Goal: Task Accomplishment & Management: Complete application form

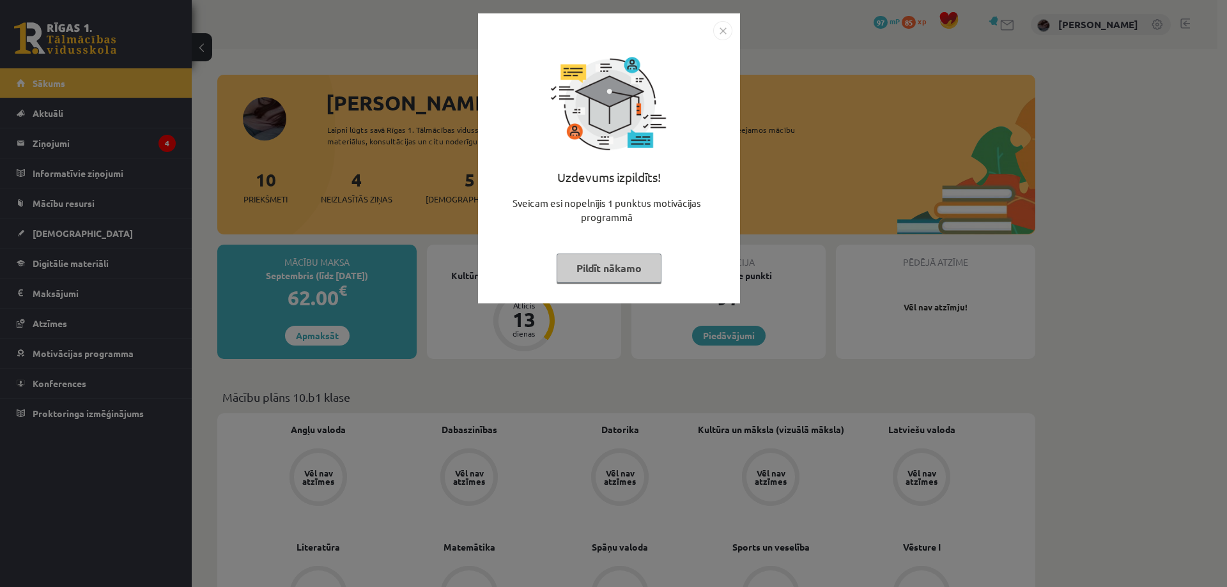
scroll to position [130, 0]
click at [572, 343] on div "Uzdevums izpildīts! Sveicam esi nopelnījis 1 punktus motivācijas programmā Pild…" at bounding box center [613, 293] width 1227 height 587
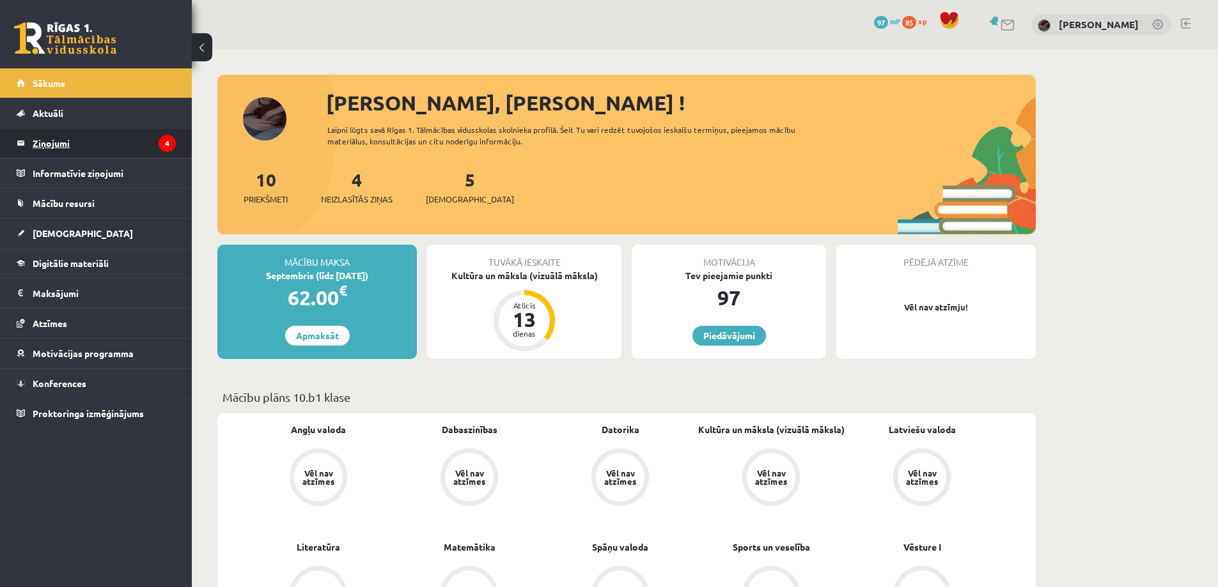
click at [152, 157] on legend "Ziņojumi 4" at bounding box center [104, 142] width 143 height 29
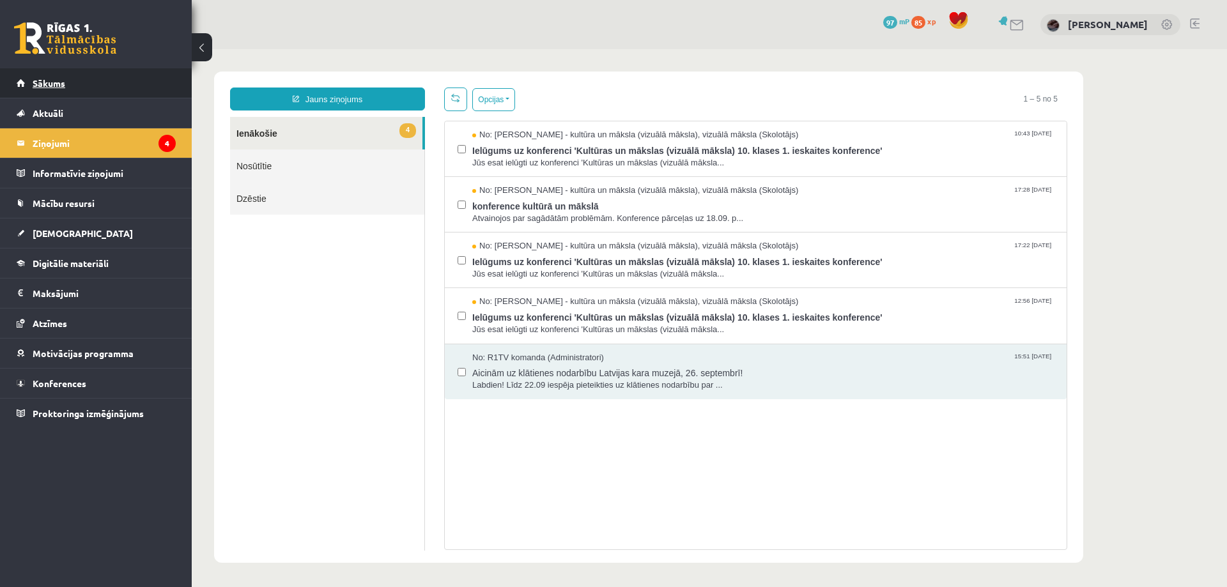
click at [57, 87] on span "Sākums" at bounding box center [49, 83] width 33 height 12
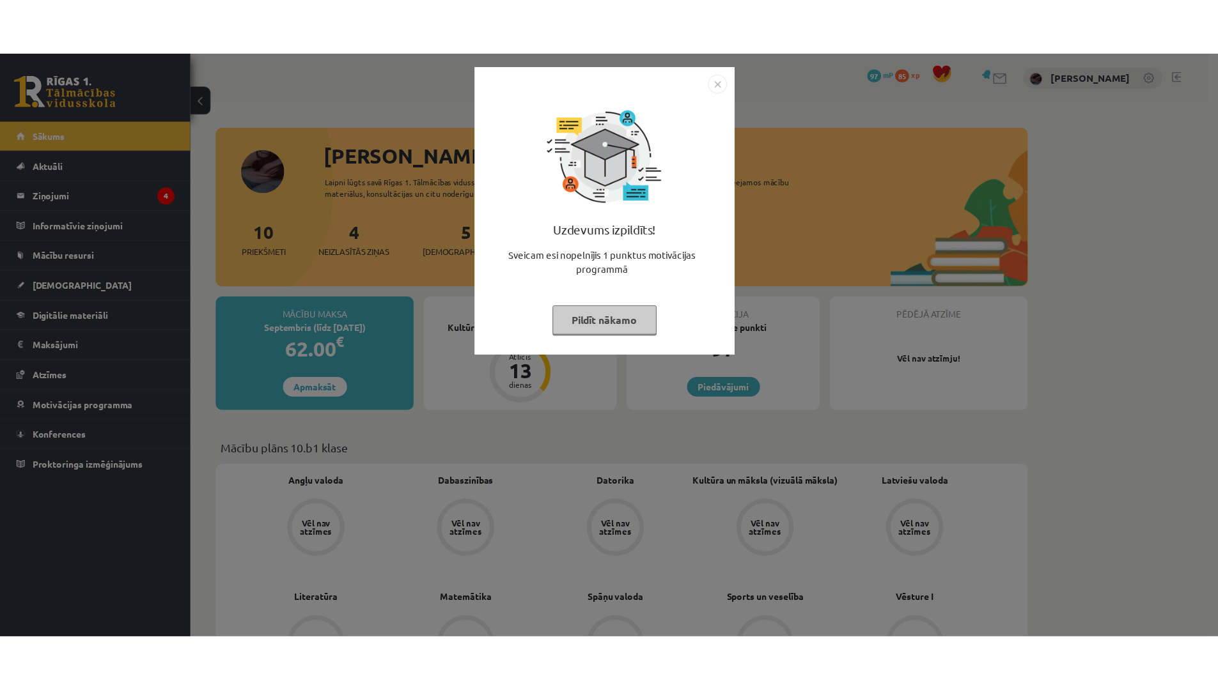
scroll to position [130, 0]
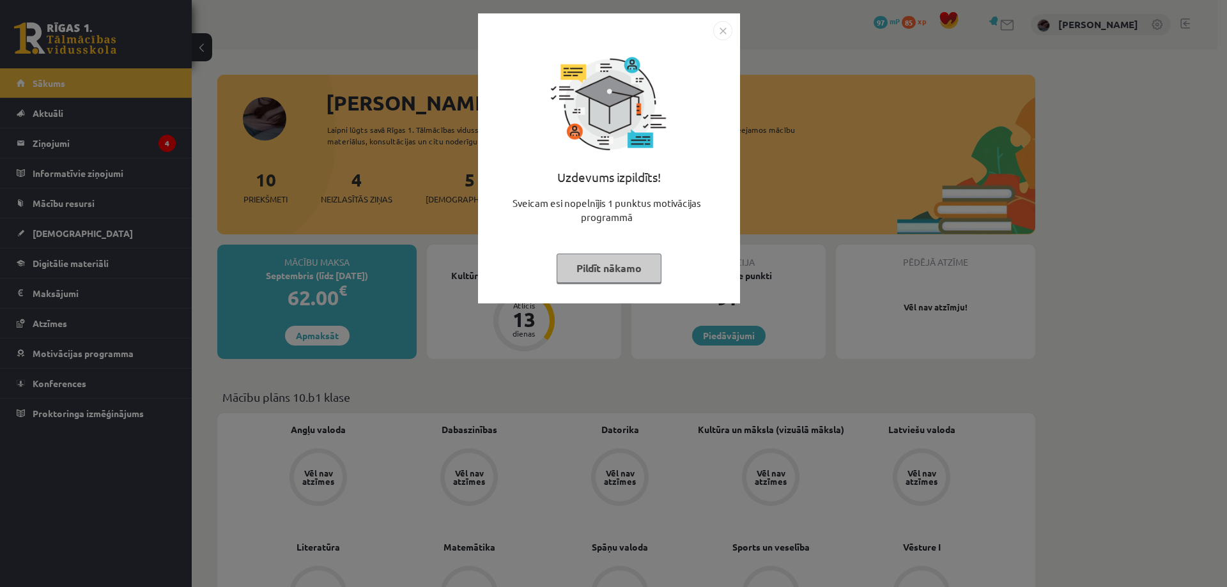
click at [657, 270] on button "Pildīt nākamo" at bounding box center [609, 268] width 105 height 29
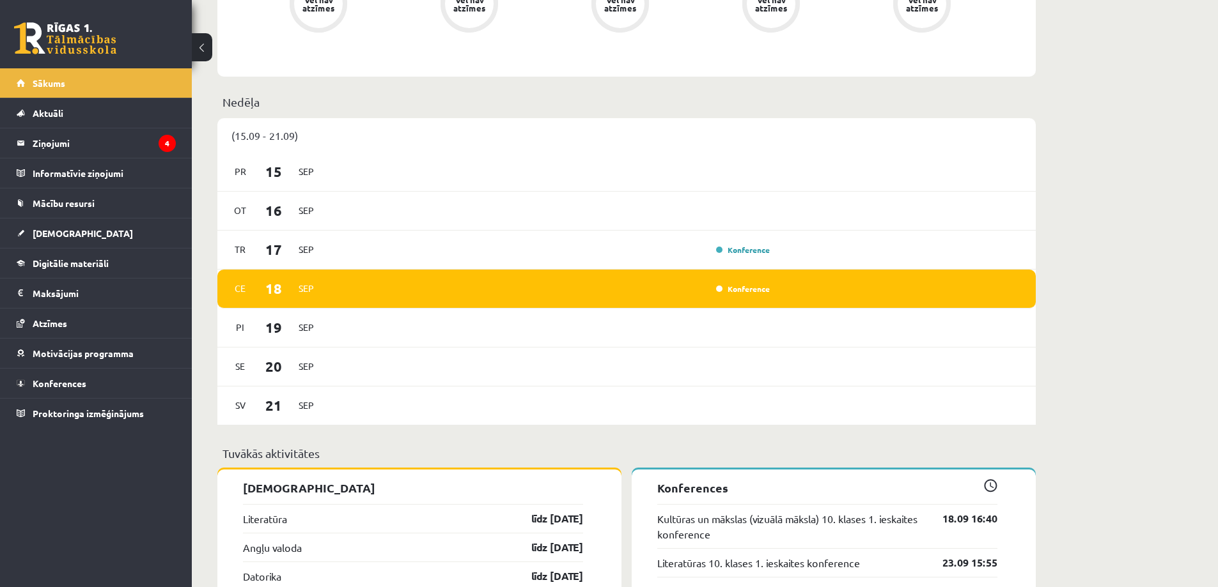
scroll to position [596, 0]
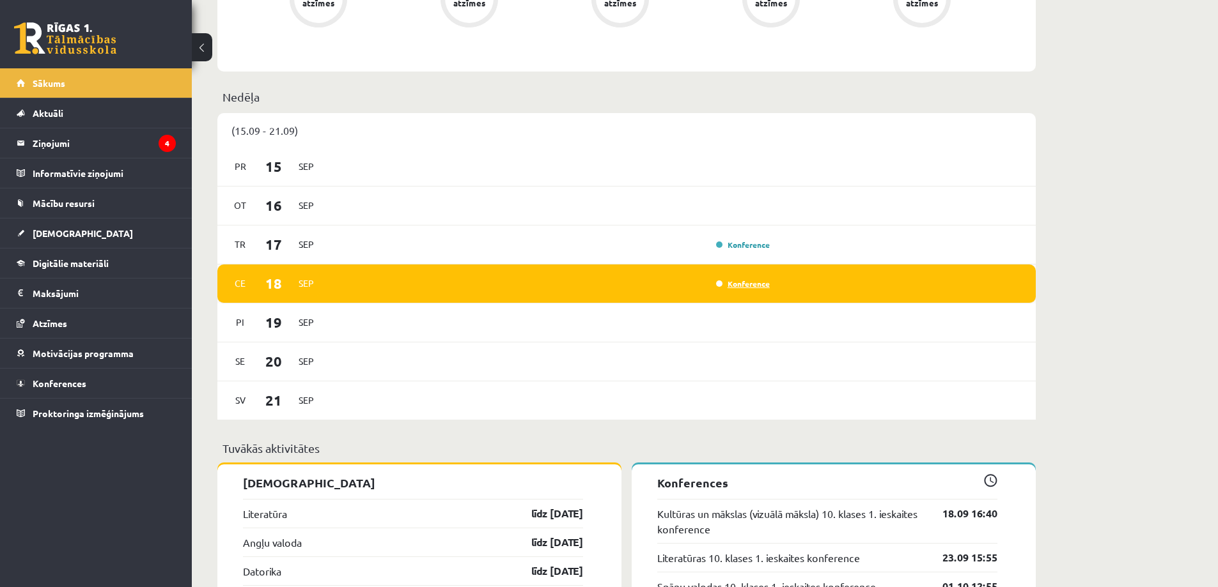
click at [740, 283] on link "Konference" at bounding box center [743, 284] width 54 height 10
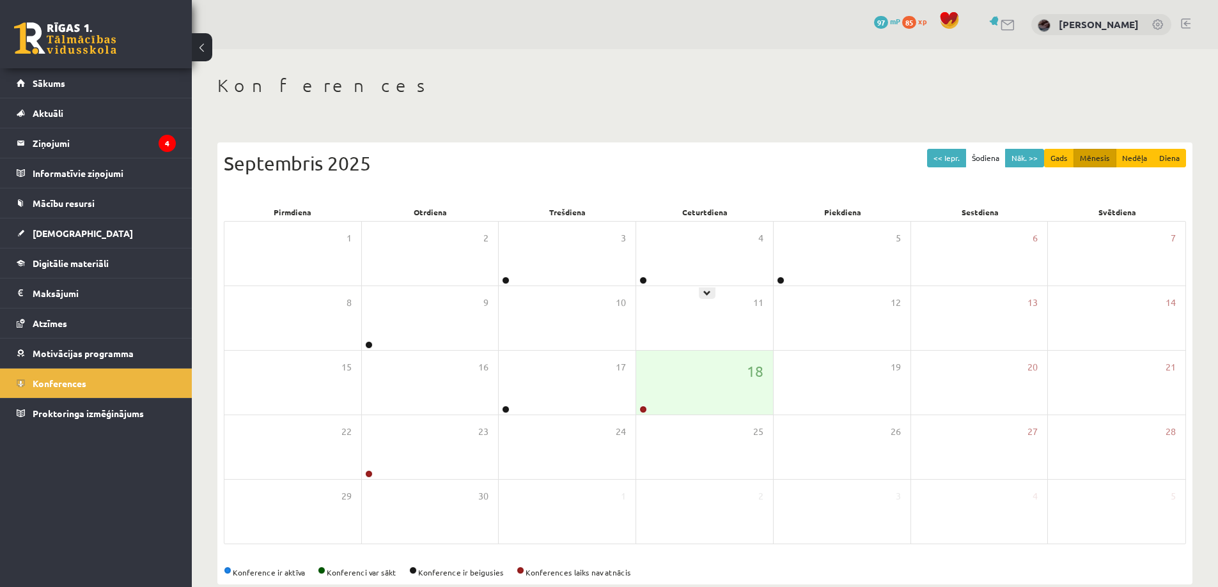
scroll to position [130, 0]
click at [715, 368] on div "18" at bounding box center [704, 383] width 137 height 64
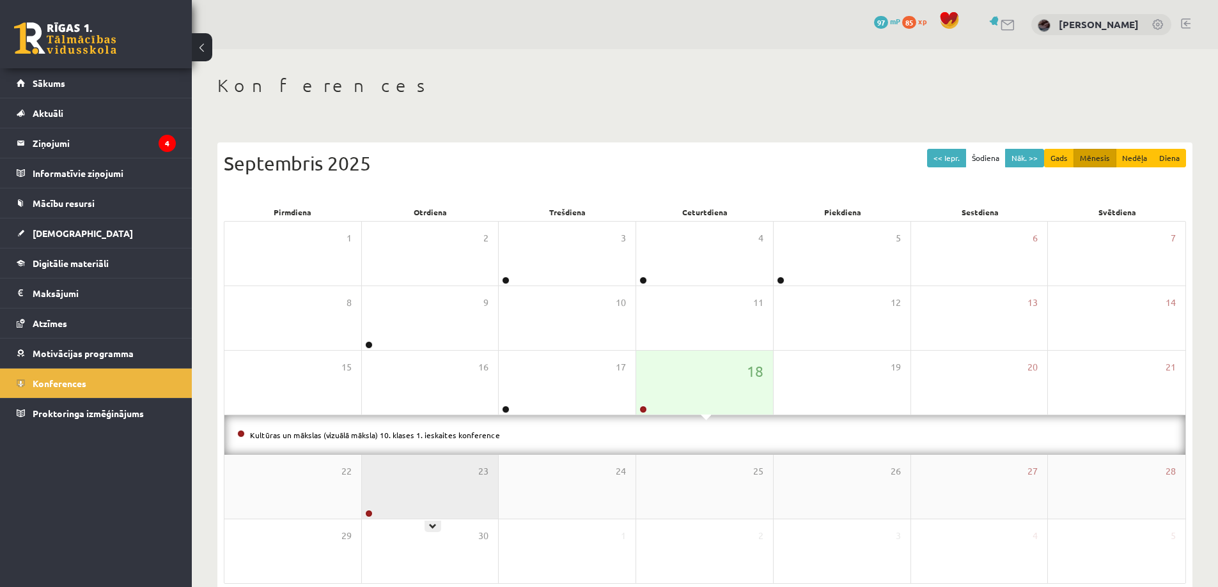
click at [464, 485] on div "23" at bounding box center [430, 487] width 137 height 64
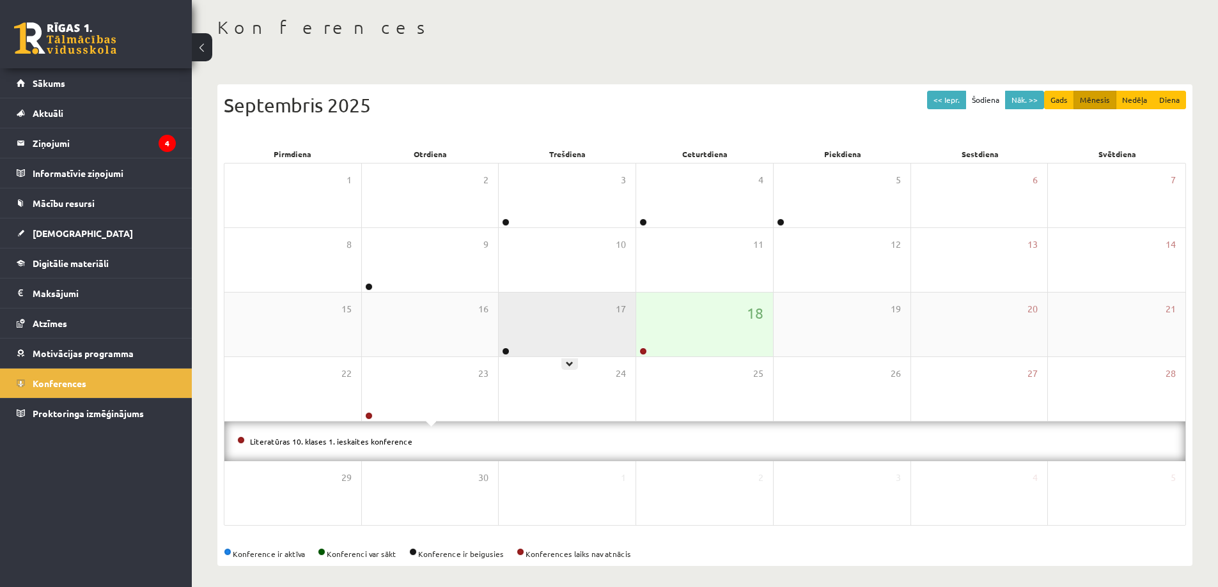
scroll to position [63, 0]
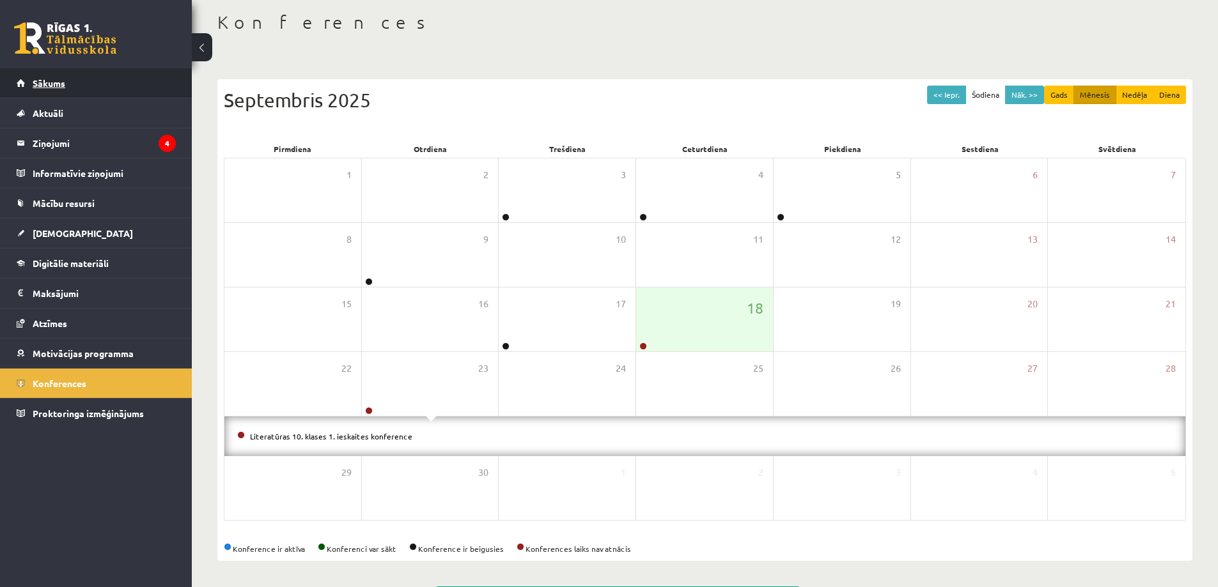
click at [56, 77] on link "Sākums" at bounding box center [96, 82] width 159 height 29
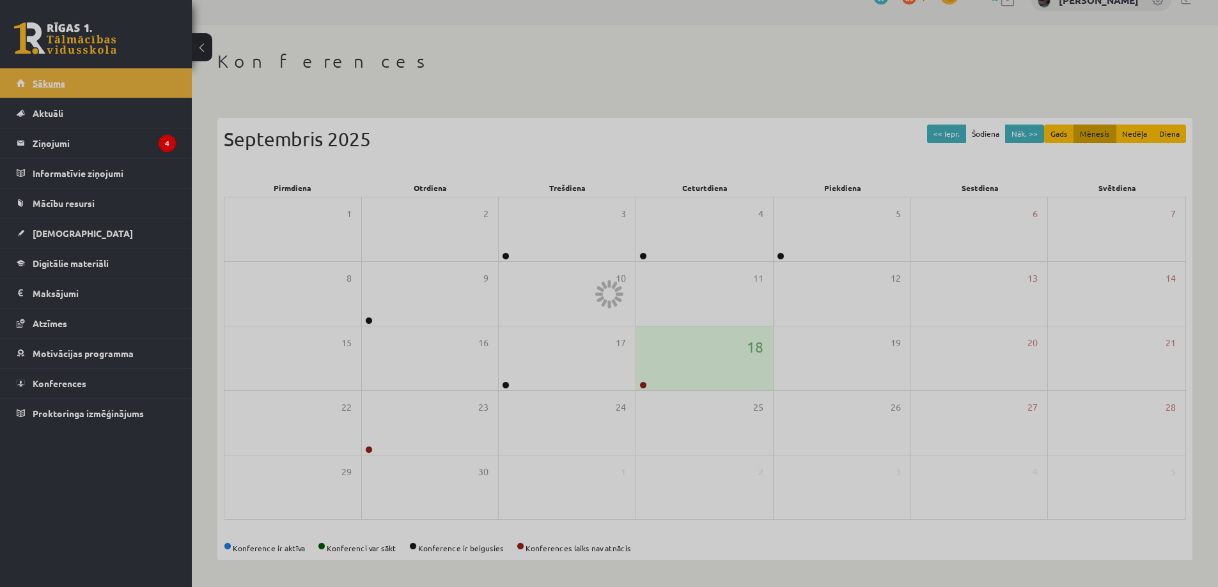
scroll to position [24, 0]
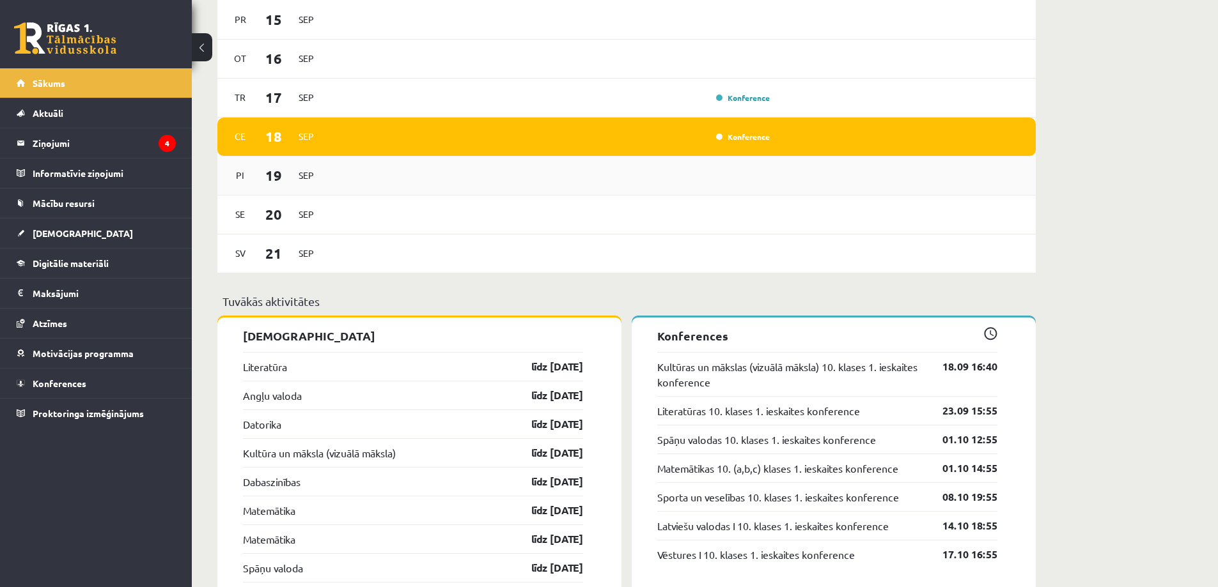
scroll to position [746, 0]
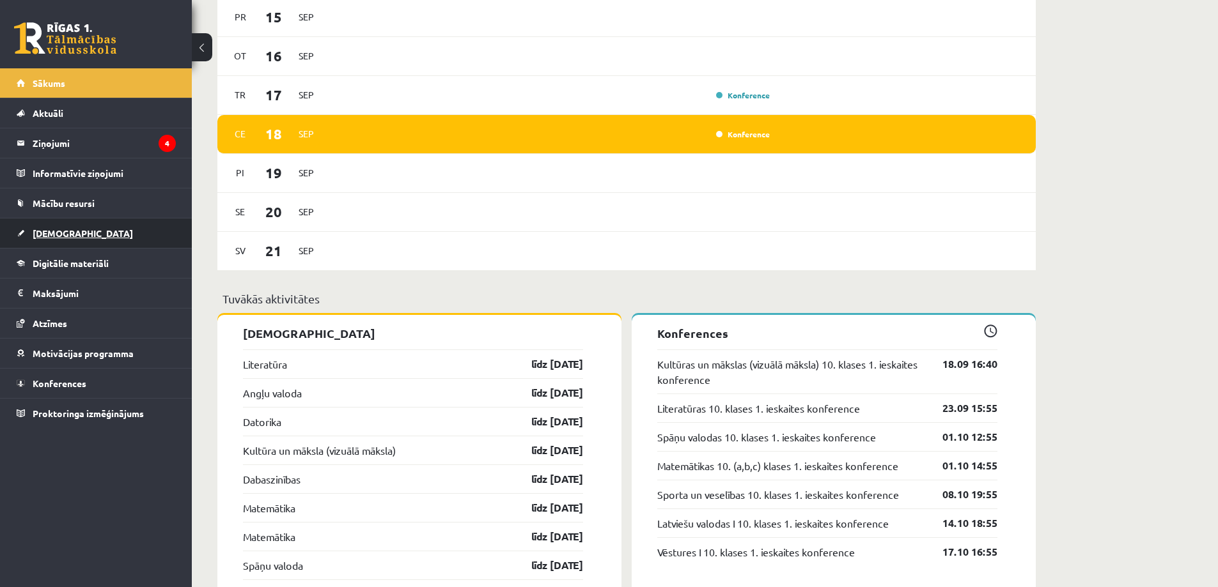
click at [107, 244] on link "[DEMOGRAPHIC_DATA]" at bounding box center [96, 233] width 159 height 29
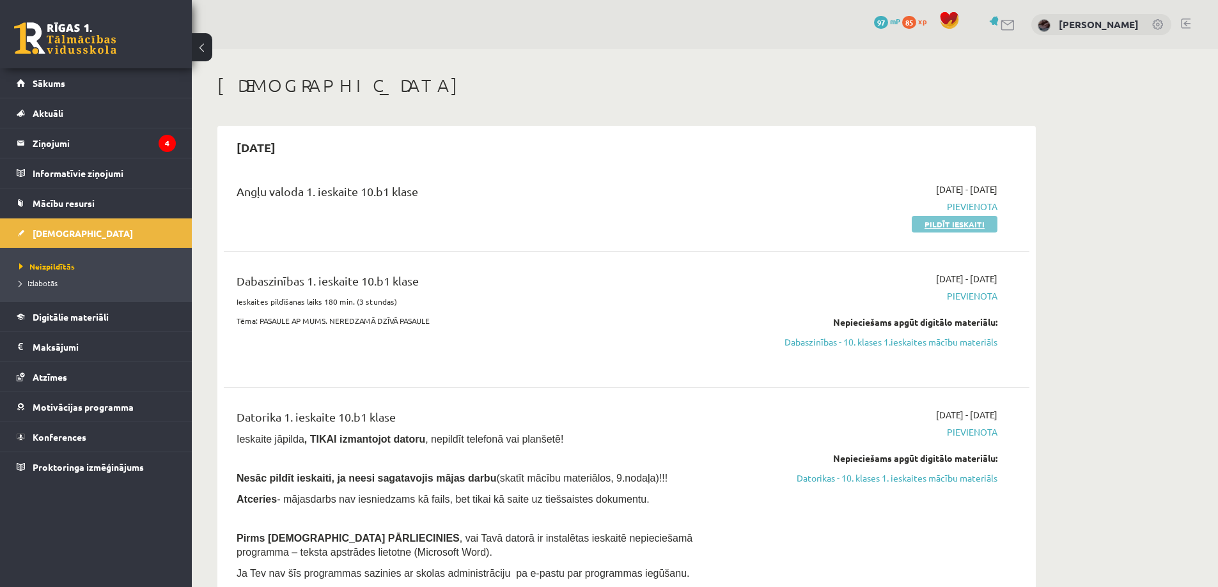
click at [978, 217] on link "Pildīt ieskaiti" at bounding box center [955, 224] width 86 height 17
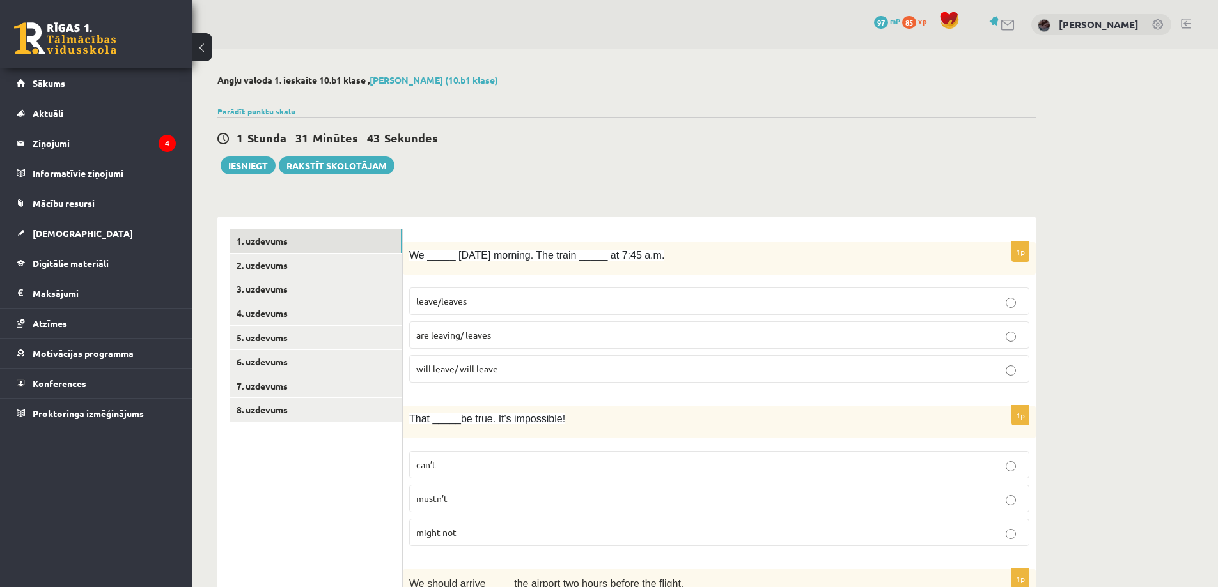
scroll to position [130, 0]
click at [492, 332] on p "are leaving/ leaves" at bounding box center [719, 335] width 606 height 13
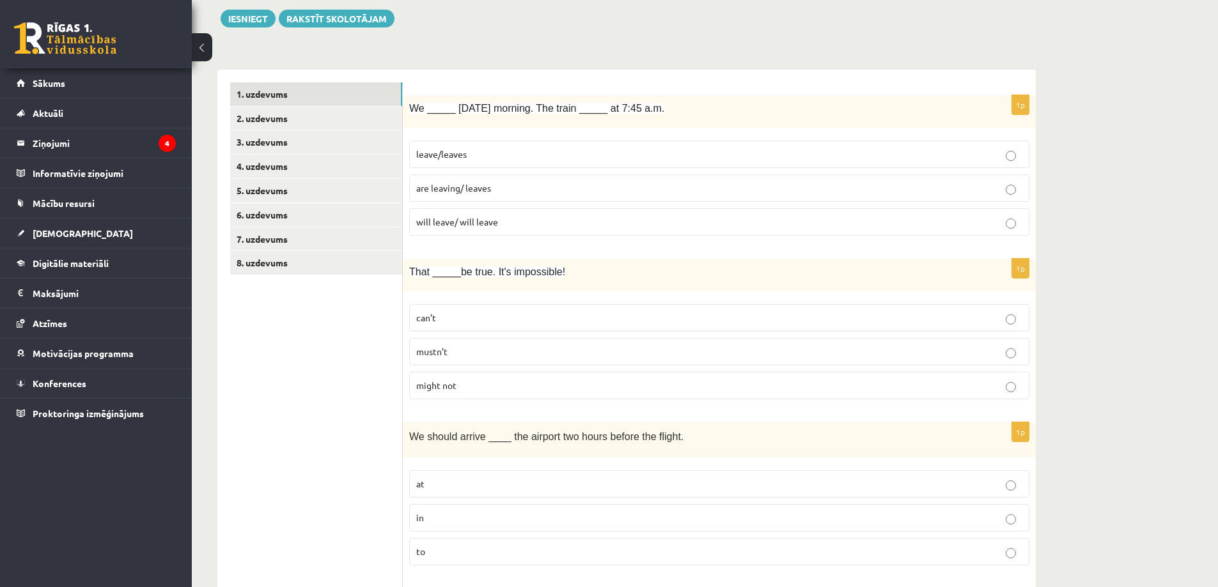
scroll to position [149, 0]
click at [444, 309] on label "can’t" at bounding box center [719, 315] width 620 height 27
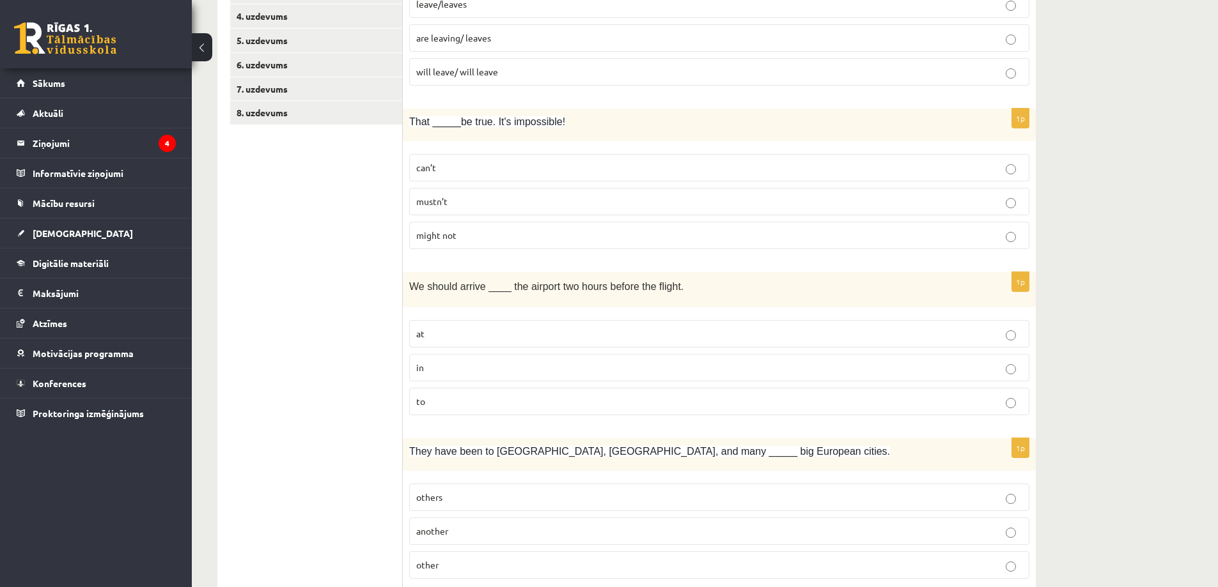
scroll to position [299, 0]
click at [445, 339] on p "at" at bounding box center [719, 332] width 606 height 13
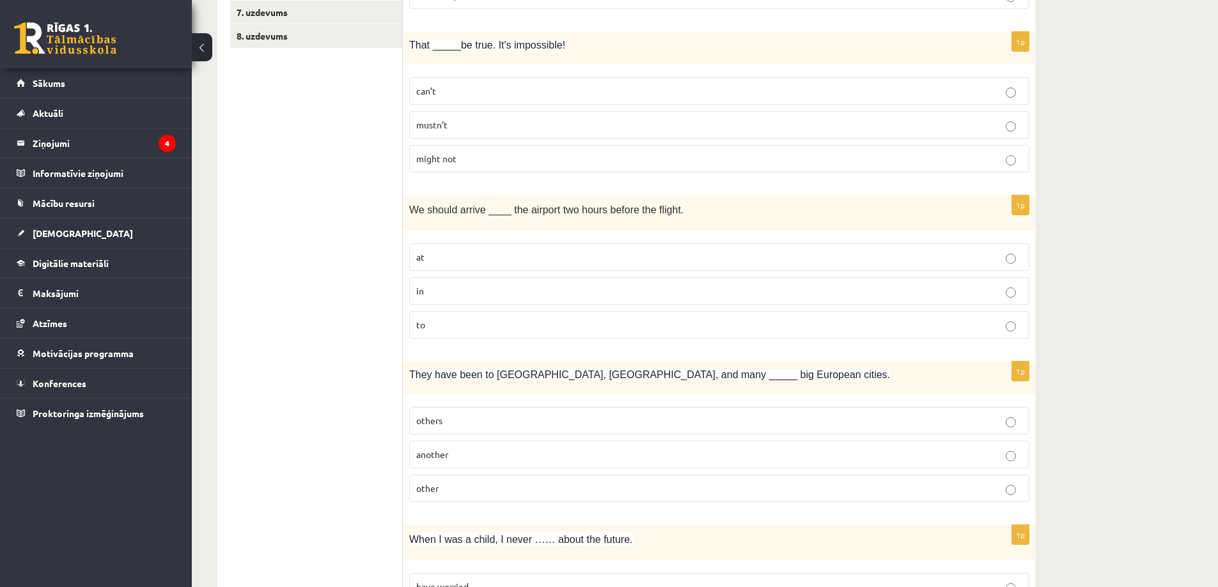
scroll to position [447, 0]
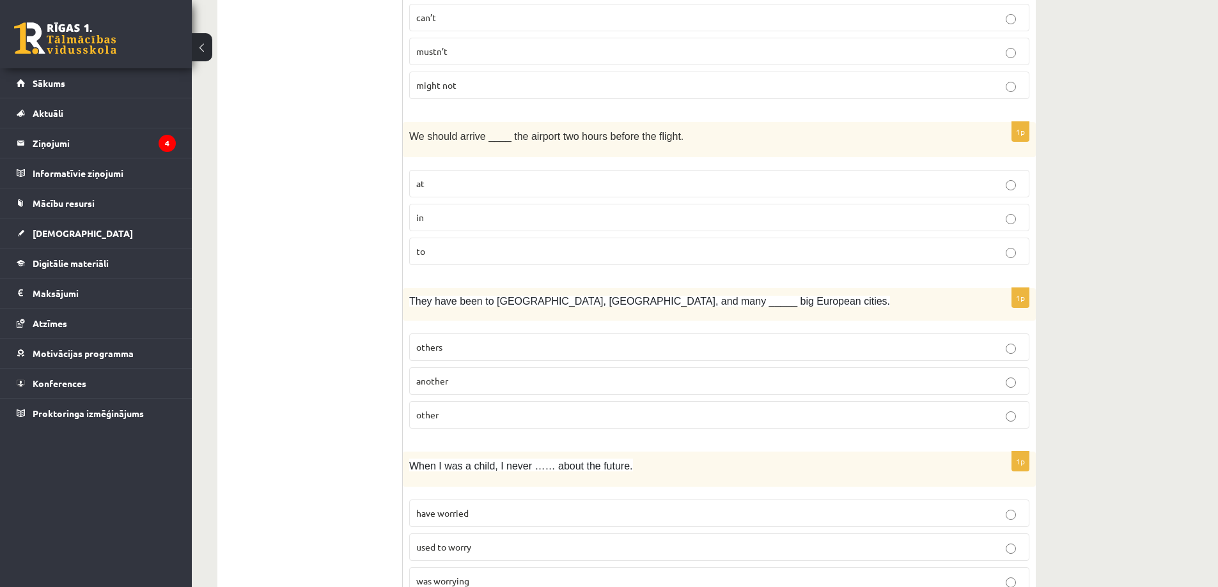
click at [424, 428] on label "other" at bounding box center [719, 414] width 620 height 27
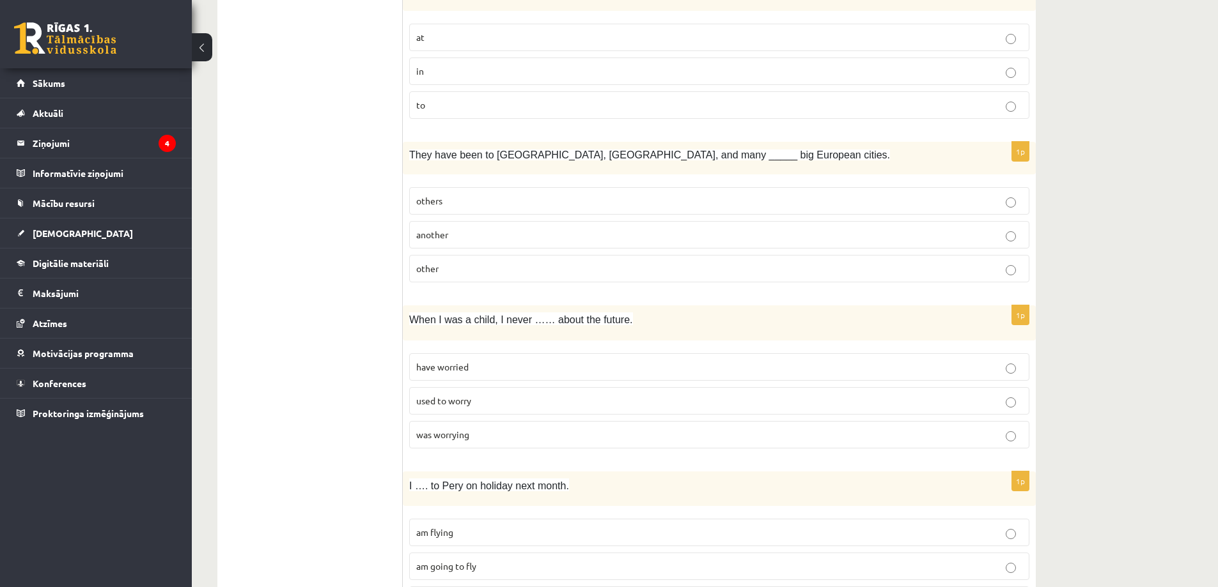
scroll to position [596, 0]
click at [458, 394] on span "used to worry" at bounding box center [443, 399] width 55 height 12
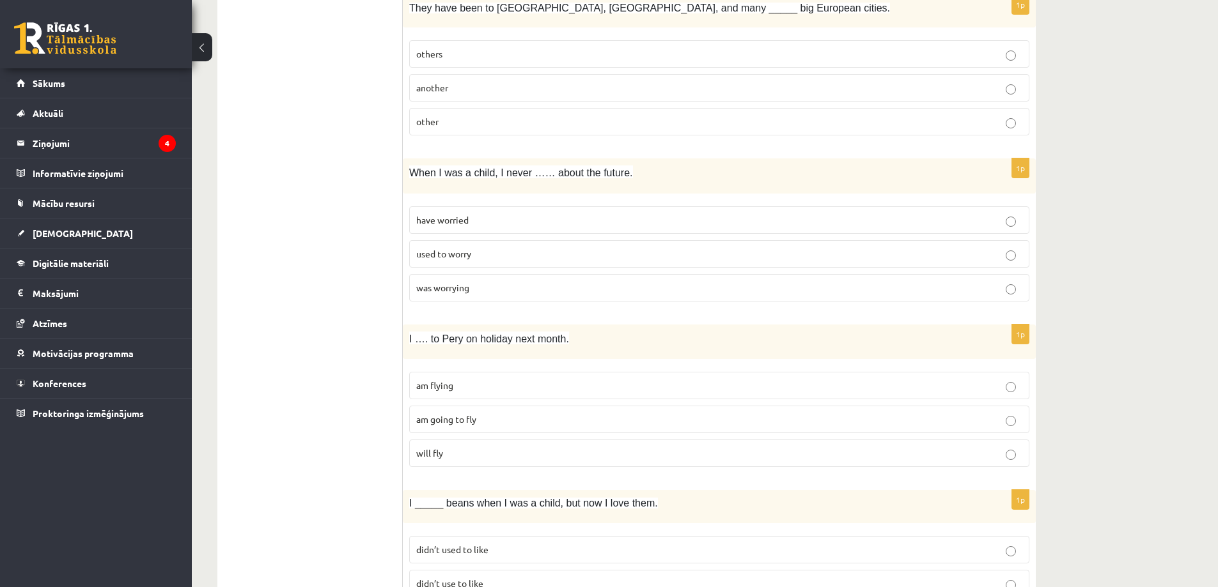
scroll to position [746, 0]
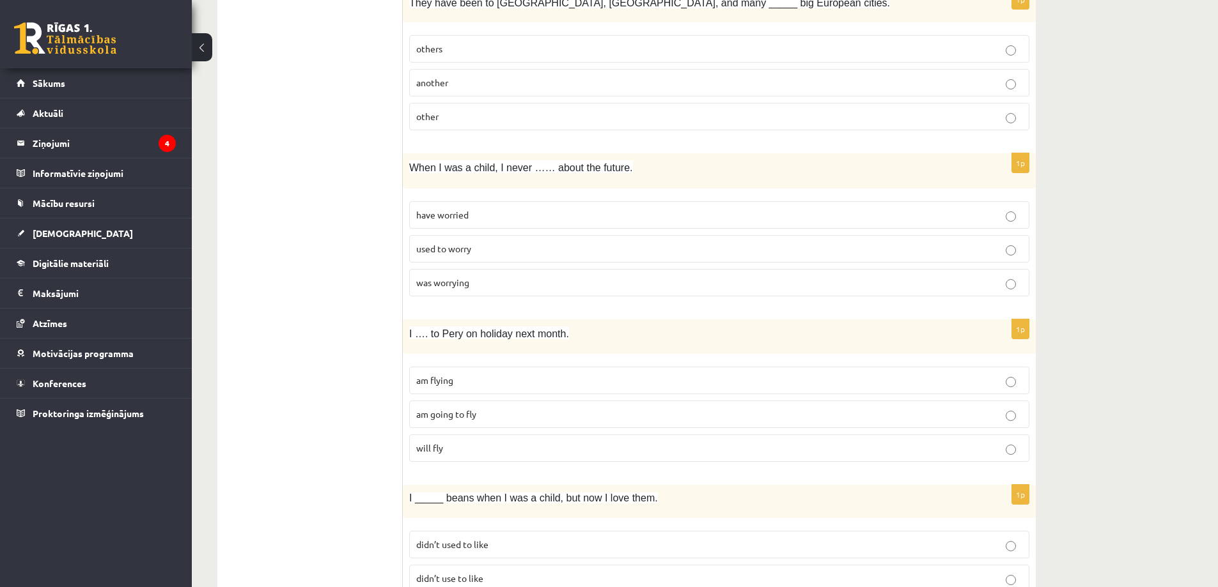
click at [421, 377] on span "am flying" at bounding box center [434, 381] width 37 height 12
click at [510, 419] on p "am going to fly" at bounding box center [719, 414] width 606 height 13
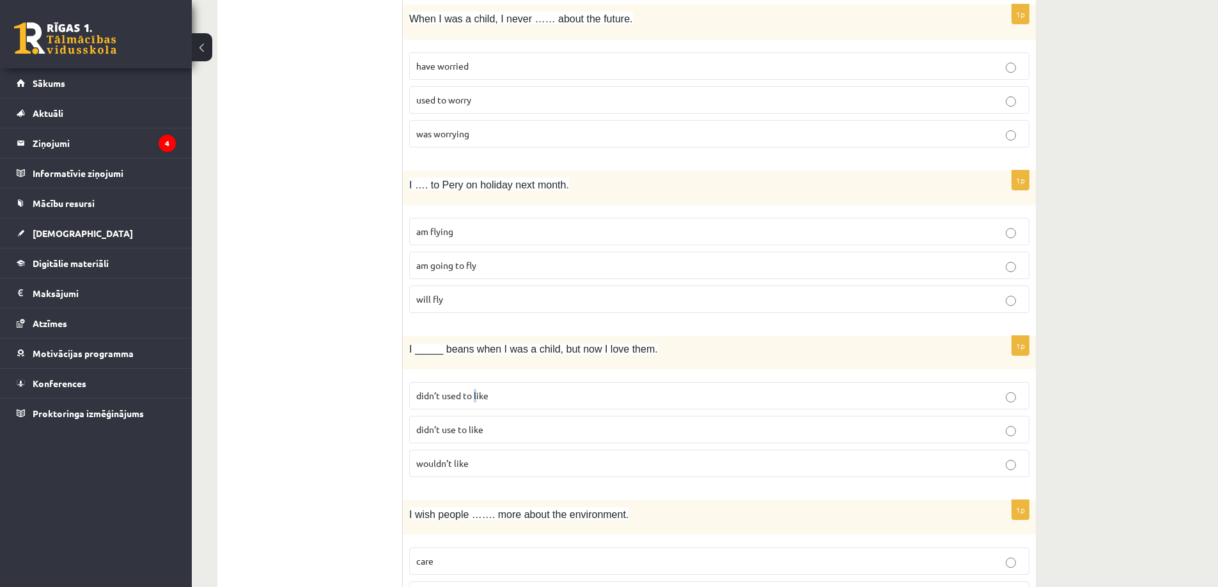
type textarea "*"
click at [473, 401] on p "didn’t used to like" at bounding box center [719, 395] width 606 height 13
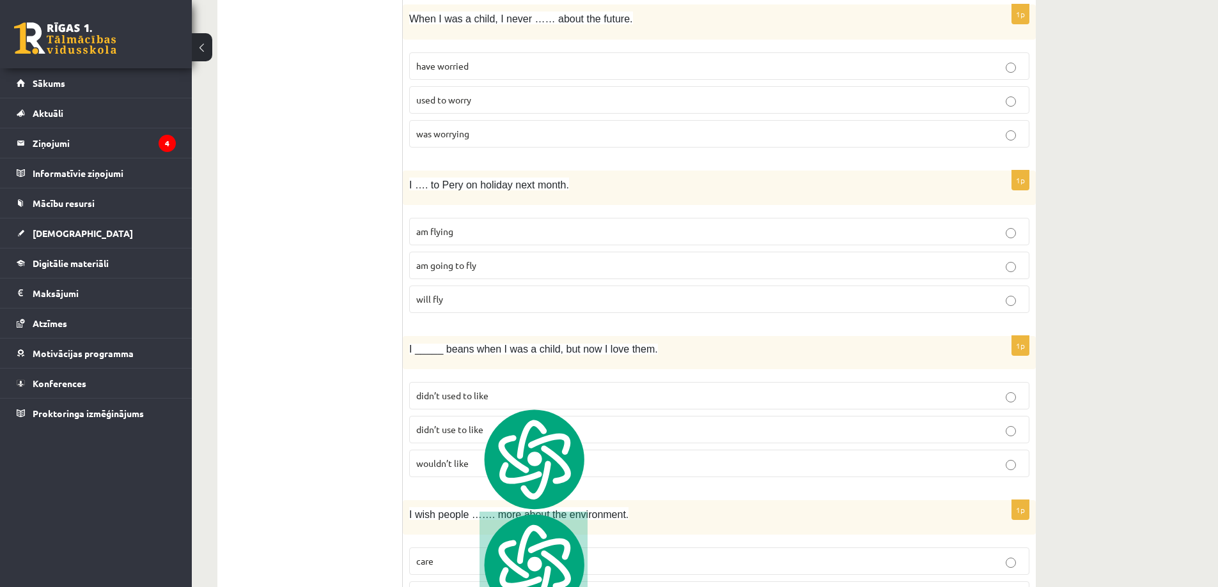
click at [436, 404] on label "didn’t used to like" at bounding box center [719, 395] width 620 height 27
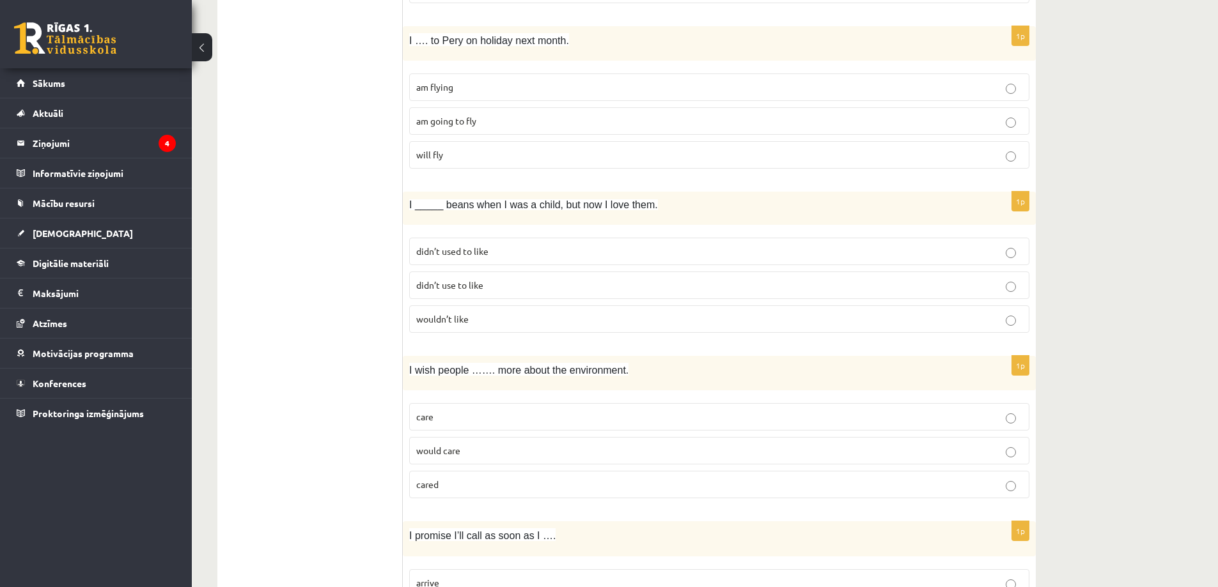
scroll to position [1044, 0]
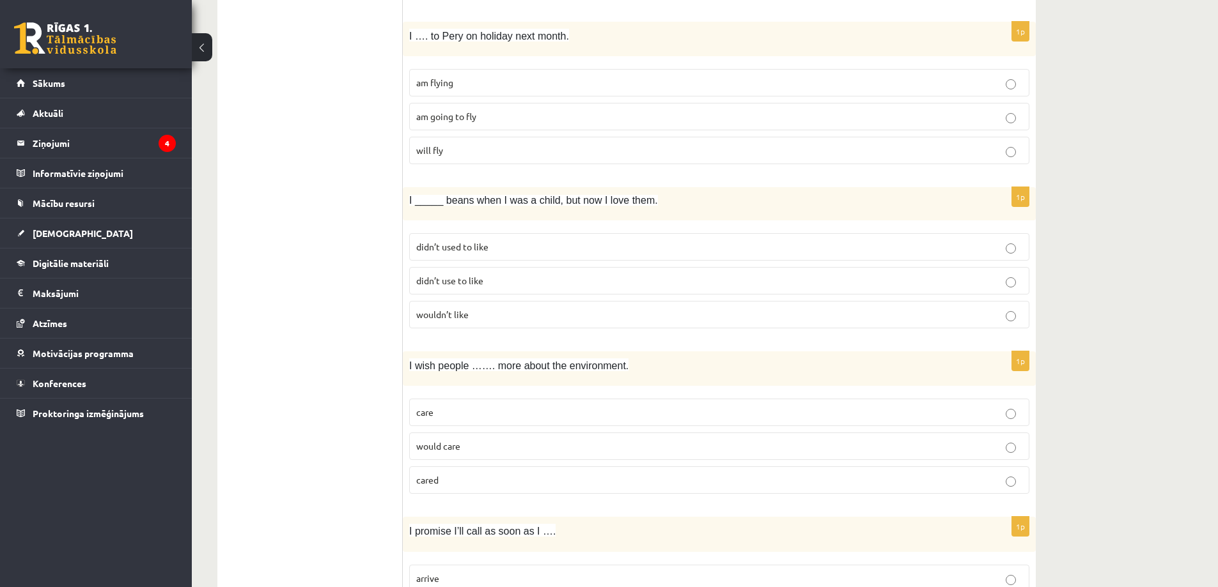
click at [427, 484] on span "cared" at bounding box center [427, 480] width 22 height 12
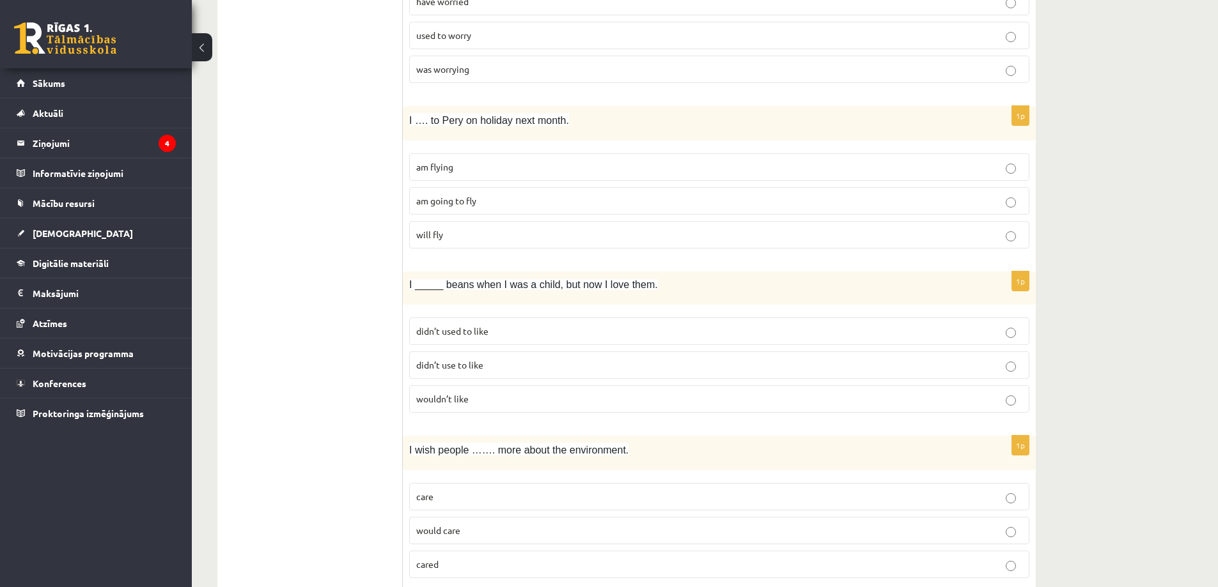
scroll to position [1032, 0]
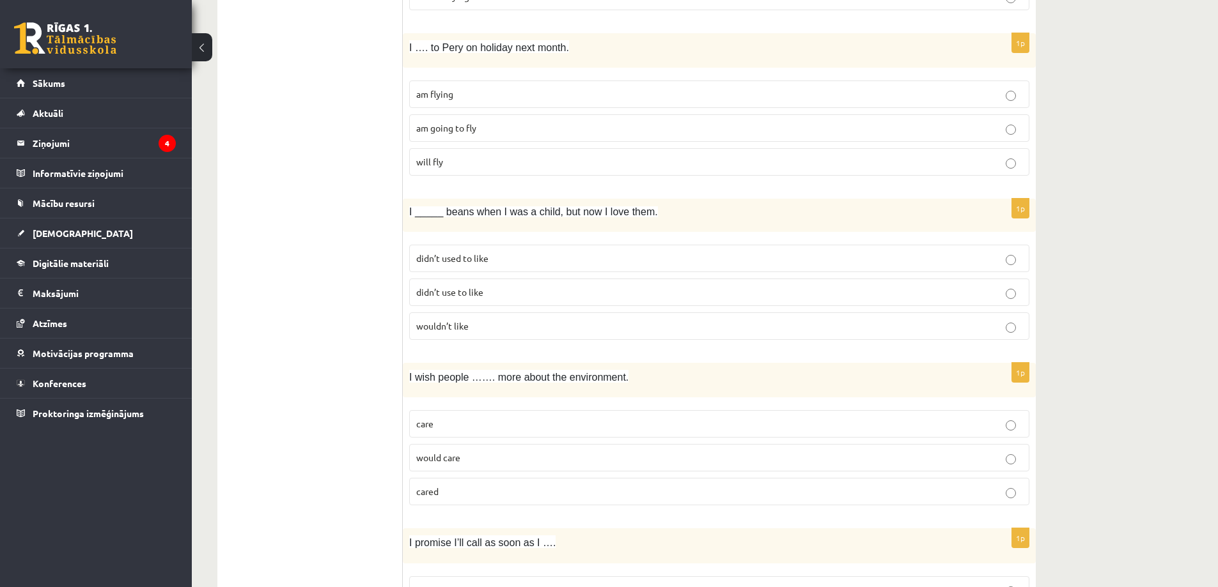
click at [502, 88] on label "am flying" at bounding box center [719, 94] width 620 height 27
click at [430, 300] on label "didn’t use to like" at bounding box center [719, 292] width 620 height 27
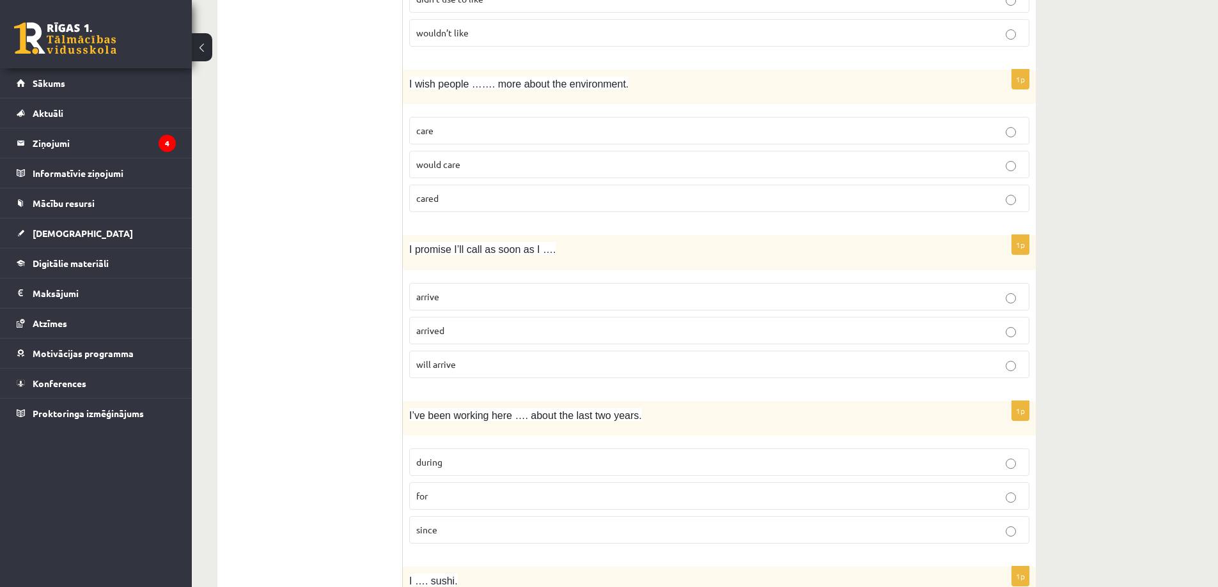
scroll to position [1331, 0]
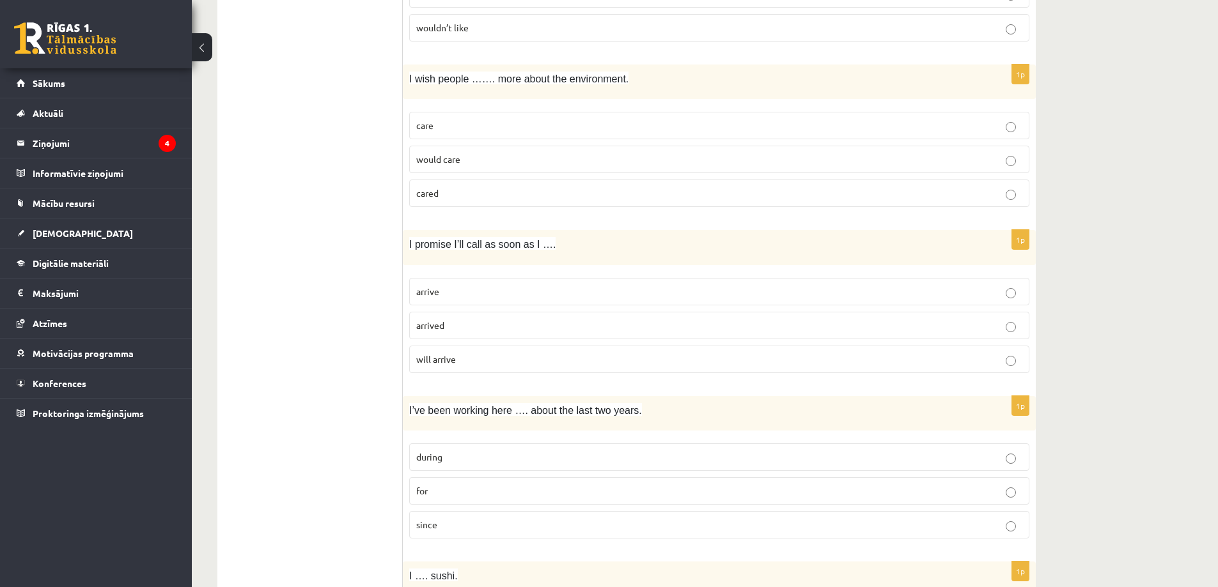
click at [453, 304] on label "arrive" at bounding box center [719, 291] width 620 height 27
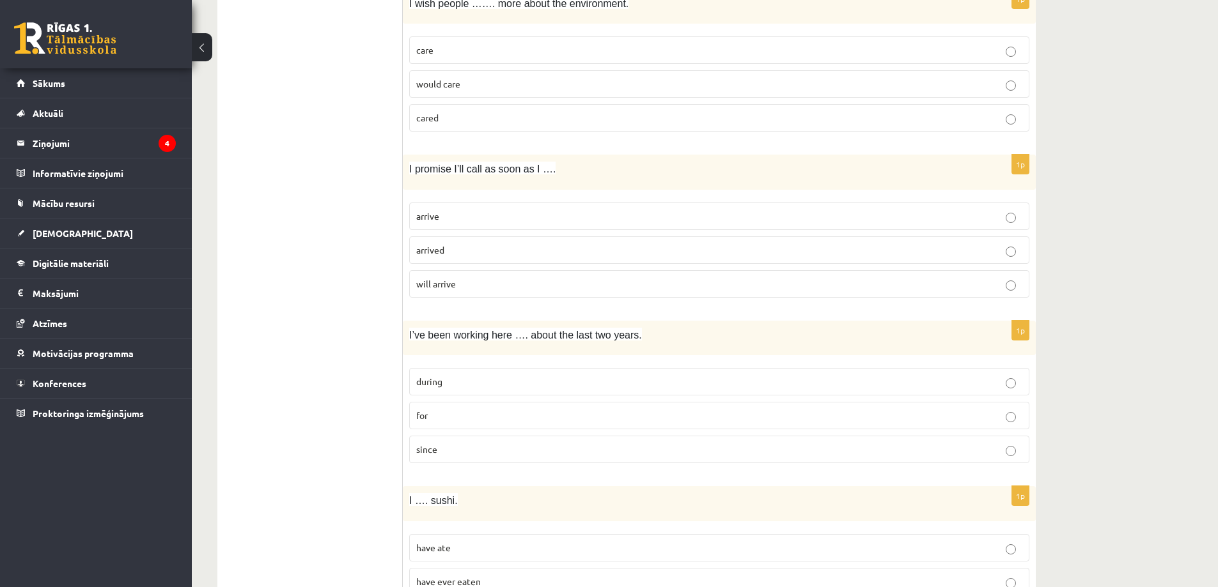
scroll to position [1480, 0]
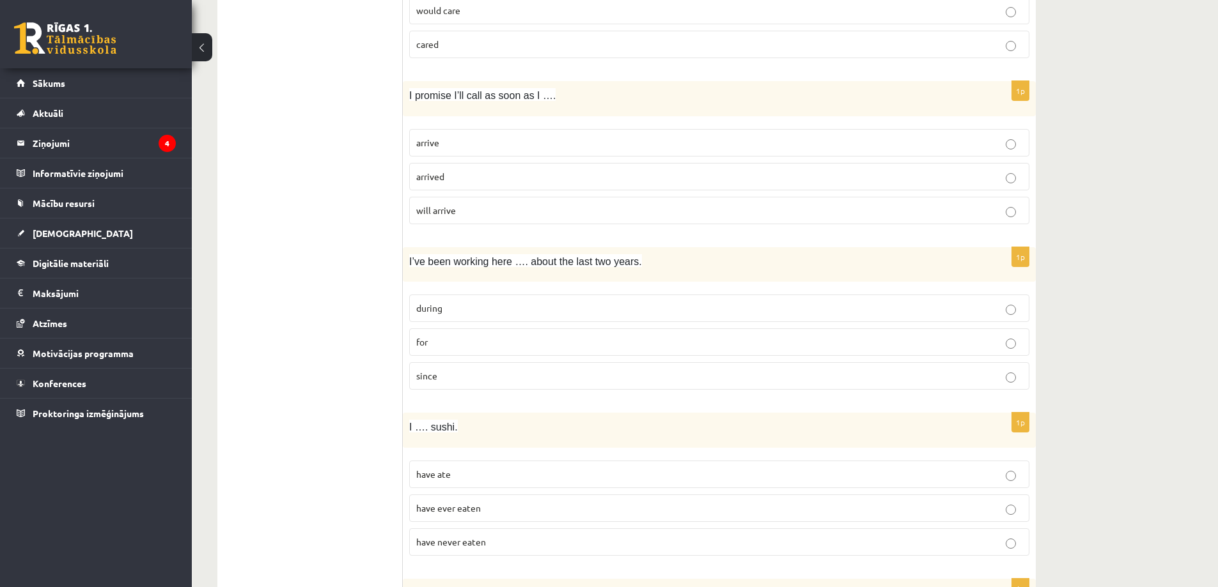
click at [483, 345] on p "for" at bounding box center [719, 342] width 606 height 13
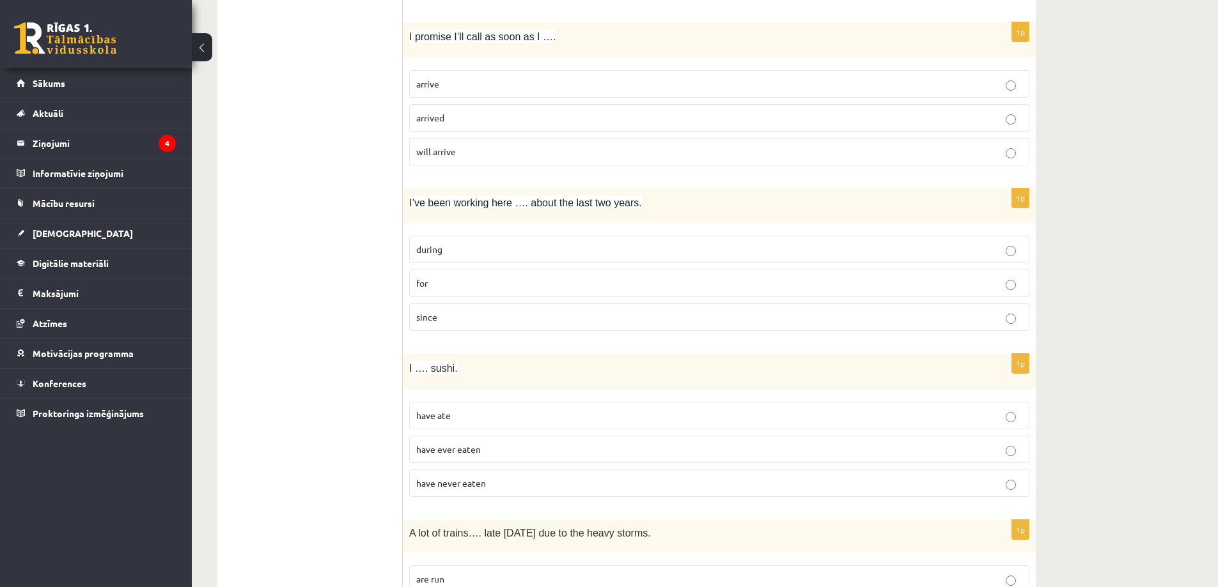
scroll to position [1629, 0]
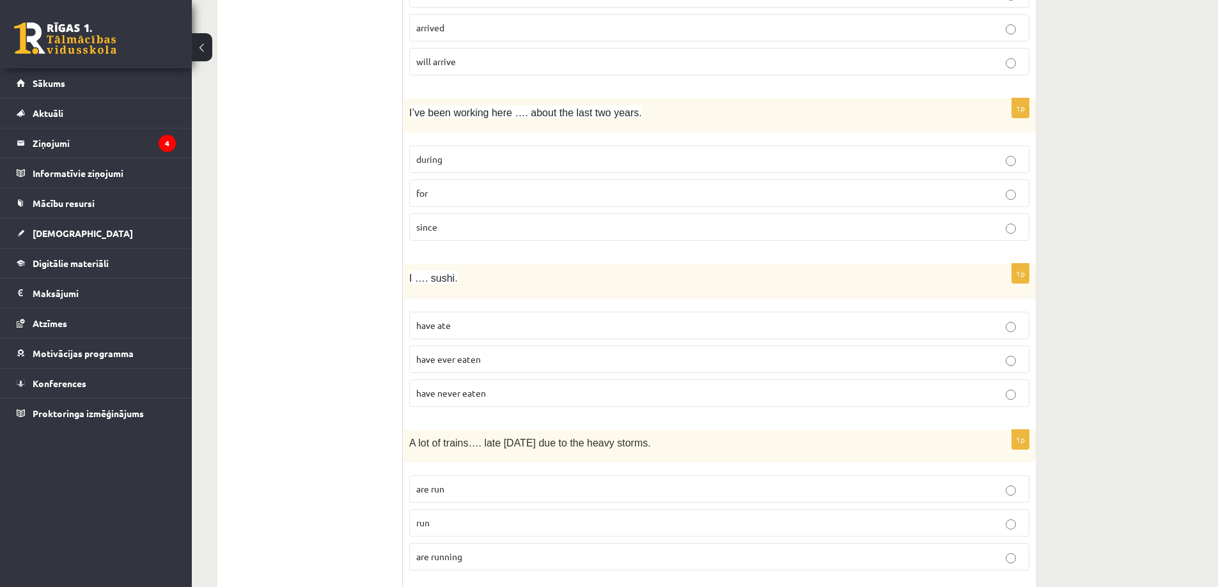
click at [434, 391] on span "have never eaten" at bounding box center [451, 393] width 70 height 12
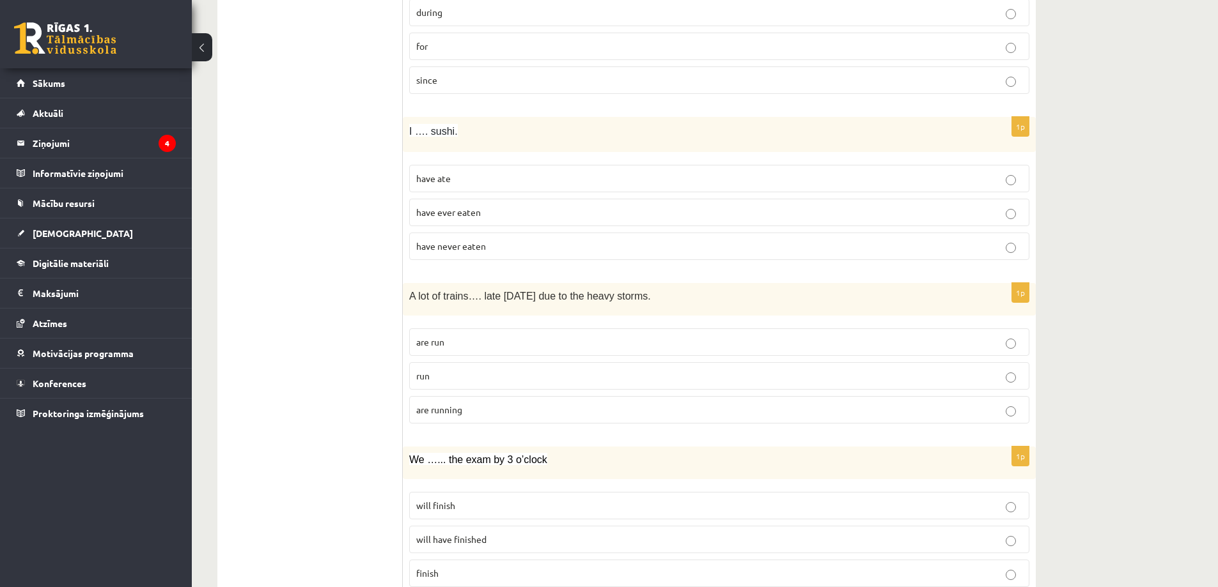
scroll to position [1778, 0]
click at [426, 403] on span "are running" at bounding box center [439, 407] width 46 height 12
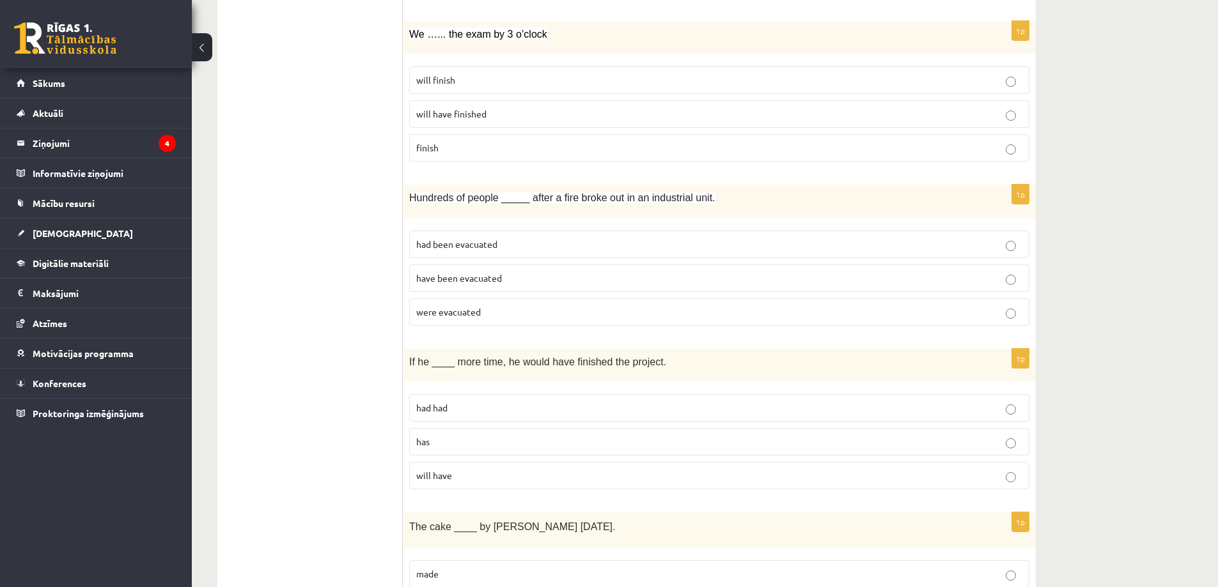
scroll to position [2204, 0]
click at [447, 114] on span "will have finished" at bounding box center [451, 111] width 70 height 12
click at [501, 305] on p "were evacuated" at bounding box center [719, 309] width 606 height 13
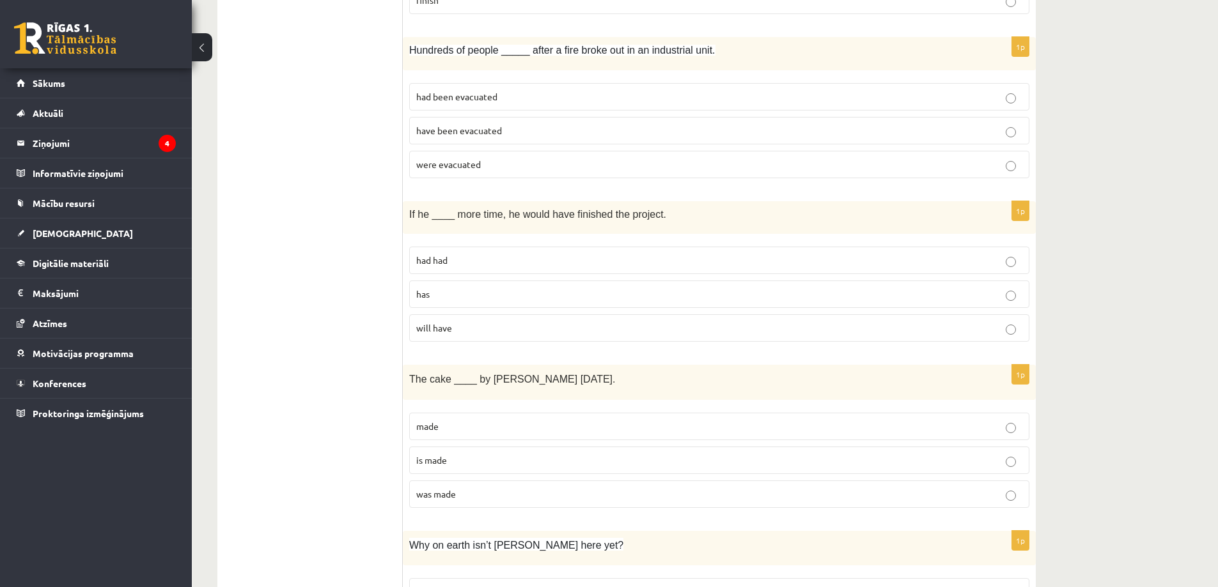
scroll to position [2354, 0]
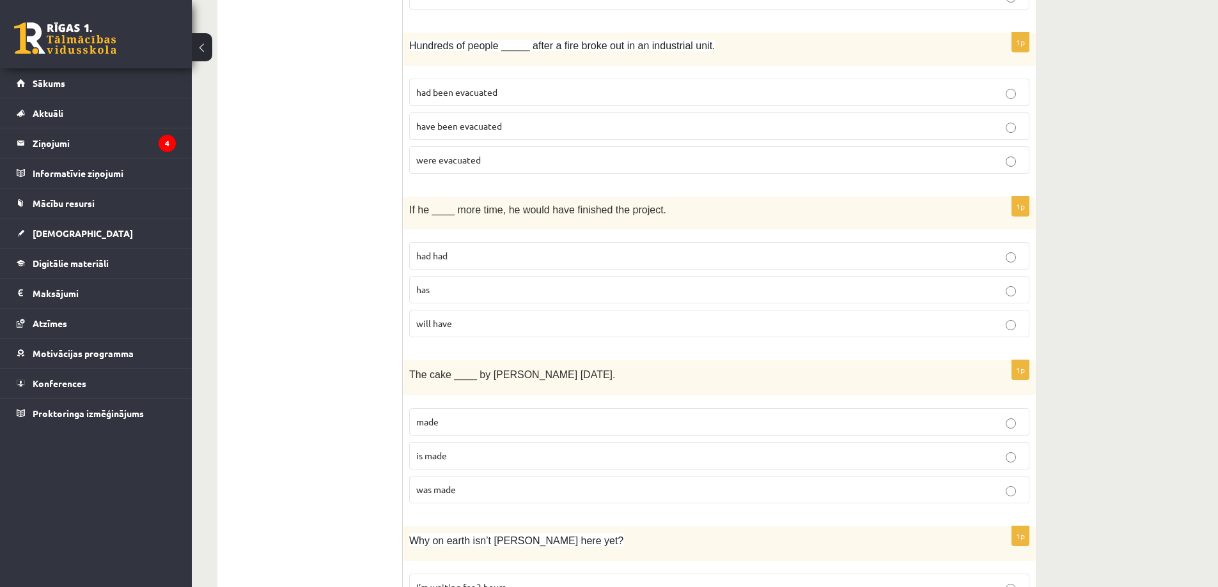
click at [432, 247] on label "had had" at bounding box center [719, 255] width 620 height 27
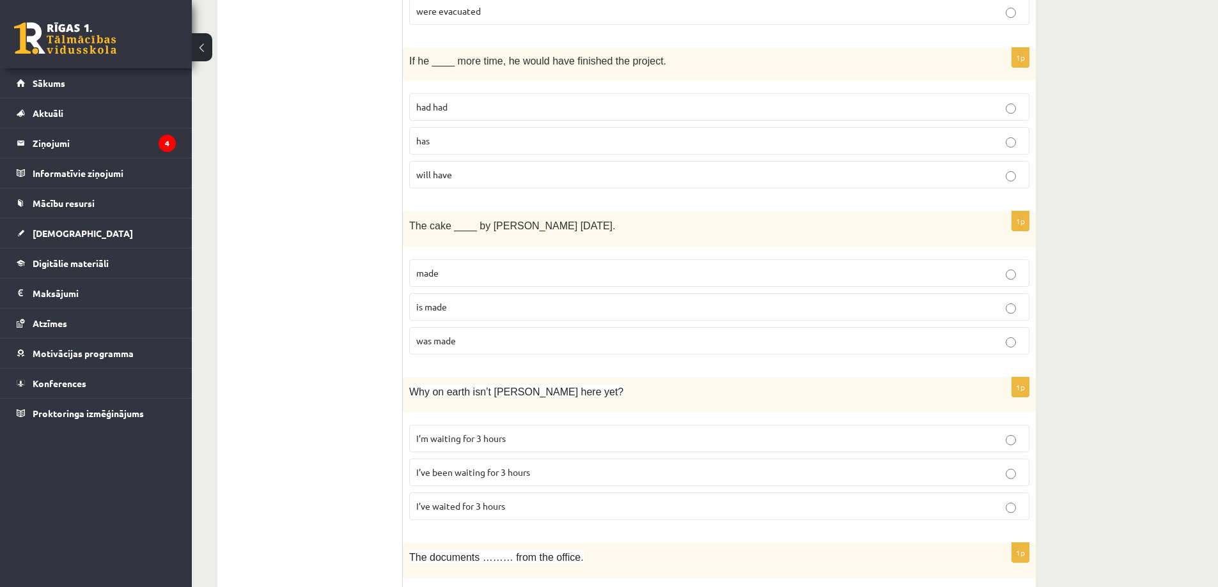
click at [464, 349] on label "was made" at bounding box center [719, 340] width 620 height 27
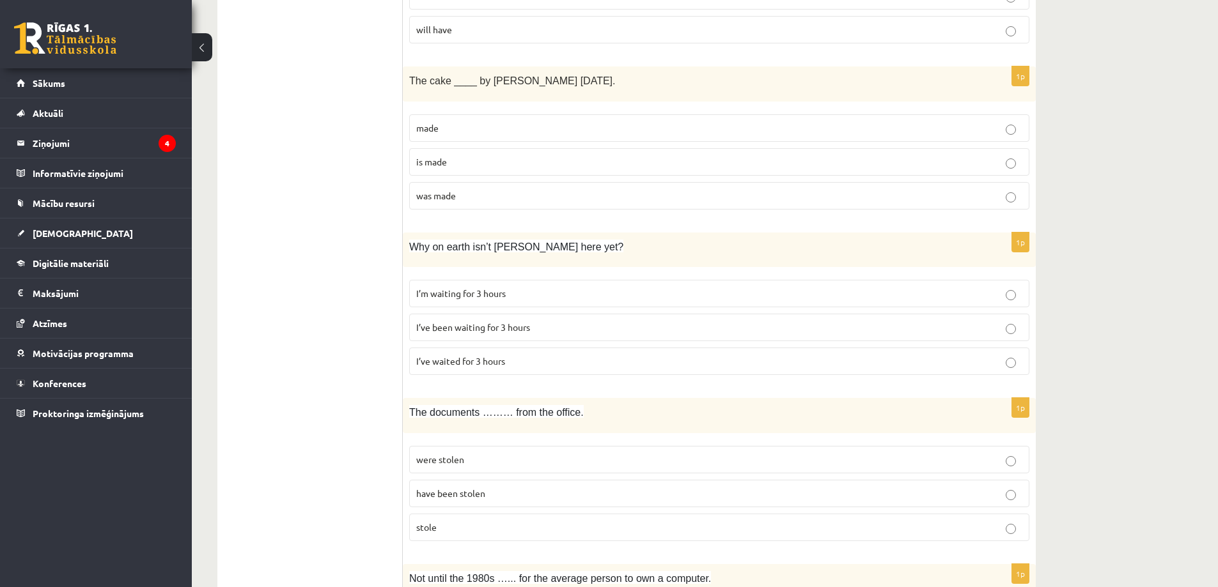
scroll to position [2652, 0]
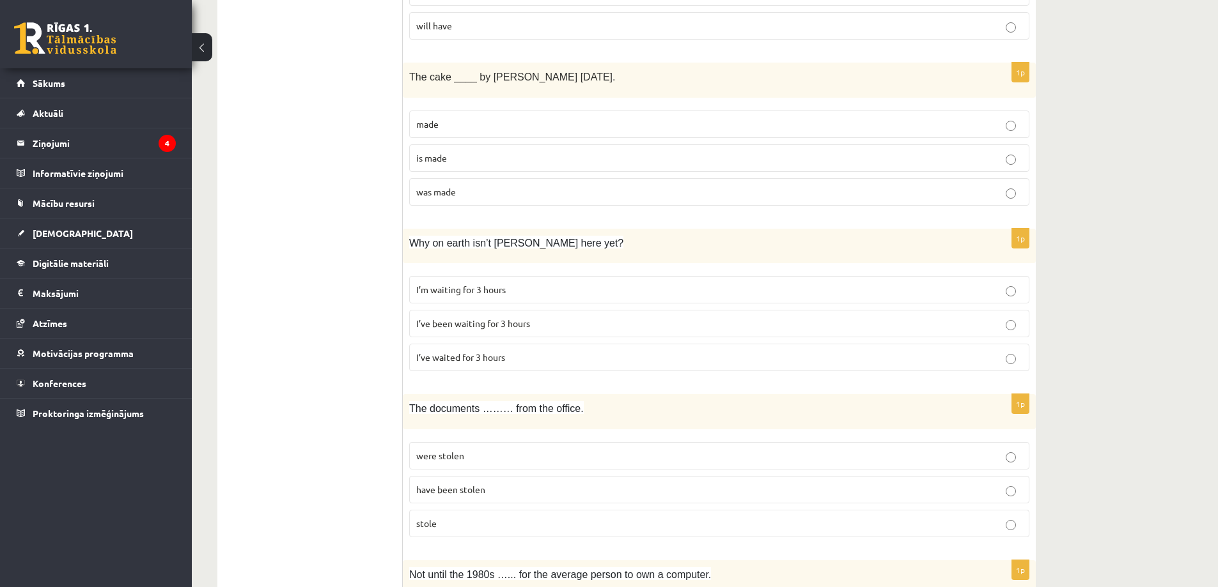
click at [508, 319] on span "I’ve been waiting for 3 hours" at bounding box center [473, 324] width 114 height 12
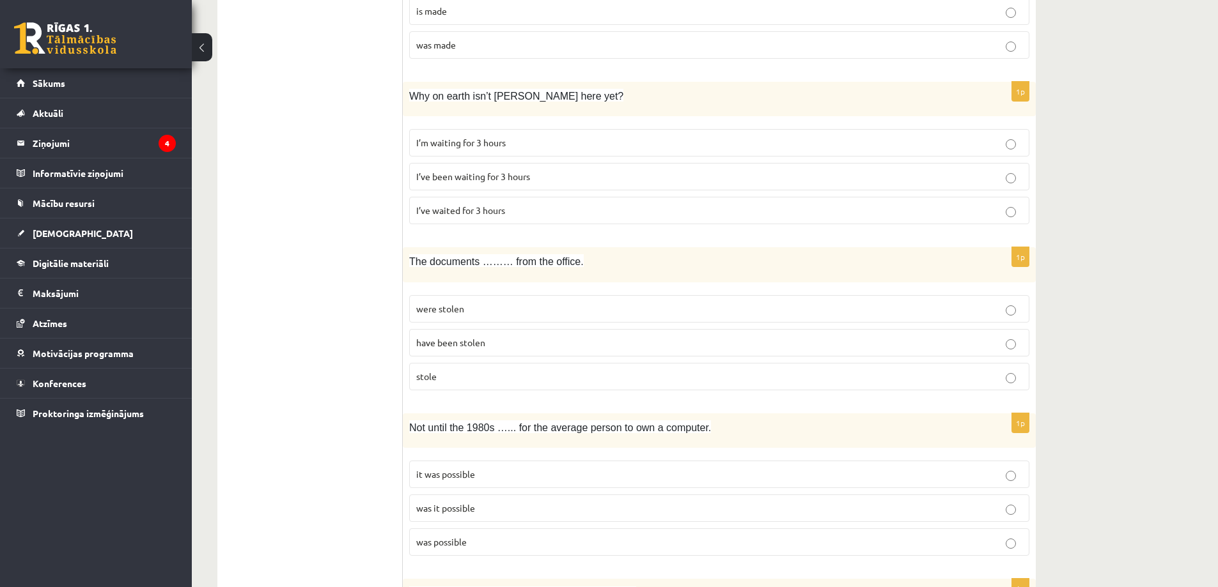
scroll to position [2801, 0]
click at [455, 313] on p "were stolen" at bounding box center [719, 306] width 606 height 13
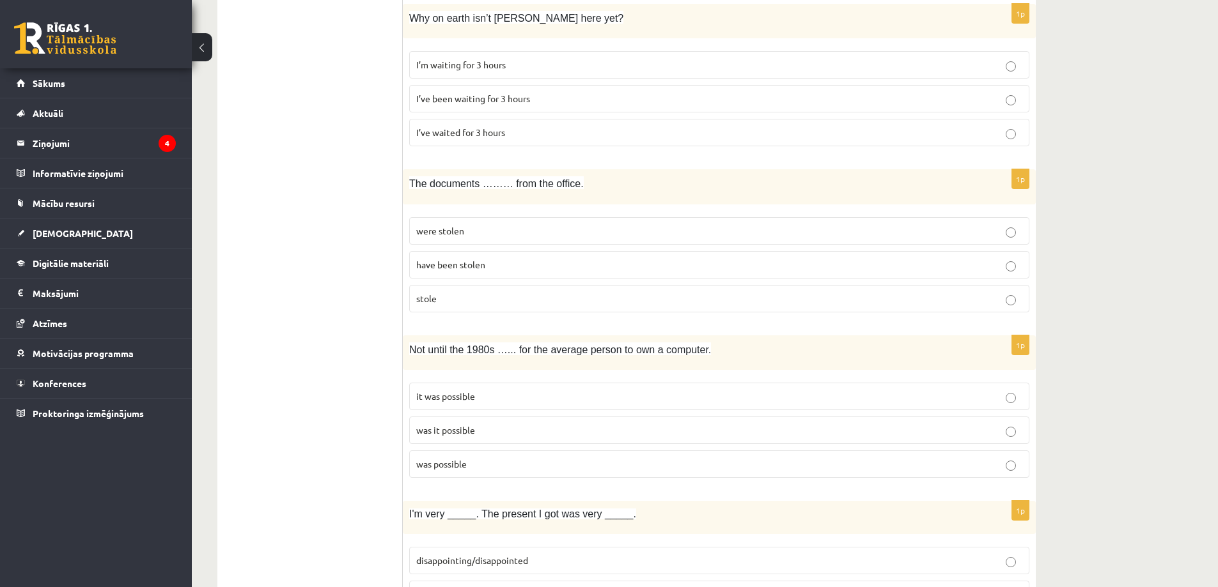
scroll to position [2950, 0]
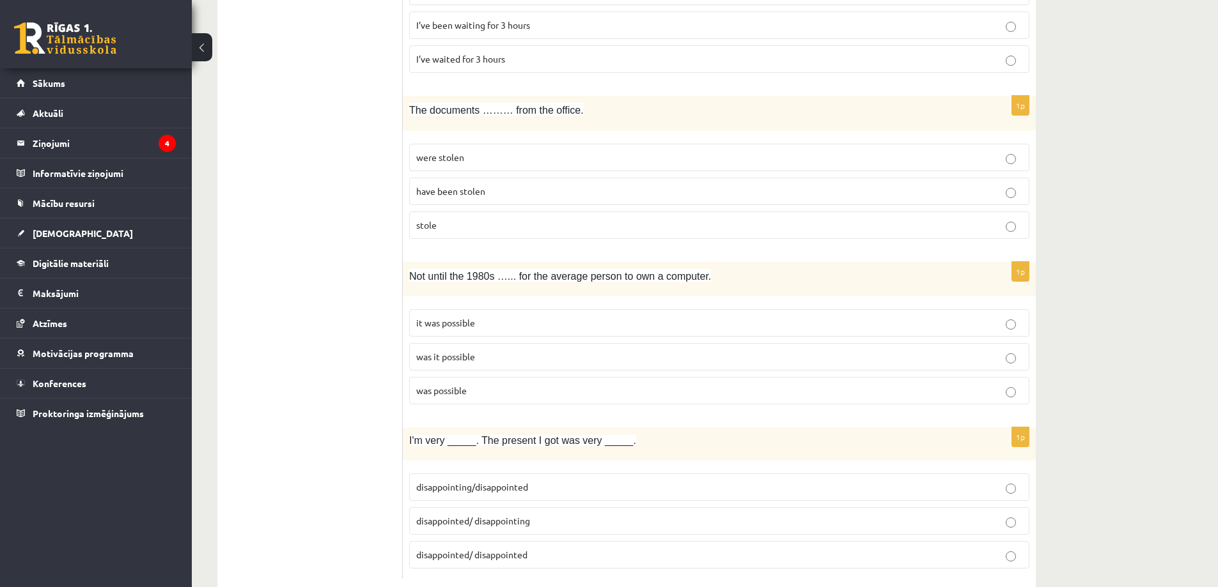
click at [420, 361] on span "was it possible" at bounding box center [445, 357] width 59 height 12
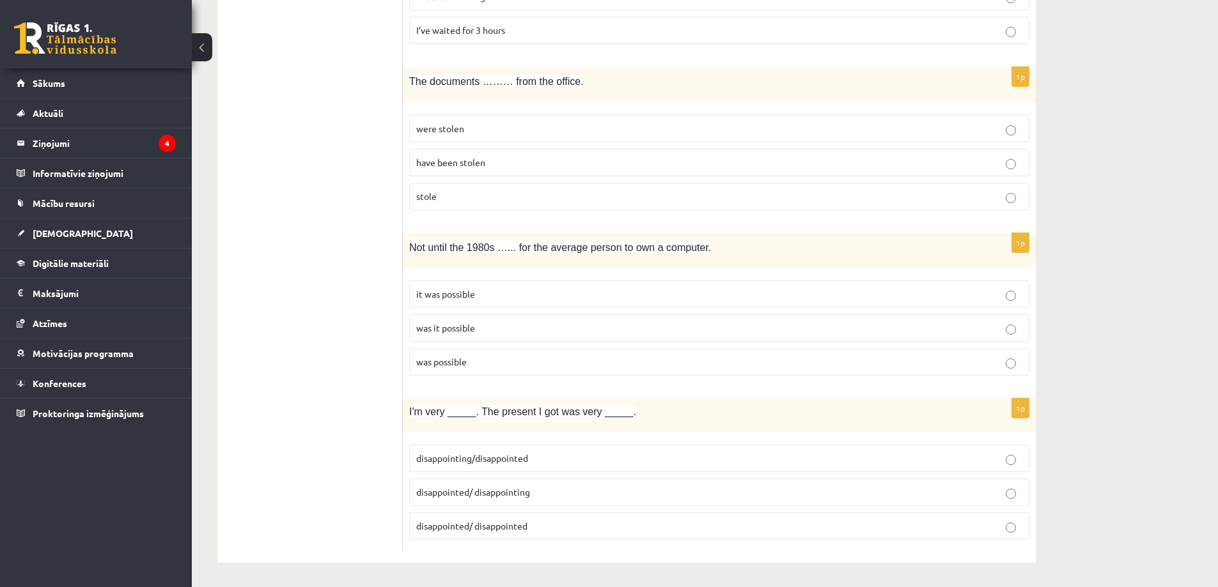
scroll to position [2981, 0]
click at [419, 492] on span "disappointed/ disappointing" at bounding box center [473, 491] width 114 height 12
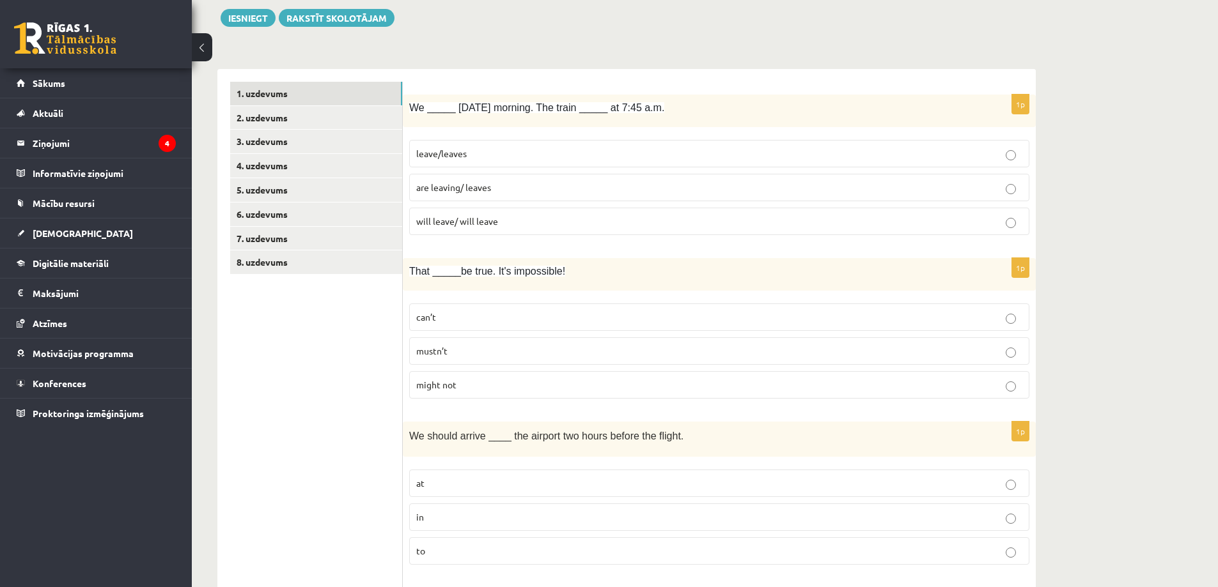
scroll to position [0, 0]
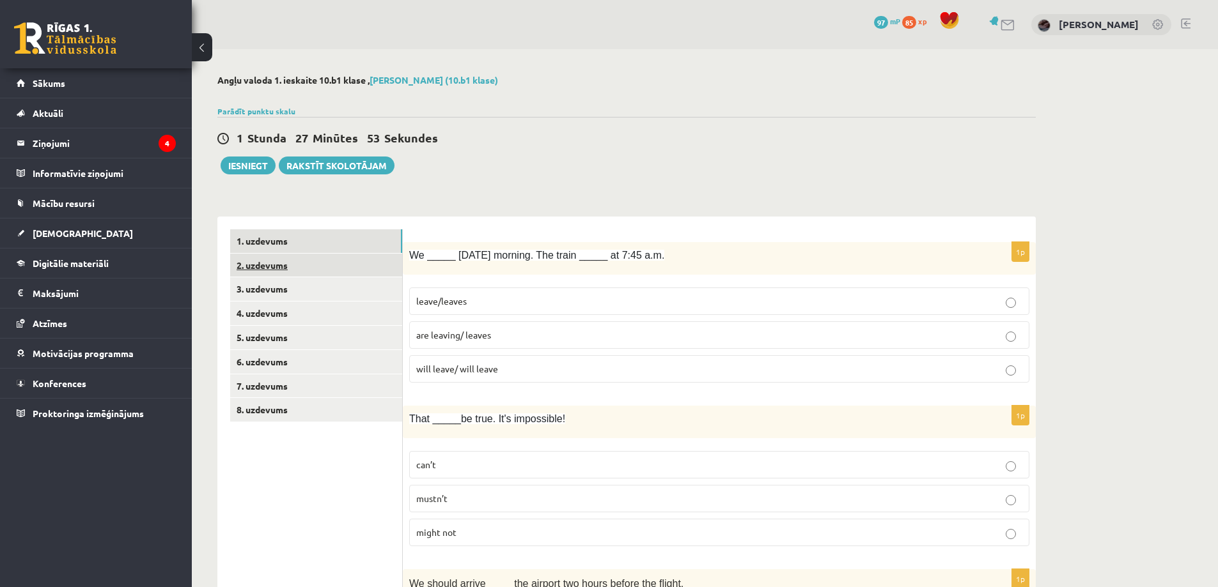
click at [280, 268] on link "2. uzdevums" at bounding box center [316, 266] width 172 height 24
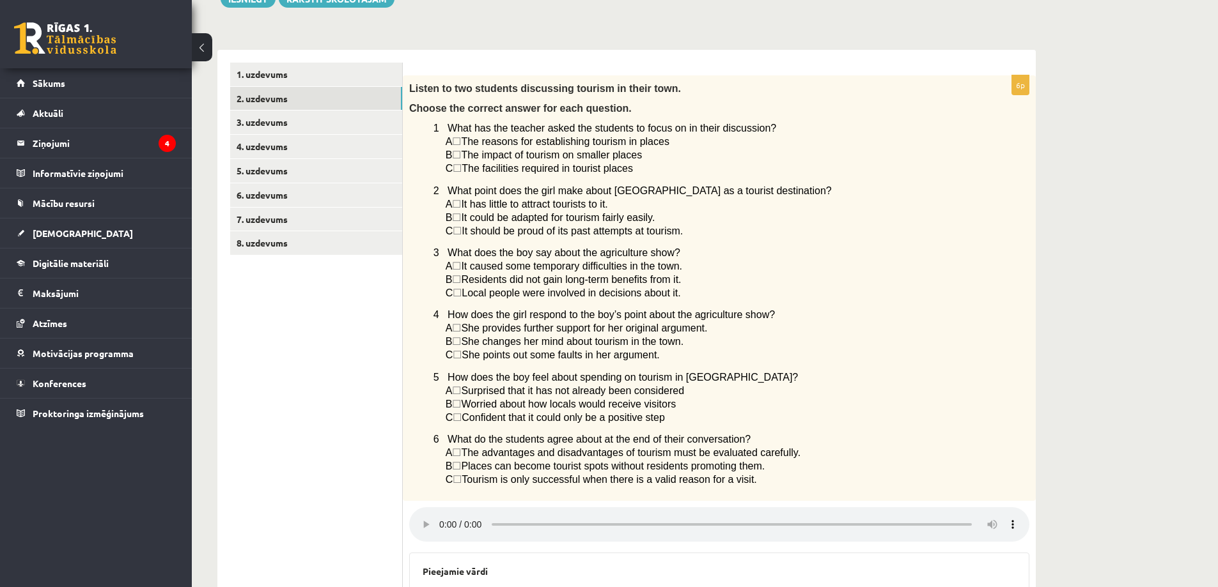
scroll to position [432, 0]
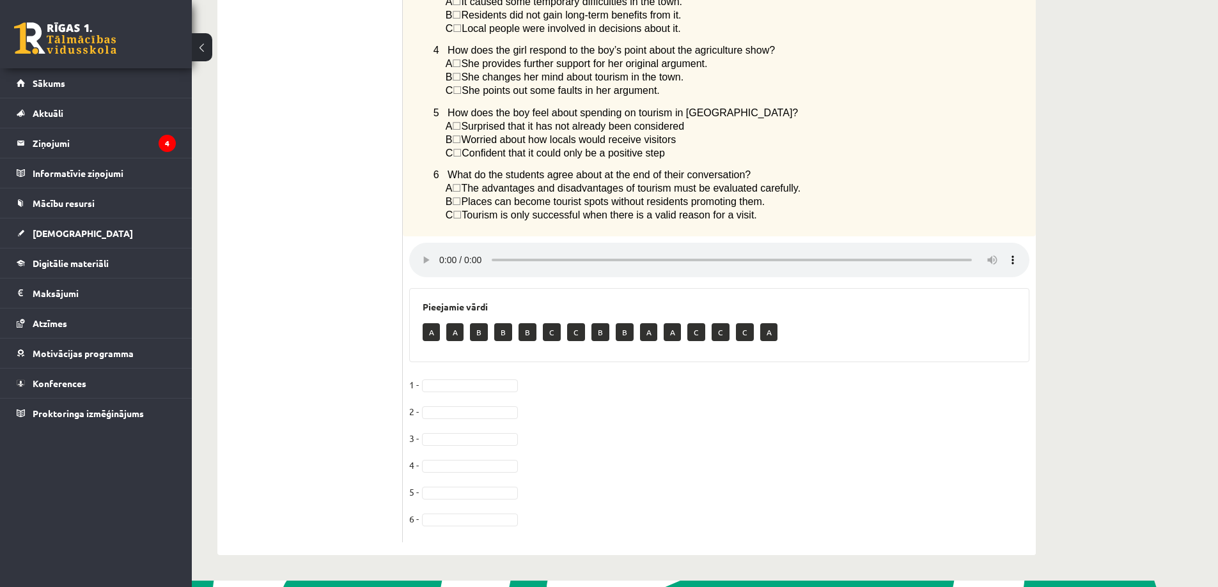
click at [435, 339] on p "A" at bounding box center [431, 332] width 17 height 18
click at [461, 194] on span "☐" at bounding box center [456, 188] width 9 height 11
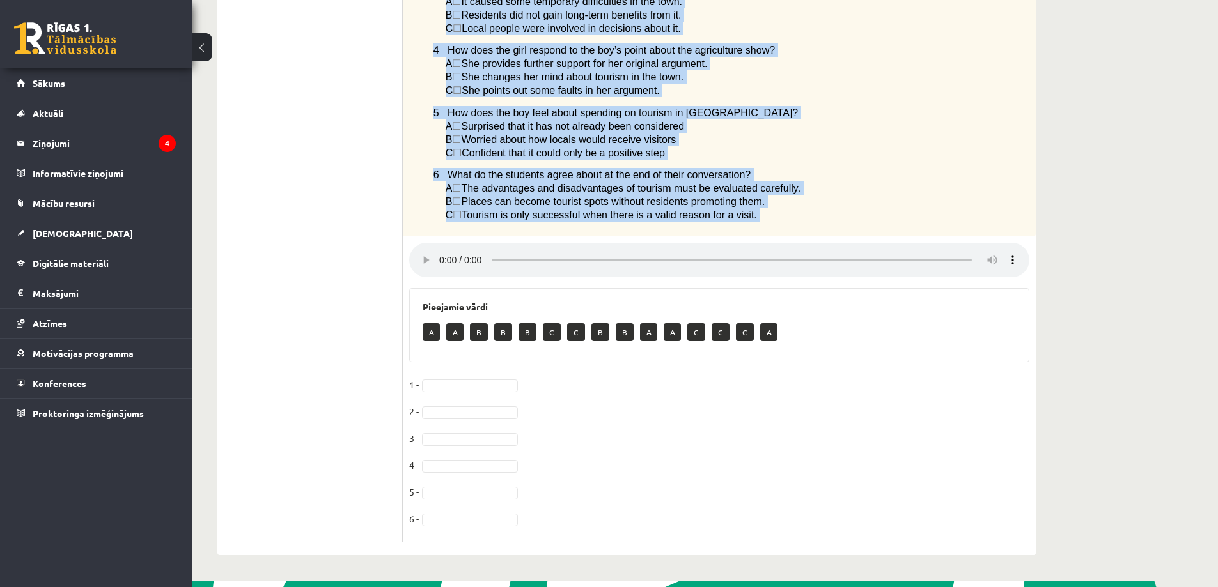
click at [765, 249] on div "6p Listen to two students discussing tourism in their town. Choose the correct …" at bounding box center [719, 177] width 633 height 732
copy div "Listen to two students discussing tourism in their town. Choose the correct ans…"
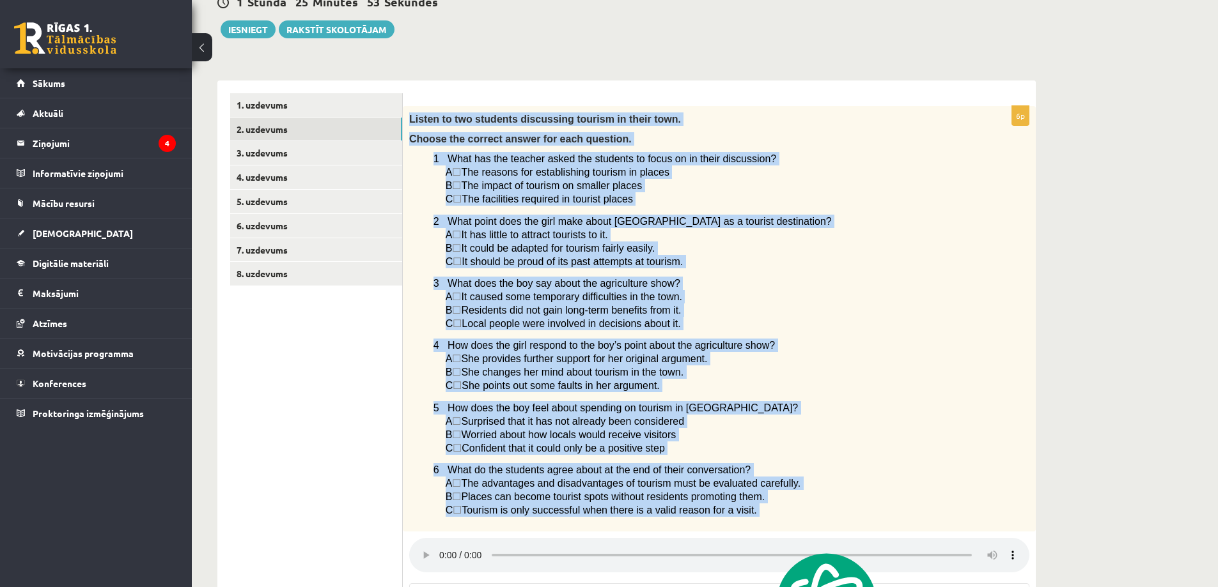
scroll to position [133, 0]
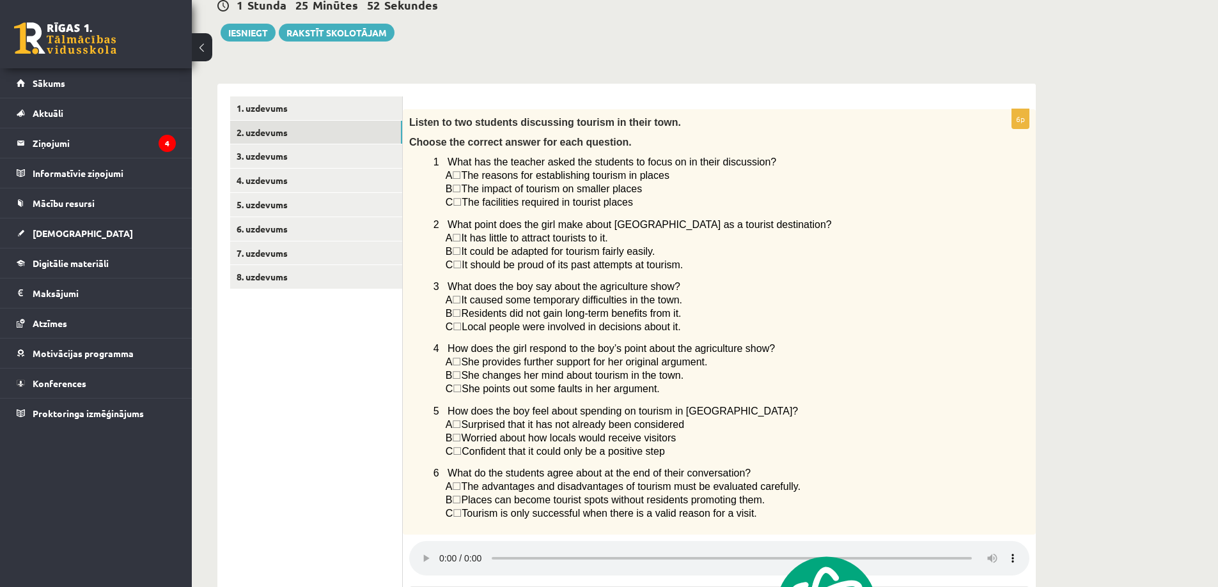
click at [248, 362] on ul "1. uzdevums 2. uzdevums 3. uzdevums 4. uzdevums 5. uzdevums 6. uzdevums 7. uzde…" at bounding box center [316, 469] width 173 height 745
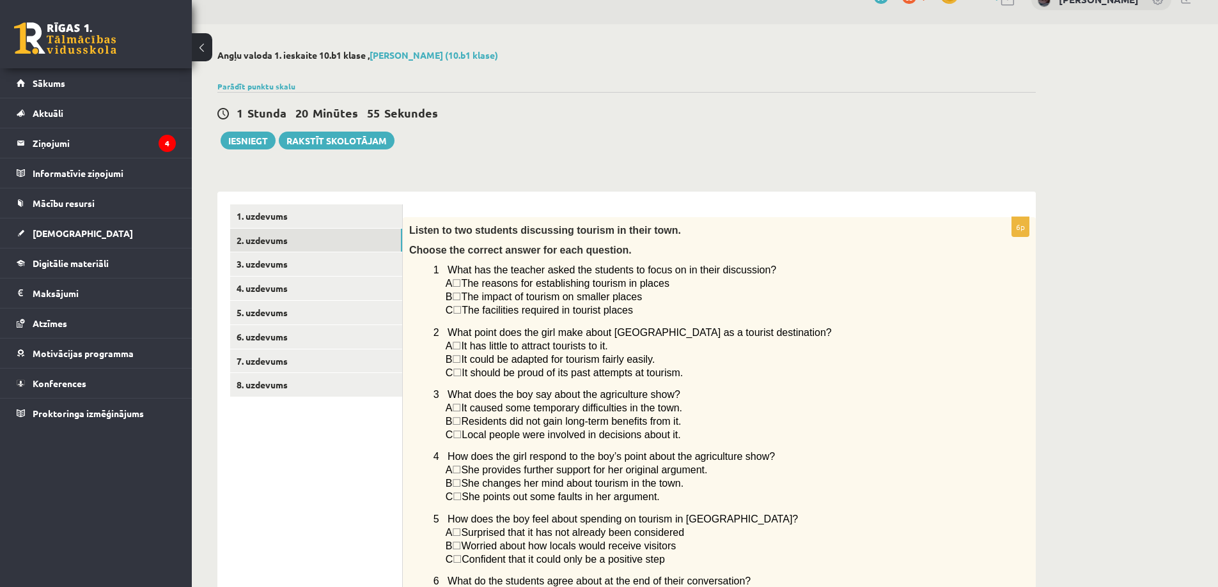
scroll to position [0, 0]
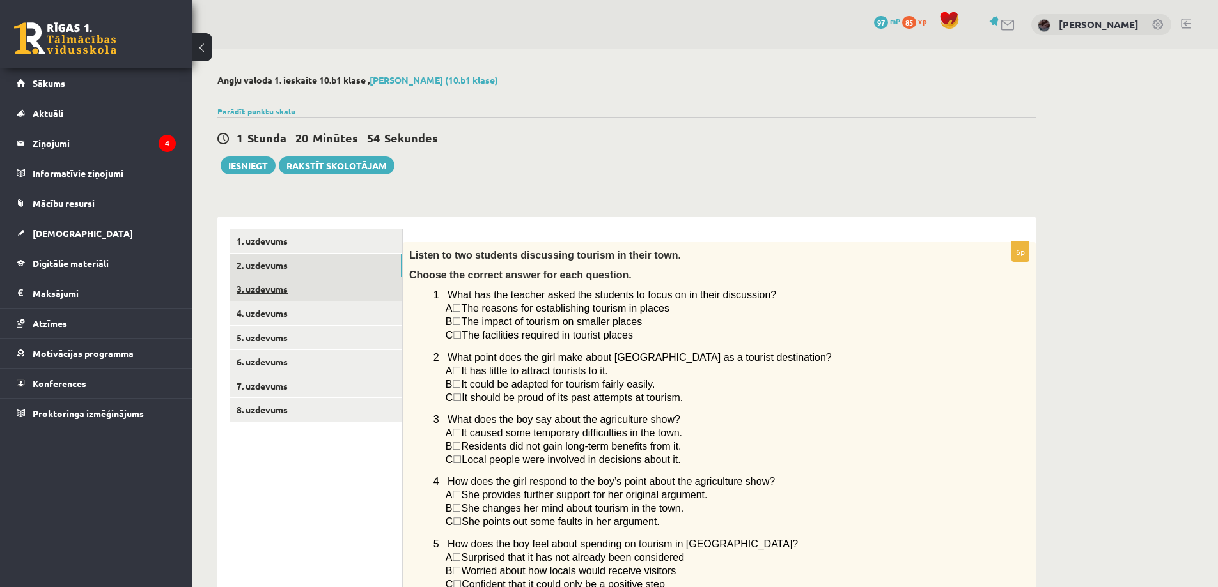
click at [295, 280] on link "3. uzdevums" at bounding box center [316, 289] width 172 height 24
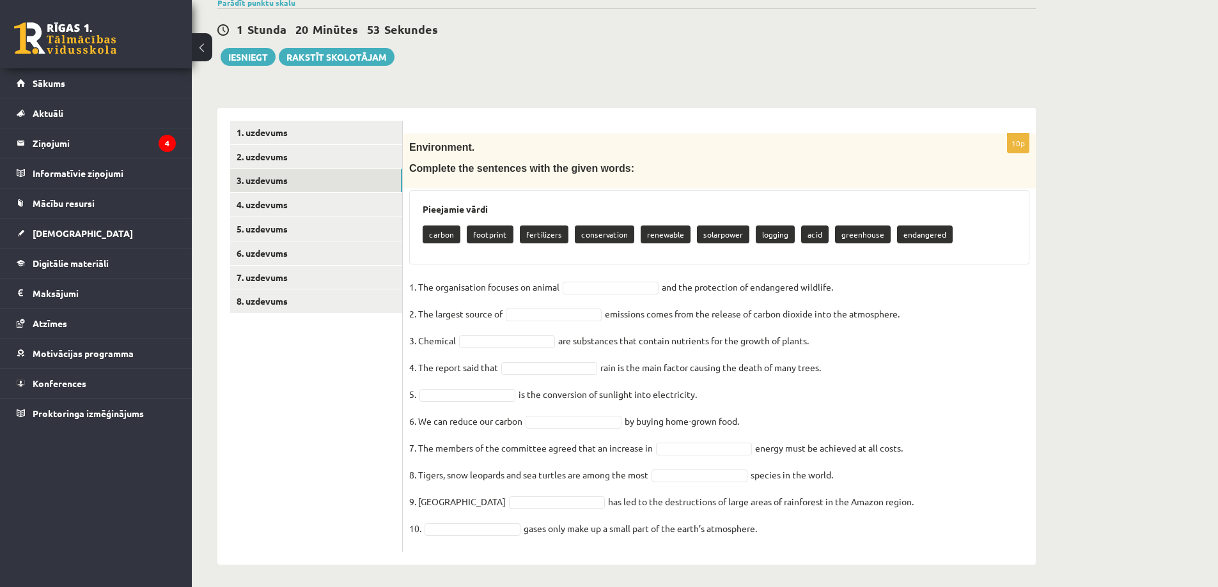
scroll to position [113, 0]
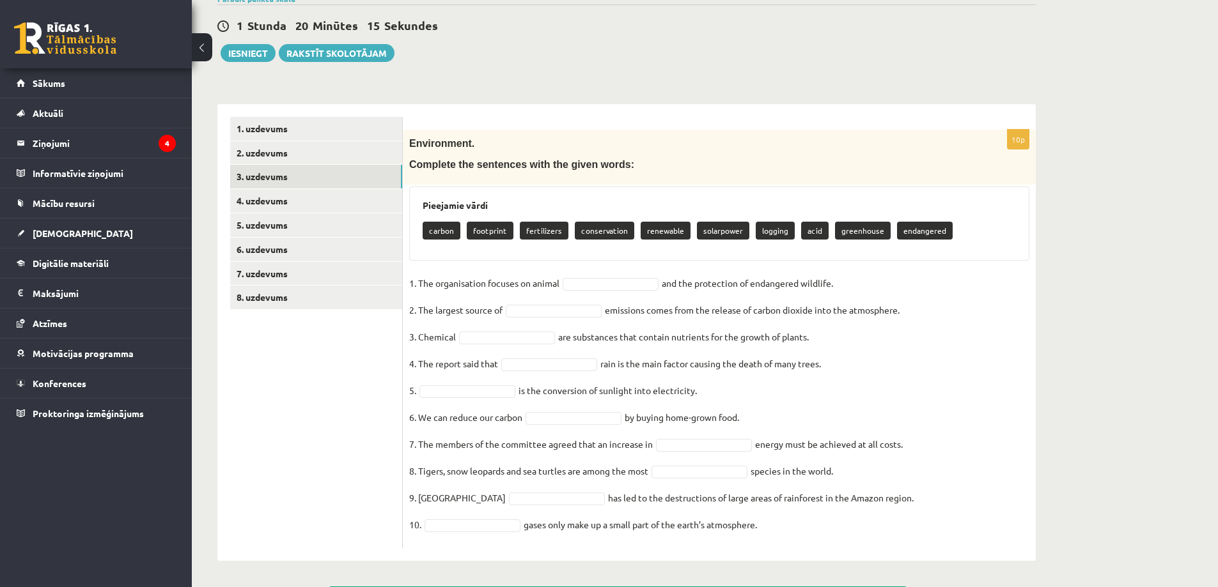
click at [595, 227] on p "conservation" at bounding box center [604, 231] width 59 height 18
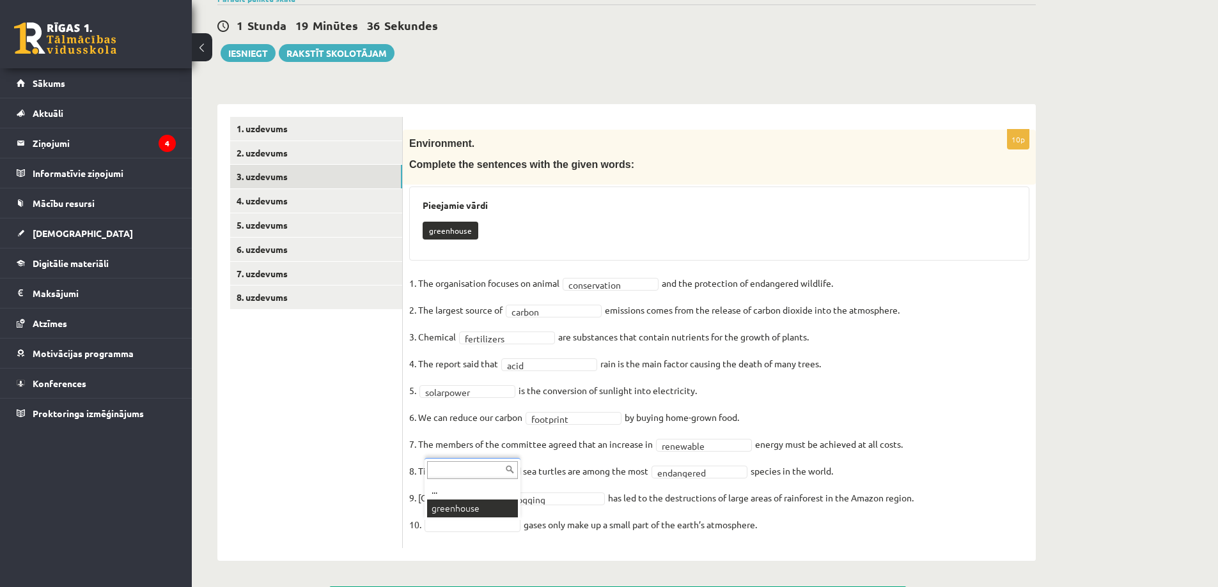
scroll to position [82, 0]
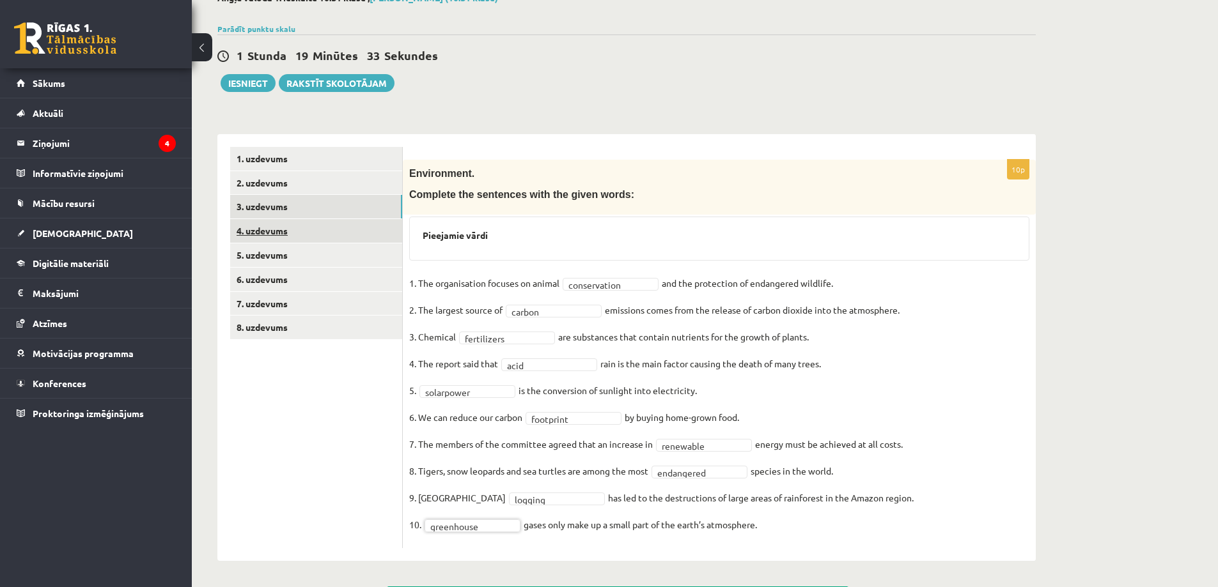
click at [292, 232] on link "4. uzdevums" at bounding box center [316, 231] width 172 height 24
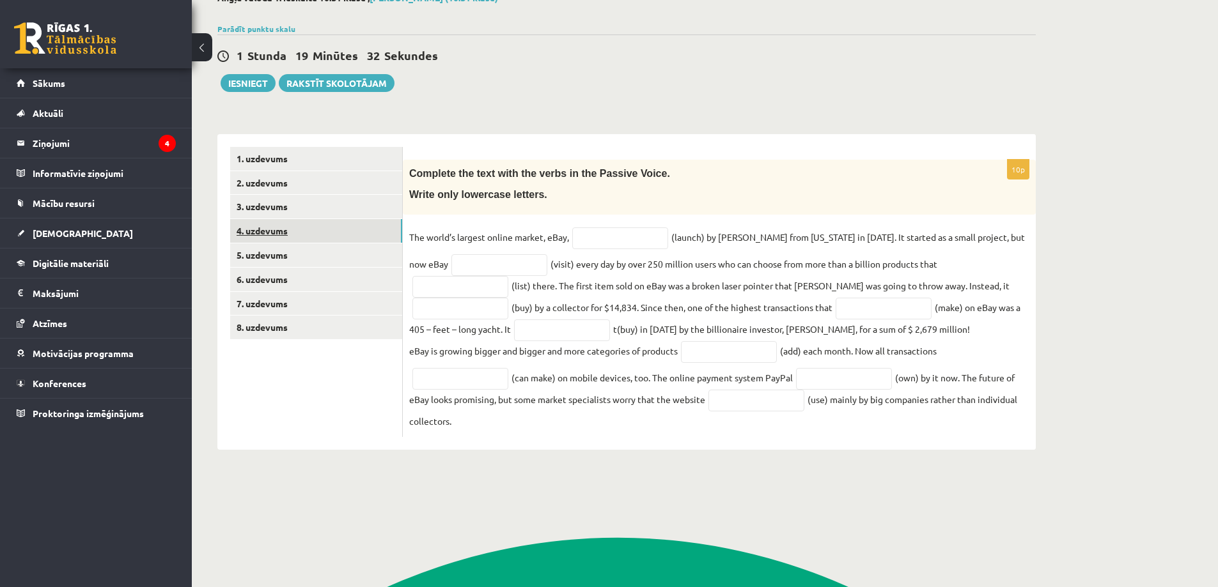
scroll to position [0, 0]
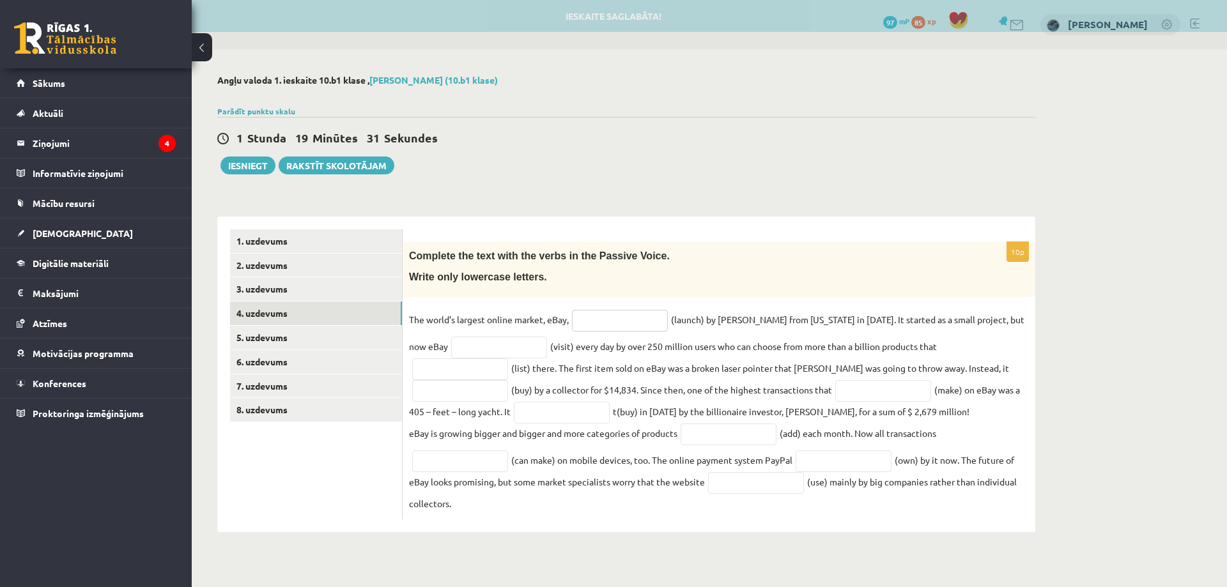
click at [591, 327] on input "text" at bounding box center [620, 321] width 96 height 22
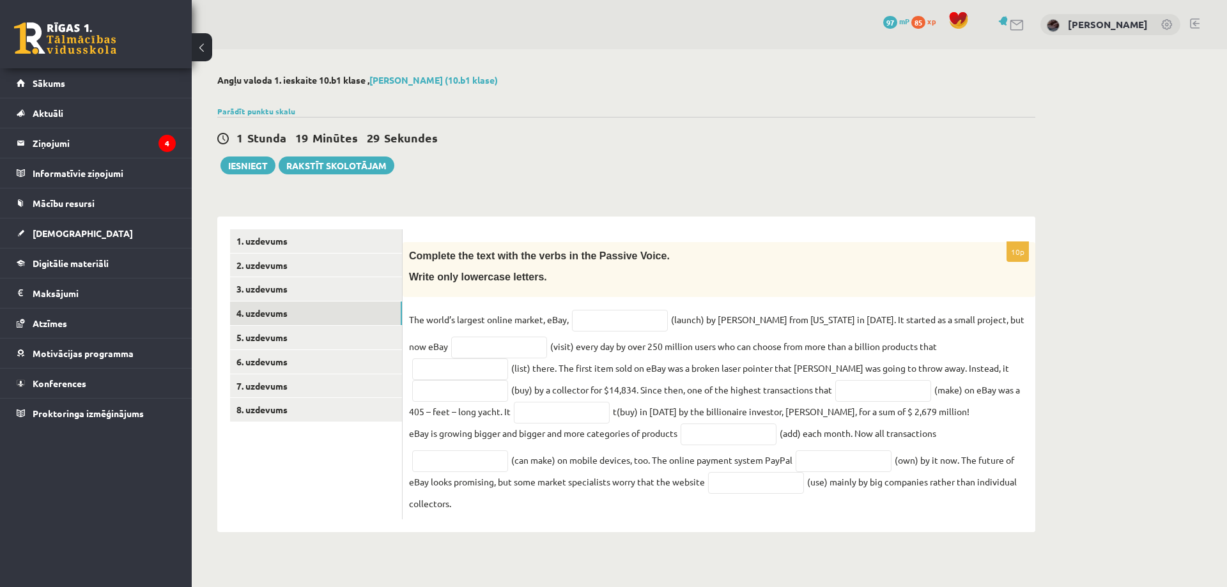
click at [1202, 306] on div "**********" at bounding box center [710, 303] width 1036 height 509
click at [641, 329] on input "text" at bounding box center [620, 321] width 96 height 22
type input "*"
type input "**********"
click at [492, 353] on input "text" at bounding box center [499, 348] width 96 height 22
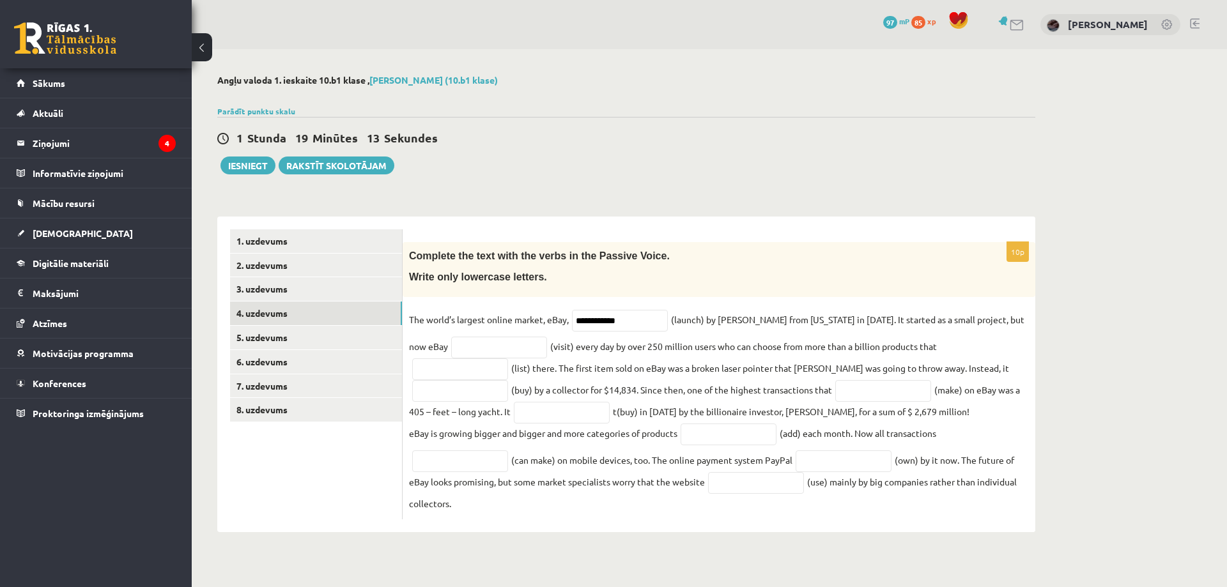
click at [1217, 380] on div "**********" at bounding box center [710, 303] width 1036 height 509
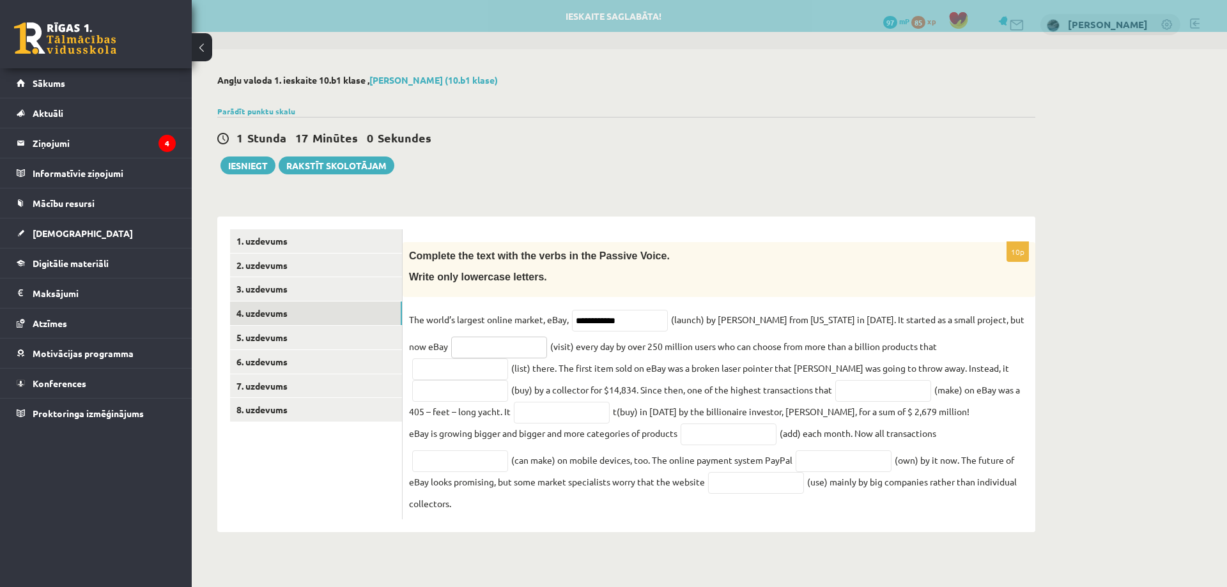
click at [494, 355] on input "text" at bounding box center [499, 348] width 96 height 22
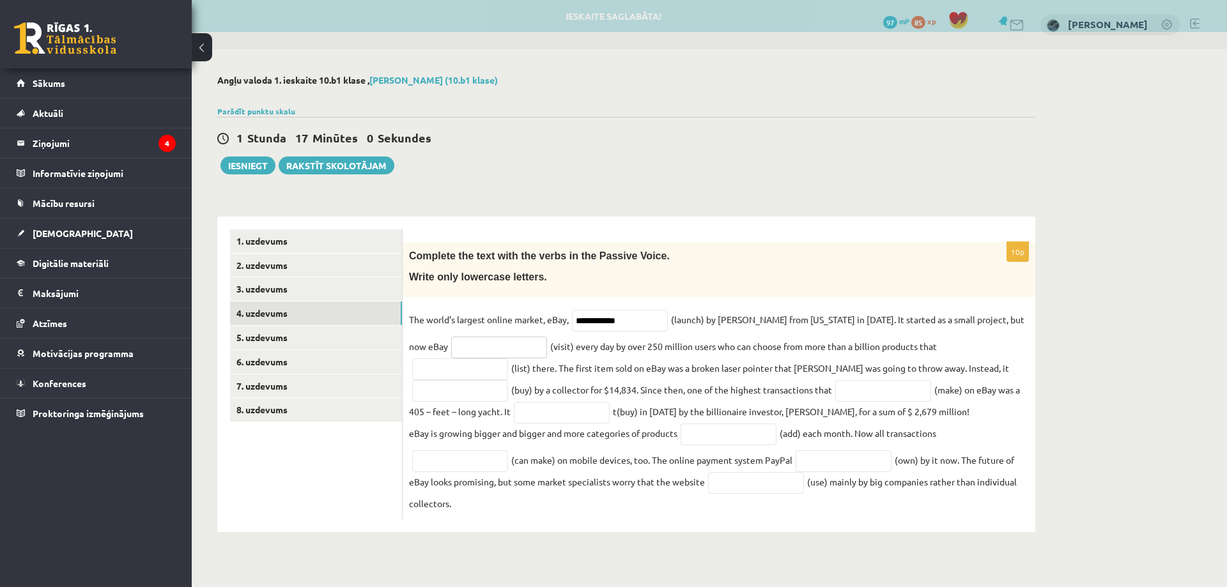
paste input "**********"
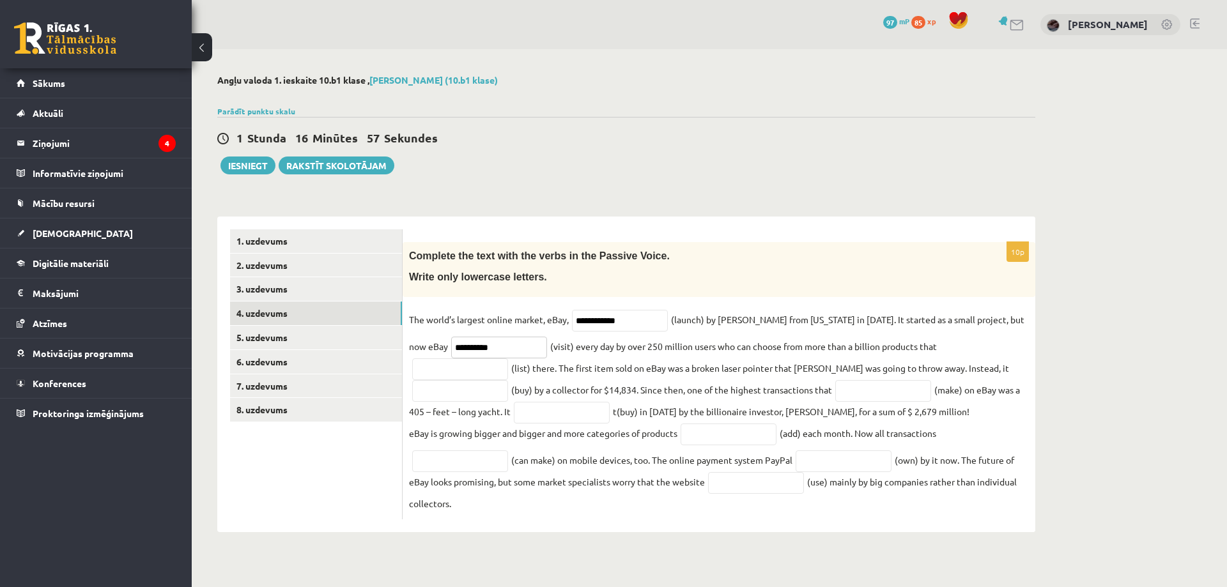
type input "**********"
click at [508, 359] on input "text" at bounding box center [460, 370] width 96 height 22
paste input "**********"
type input "**********"
click at [508, 380] on input "text" at bounding box center [460, 391] width 96 height 22
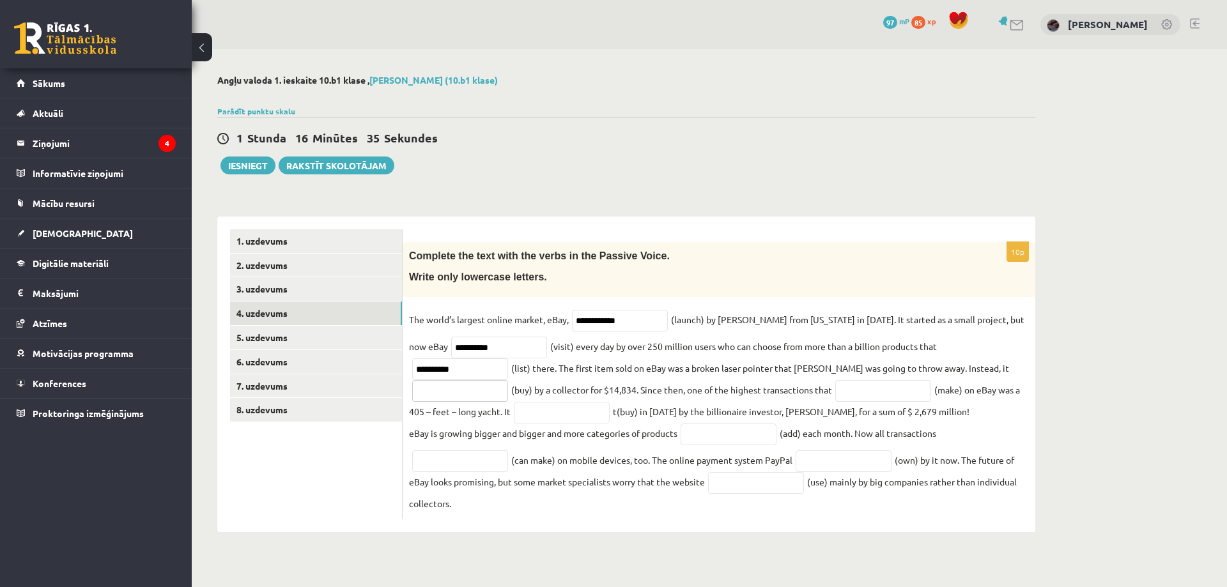
paste input "**********"
click at [508, 380] on input "**********" at bounding box center [460, 391] width 96 height 22
type input "**********"
click at [836, 390] on input "text" at bounding box center [884, 391] width 96 height 22
paste input "********"
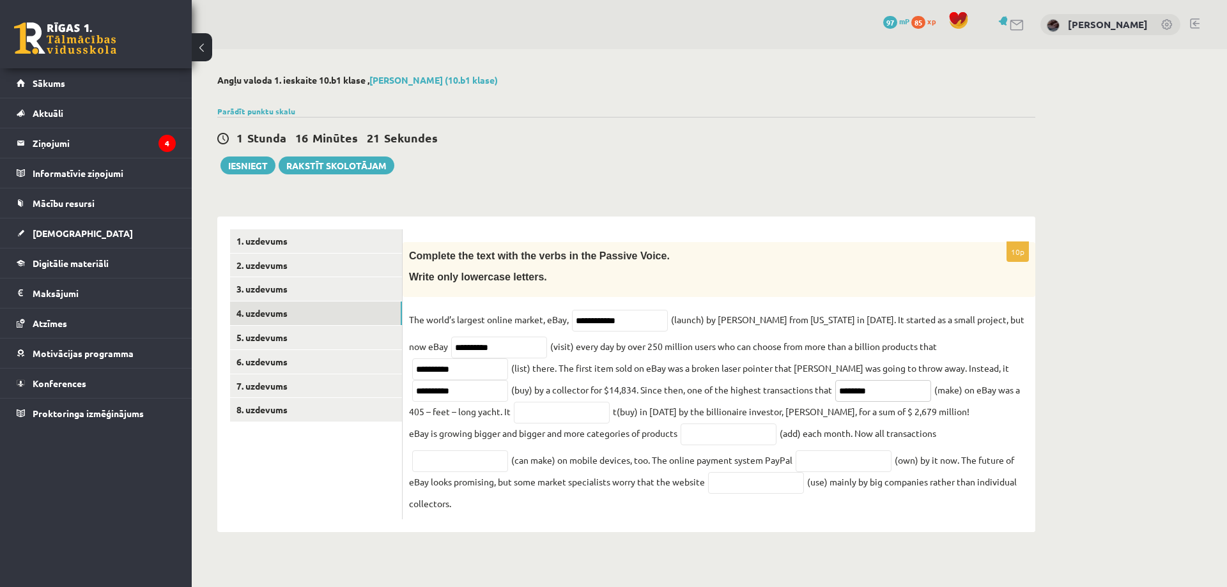
type input "********"
click at [514, 419] on input "text" at bounding box center [562, 413] width 96 height 22
paste input "**********"
type input "**********"
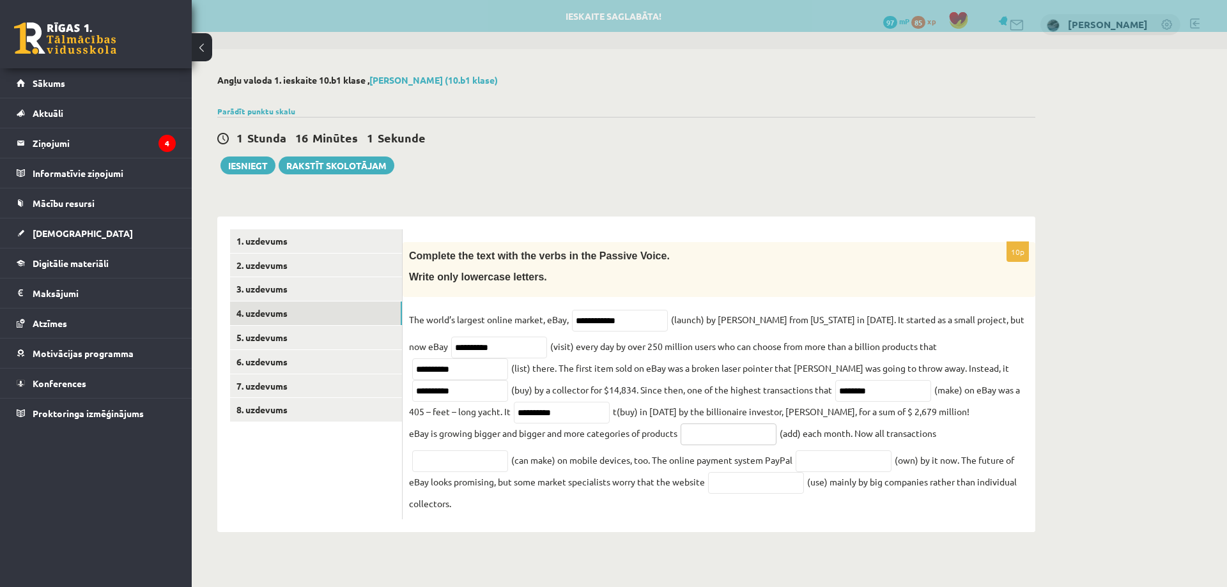
click at [752, 436] on input "text" at bounding box center [729, 435] width 96 height 22
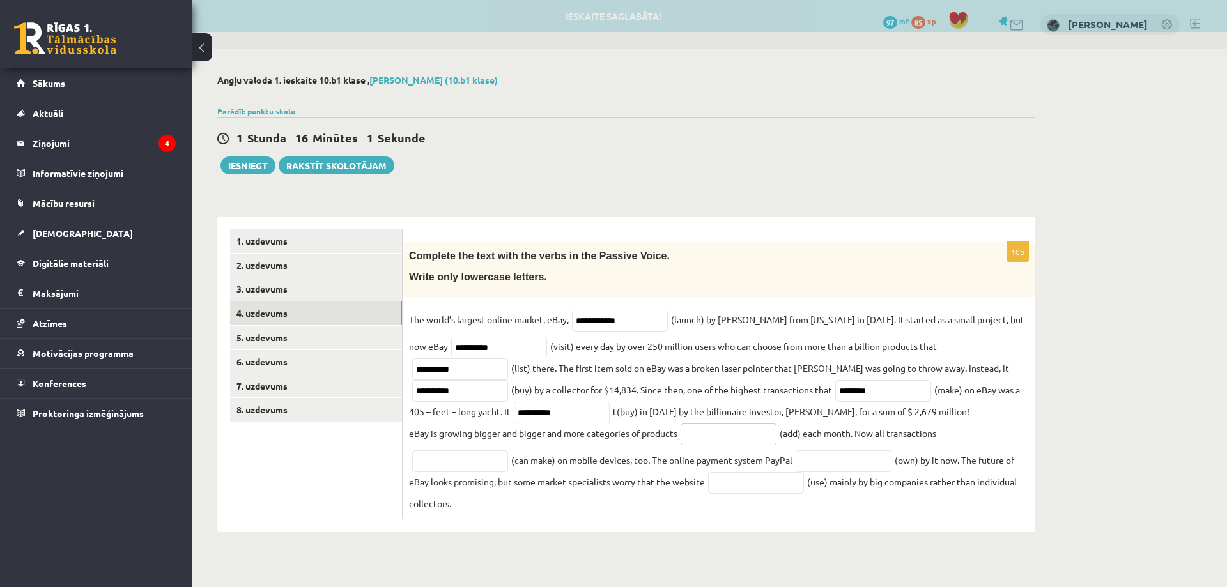
paste input "*********"
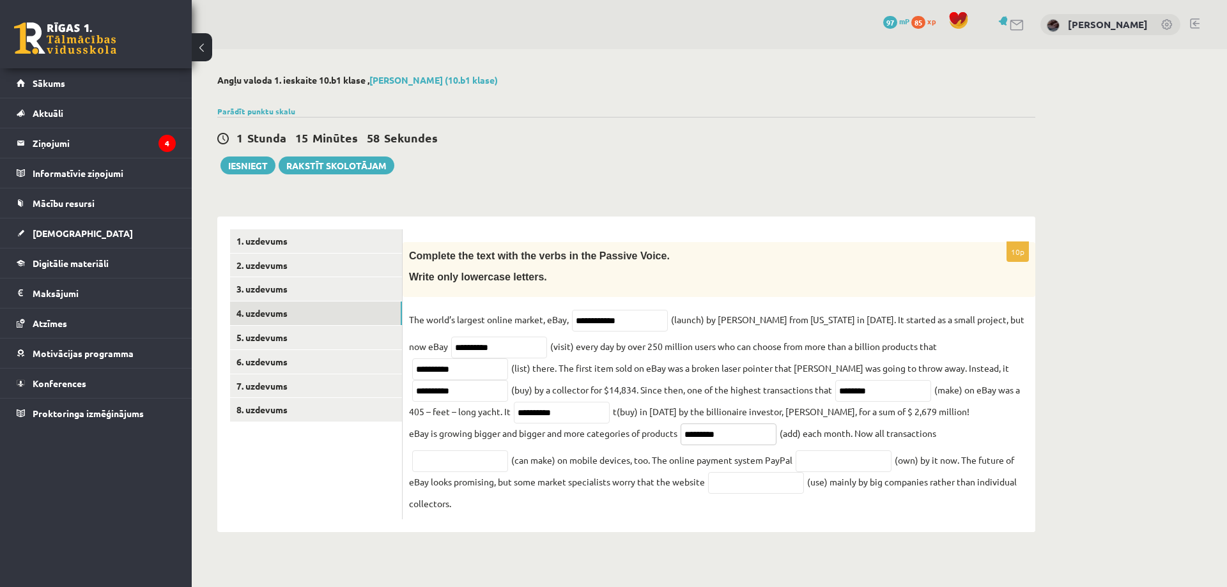
type input "*********"
click at [488, 465] on input "text" at bounding box center [460, 462] width 96 height 22
paste input "**********"
type input "**********"
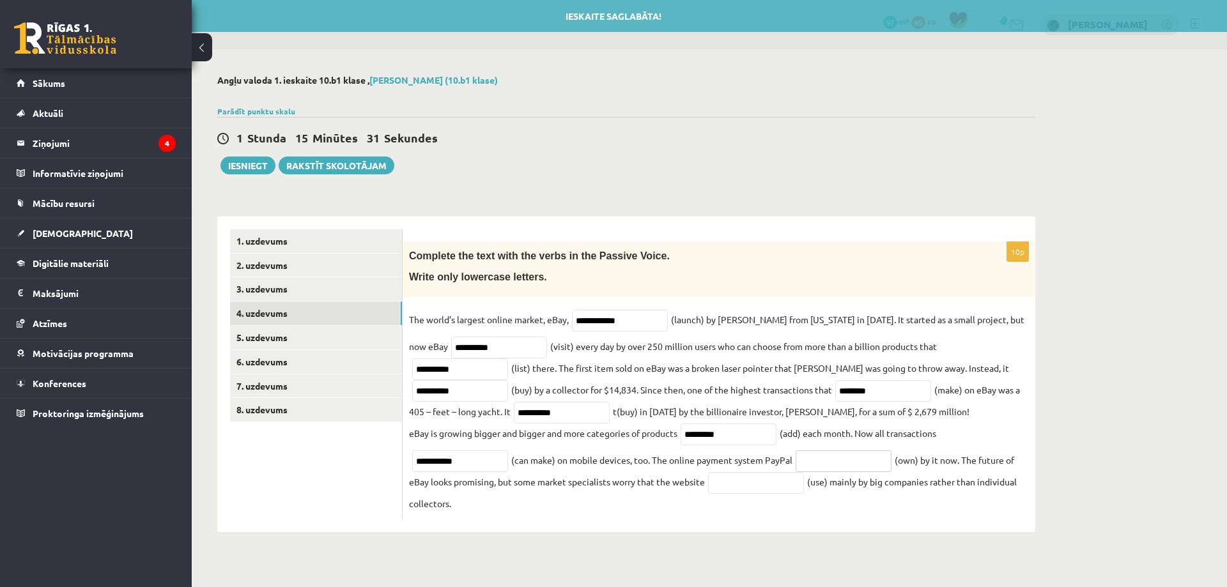
click at [825, 455] on input "text" at bounding box center [844, 462] width 96 height 22
paste input "********"
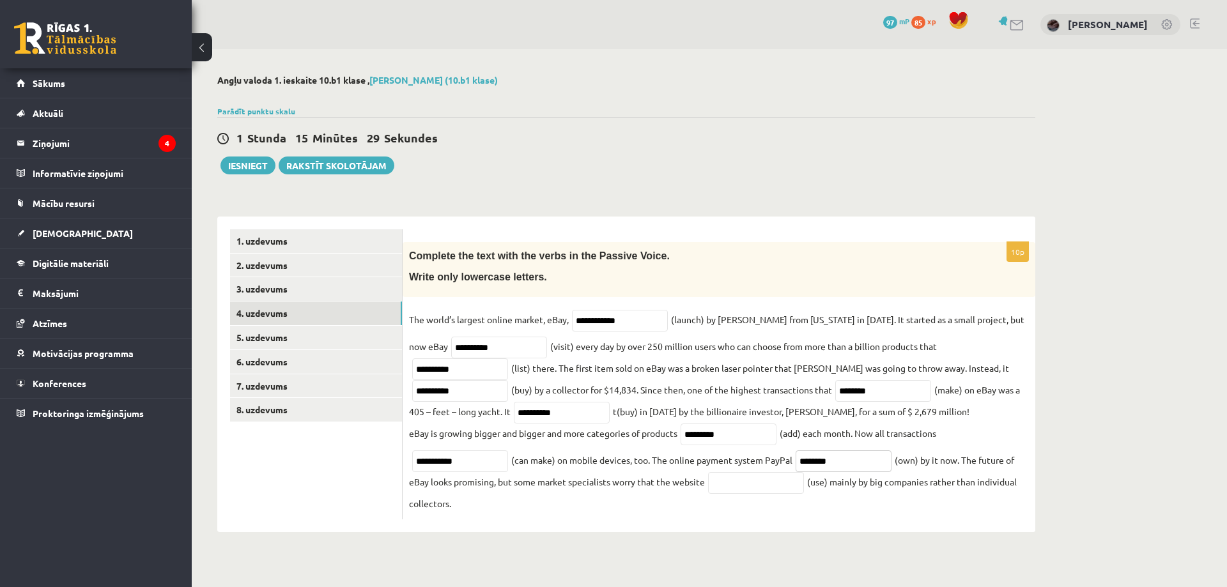
type input "********"
click at [782, 482] on input "text" at bounding box center [756, 483] width 96 height 22
paste input "*******"
type input "*******"
click at [288, 341] on link "5. uzdevums" at bounding box center [316, 338] width 172 height 24
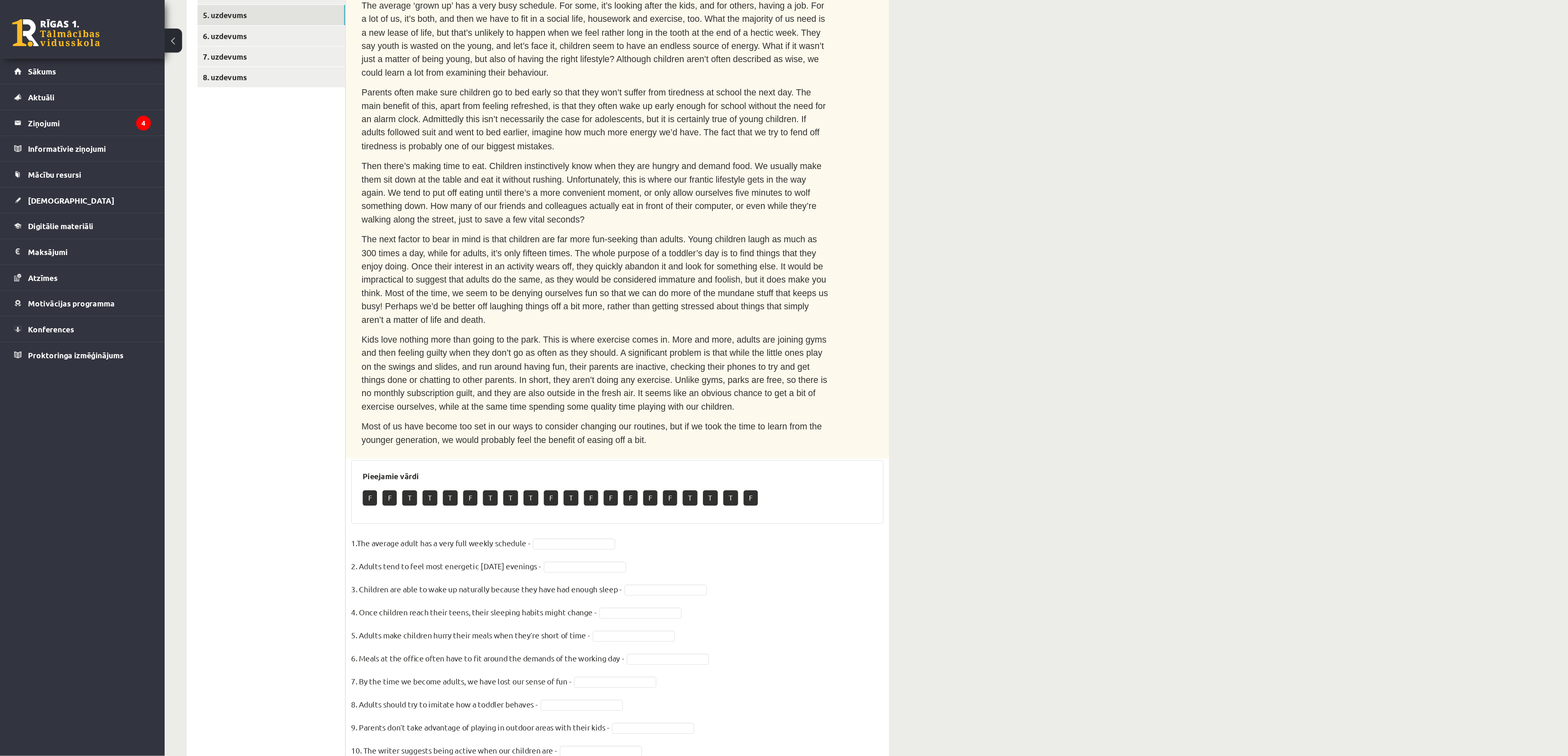
scroll to position [21, 0]
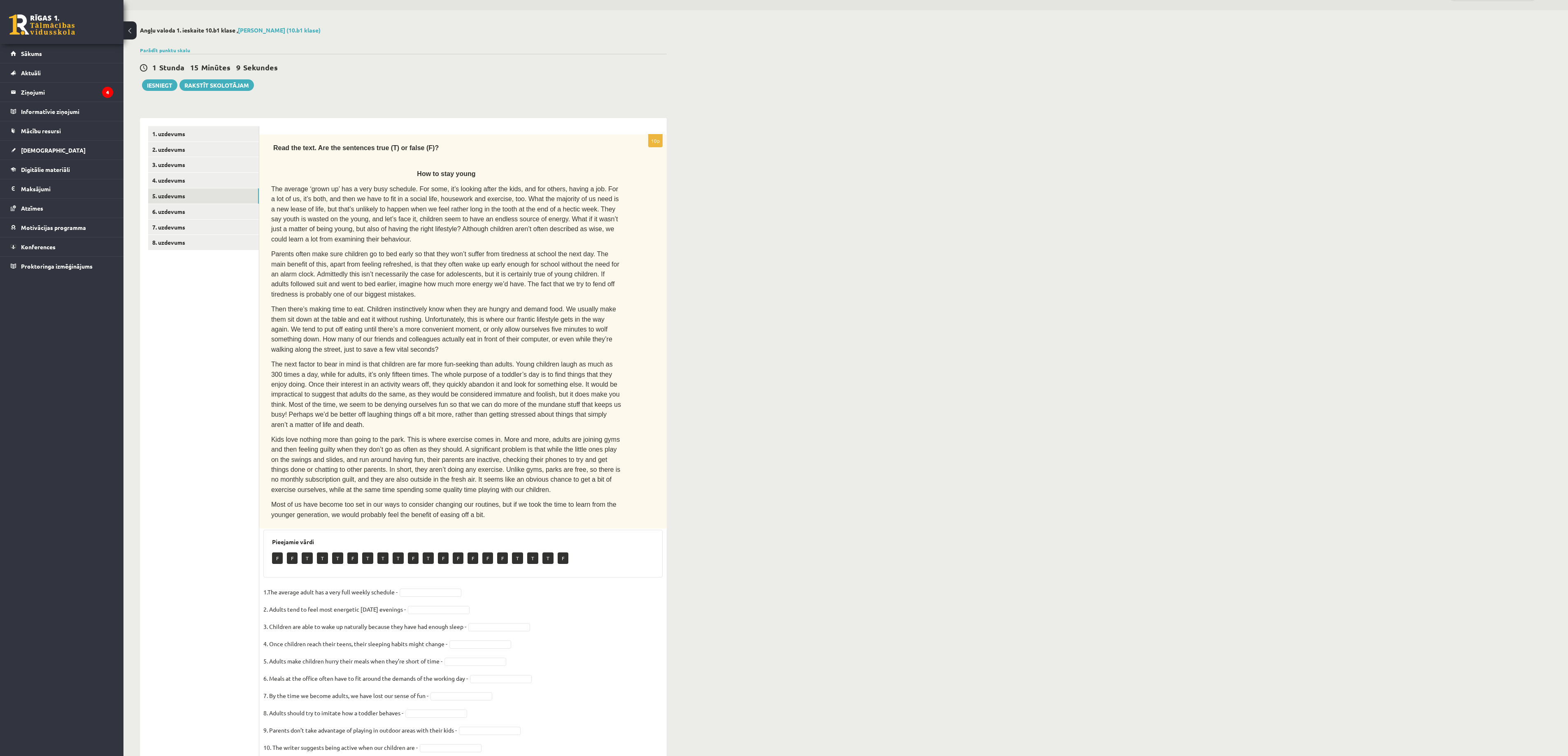
drag, startPoint x: 710, startPoint y: 2, endPoint x: 1155, endPoint y: 308, distance: 540.1
click at [783, 308] on div "**********" at bounding box center [846, 399] width 1444 height 777
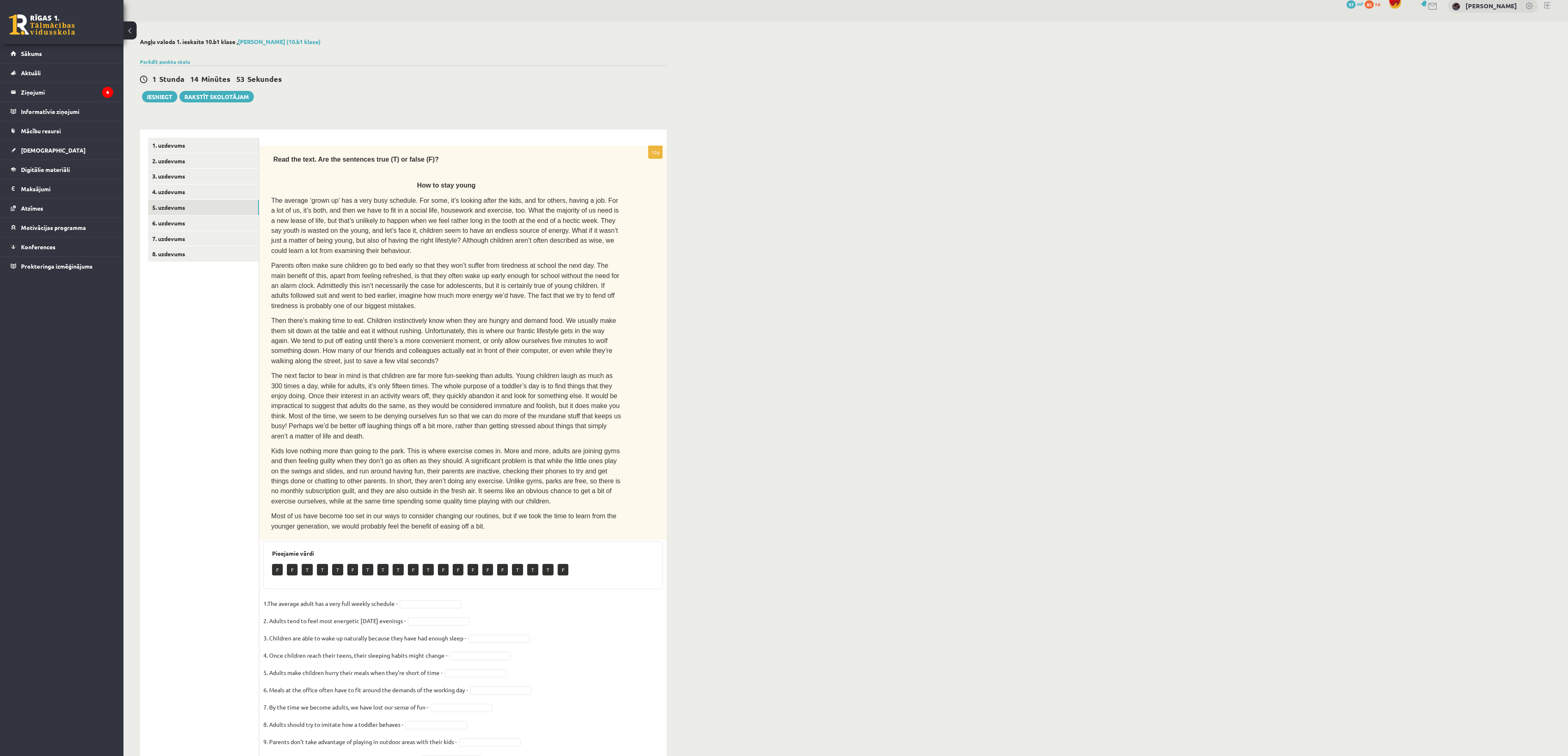
click at [783, 374] on div "**********" at bounding box center [846, 410] width 1444 height 777
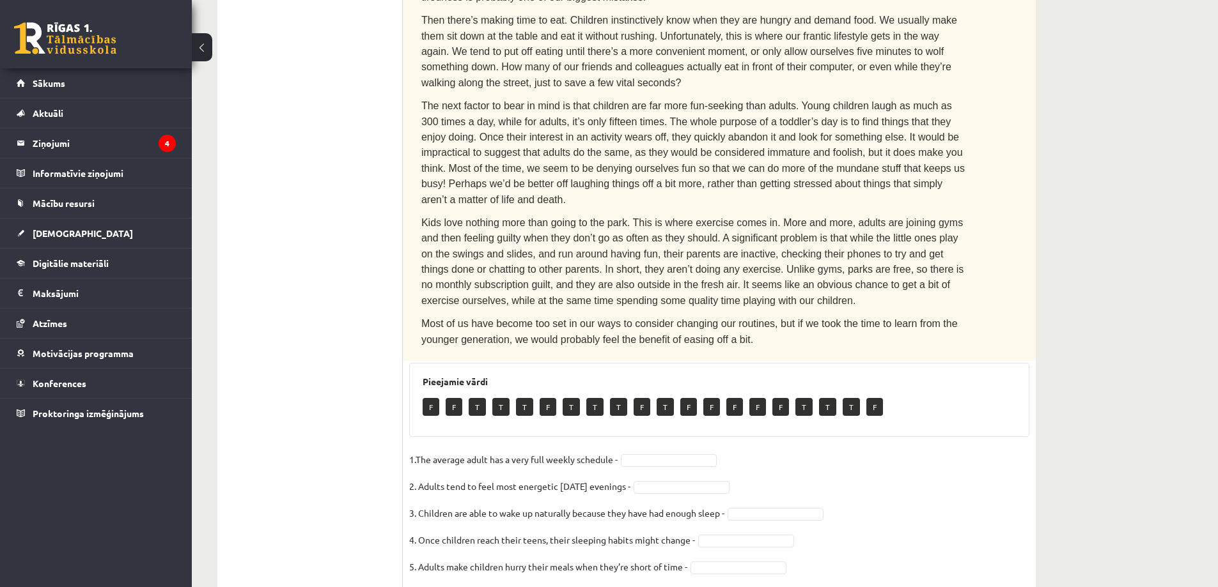
scroll to position [611, 0]
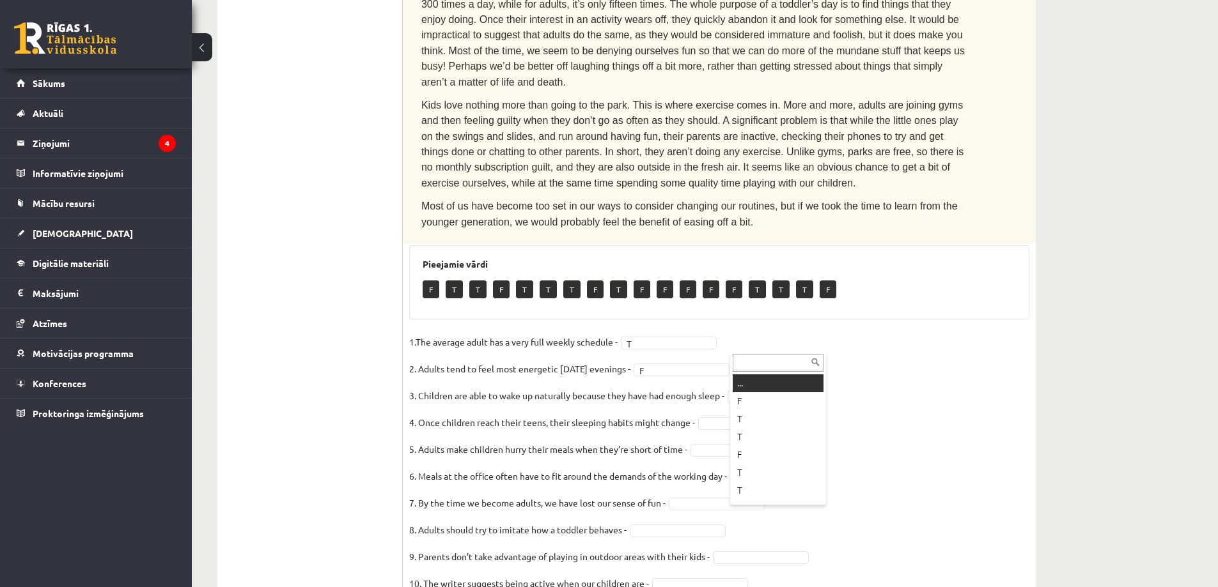
drag, startPoint x: 749, startPoint y: 345, endPoint x: 756, endPoint y: 365, distance: 20.8
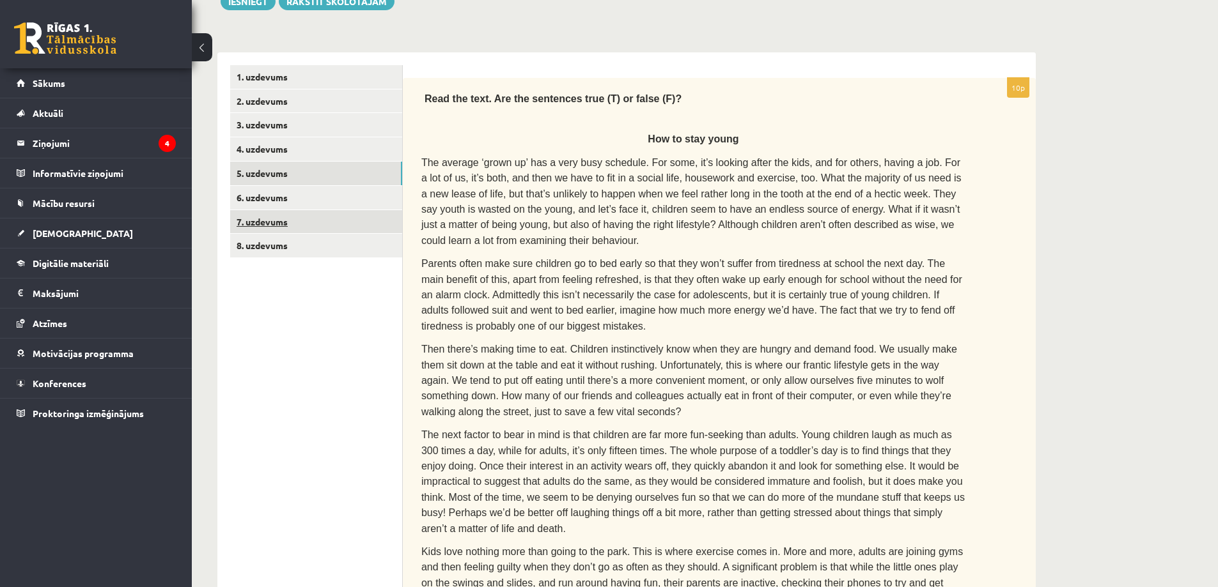
scroll to position [164, 0]
click at [330, 191] on link "6. uzdevums" at bounding box center [316, 199] width 172 height 24
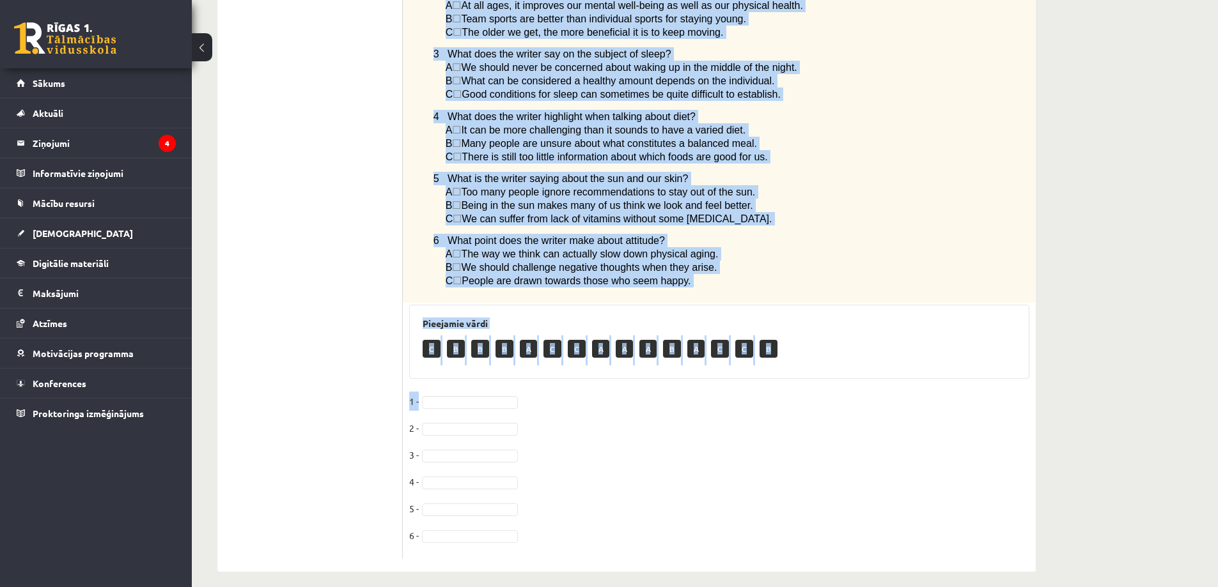
scroll to position [793, 0]
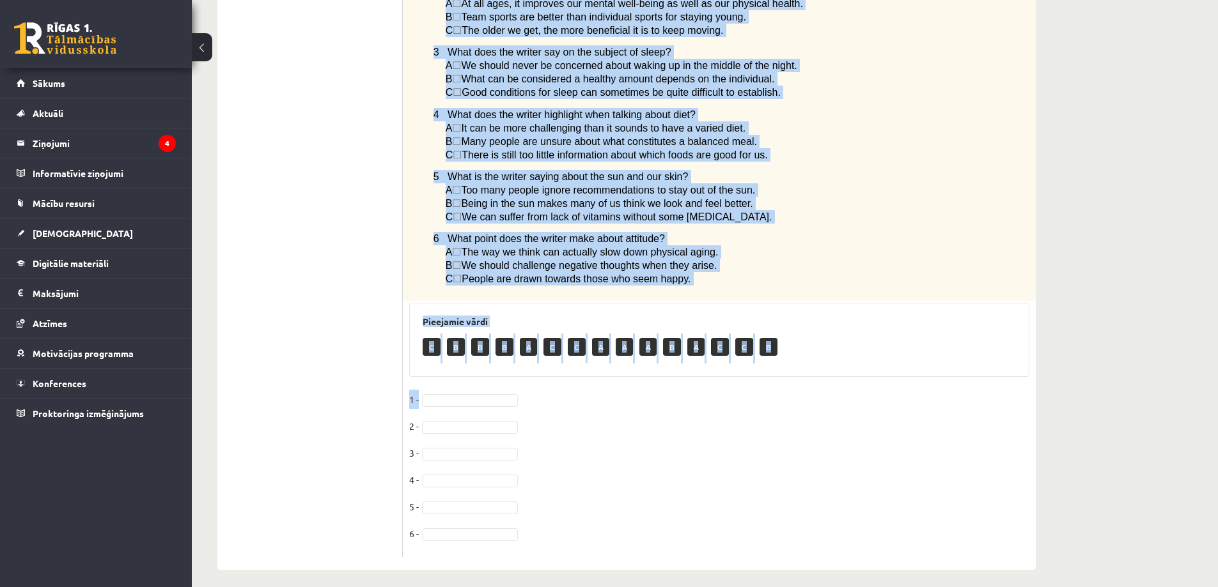
drag, startPoint x: 432, startPoint y: 210, endPoint x: 690, endPoint y: 283, distance: 269.0
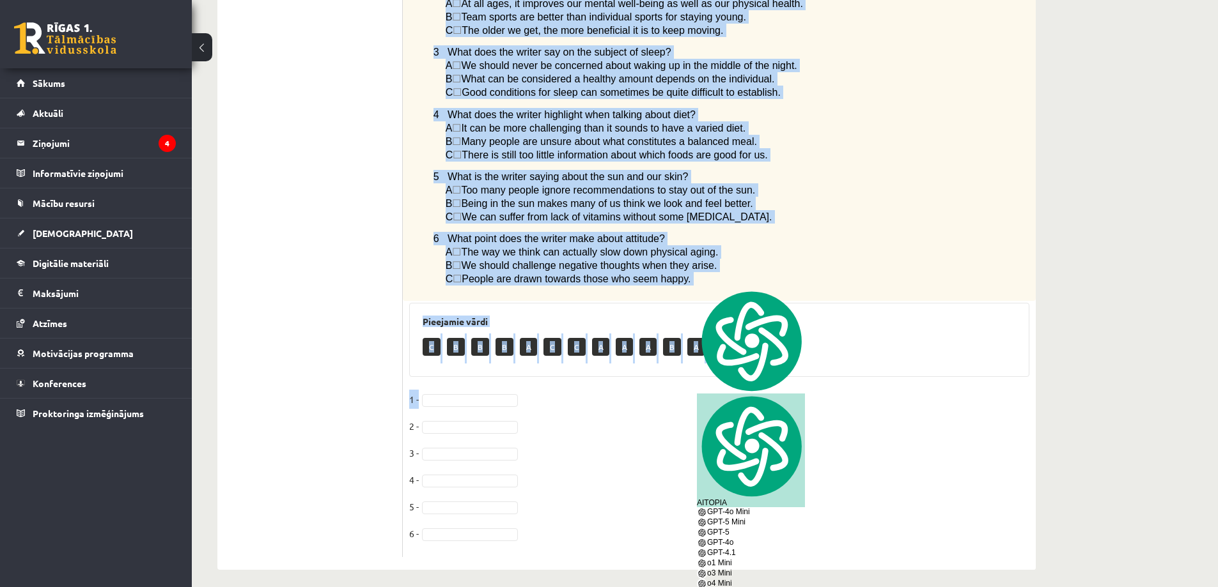
copy div "Read the article about staying young and choose the correct answer. Staying you…"
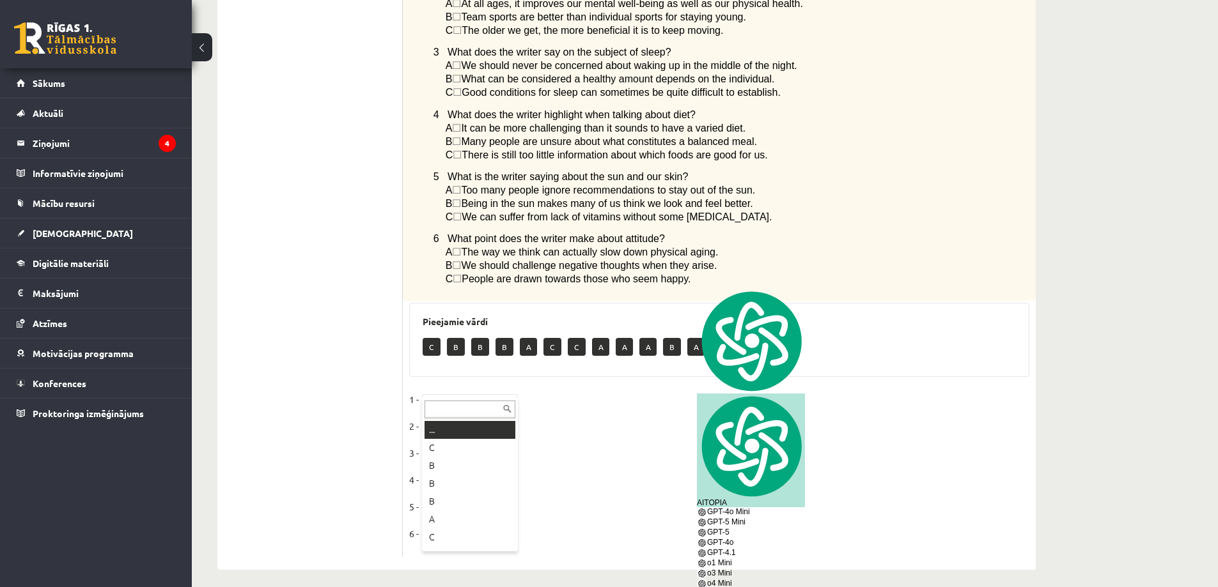
drag, startPoint x: 449, startPoint y: 394, endPoint x: 448, endPoint y: 406, distance: 11.6
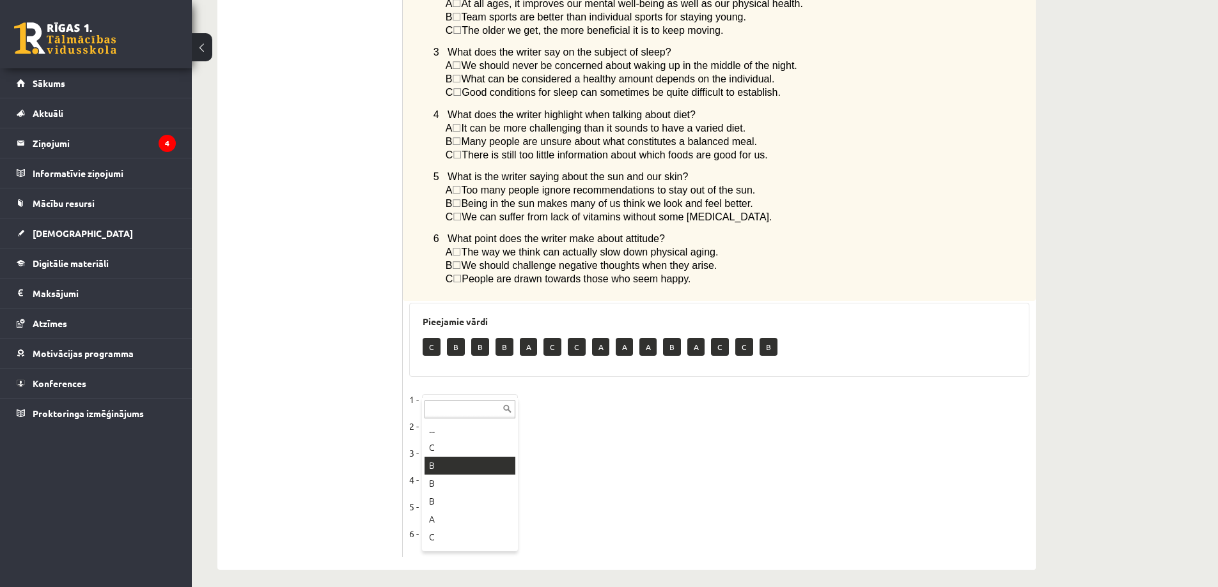
drag, startPoint x: 437, startPoint y: 470, endPoint x: 433, endPoint y: 451, distance: 18.8
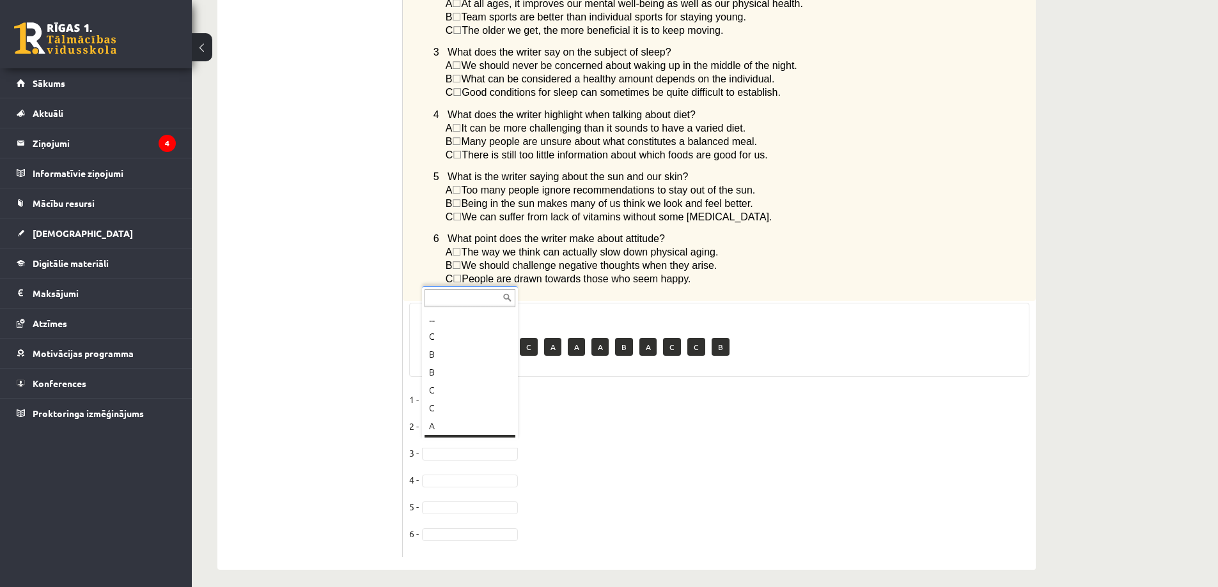
scroll to position [15, 0]
drag, startPoint x: 439, startPoint y: 356, endPoint x: 319, endPoint y: 153, distance: 235.3
drag, startPoint x: 460, startPoint y: 446, endPoint x: 453, endPoint y: 463, distance: 19.2
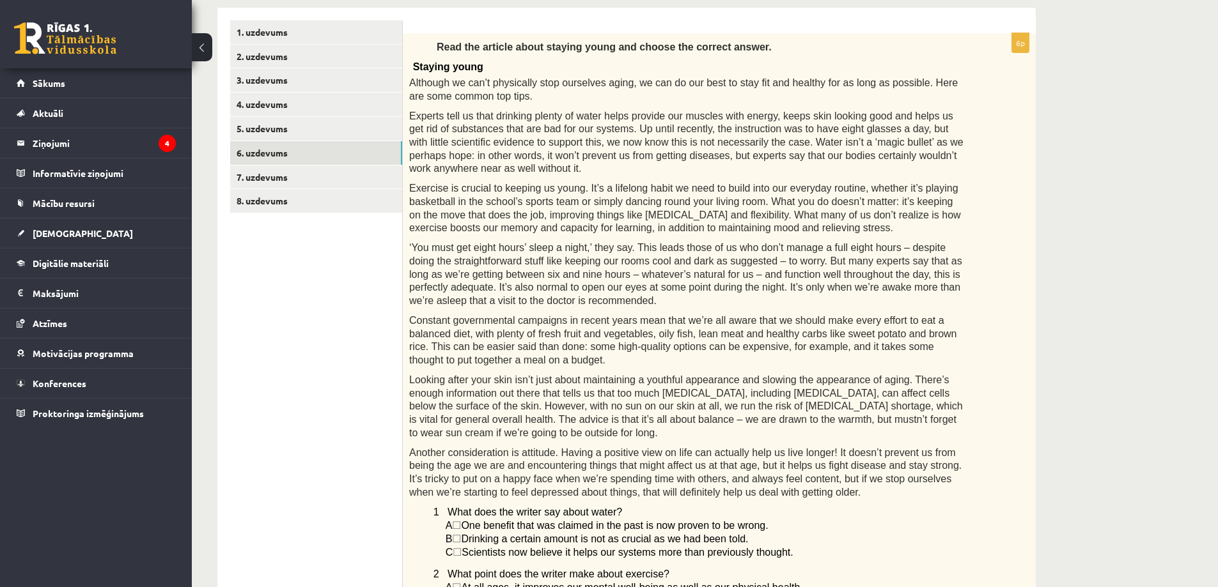
scroll to position [197, 0]
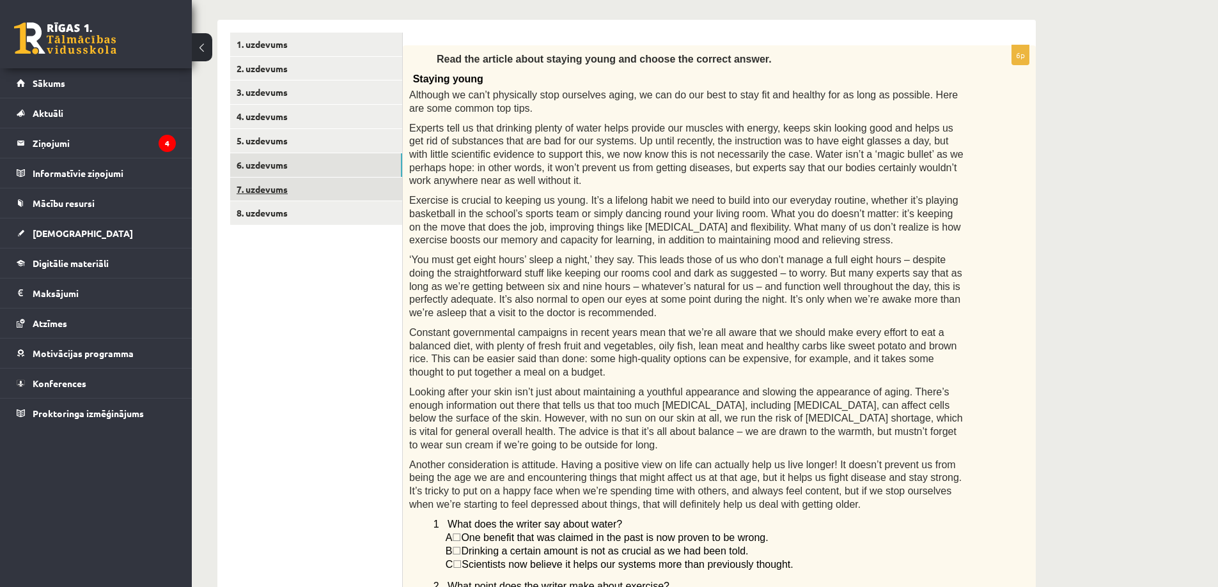
click at [310, 195] on link "7. uzdevums" at bounding box center [316, 190] width 172 height 24
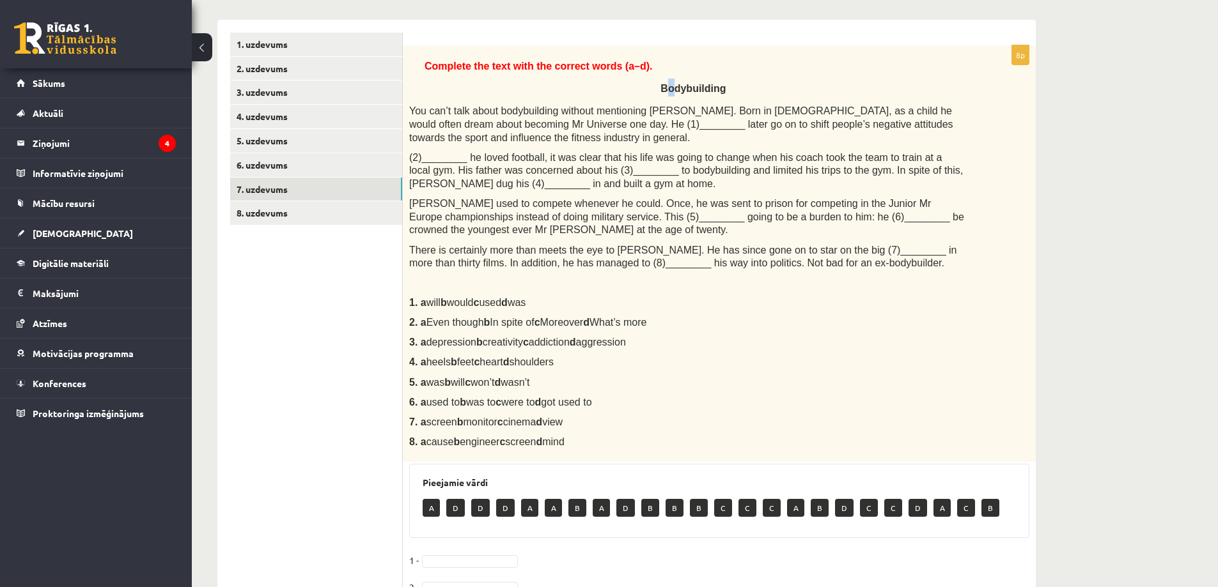
drag, startPoint x: 670, startPoint y: 91, endPoint x: 677, endPoint y: 96, distance: 8.7
click at [677, 96] on p "Bodybuilding" at bounding box center [693, 88] width 544 height 18
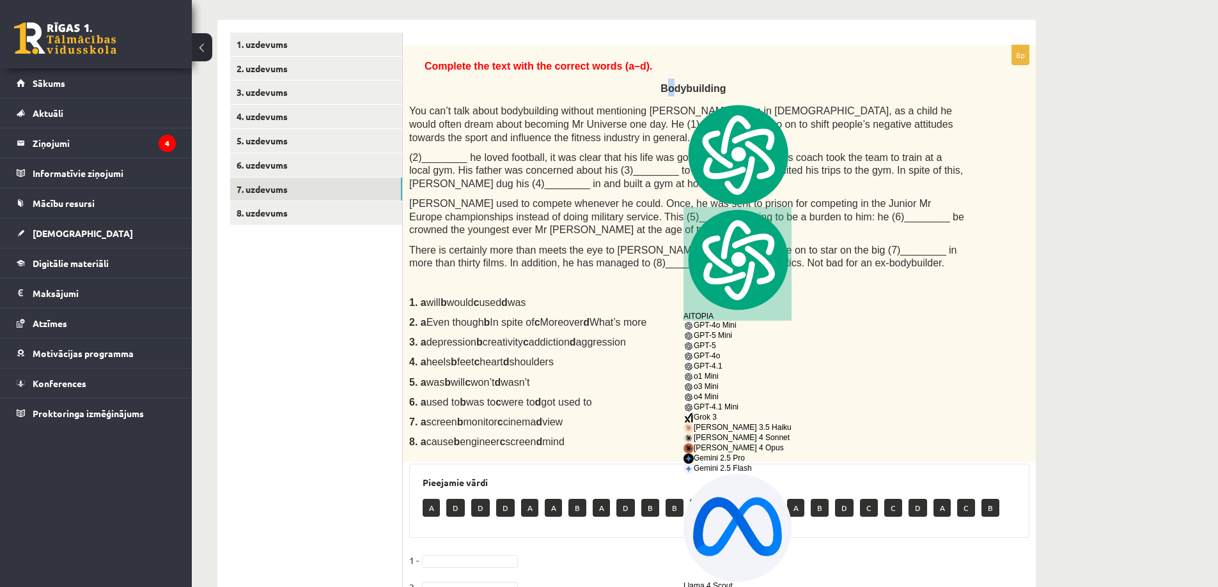
drag, startPoint x: 415, startPoint y: 70, endPoint x: 658, endPoint y: 437, distance: 440.1
click at [658, 437] on div "Complete the text with the correct words (a–d). Bodybuilding You can’t talk abo…" at bounding box center [719, 253] width 633 height 417
copy div "Complete the text with the correct words (a–d). Bodybuilding You can’t talk abo…"
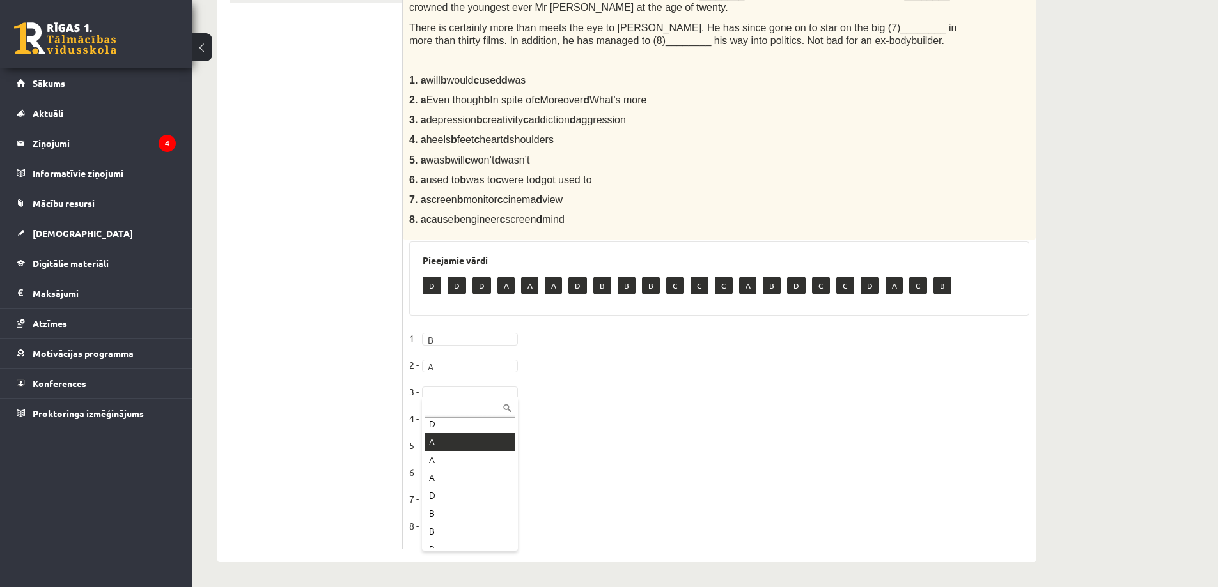
scroll to position [149, 0]
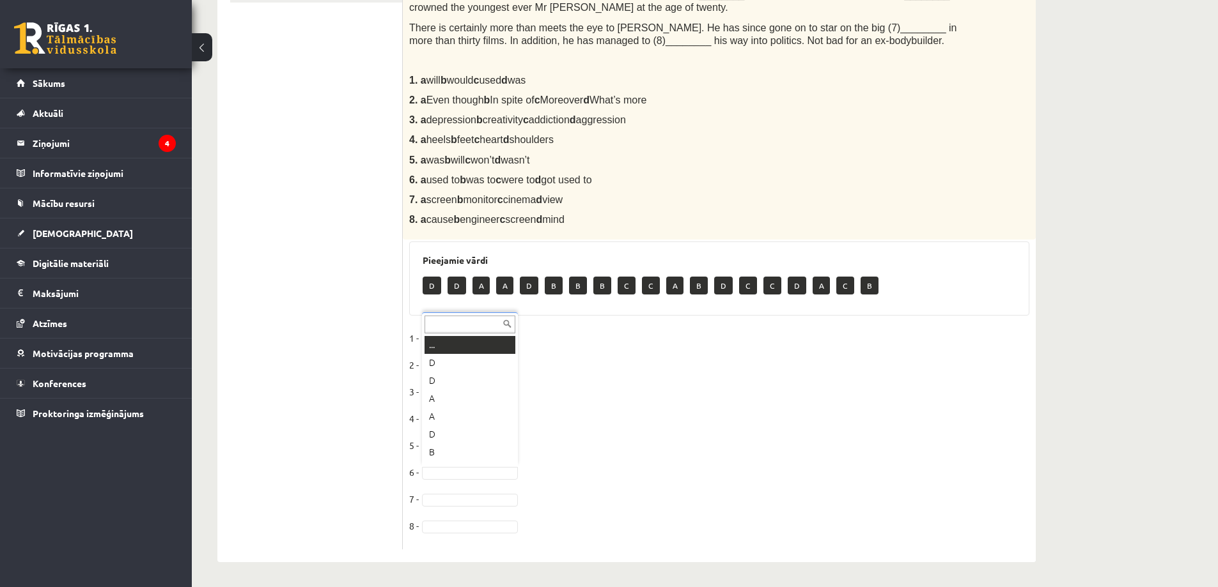
drag, startPoint x: 442, startPoint y: 471, endPoint x: 445, endPoint y: 463, distance: 8.3
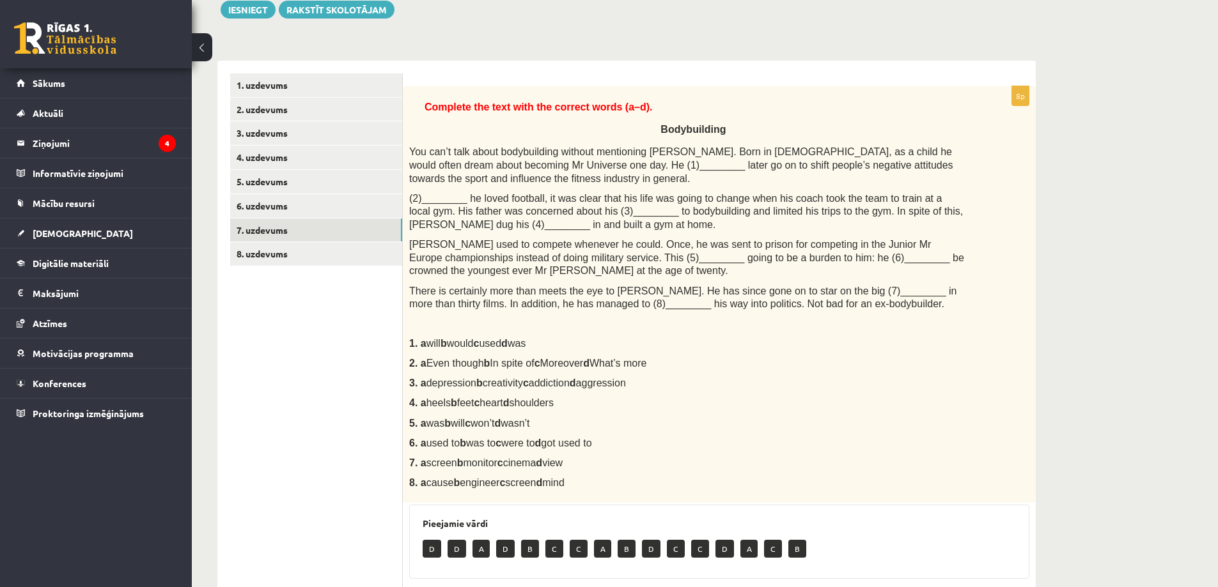
scroll to position [121, 0]
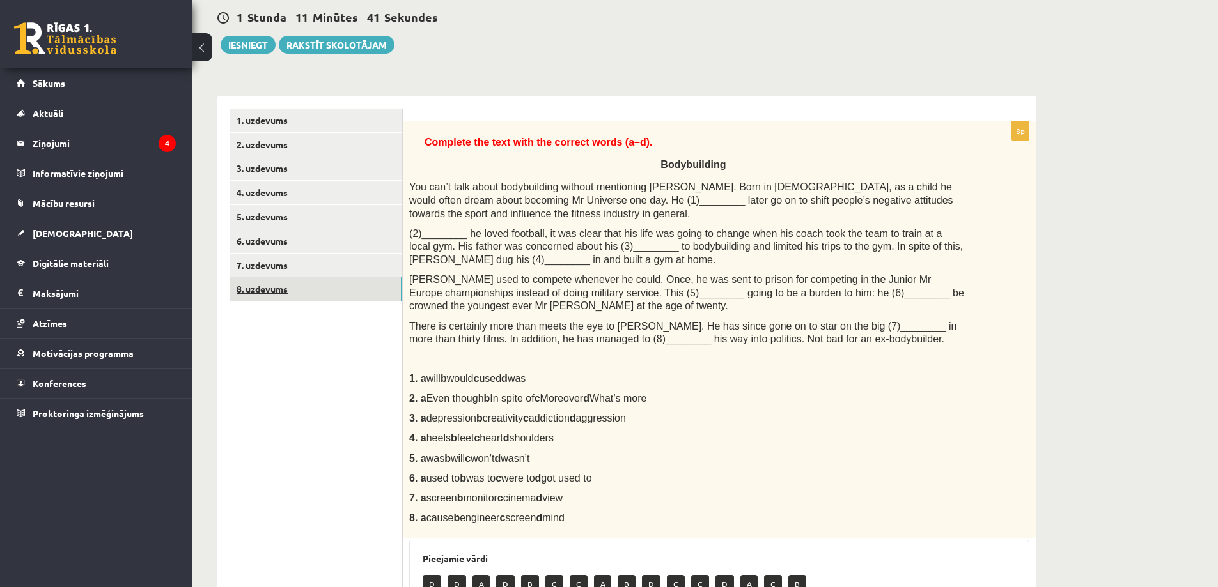
click at [337, 281] on link "8. uzdevums" at bounding box center [316, 289] width 172 height 24
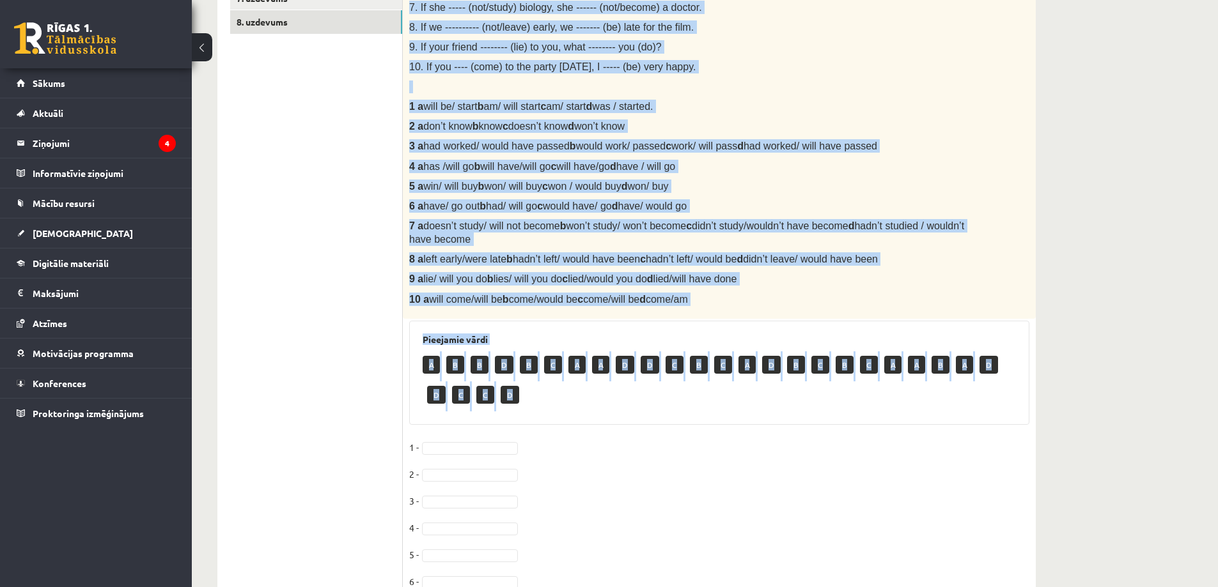
scroll to position [403, 0]
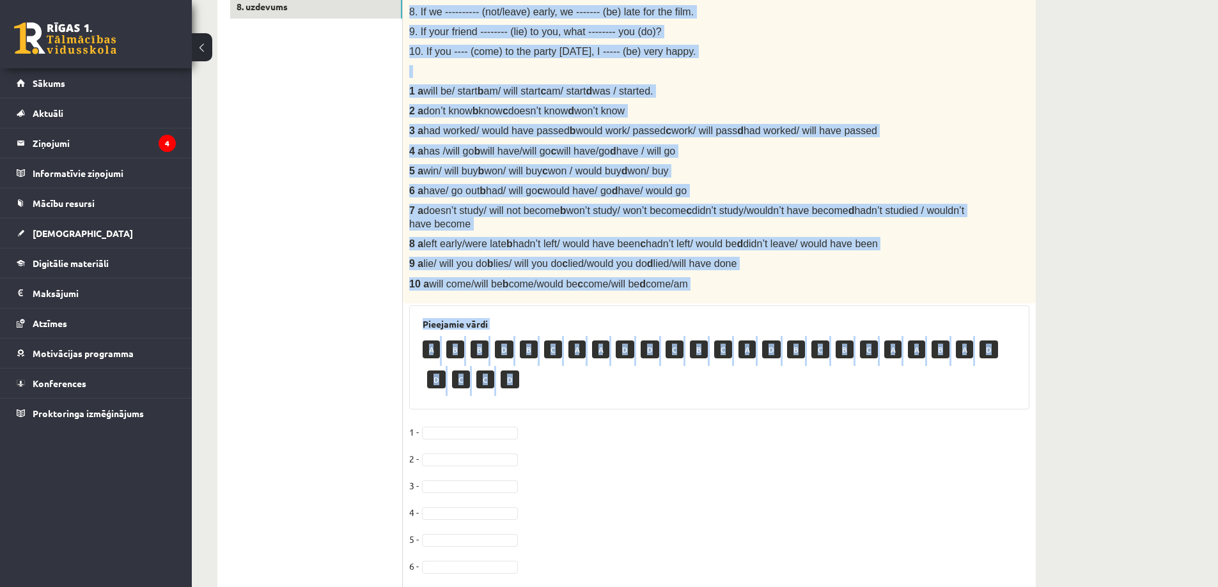
drag, startPoint x: 407, startPoint y: 152, endPoint x: 709, endPoint y: 286, distance: 330.0
click at [709, 286] on div "Choose the correct word or phrase in Conditional sentences. 1. When I ------- (…" at bounding box center [719, 71] width 633 height 465
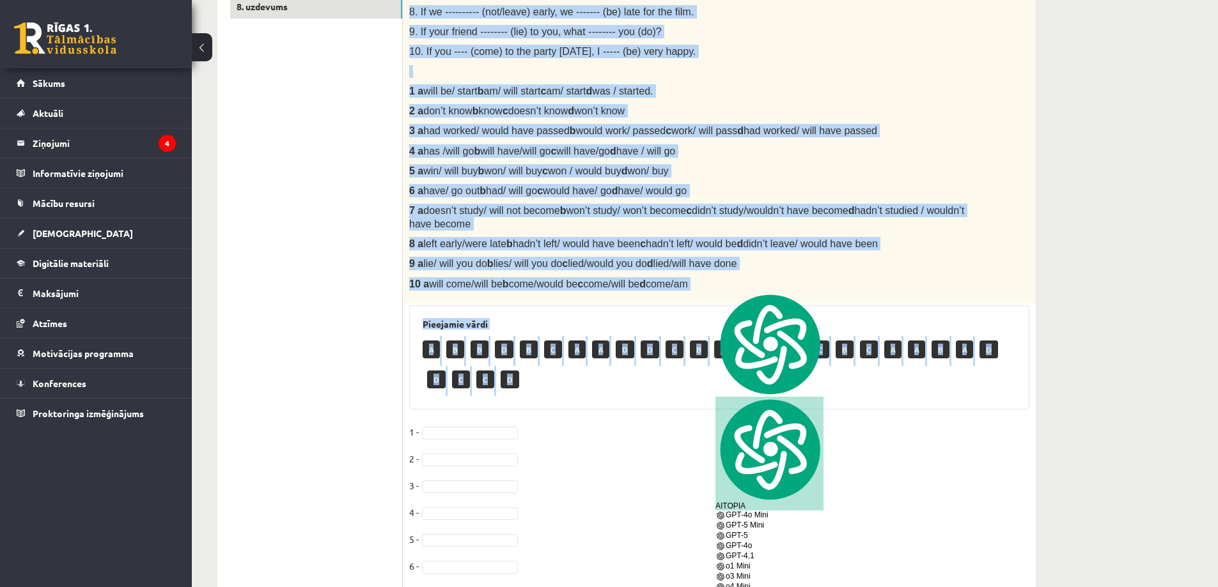
copy div "Choose the correct word or phrase in Conditional sentences. 1. When I ------- (…"
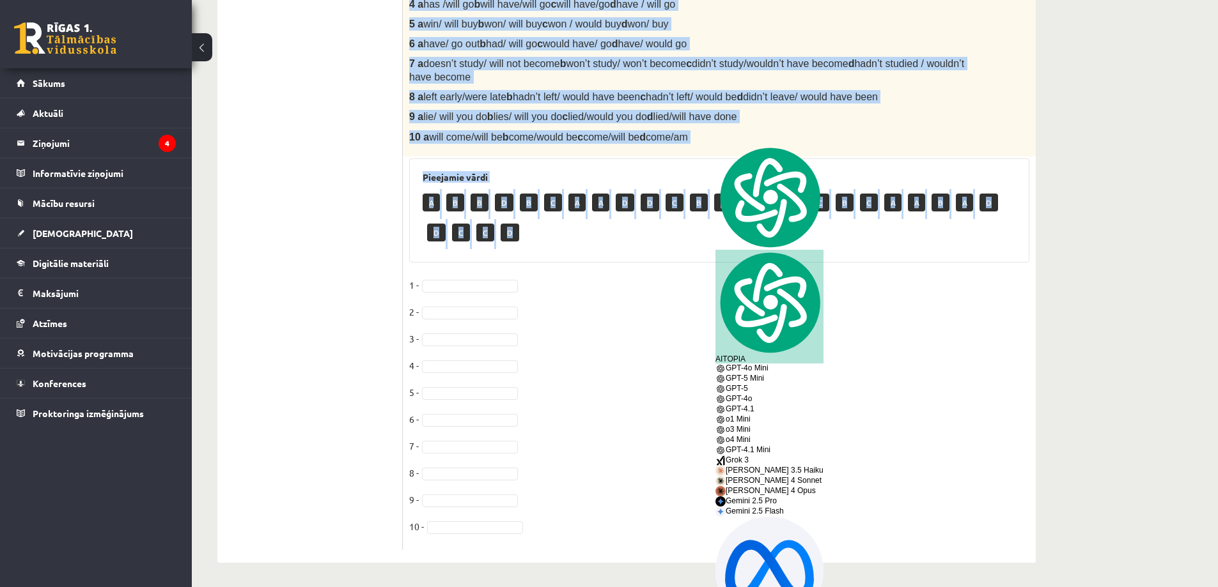
scroll to position [552, 0]
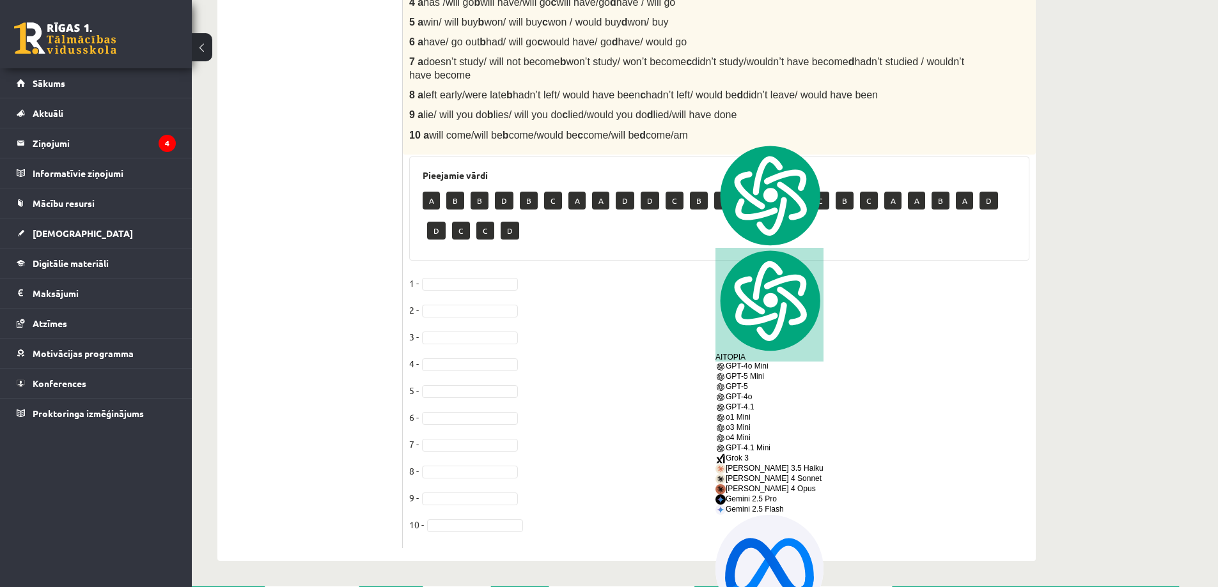
click at [429, 293] on fieldset "1 - 2 - 3 - 4 - 5 - 6 - 7 - 8 - 9 - 10 -" at bounding box center [719, 408] width 620 height 268
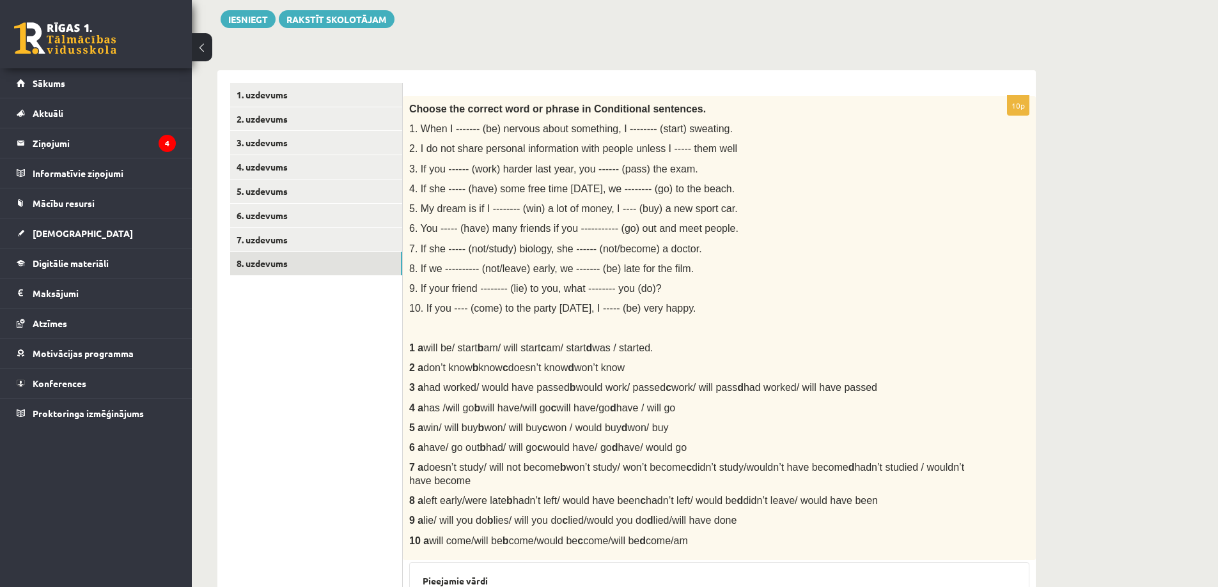
scroll to position [0, 0]
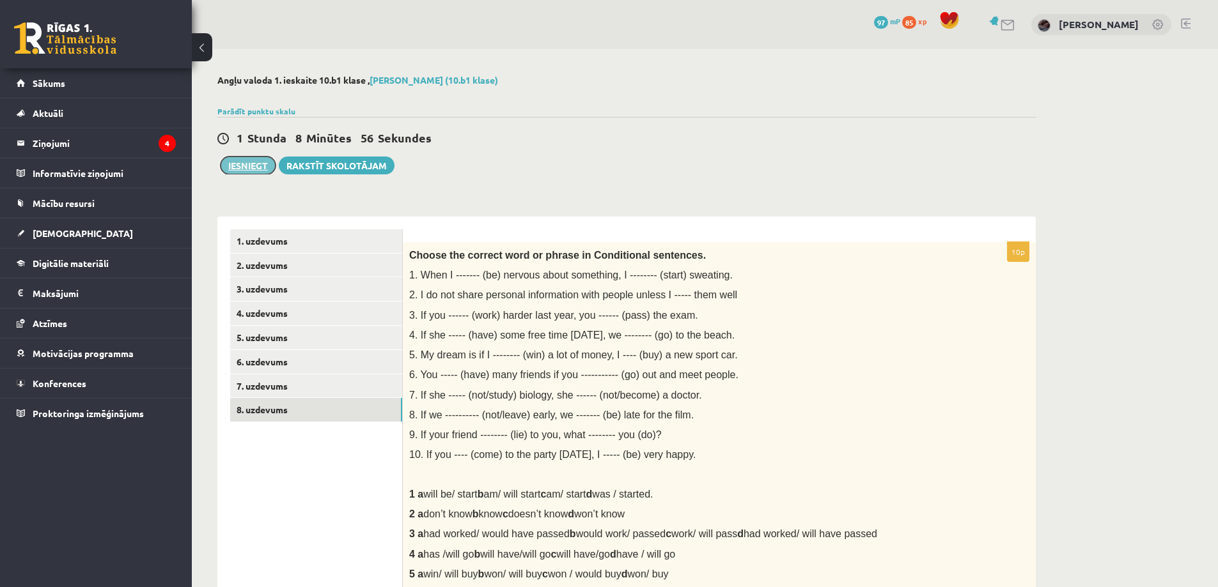
click at [249, 167] on button "Iesniegt" at bounding box center [248, 166] width 55 height 18
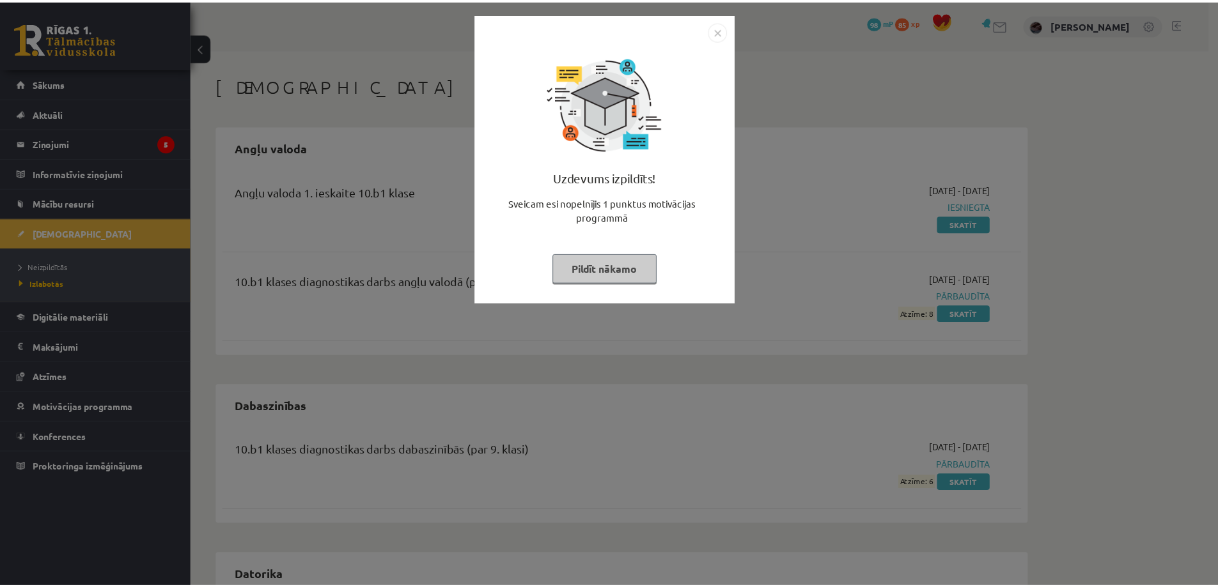
scroll to position [130, 0]
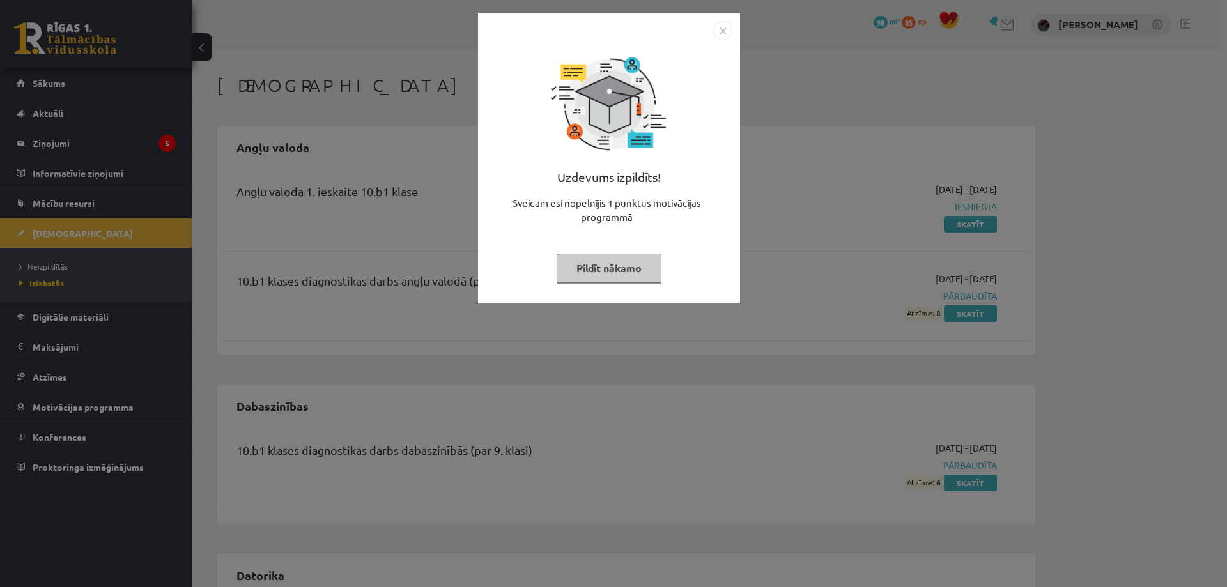
click at [628, 266] on button "Pildīt nākamo" at bounding box center [609, 268] width 105 height 29
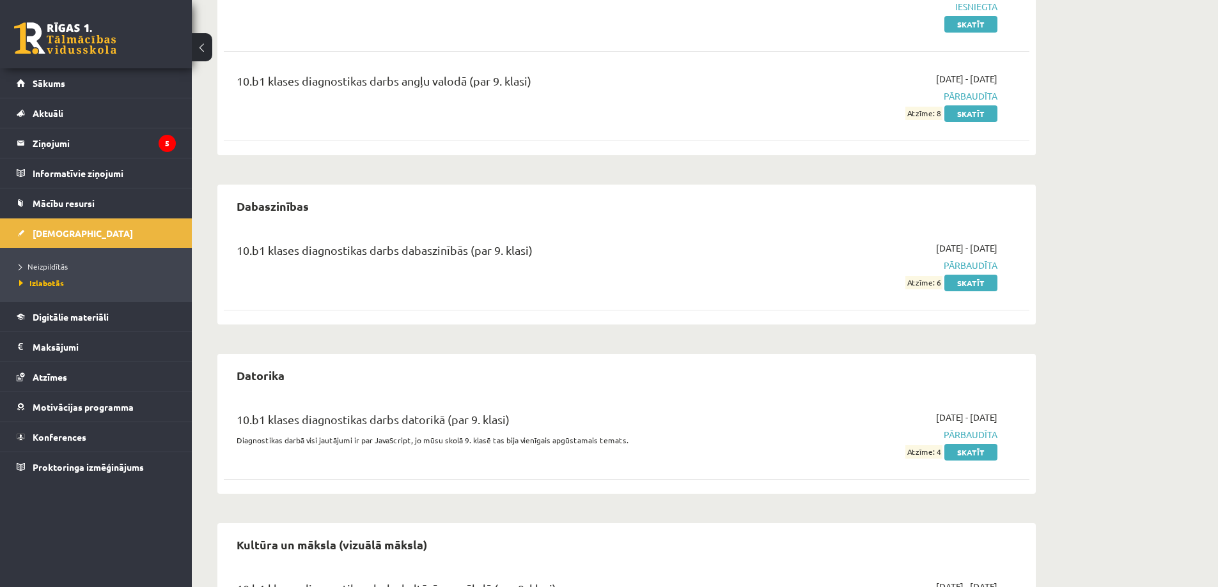
scroll to position [24, 0]
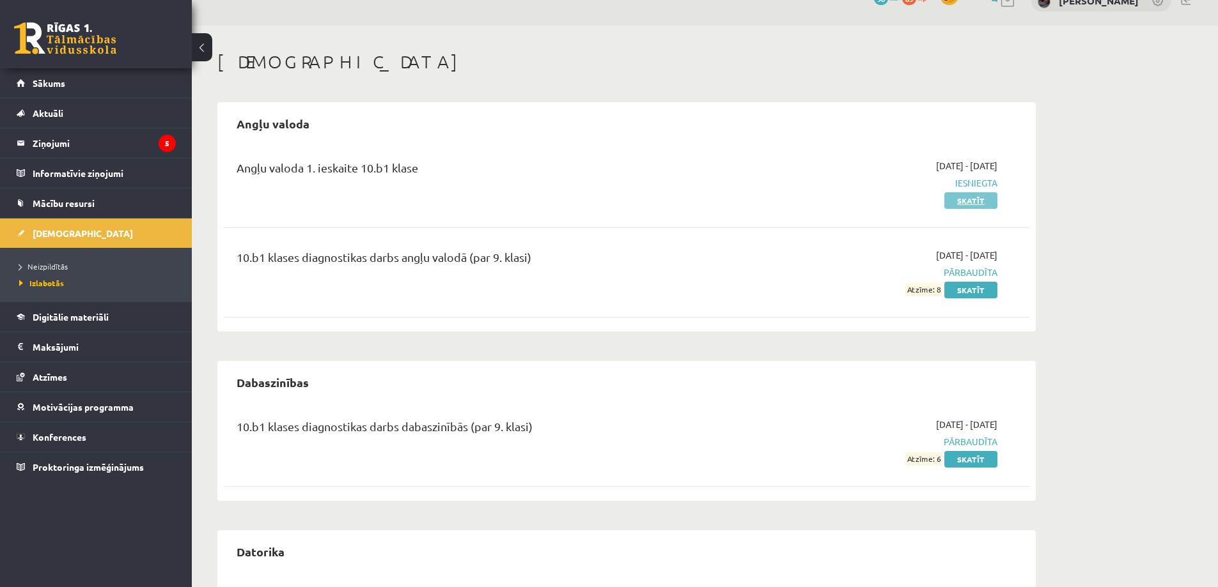
click at [977, 196] on link "Skatīt" at bounding box center [970, 200] width 53 height 17
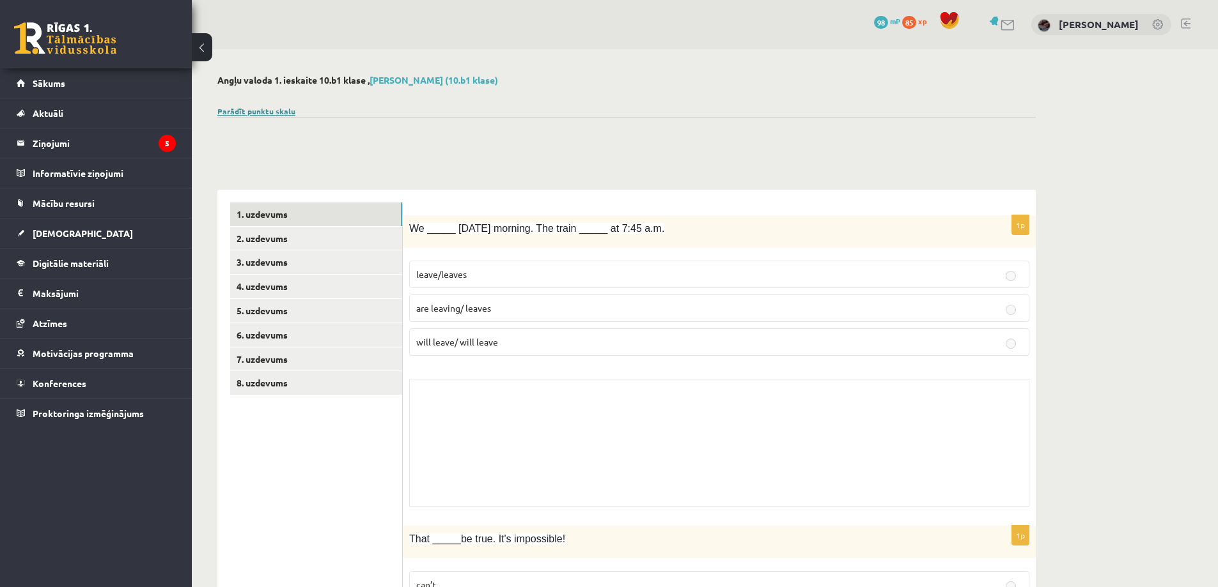
click at [235, 112] on link "Parādīt punktu skalu" at bounding box center [256, 111] width 78 height 10
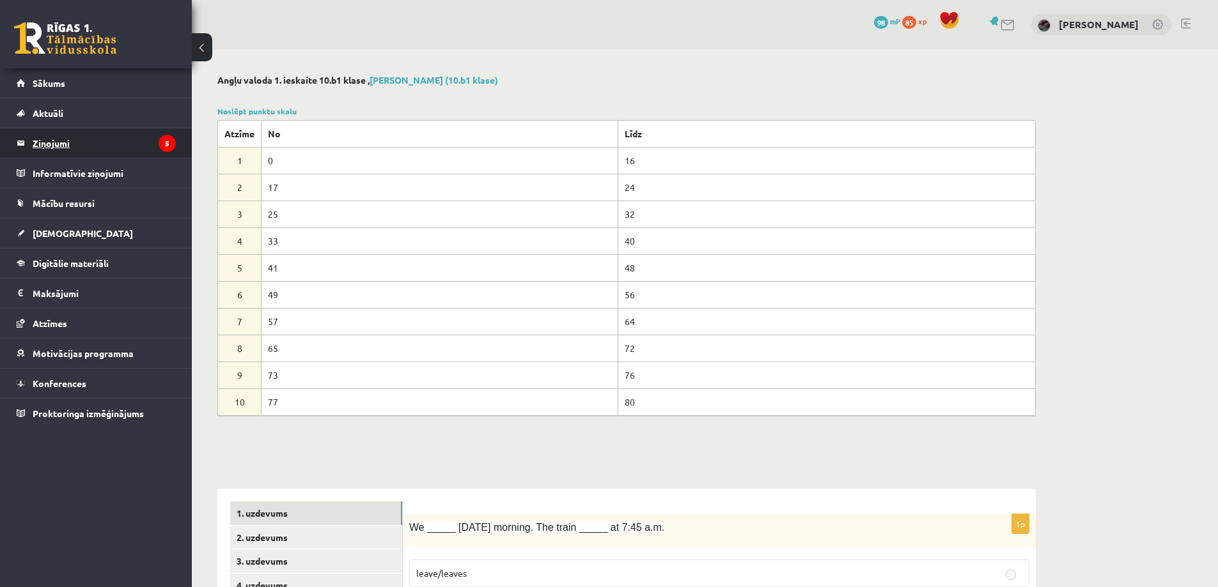
click at [100, 155] on legend "Ziņojumi 5" at bounding box center [104, 142] width 143 height 29
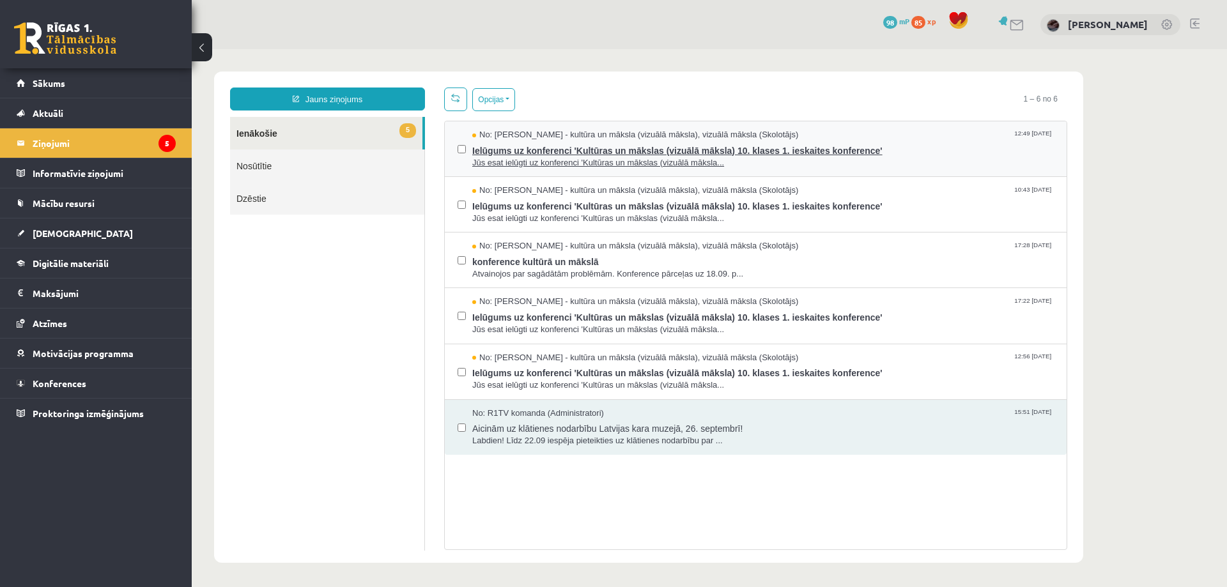
click at [957, 147] on span "Ielūgums uz konferenci 'Kultūras un mākslas (vizuālā māksla) 10. klases 1. iesk…" at bounding box center [763, 149] width 582 height 16
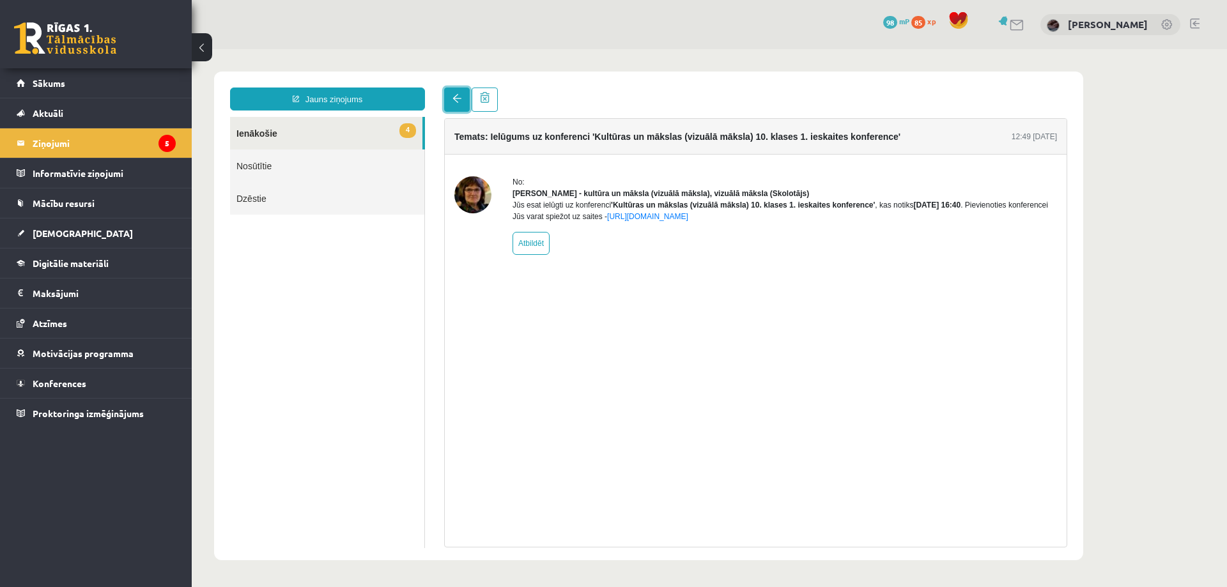
click at [462, 111] on link at bounding box center [457, 100] width 26 height 24
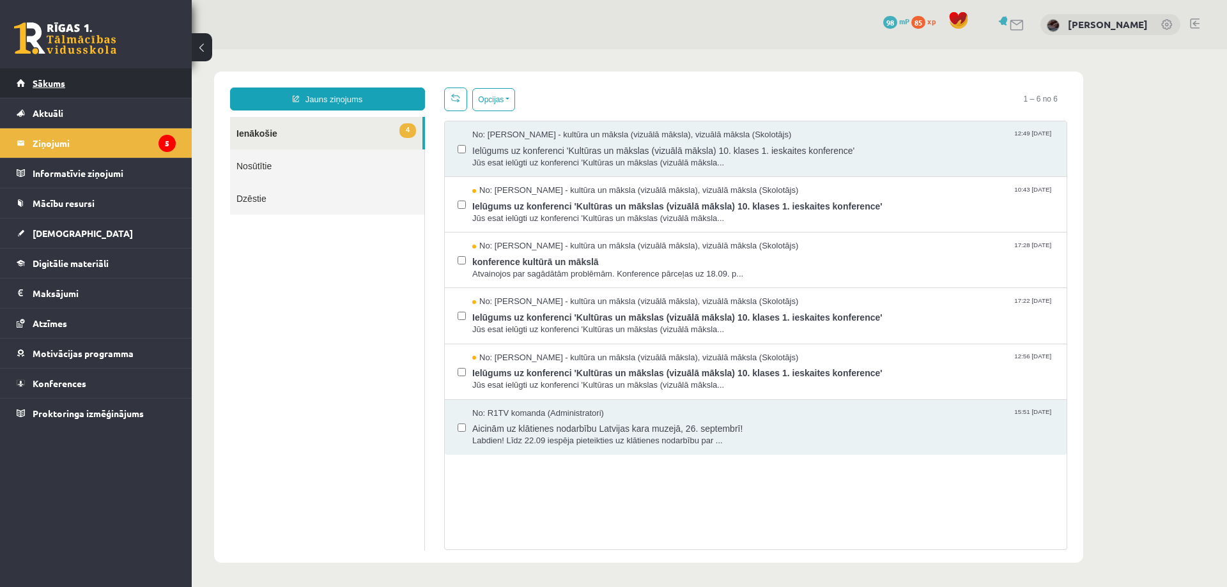
click at [72, 85] on link "Sākums" at bounding box center [96, 82] width 159 height 29
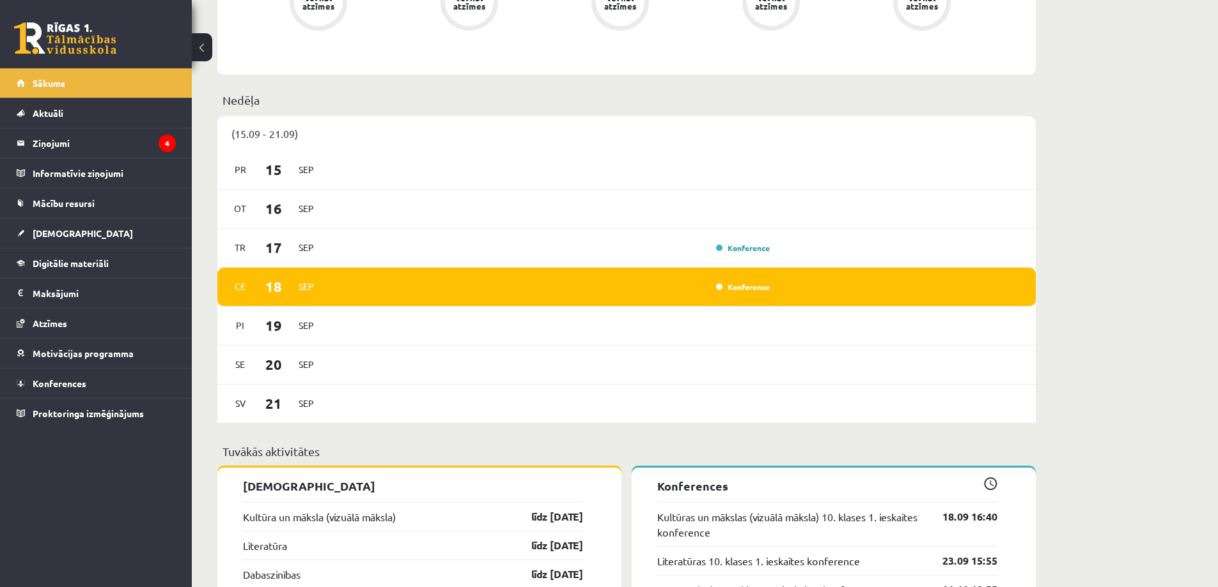
scroll to position [596, 0]
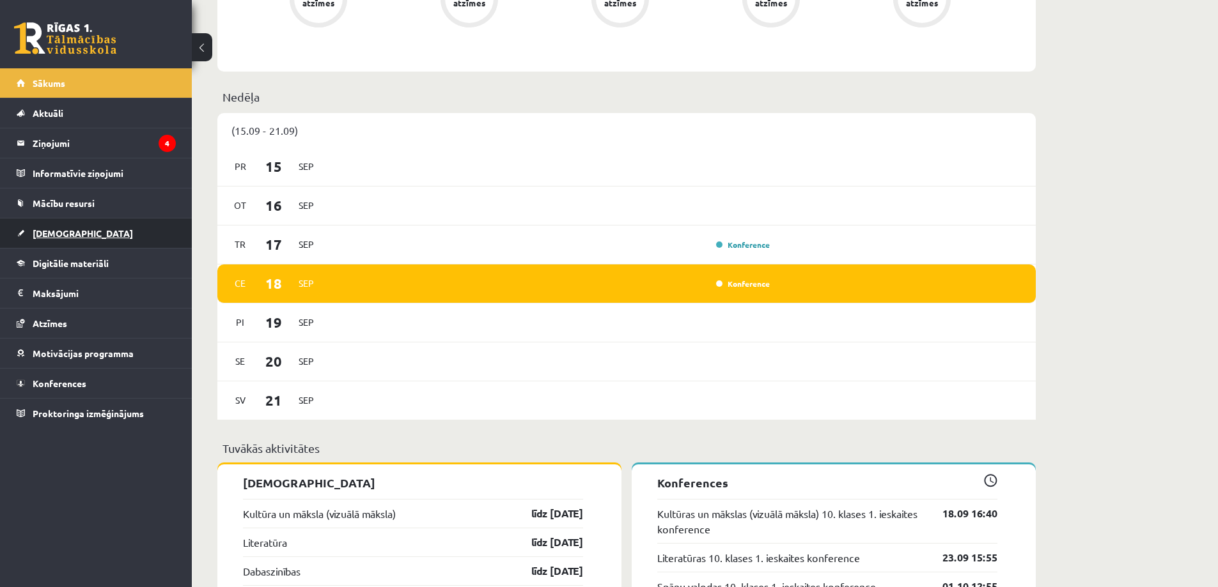
click at [65, 236] on span "[DEMOGRAPHIC_DATA]" at bounding box center [83, 234] width 100 height 12
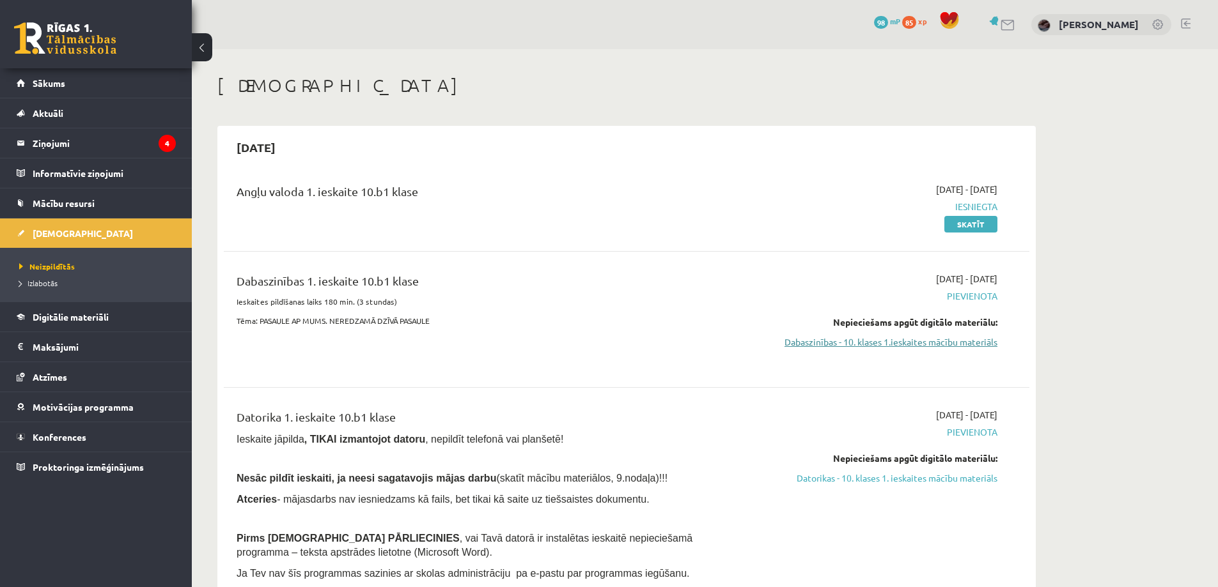
click at [947, 338] on link "Dabaszinības - 10. klases 1.ieskaites mācību materiāls" at bounding box center [876, 342] width 241 height 13
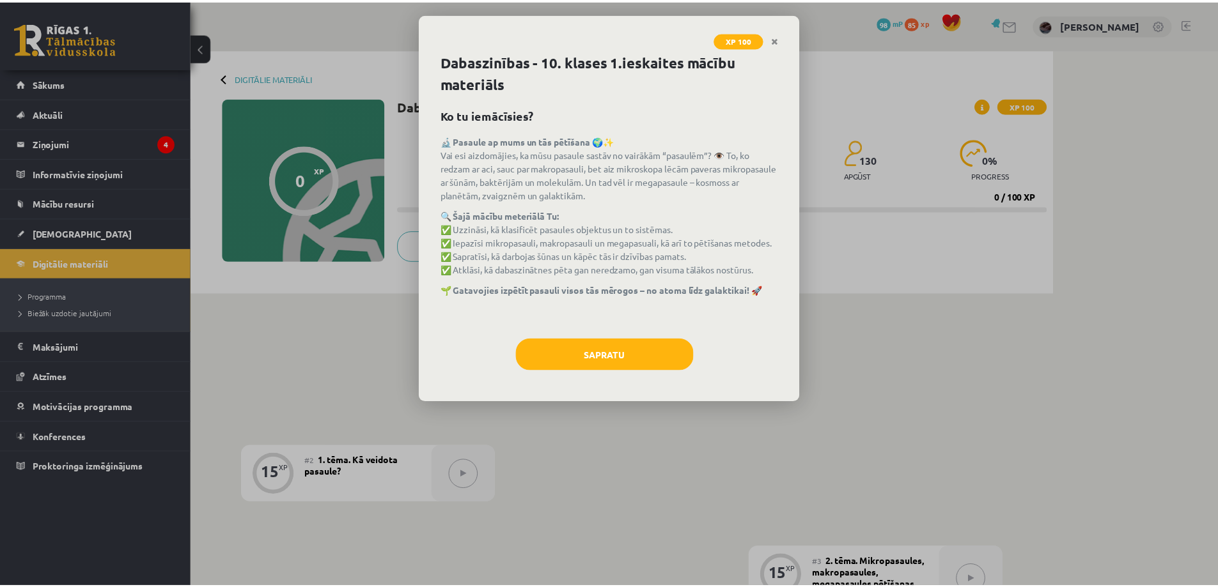
scroll to position [130, 0]
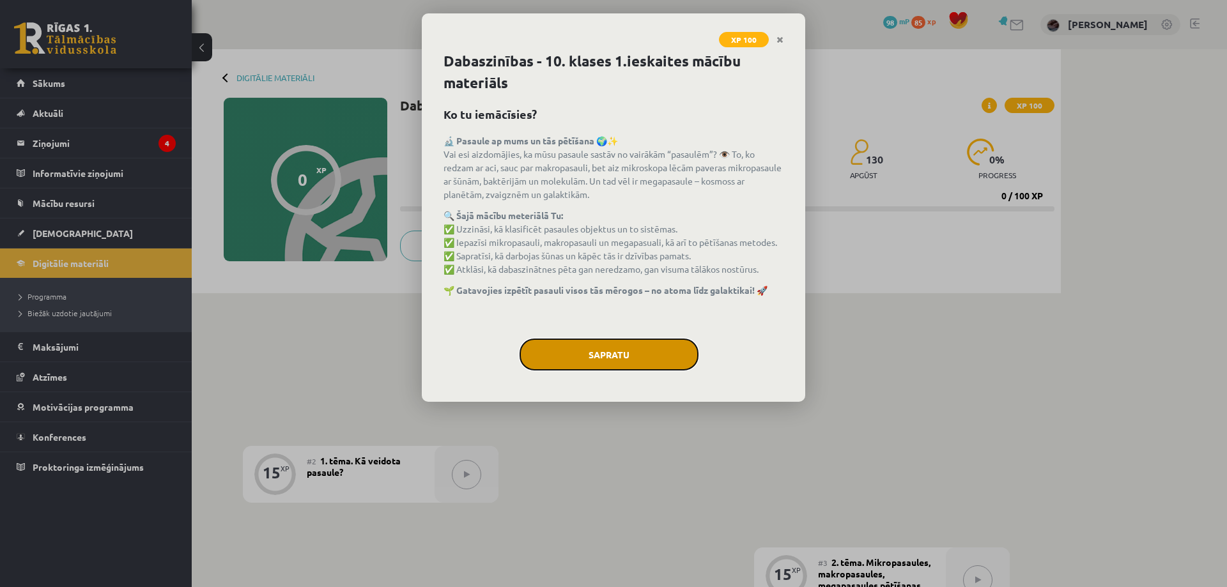
click at [640, 358] on button "Sapratu" at bounding box center [609, 355] width 179 height 32
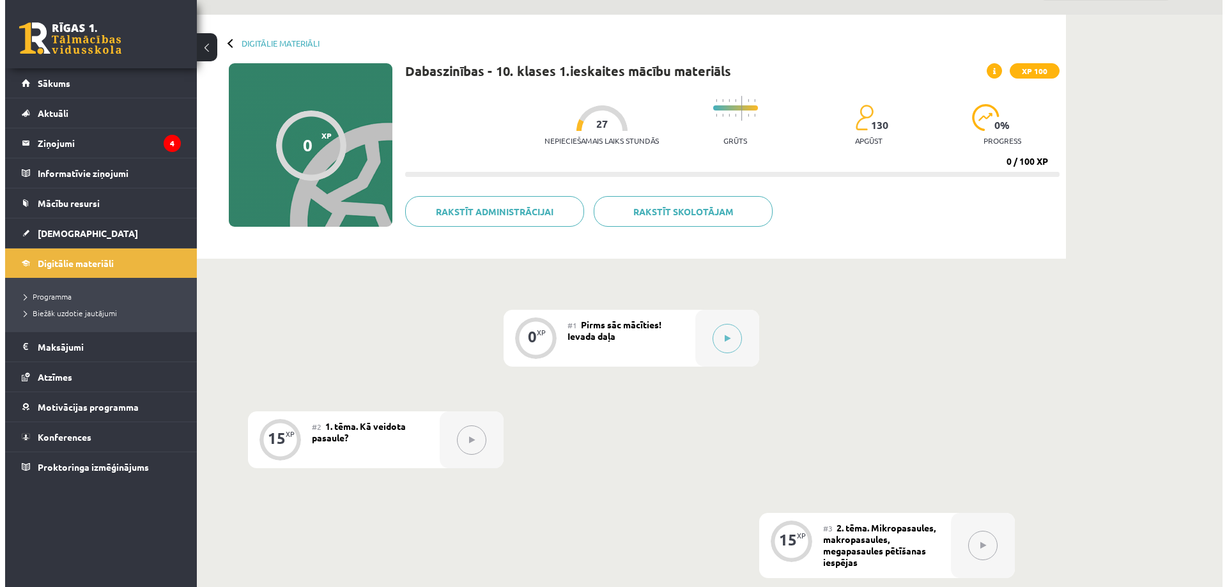
scroll to position [0, 0]
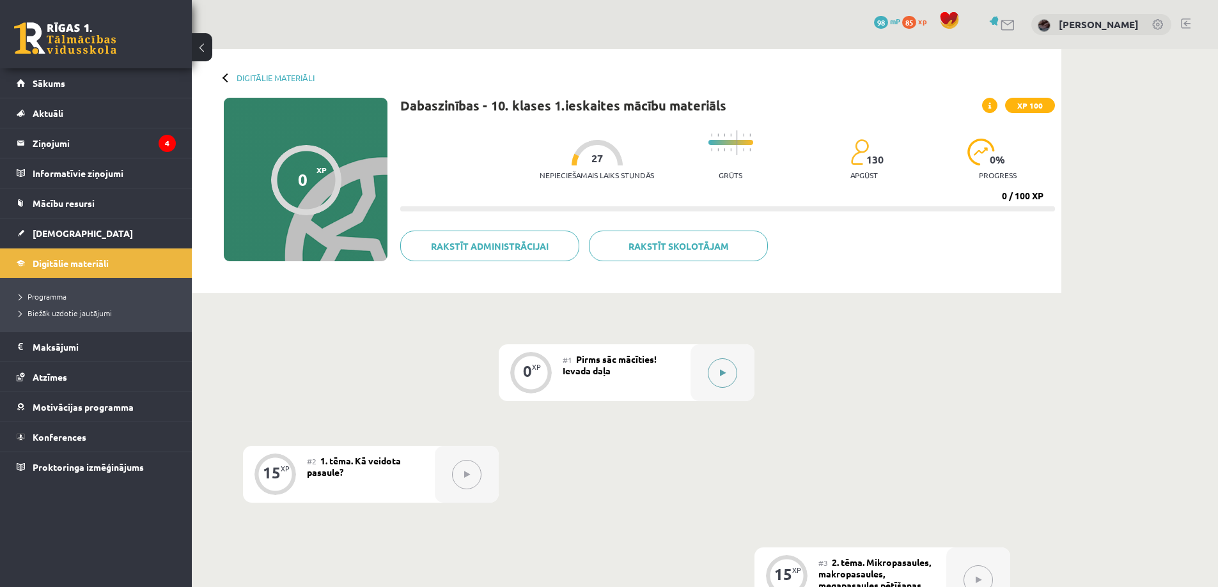
click at [722, 382] on button at bounding box center [722, 373] width 29 height 29
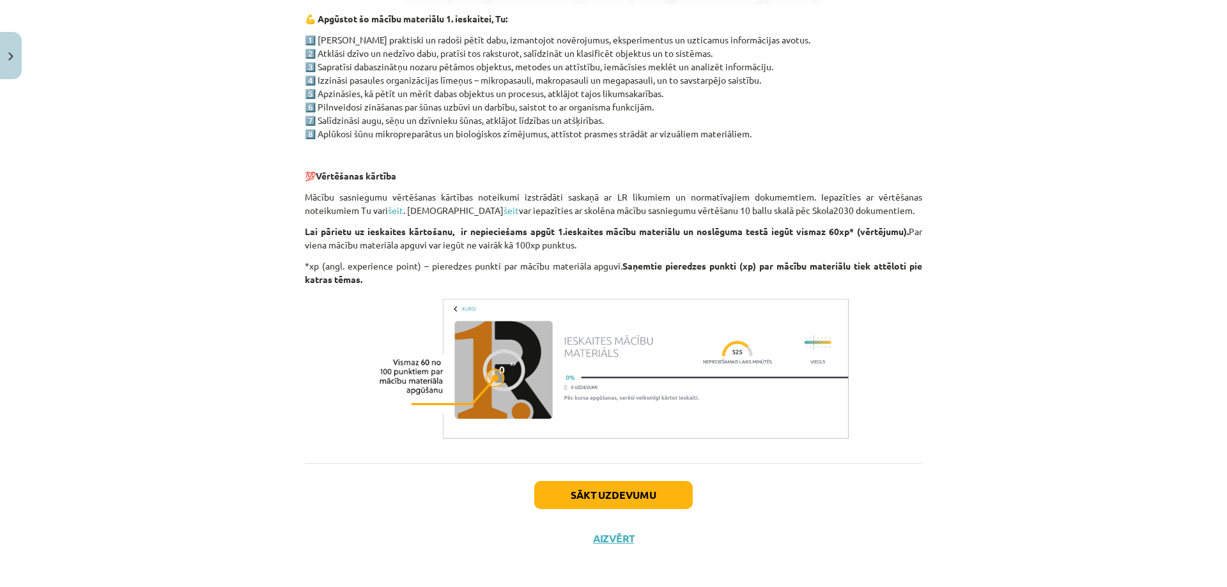
scroll to position [889, 0]
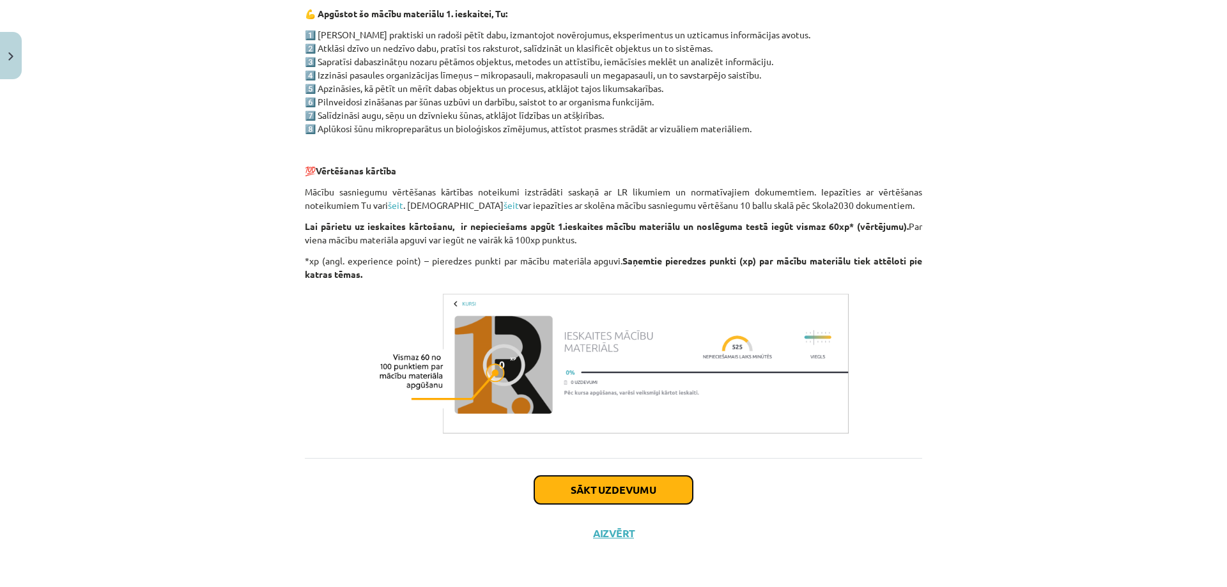
click at [644, 496] on button "Sākt uzdevumu" at bounding box center [613, 490] width 159 height 28
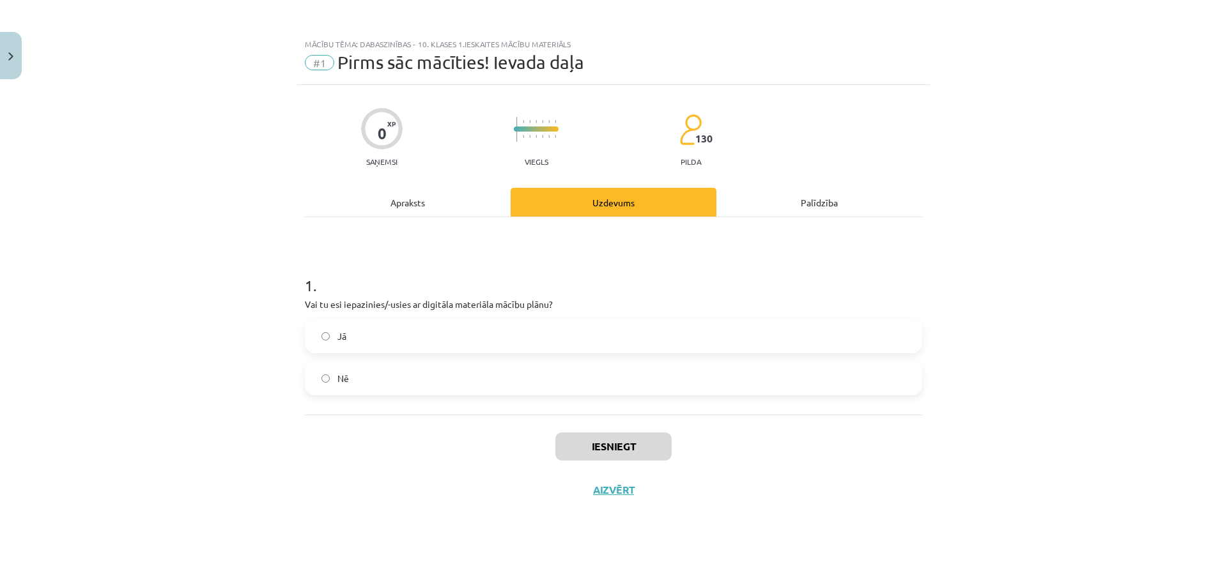
scroll to position [0, 0]
click at [482, 323] on label "Jā" at bounding box center [613, 336] width 615 height 32
click at [610, 437] on button "Iesniegt" at bounding box center [614, 447] width 116 height 28
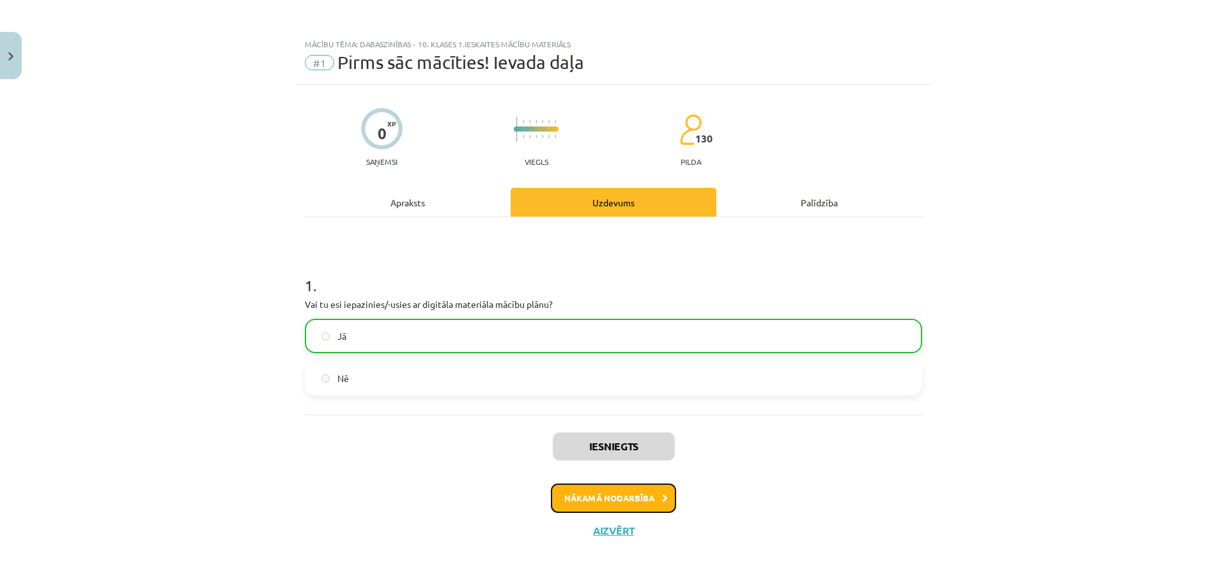
click at [648, 492] on button "Nākamā nodarbība" at bounding box center [613, 498] width 125 height 29
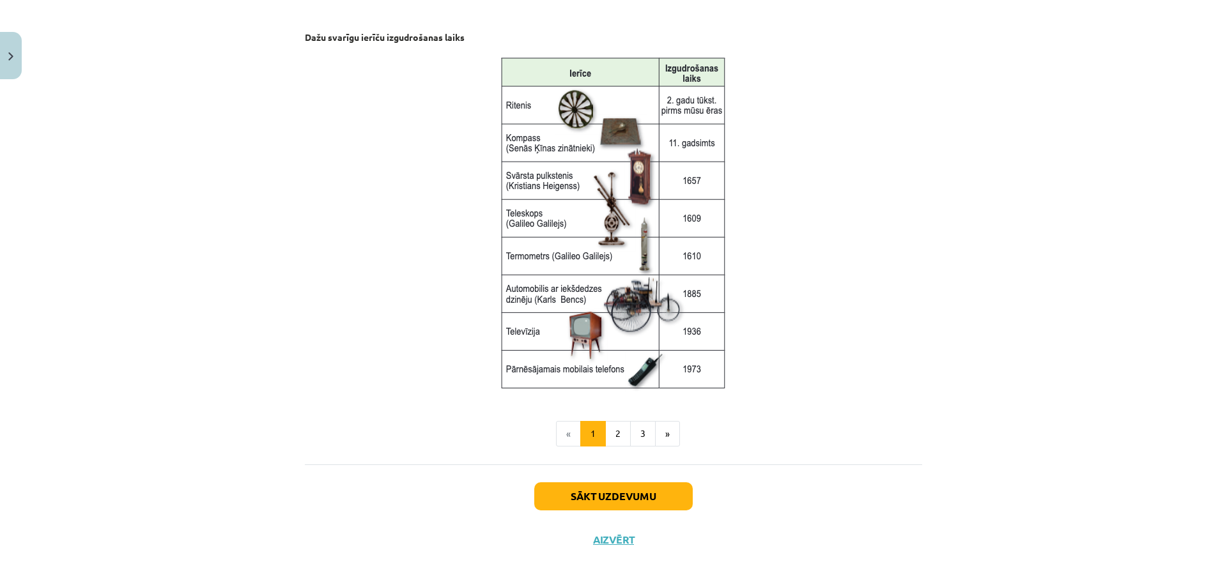
scroll to position [1603, 0]
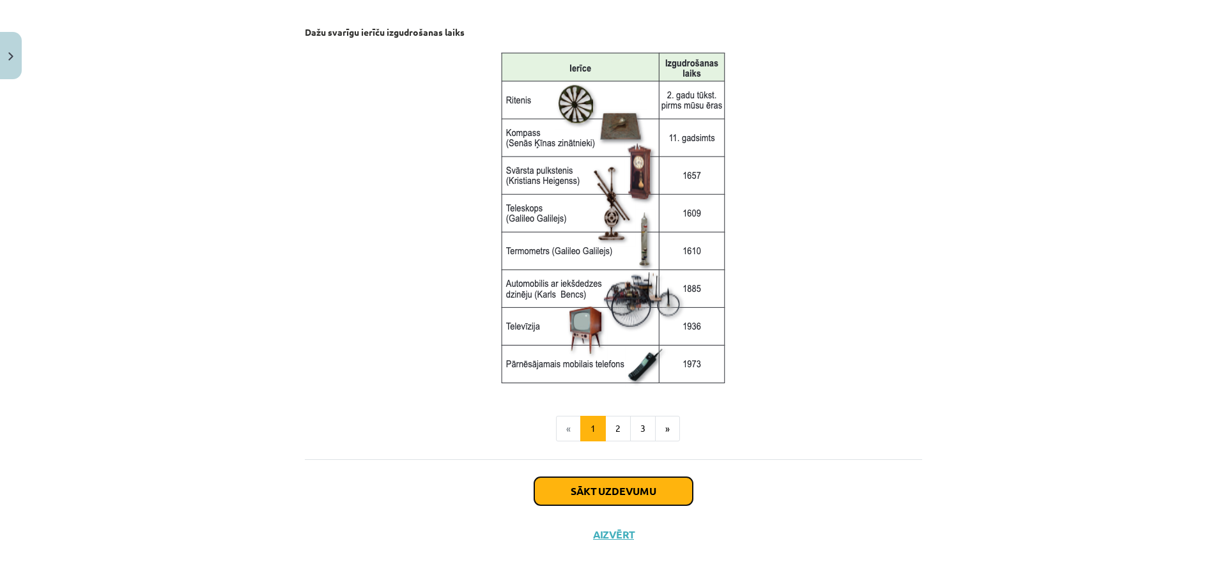
click at [663, 480] on button "Sākt uzdevumu" at bounding box center [613, 492] width 159 height 28
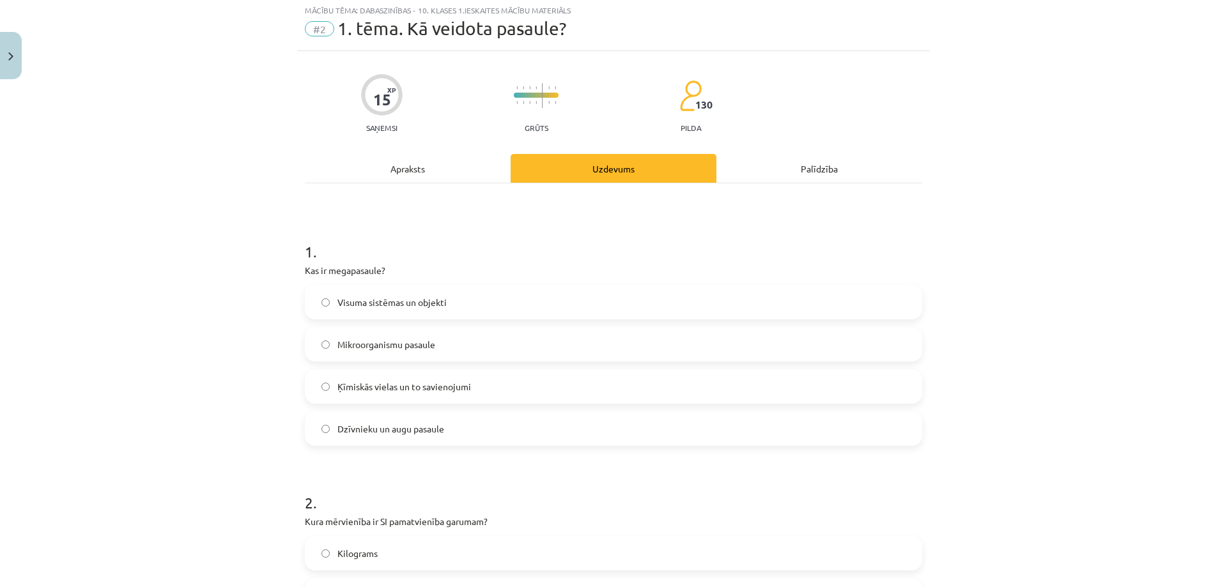
scroll to position [32, 0]
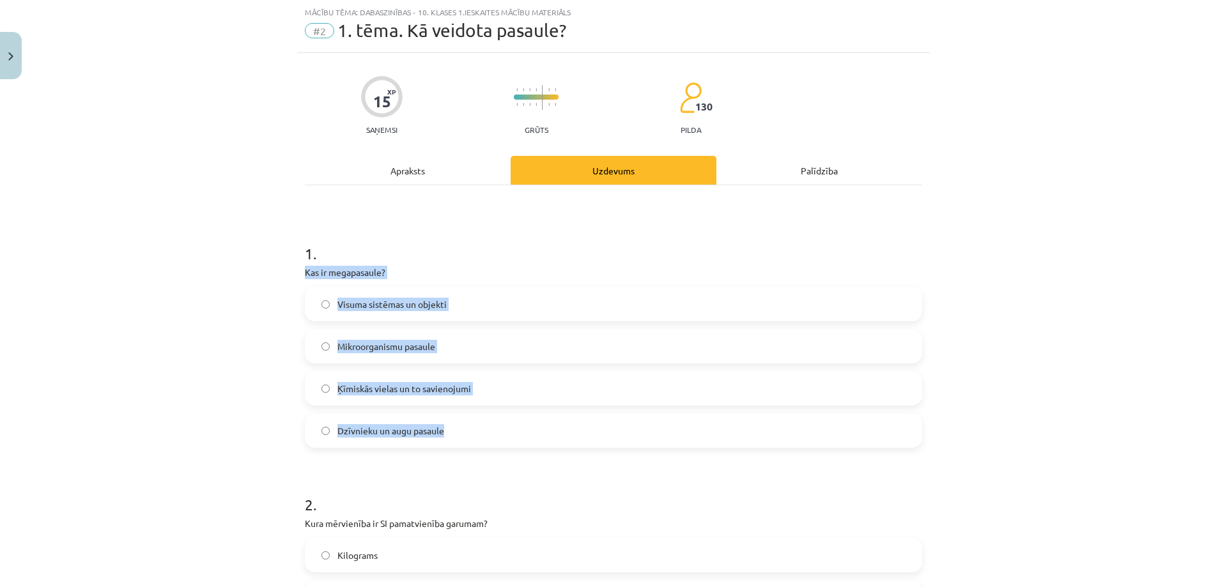
drag, startPoint x: 295, startPoint y: 272, endPoint x: 490, endPoint y: 411, distance: 239.3
type textarea "**********"
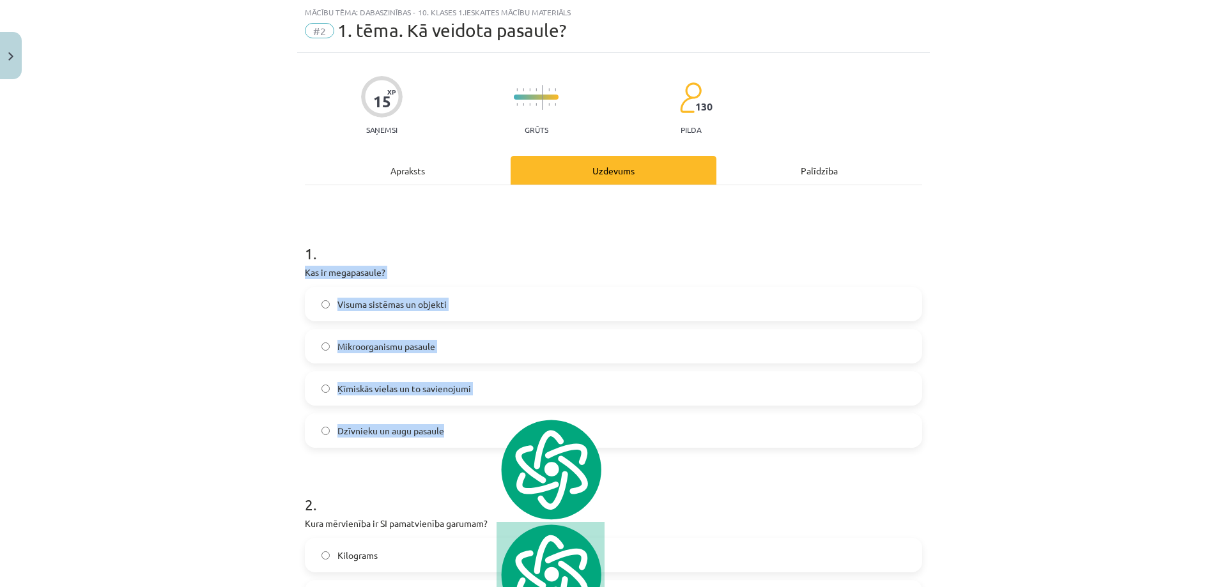
copy div "Kas ir megapasaule? Visuma sistēmas un objekti Mikroorganismu pasaule Ķīmiskās …"
click at [309, 308] on label "Visuma sistēmas un objekti" at bounding box center [613, 304] width 615 height 32
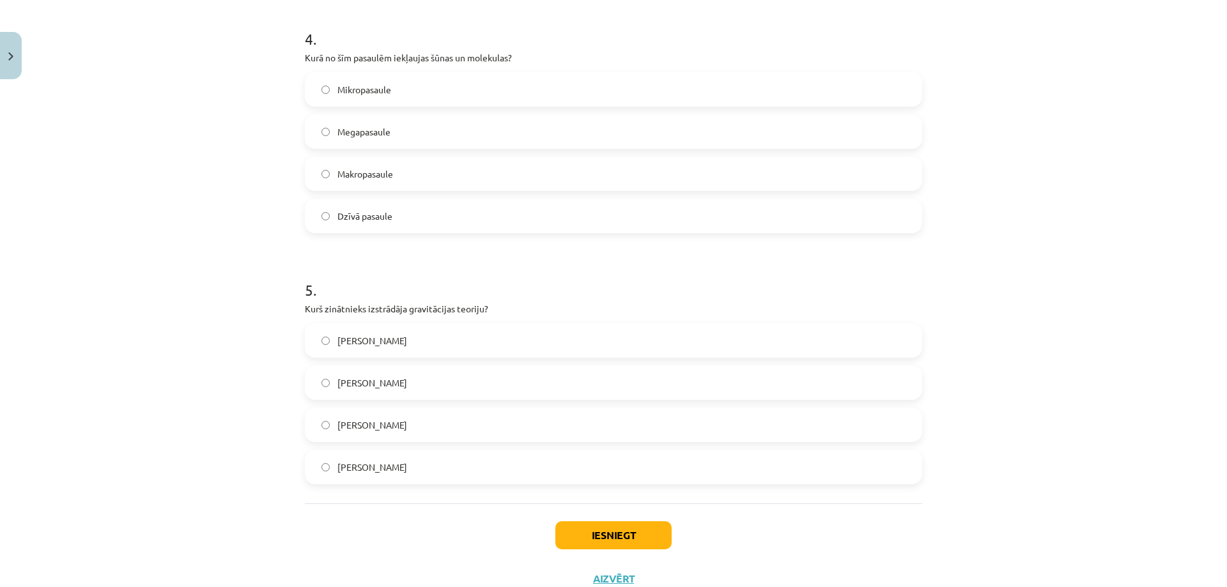
scroll to position [1046, 0]
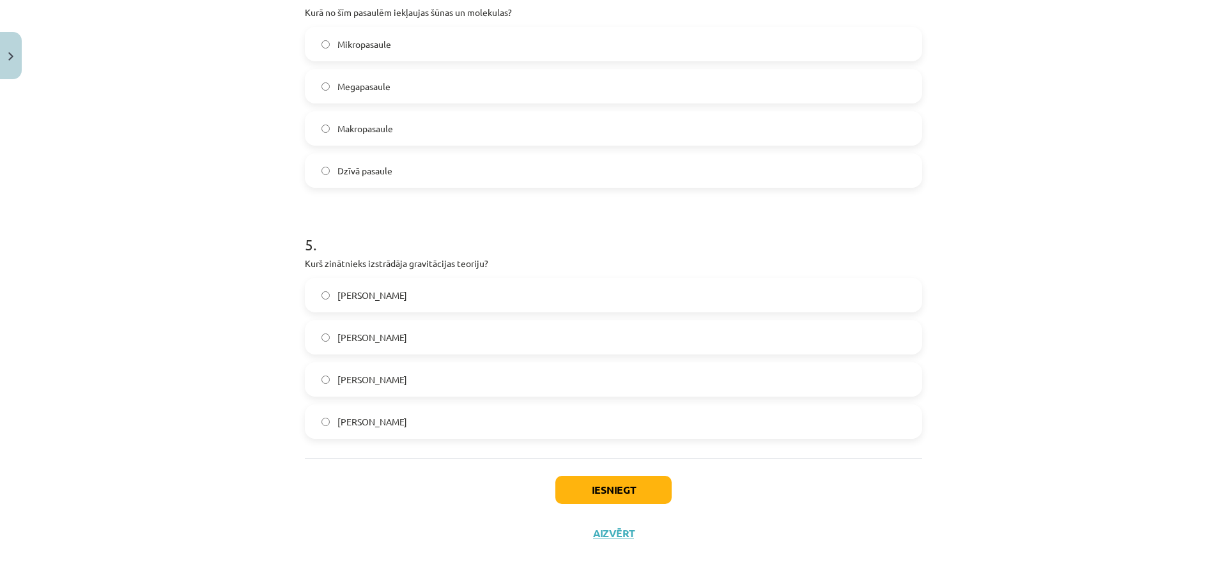
drag, startPoint x: 281, startPoint y: 74, endPoint x: 421, endPoint y: 426, distance: 379.6
click at [421, 426] on div "Mācību tēma: Dabaszinības - 10. klases 1.ieskaites mācību materiāls #2 1. tēma.…" at bounding box center [613, 293] width 1227 height 587
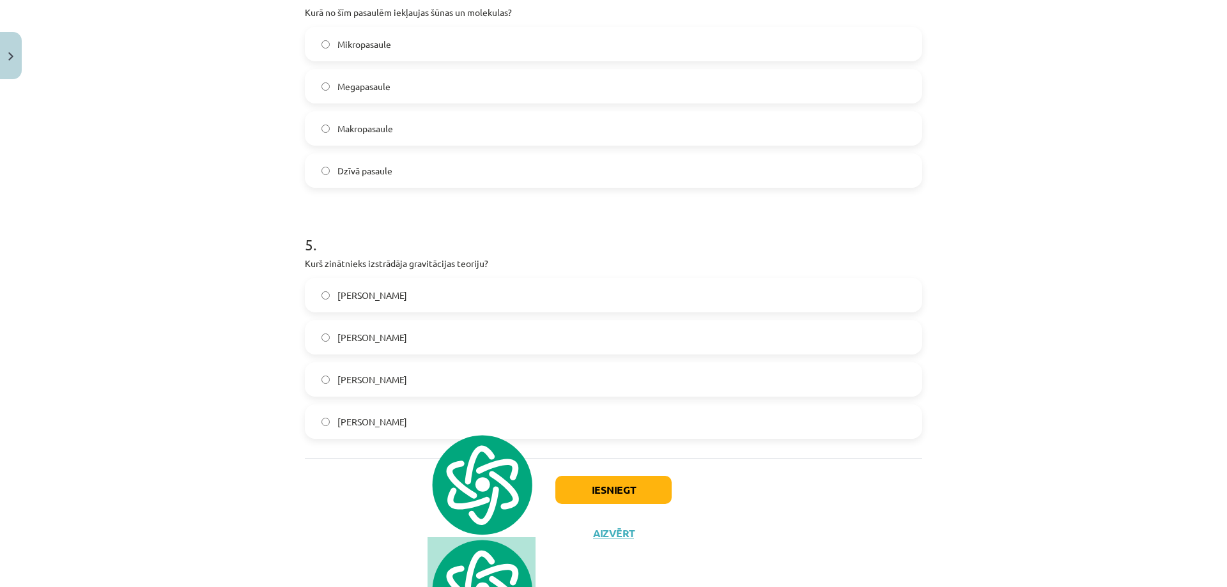
copy form "Kura mērvienība ir SI pamatvienība garumam? Kilograms Metrs Sekunde Litrs 3 . K…"
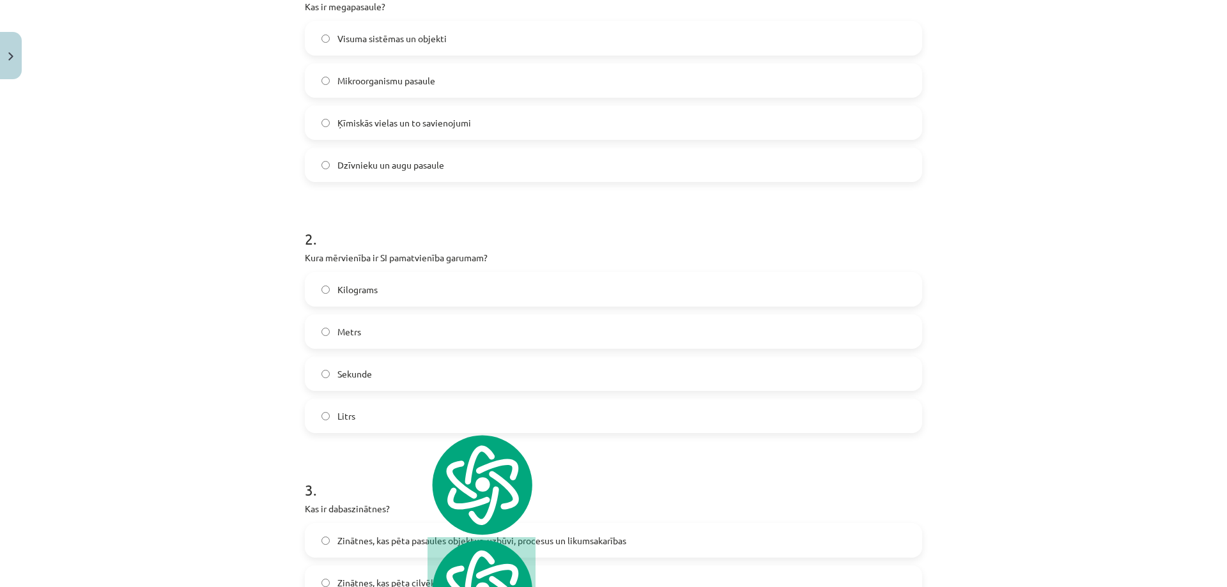
scroll to position [300, 0]
click at [424, 361] on label "Sekunde" at bounding box center [613, 372] width 615 height 32
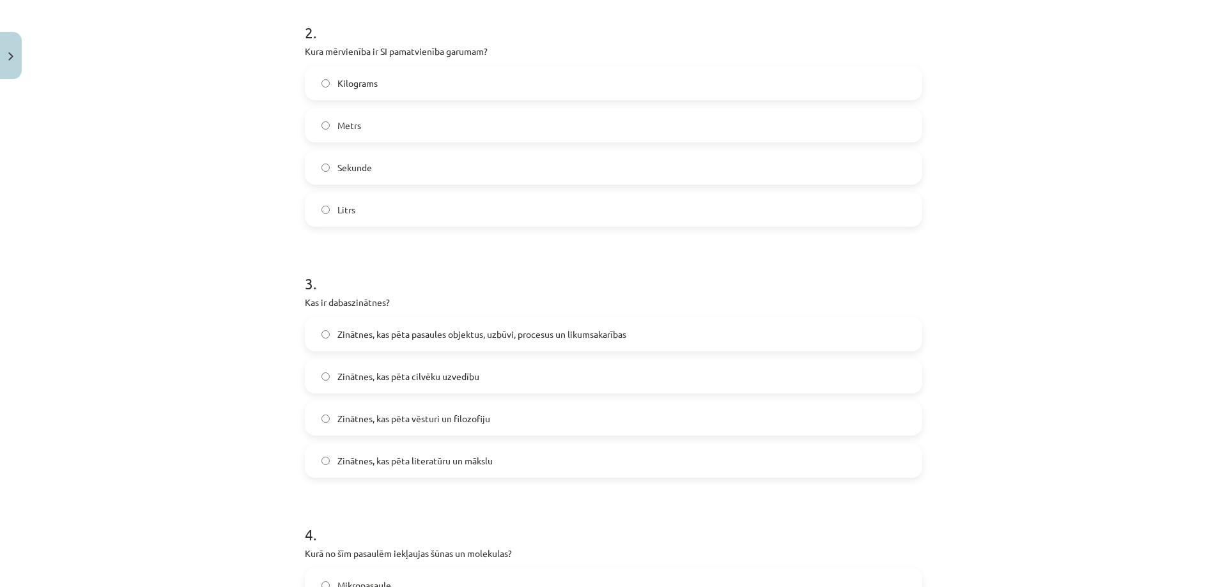
scroll to position [598, 0]
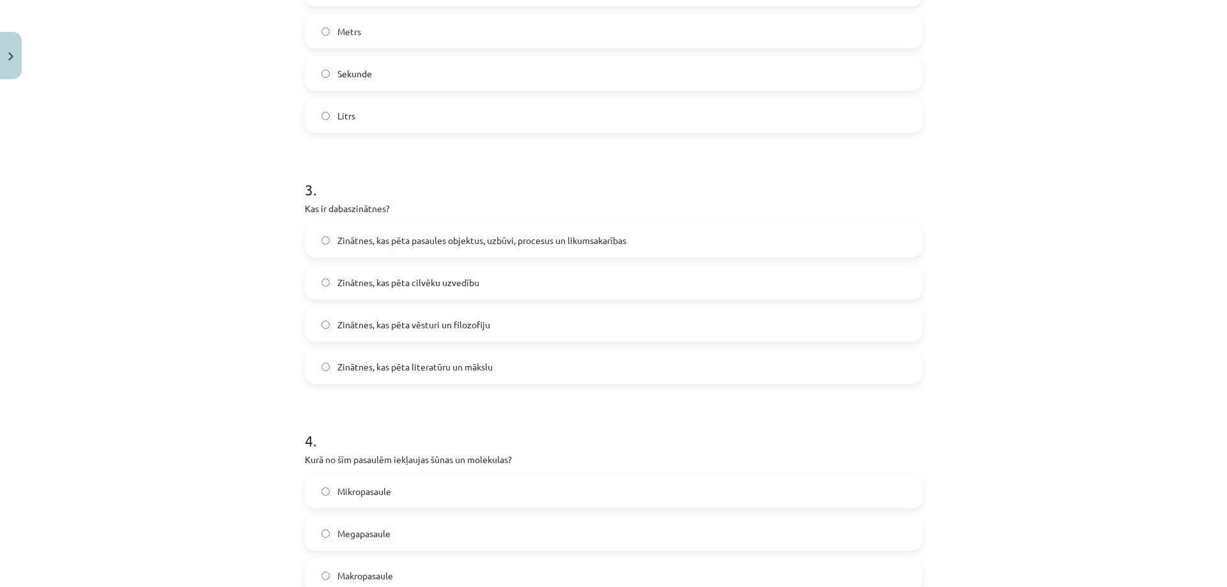
click at [362, 247] on span "Zinātnes, kas pēta pasaules objektus, uzbūvi, procesus un likumsakarības" at bounding box center [482, 240] width 289 height 13
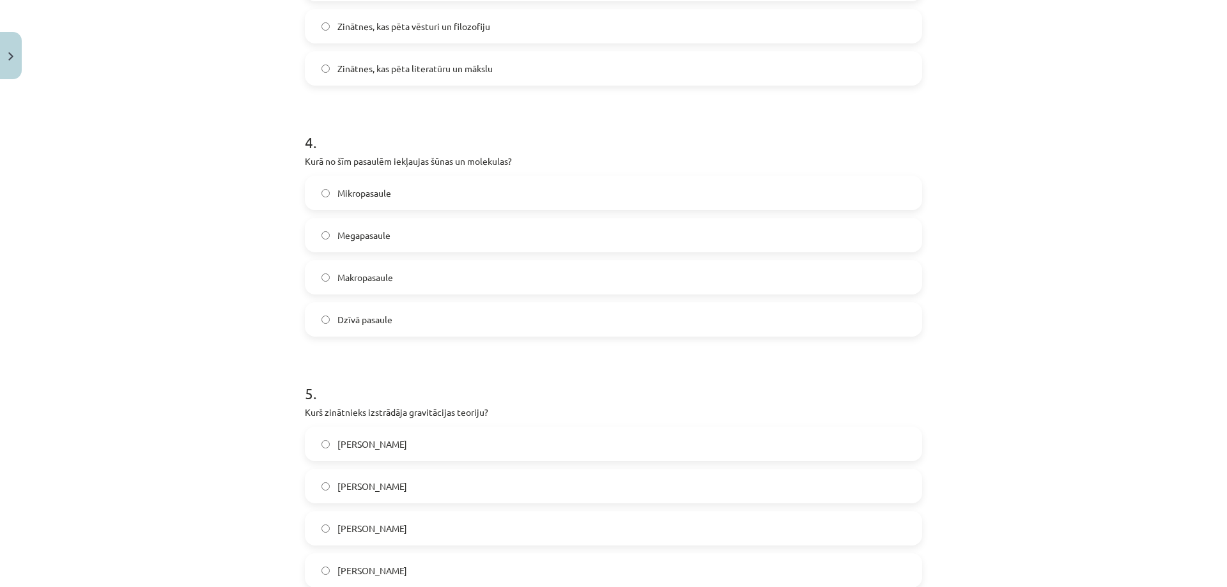
scroll to position [1046, 0]
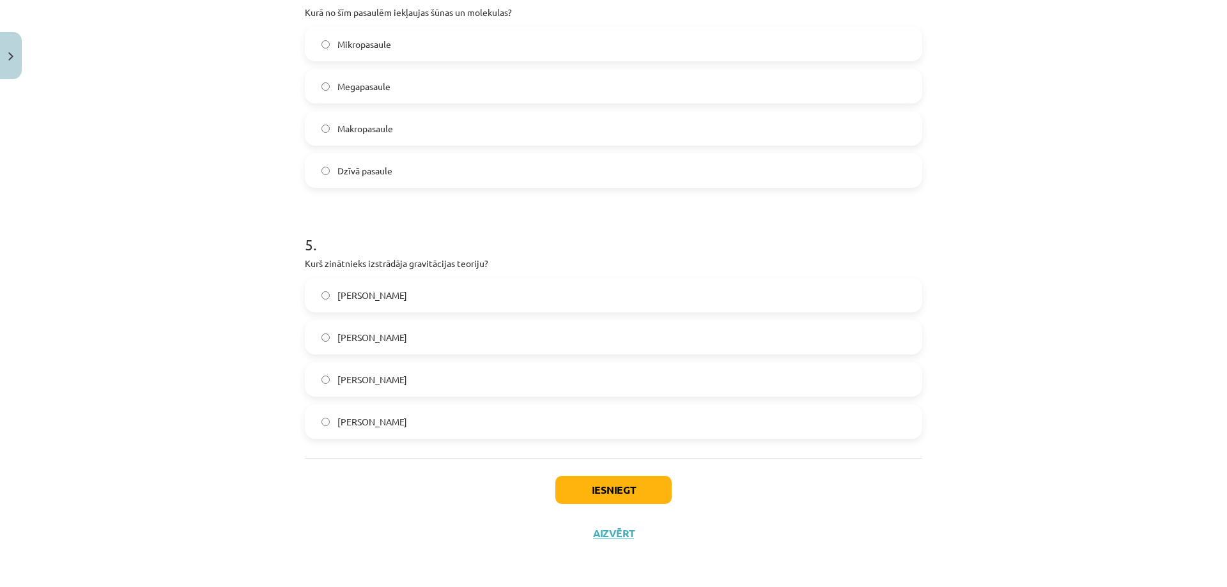
click at [382, 295] on span "[PERSON_NAME]" at bounding box center [373, 295] width 70 height 13
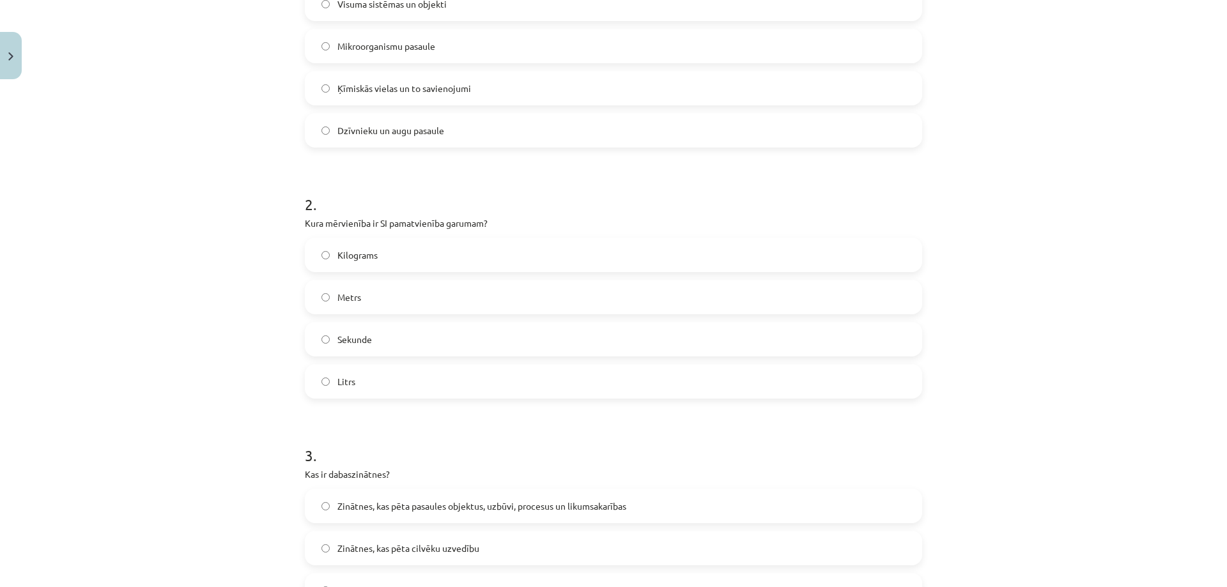
scroll to position [449, 0]
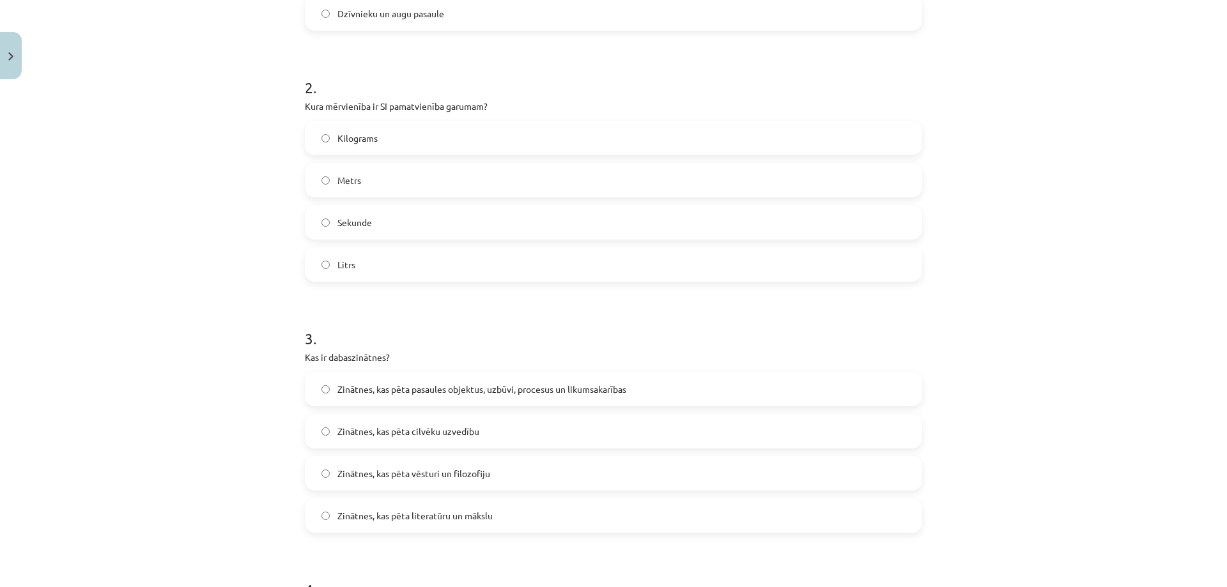
click at [398, 186] on label "Metrs" at bounding box center [613, 180] width 615 height 32
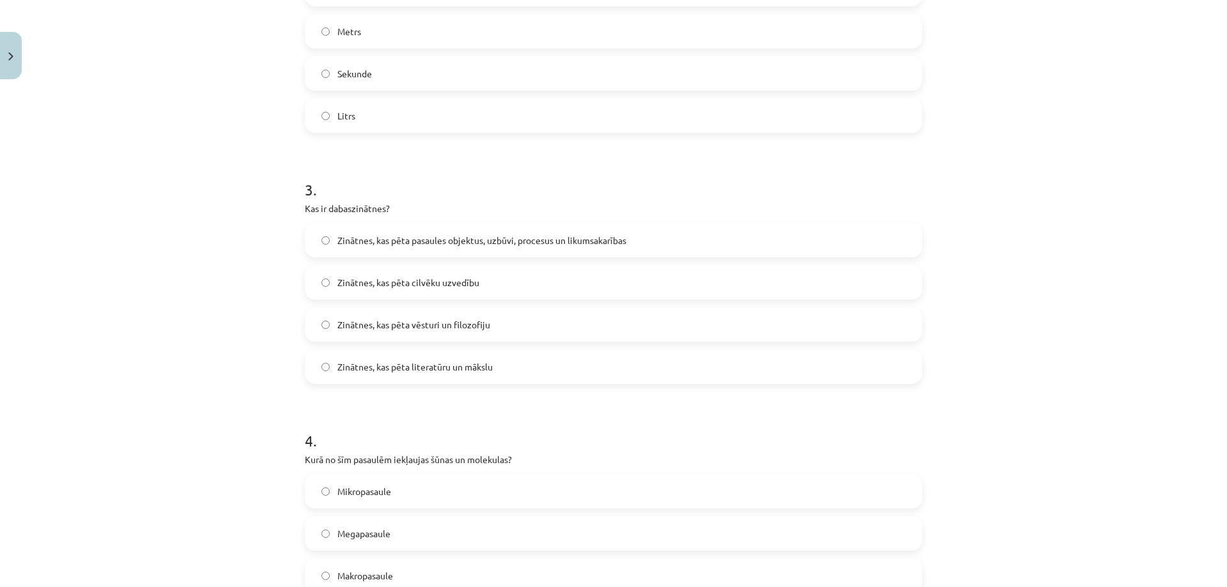
scroll to position [897, 0]
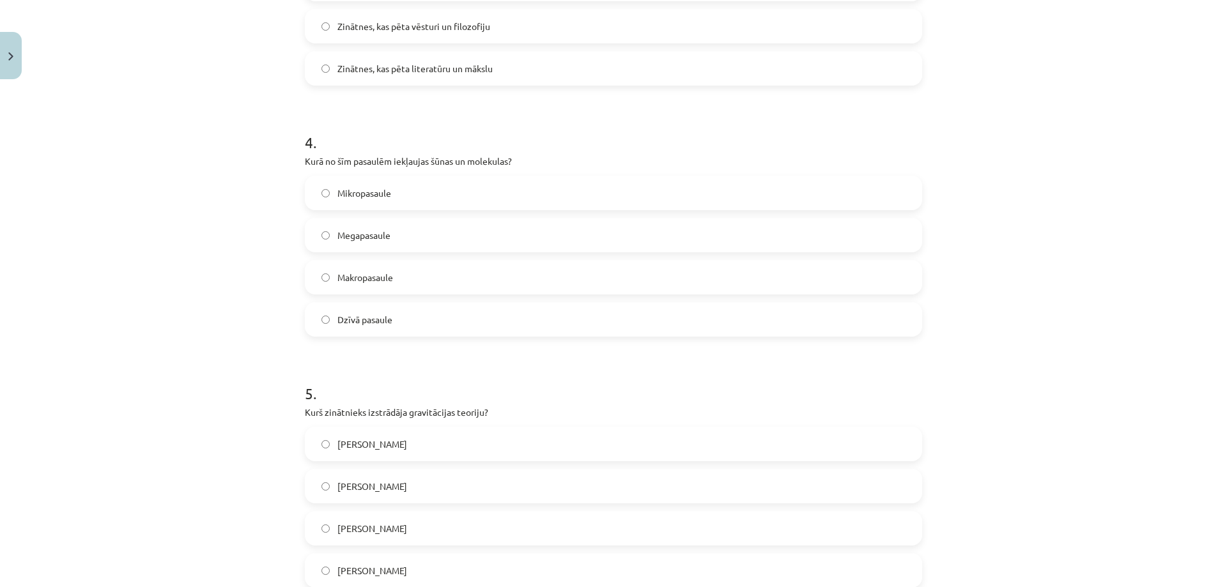
click at [400, 192] on label "Mikropasaule" at bounding box center [613, 193] width 615 height 32
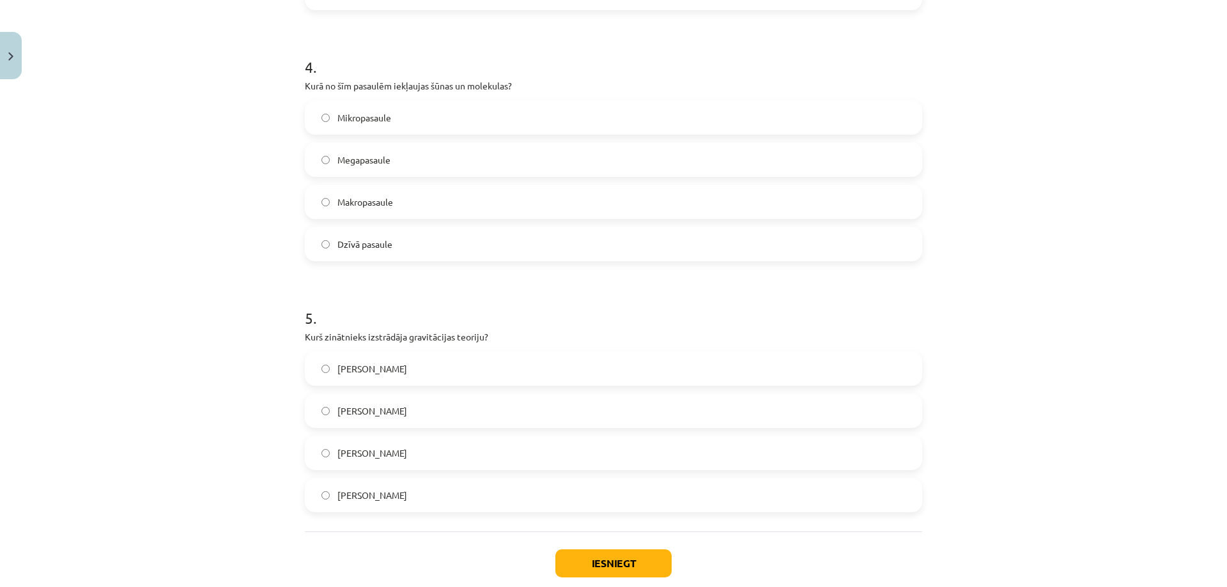
scroll to position [1046, 0]
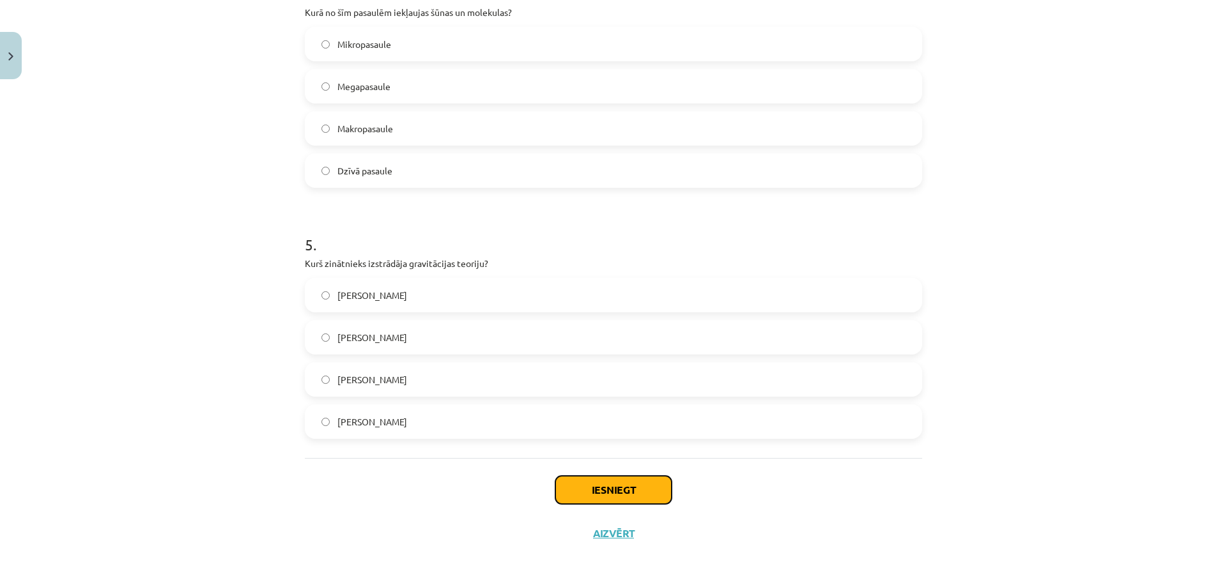
click at [587, 485] on button "Iesniegt" at bounding box center [614, 490] width 116 height 28
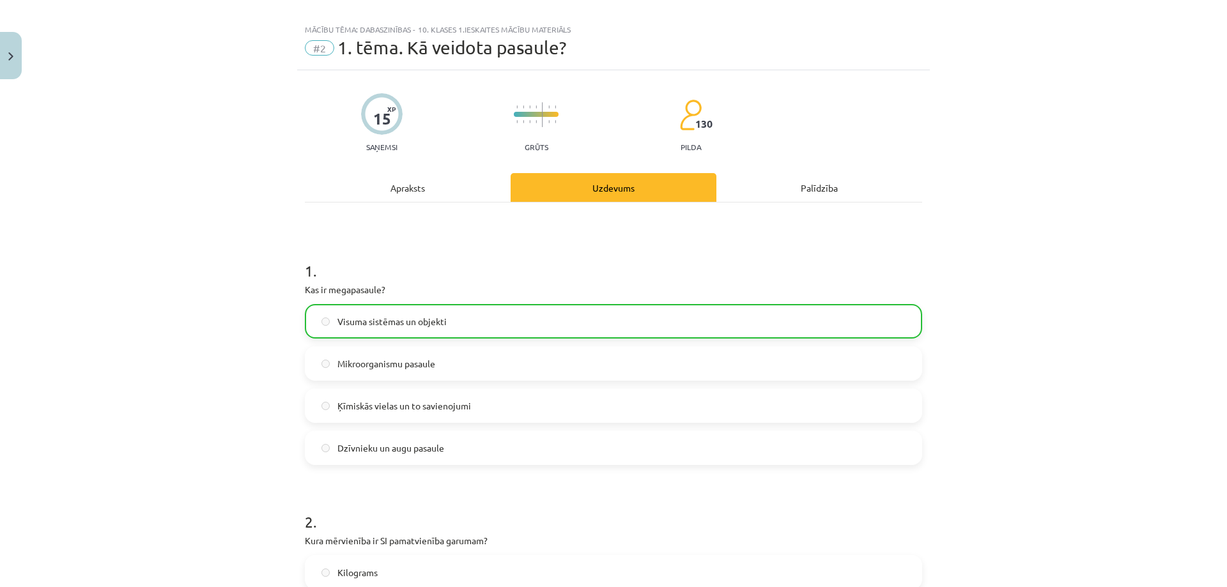
scroll to position [0, 0]
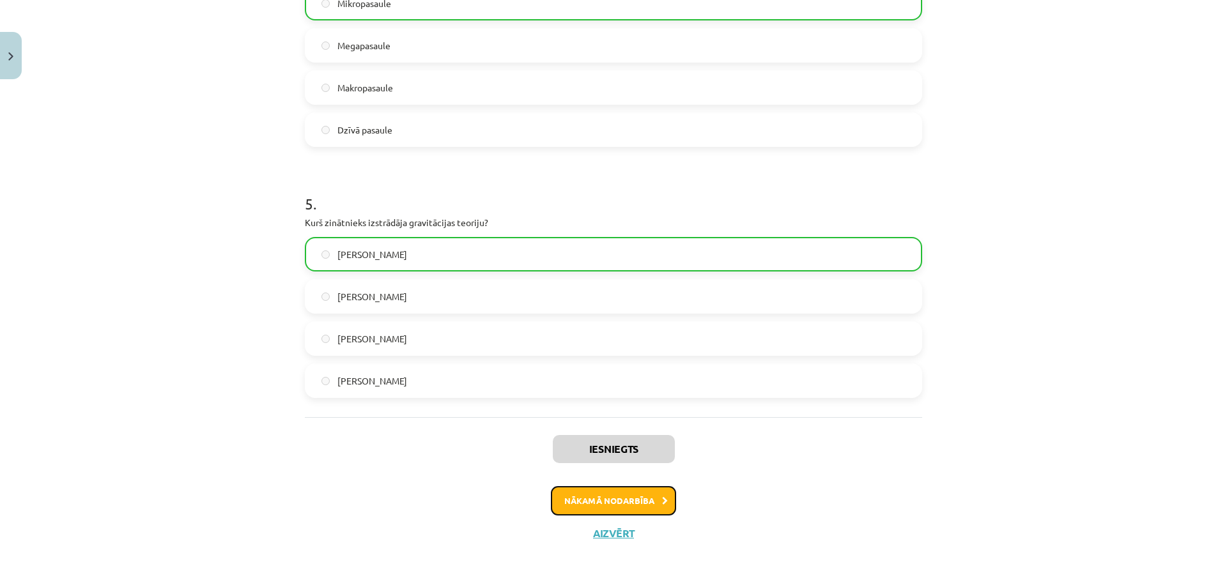
click at [630, 492] on button "Nākamā nodarbība" at bounding box center [613, 500] width 125 height 29
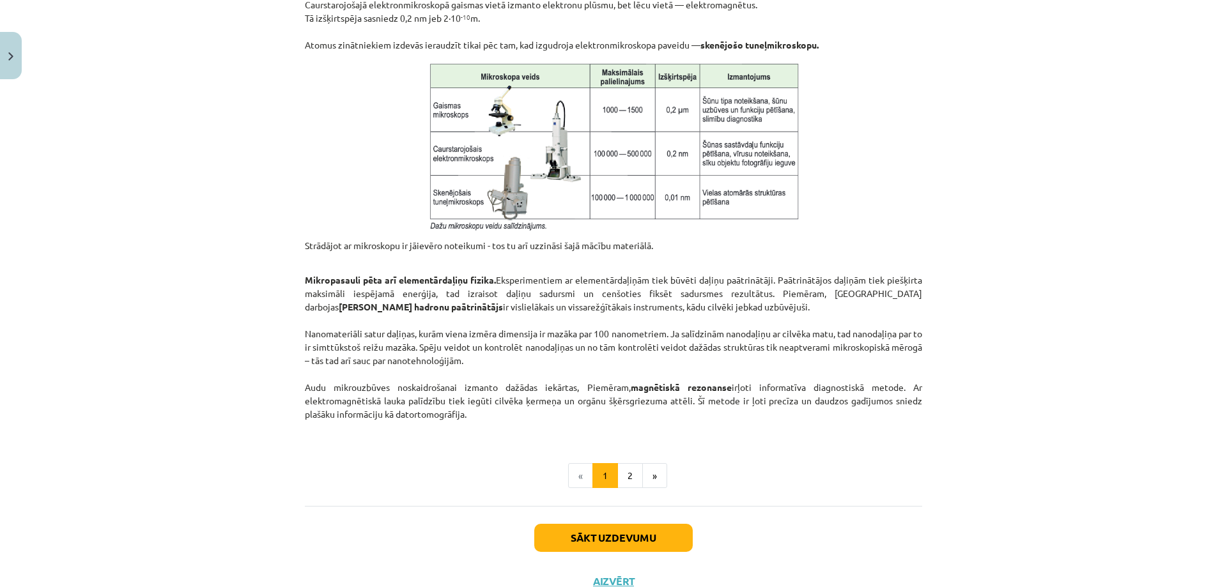
scroll to position [927, 0]
click at [598, 541] on button "Sākt uzdevumu" at bounding box center [613, 538] width 159 height 28
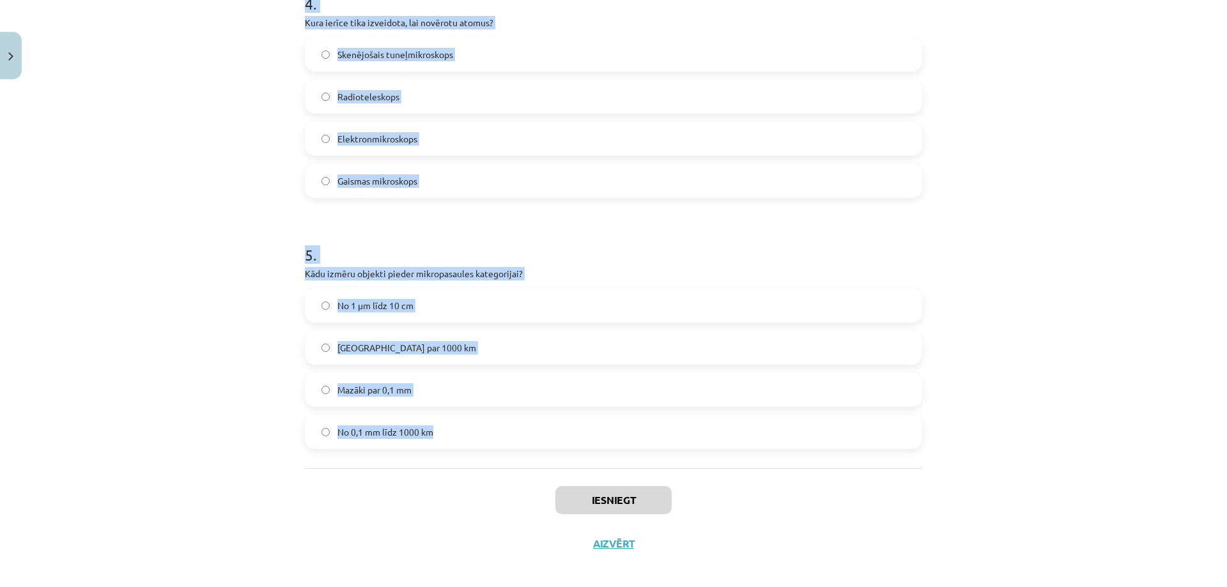
scroll to position [1066, 0]
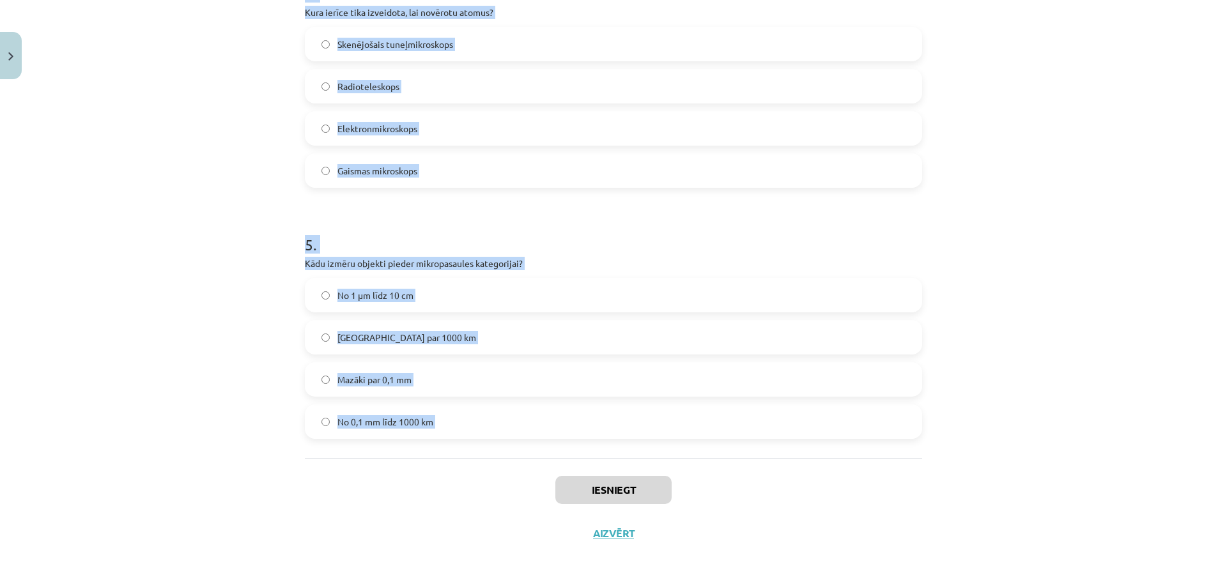
drag, startPoint x: 301, startPoint y: 285, endPoint x: 449, endPoint y: 479, distance: 243.6
copy form "Kura no šīm iekārtām spēj izšķirt objektus, kuru izmērs ir mazāks par 0,2 mikro…"
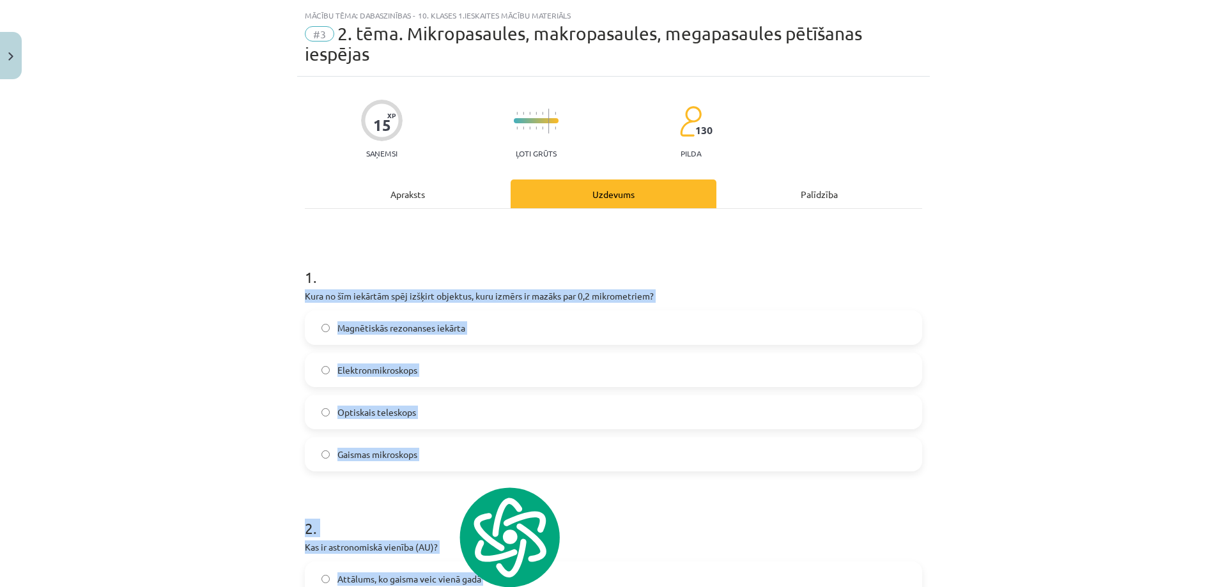
scroll to position [22, 0]
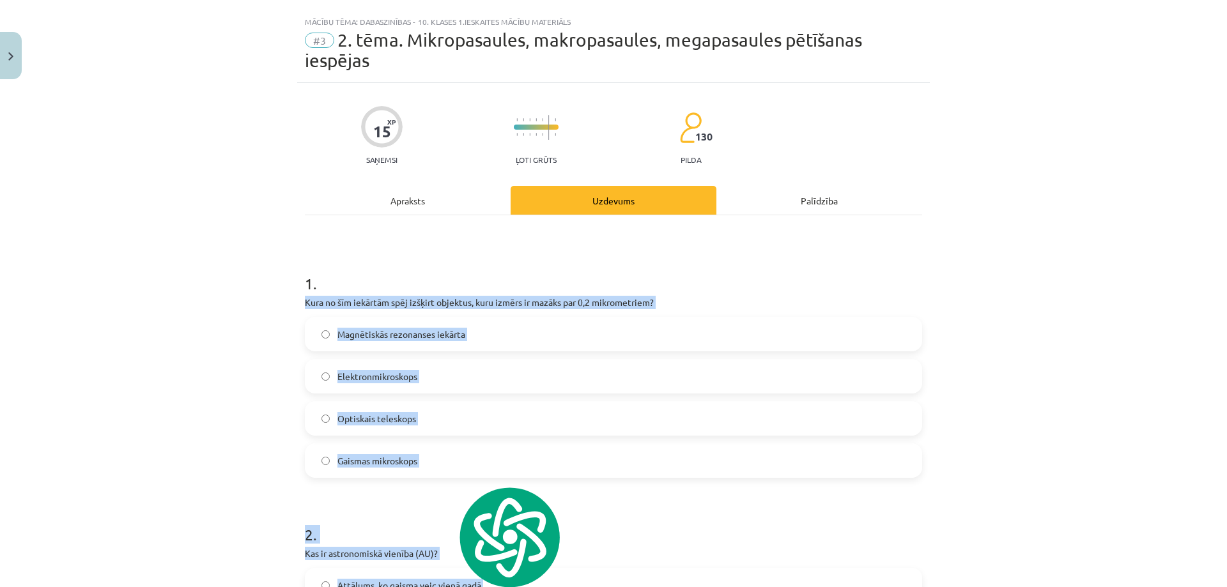
click at [267, 384] on div "Mācību tēma: Dabaszinības - 10. klases 1.ieskaites mācību materiāls #3 2. tēma.…" at bounding box center [613, 293] width 1227 height 587
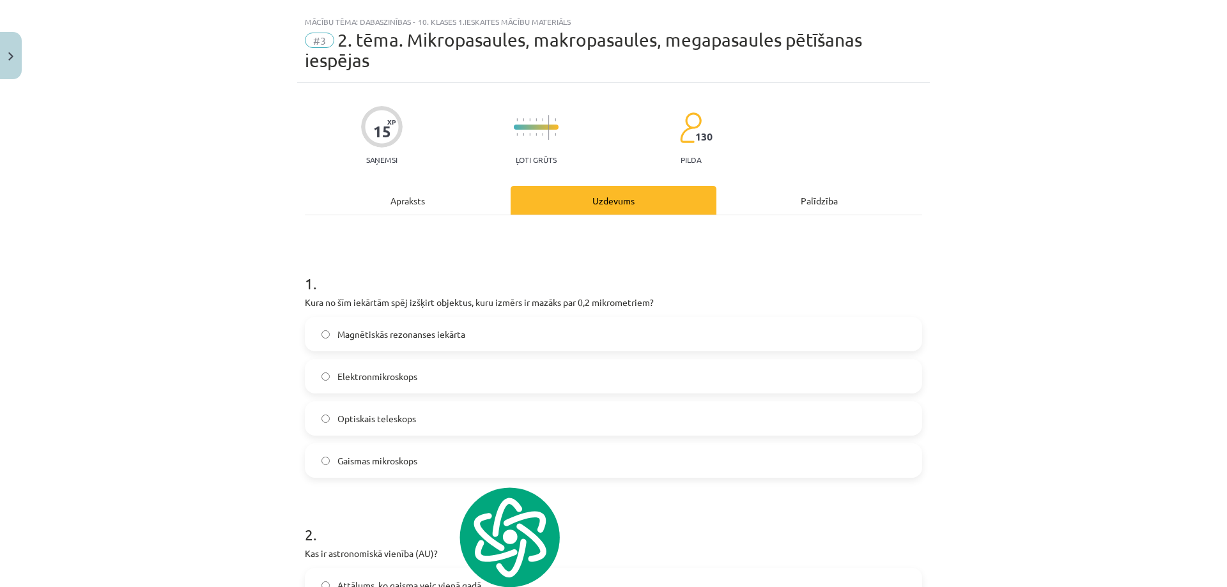
click at [355, 379] on span "Elektronmikroskops" at bounding box center [378, 376] width 80 height 13
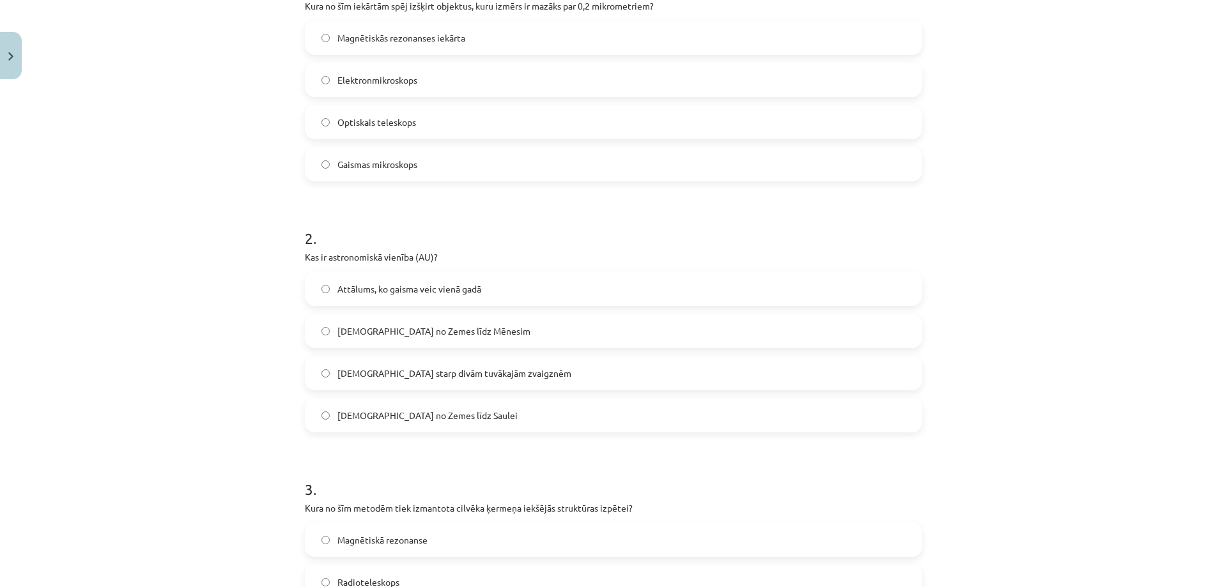
scroll to position [320, 0]
click at [419, 421] on label "[DEMOGRAPHIC_DATA] no Zemes līdz Saulei" at bounding box center [613, 414] width 615 height 32
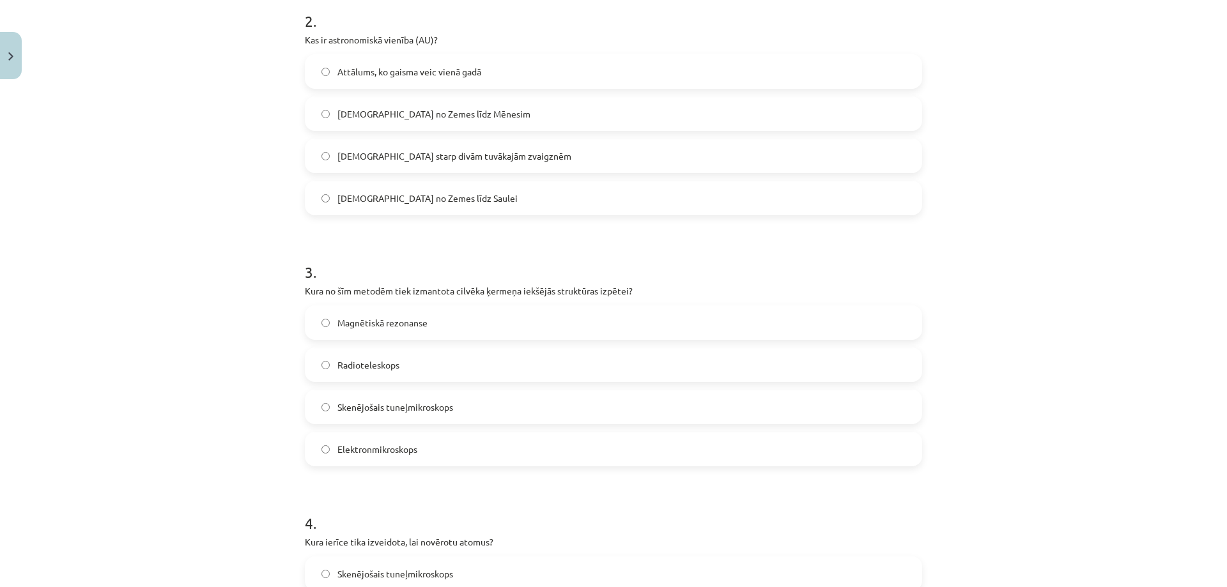
scroll to position [619, 0]
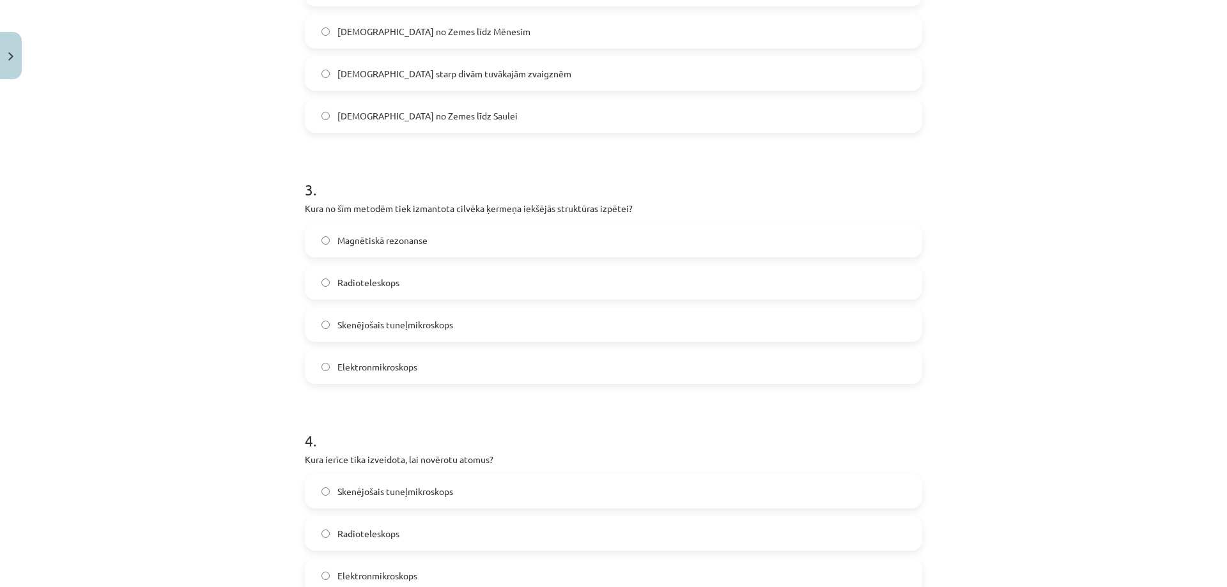
click at [417, 240] on span "Magnētiskā rezonanse" at bounding box center [383, 240] width 90 height 13
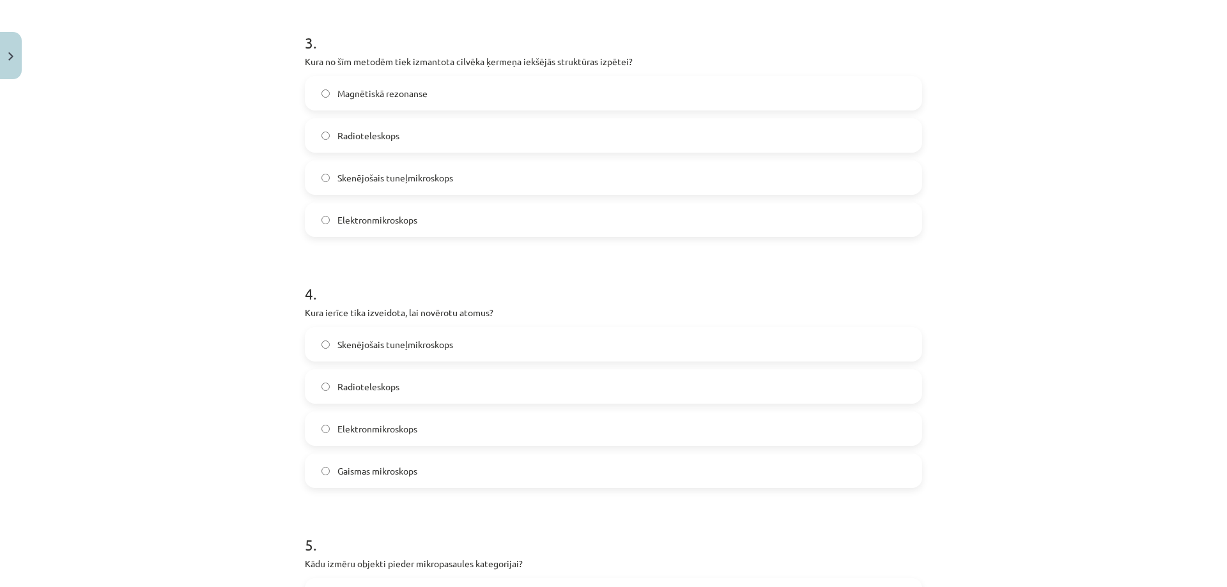
scroll to position [768, 0]
click at [442, 394] on label "Radioteleskops" at bounding box center [613, 385] width 615 height 32
click at [443, 335] on label "Skenējošais tuneļmikroskops" at bounding box center [613, 343] width 615 height 32
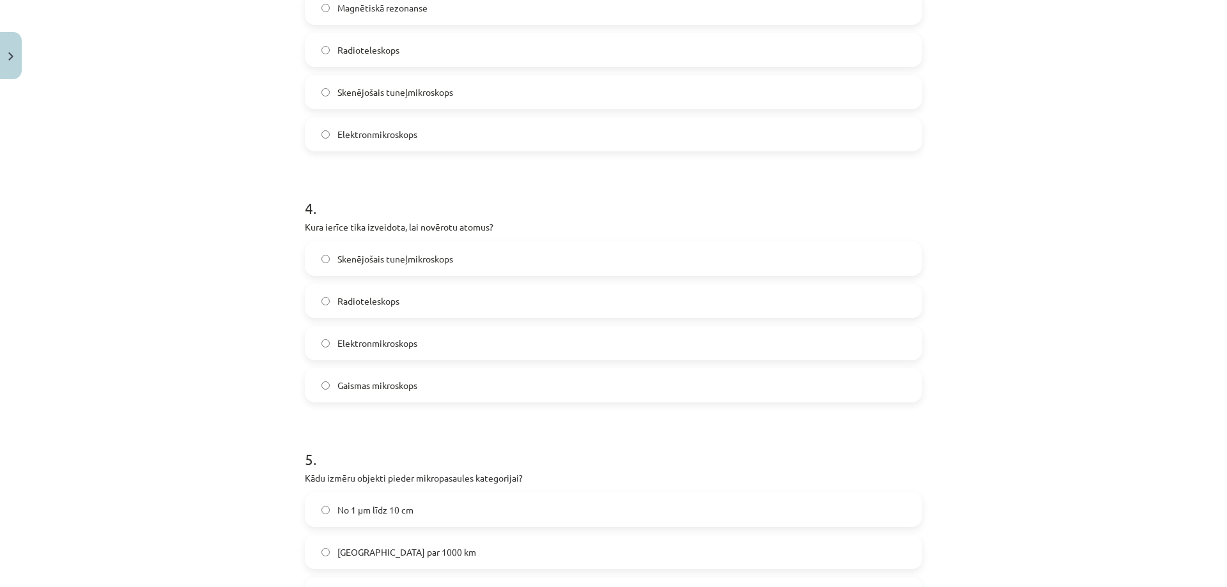
scroll to position [1066, 0]
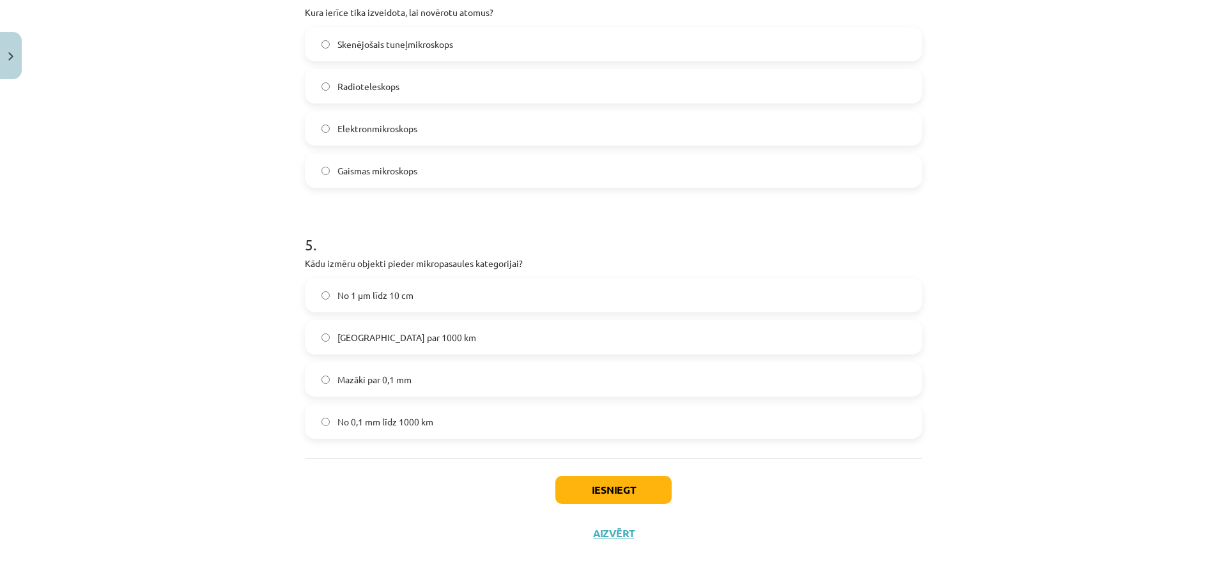
click at [400, 381] on span "Mazāki par 0,1 mm" at bounding box center [375, 379] width 74 height 13
click at [596, 498] on button "Iesniegt" at bounding box center [614, 490] width 116 height 28
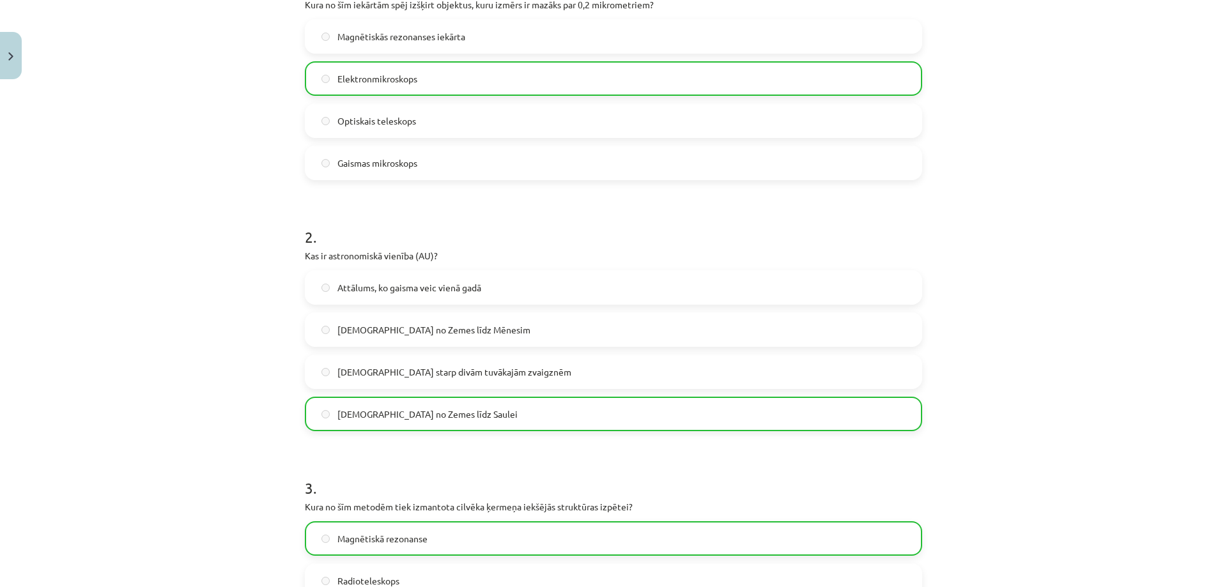
scroll to position [0, 0]
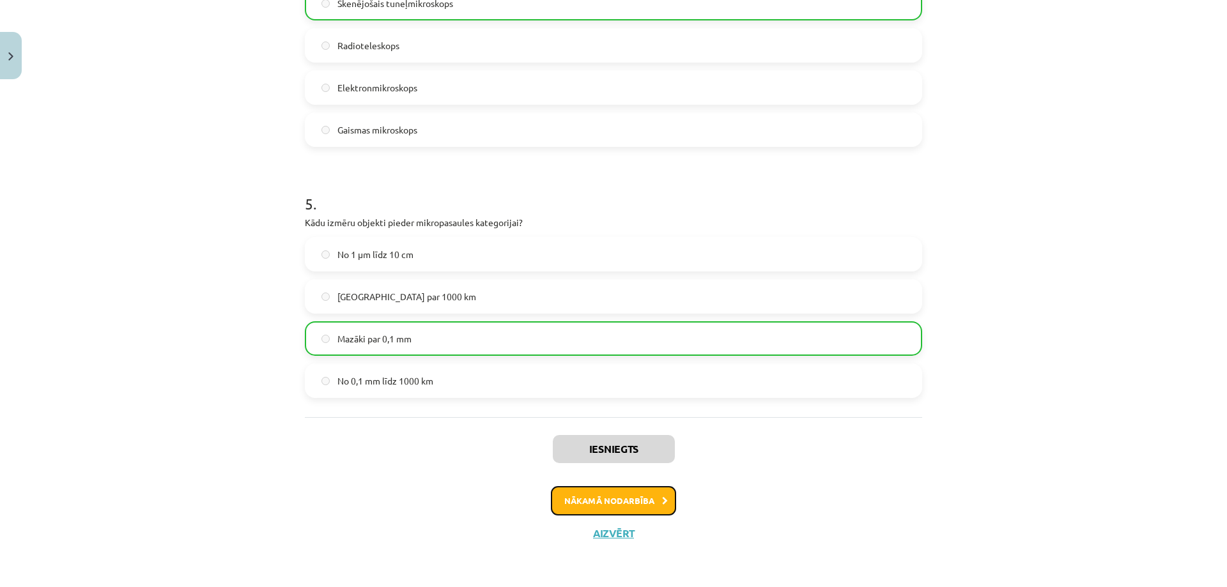
click at [602, 503] on button "Nākamā nodarbība" at bounding box center [613, 500] width 125 height 29
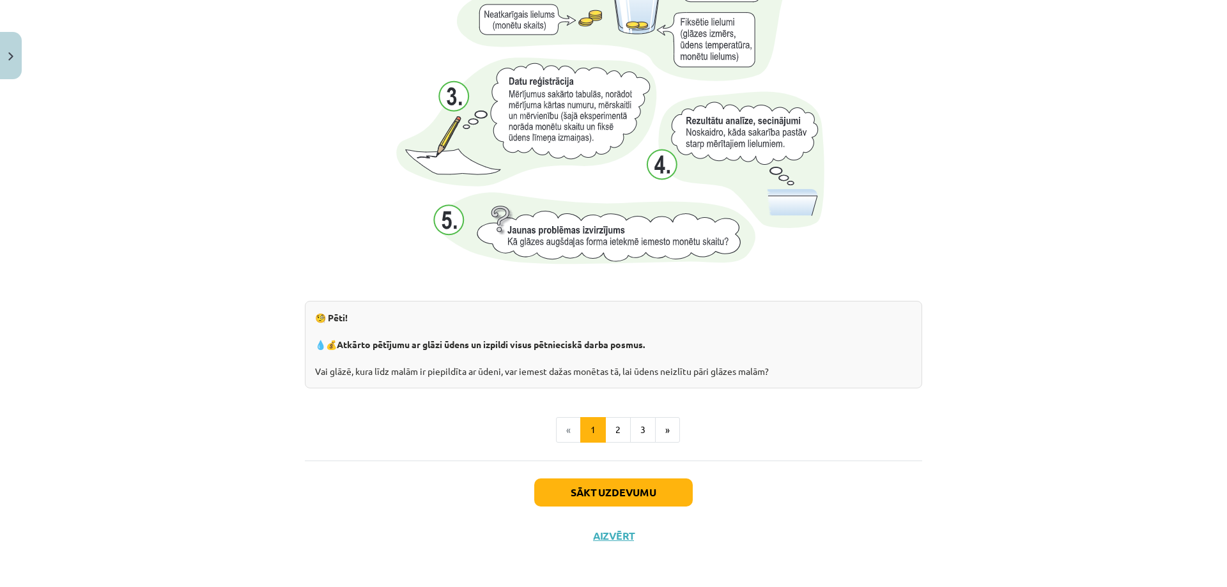
scroll to position [1249, 0]
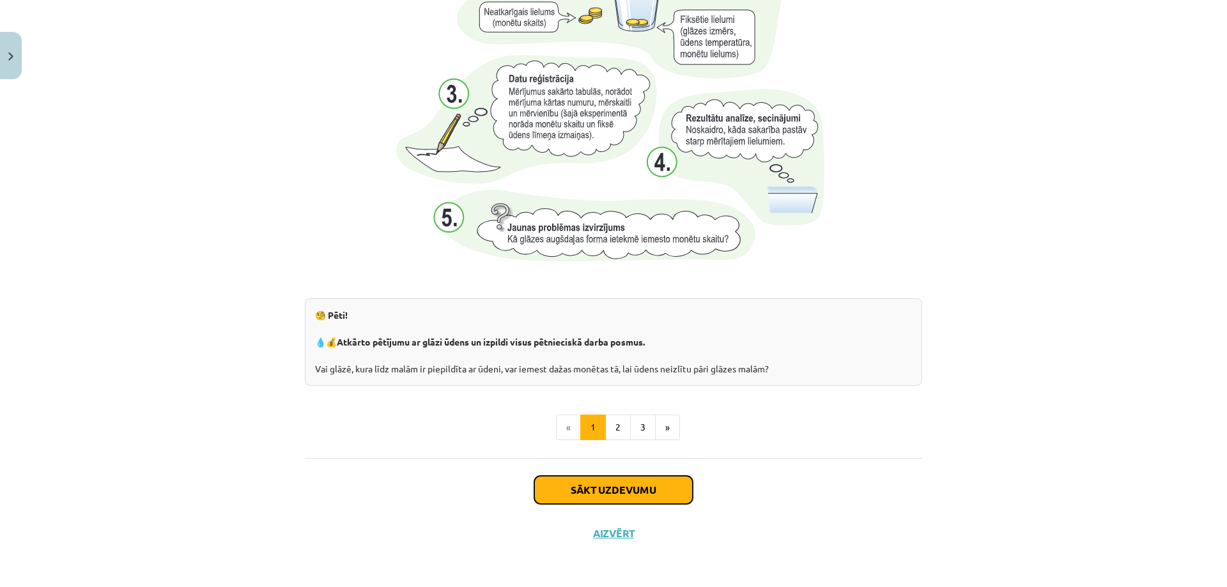
click at [615, 488] on button "Sākt uzdevumu" at bounding box center [613, 490] width 159 height 28
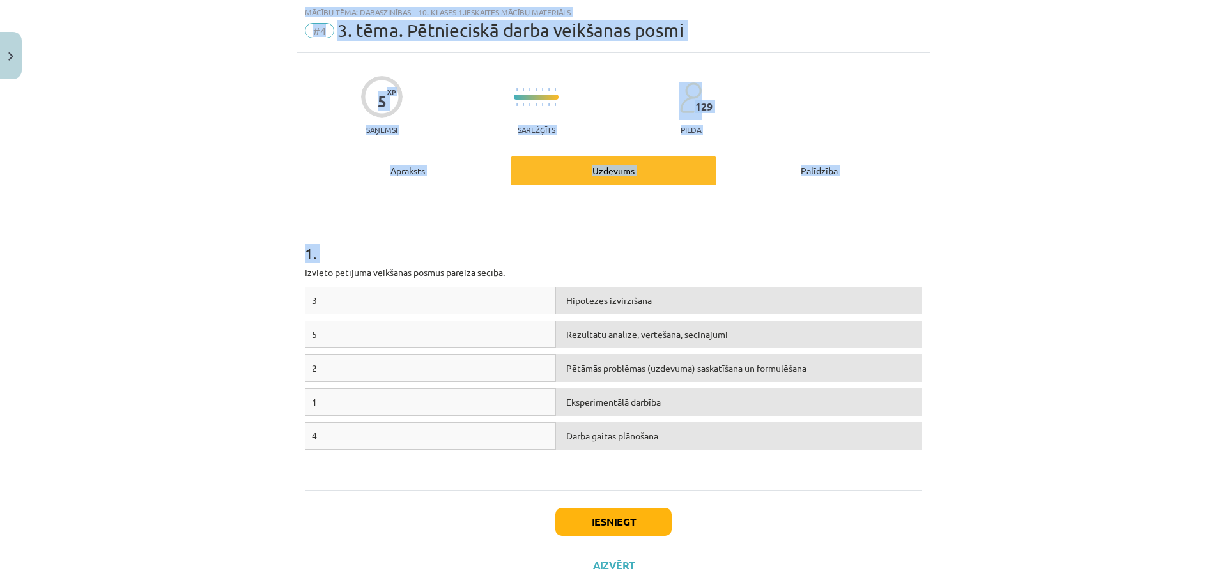
scroll to position [64, 0]
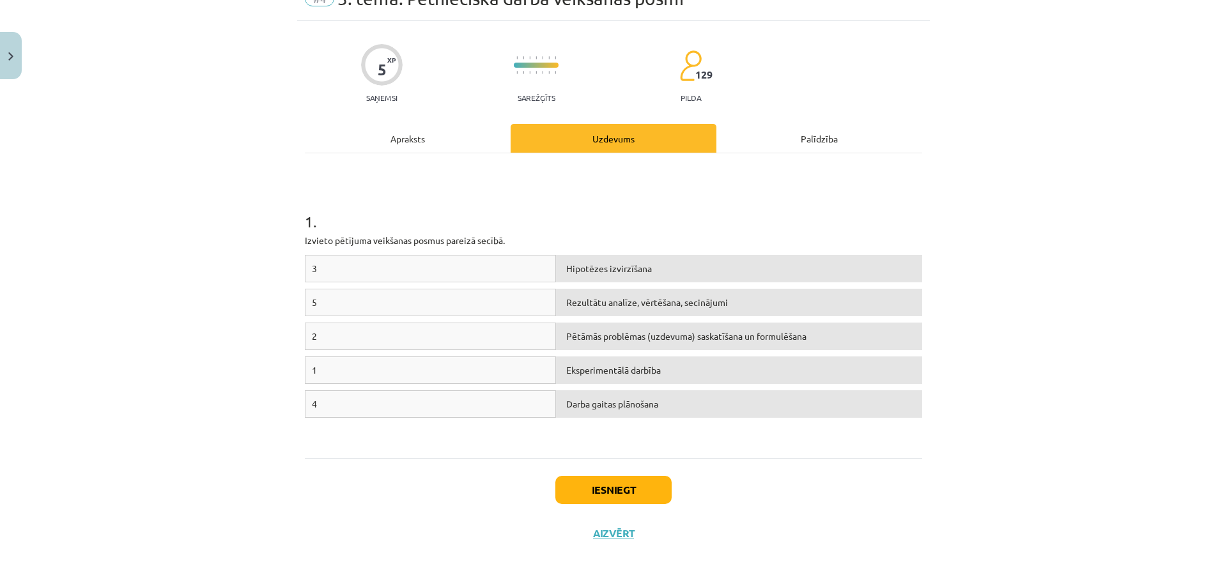
drag, startPoint x: 298, startPoint y: 273, endPoint x: 421, endPoint y: 171, distance: 159.4
click at [421, 171] on div "5 XP Saņemsi Sarežģīts 129 pilda Apraksts Uzdevums Palīdzība 1 . Izvieto pētīju…" at bounding box center [613, 288] width 633 height 534
click at [460, 413] on div "4" at bounding box center [430, 404] width 251 height 27
drag, startPoint x: 345, startPoint y: 367, endPoint x: 354, endPoint y: 401, distance: 35.7
click at [354, 401] on div "3 Hipotēzes izvirzīšana 5 Rezultātu analīze, vērtēšana, secinājumi 2 Pētāmās pr…" at bounding box center [614, 351] width 618 height 192
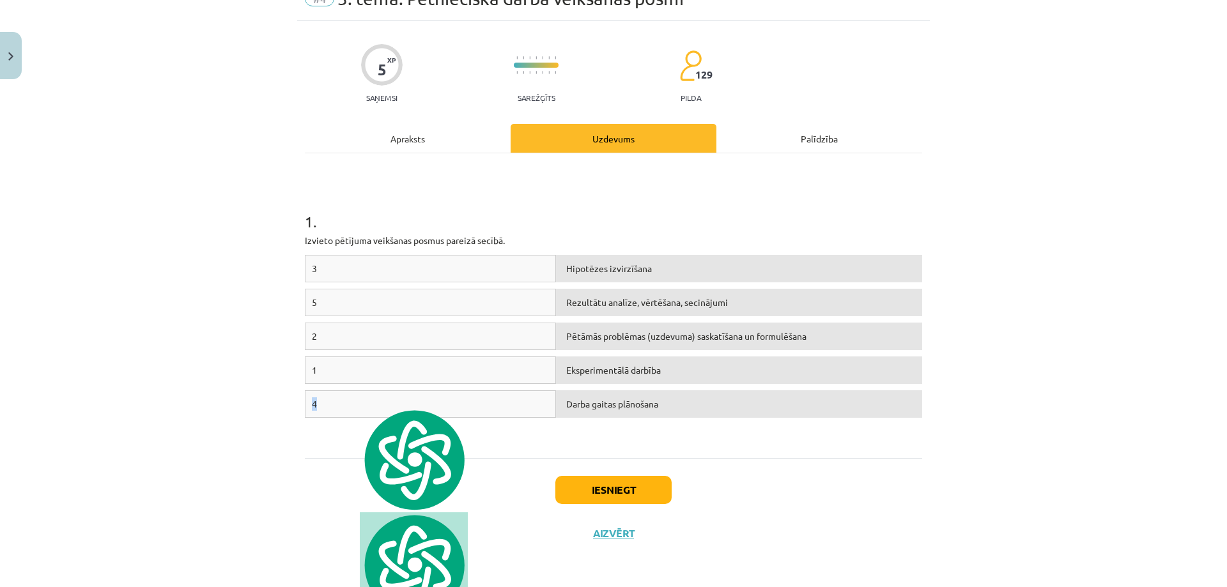
click at [621, 406] on span "Darba gaitas plānošana" at bounding box center [612, 404] width 92 height 12
click at [686, 418] on div "4 Darba gaitas plānošana" at bounding box center [614, 408] width 618 height 34
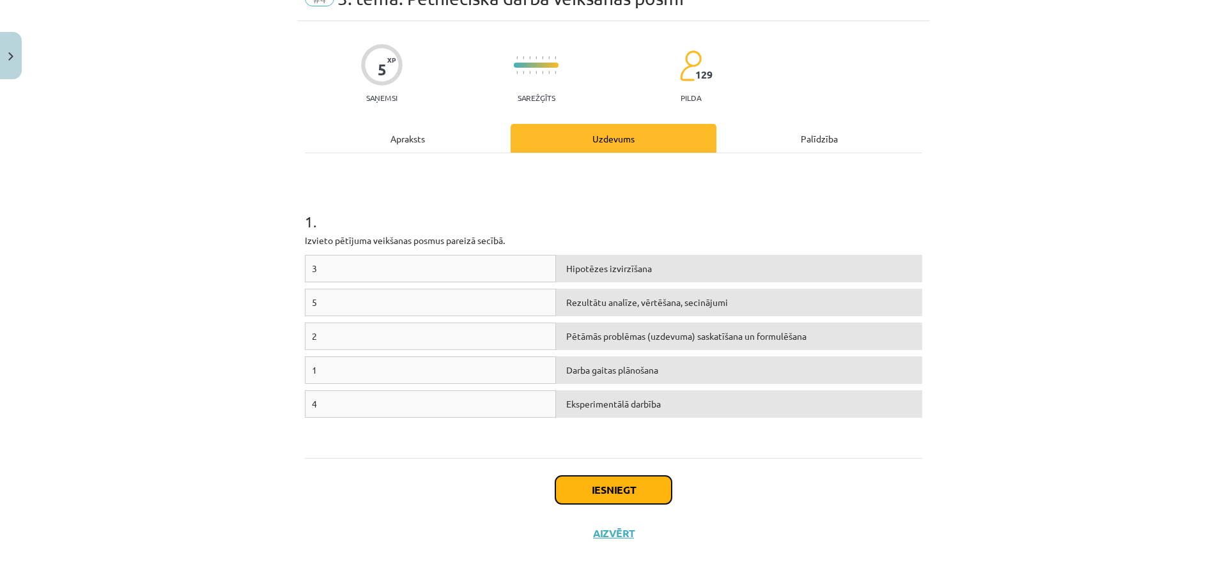
click at [639, 492] on button "Iesniegt" at bounding box center [614, 490] width 116 height 28
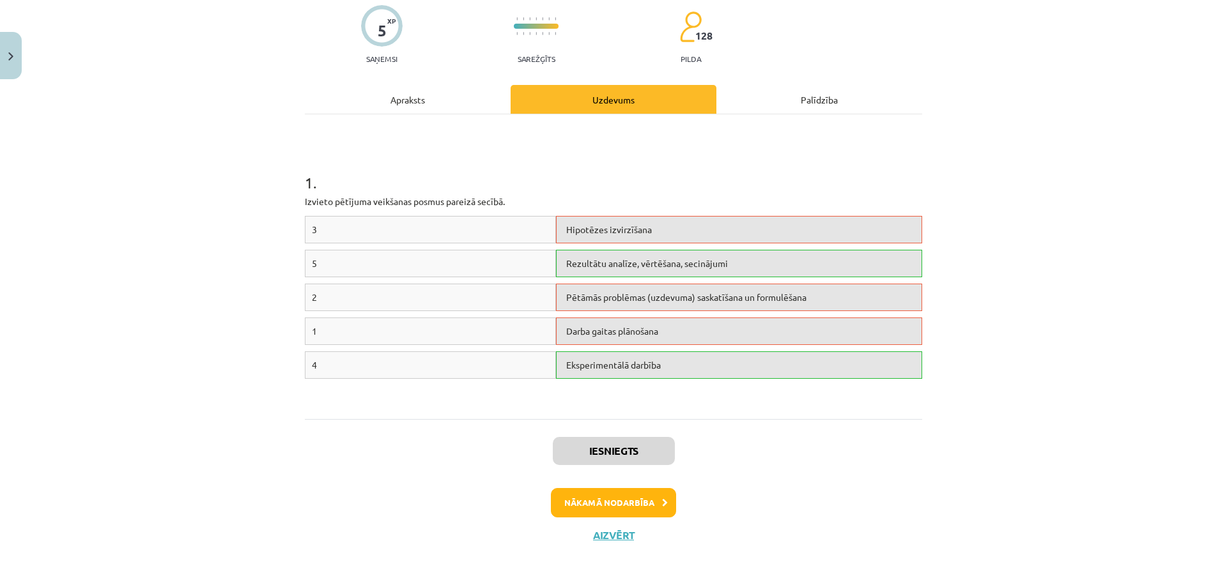
scroll to position [105, 0]
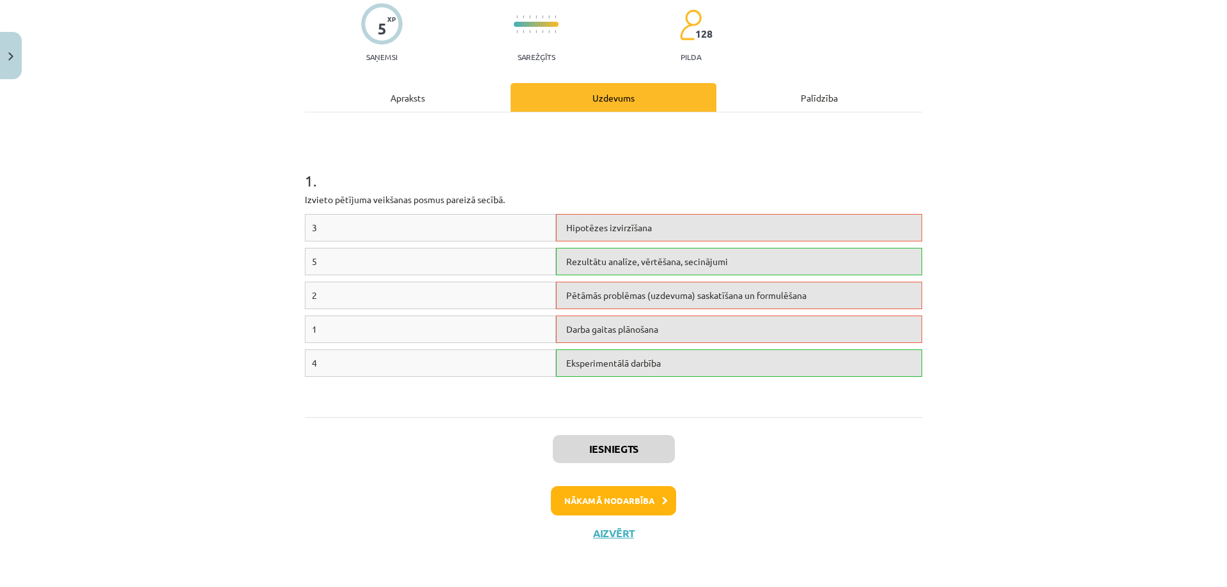
click at [634, 326] on span "Darba gaitas plānošana" at bounding box center [612, 329] width 92 height 12
click at [628, 507] on button "Nākamā nodarbība" at bounding box center [613, 500] width 125 height 29
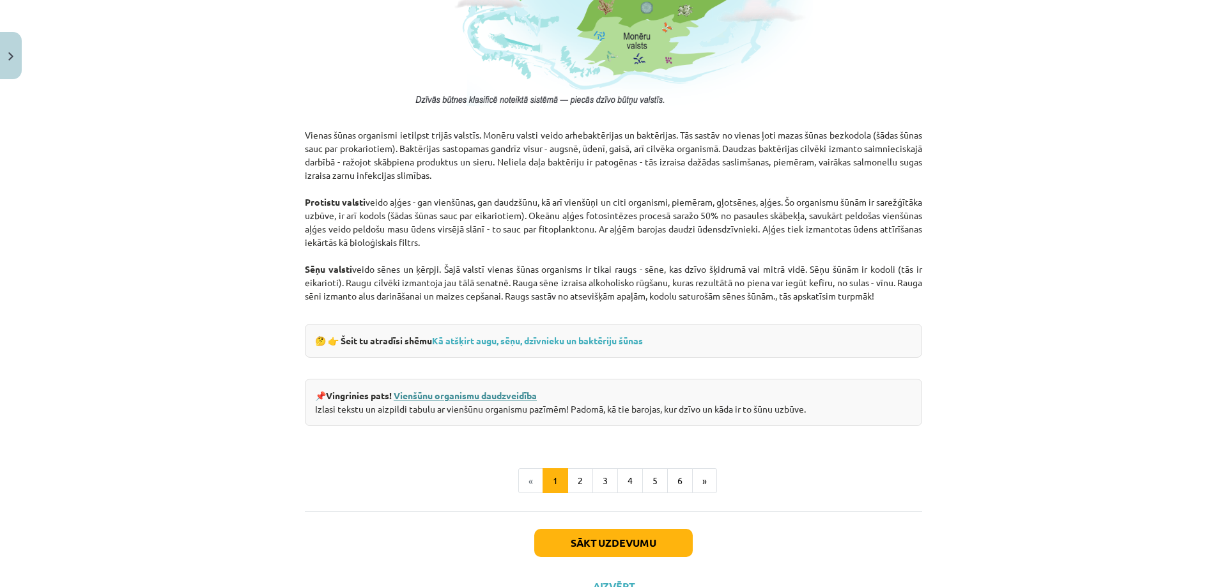
scroll to position [1082, 0]
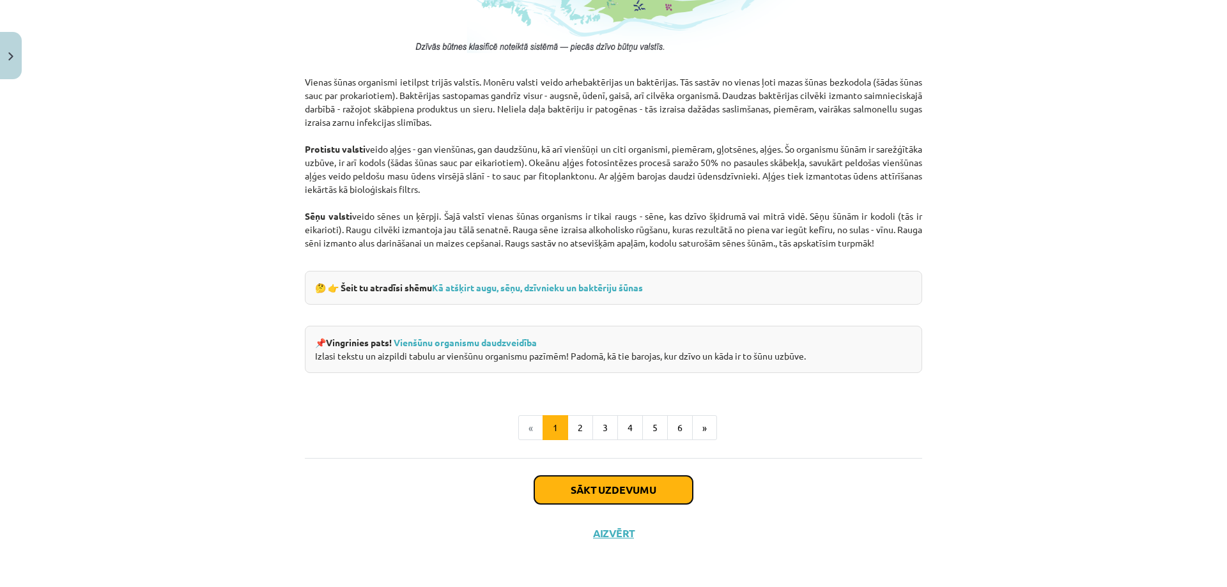
click at [594, 501] on button "Sākt uzdevumu" at bounding box center [613, 490] width 159 height 28
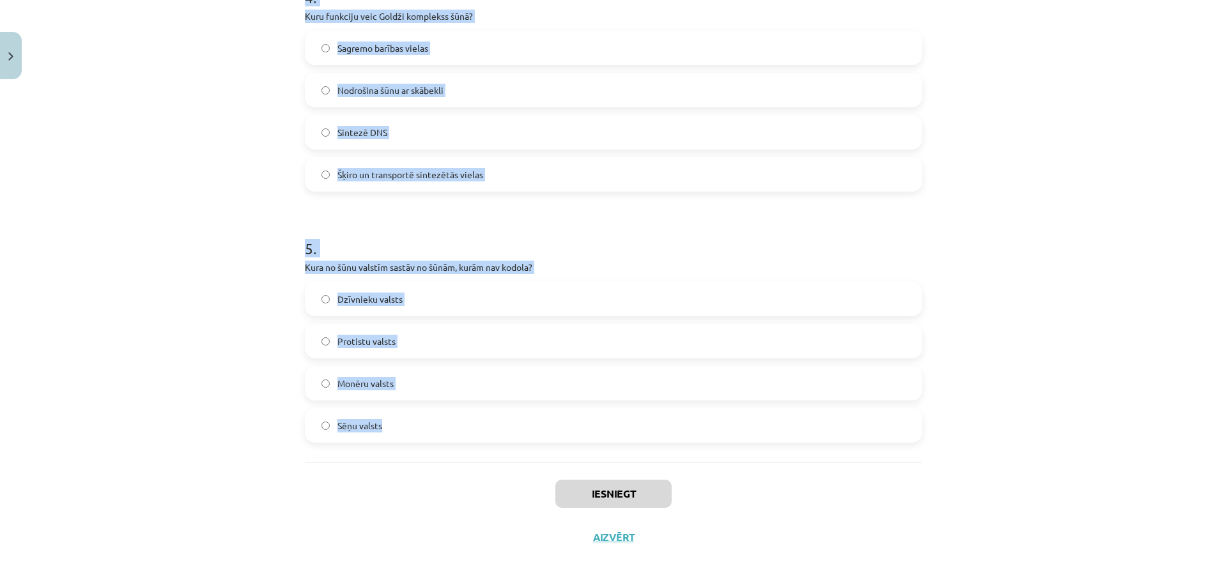
scroll to position [1046, 0]
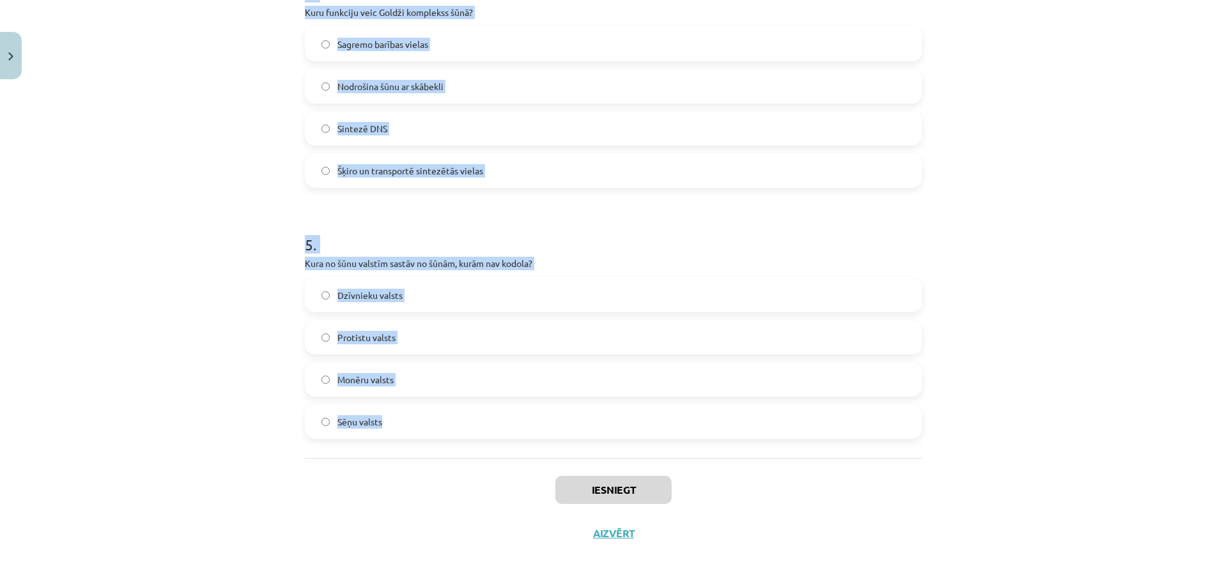
drag, startPoint x: 294, startPoint y: 274, endPoint x: 461, endPoint y: 398, distance: 207.5
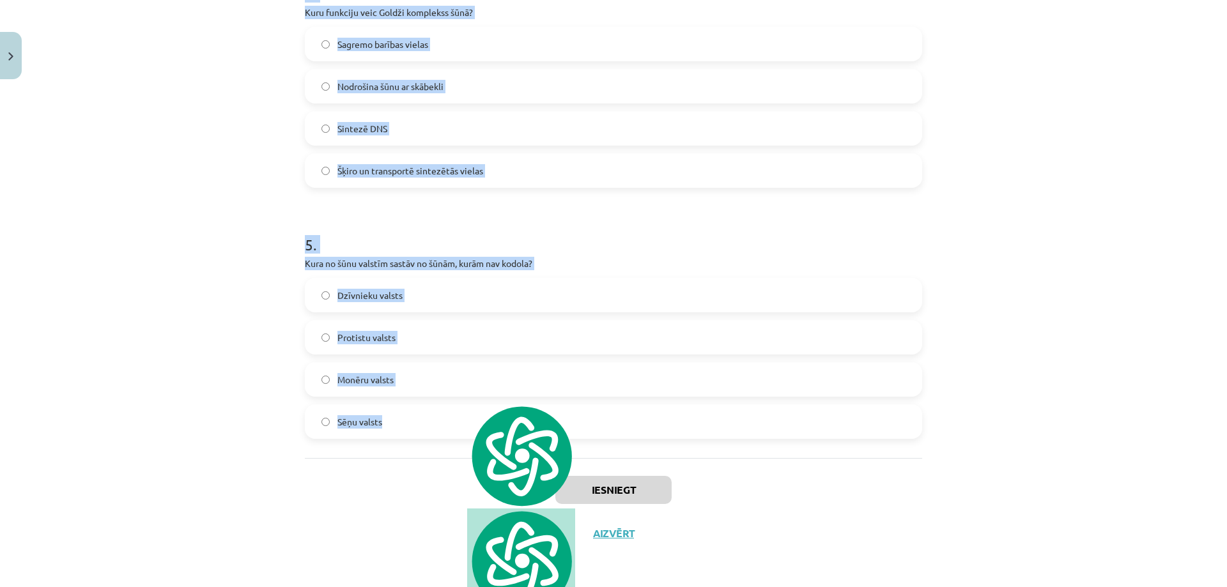
copy form "Kādu funkciju veic plazmatiskā membrāna? Saglabā iedzimtības informāciju Sintez…"
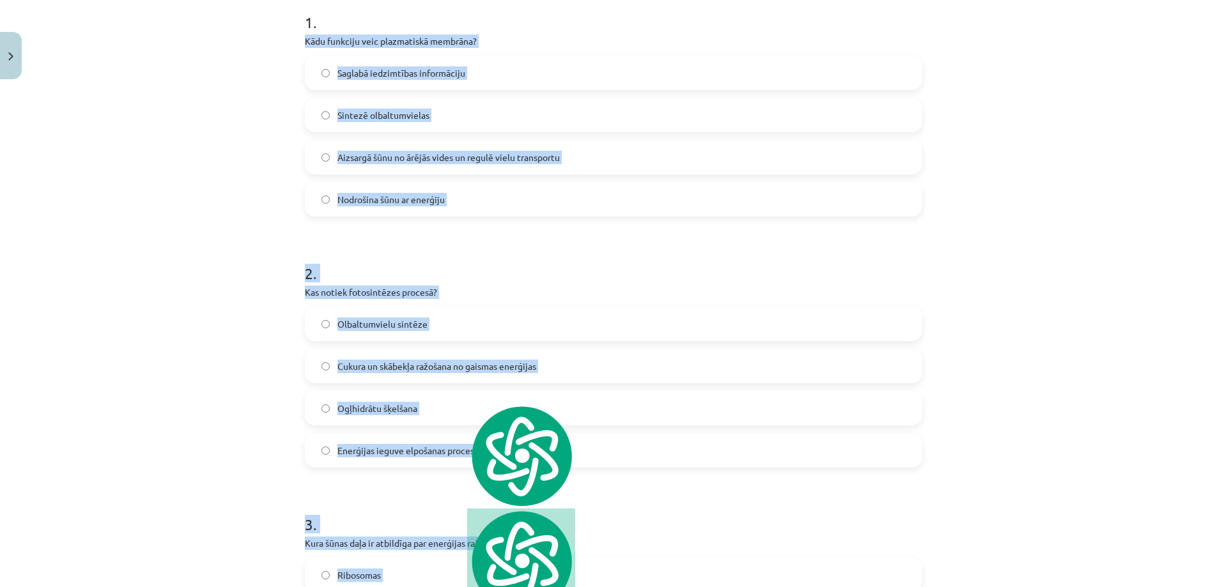
scroll to position [2, 0]
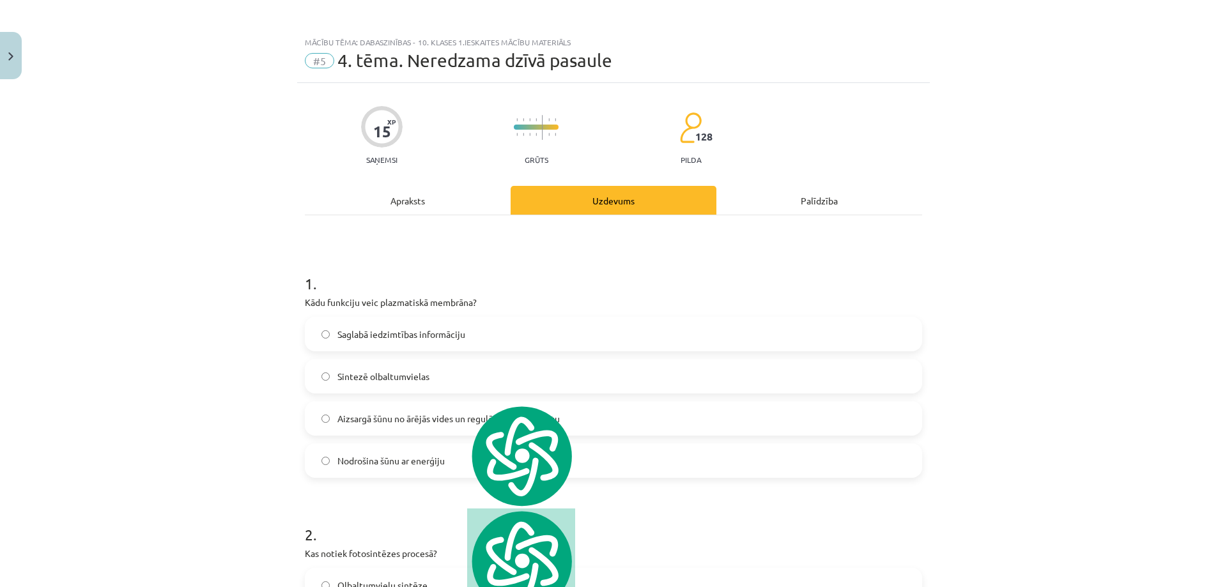
click at [235, 137] on div "Mācību tēma: Dabaszinības - 10. klases 1.ieskaites mācību materiāls #5 4. tēma.…" at bounding box center [613, 293] width 1227 height 587
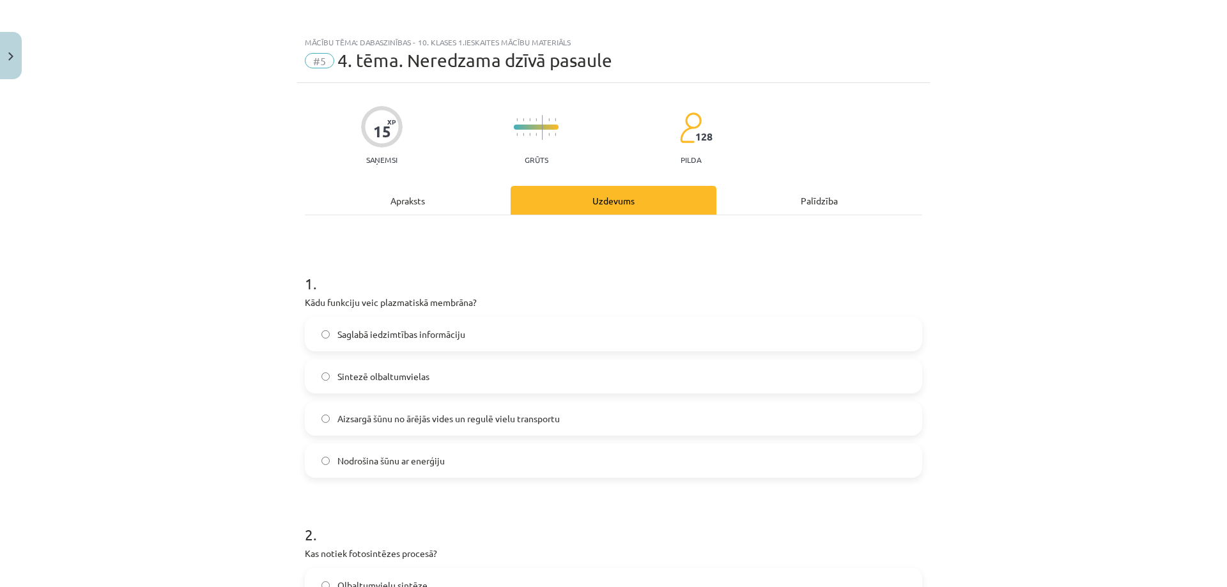
click at [405, 413] on span "Aizsargā šūnu no ārējās vides un regulē vielu transportu" at bounding box center [449, 418] width 222 height 13
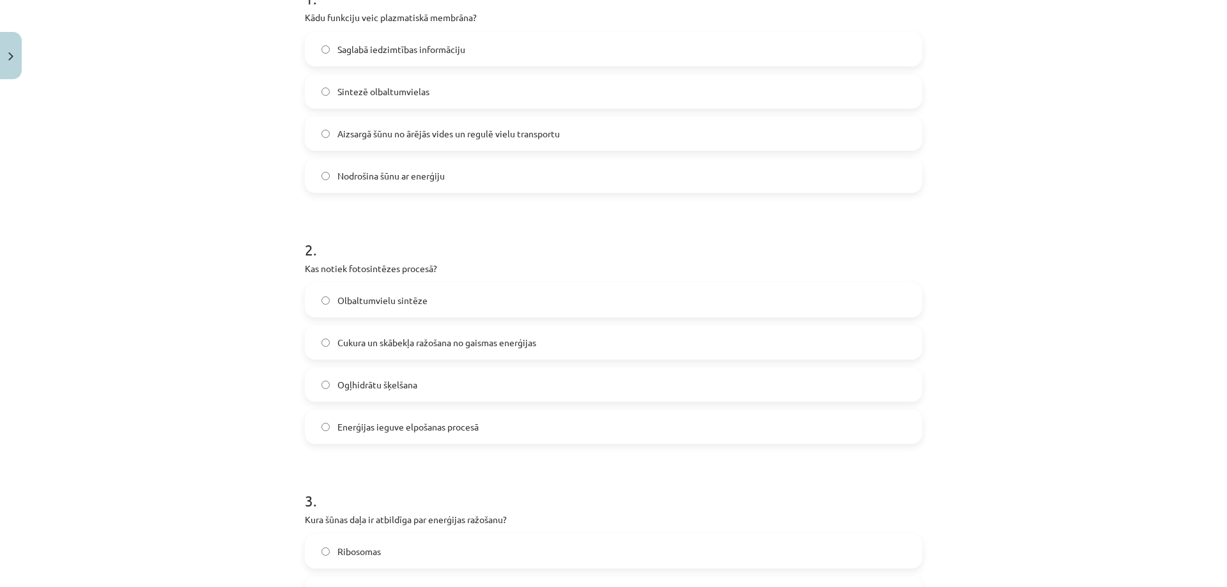
scroll to position [300, 0]
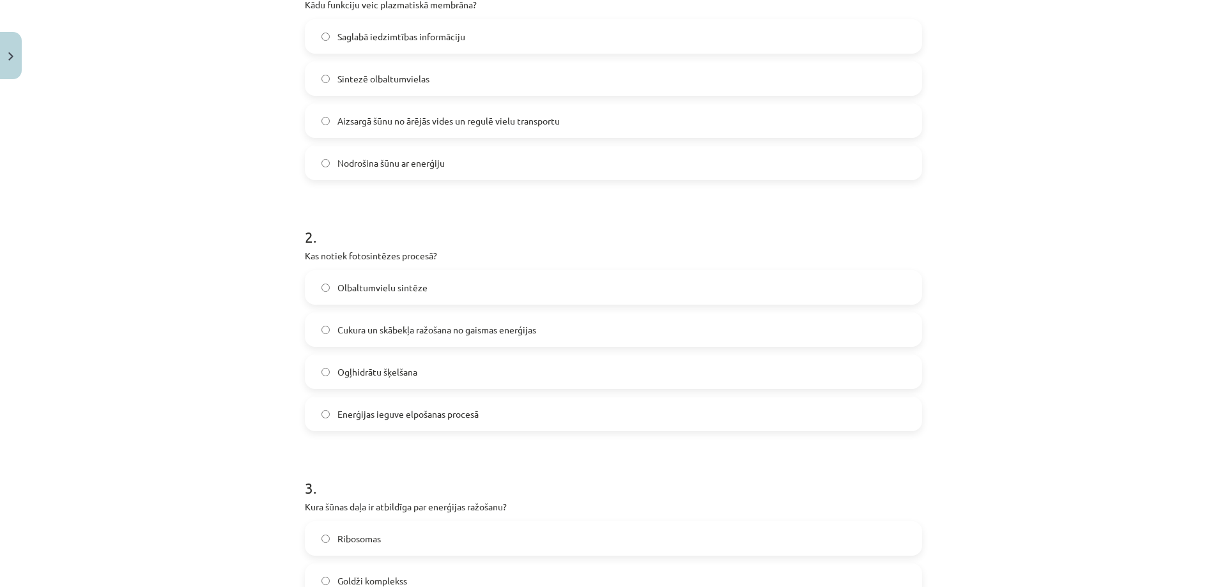
click at [456, 426] on label "Enerģijas ieguve elpošanas procesā" at bounding box center [613, 414] width 615 height 32
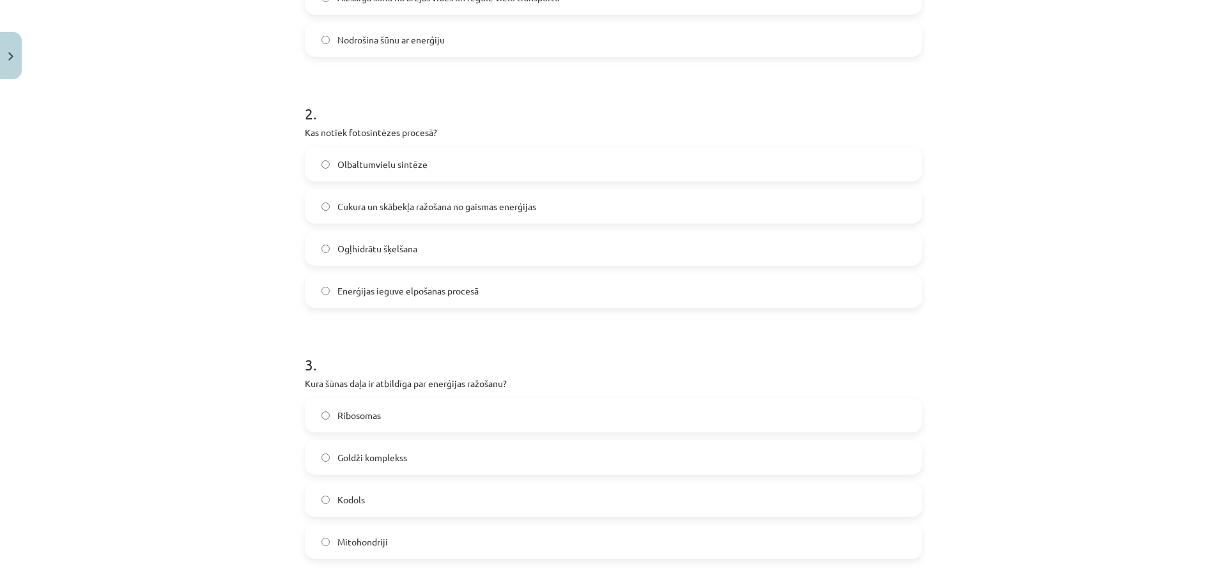
scroll to position [598, 0]
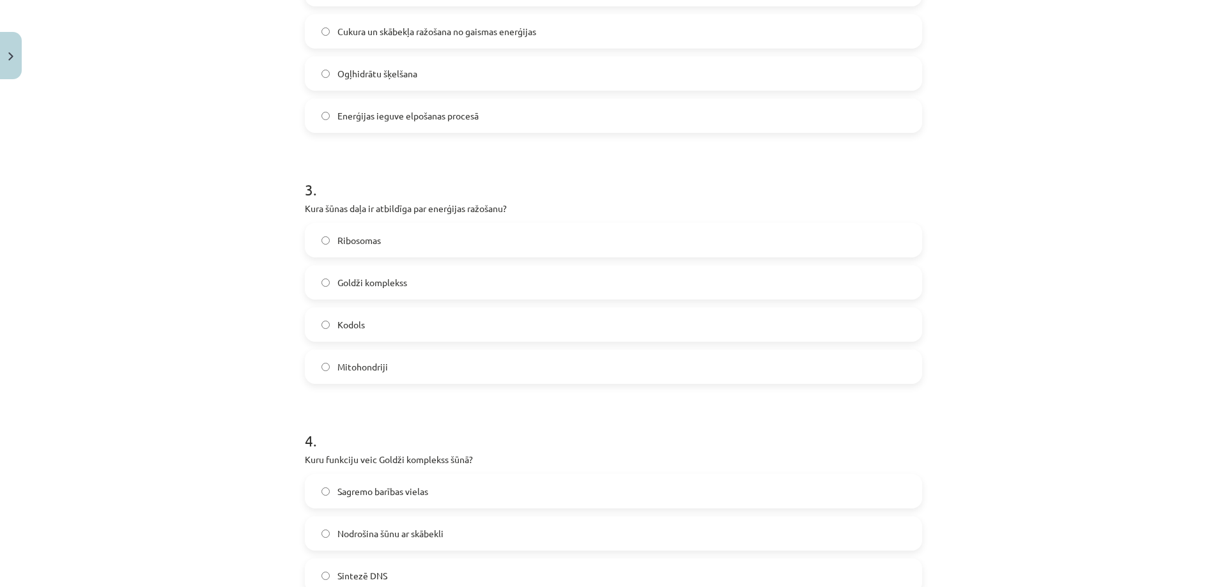
click at [328, 323] on label "Kodols" at bounding box center [613, 325] width 615 height 32
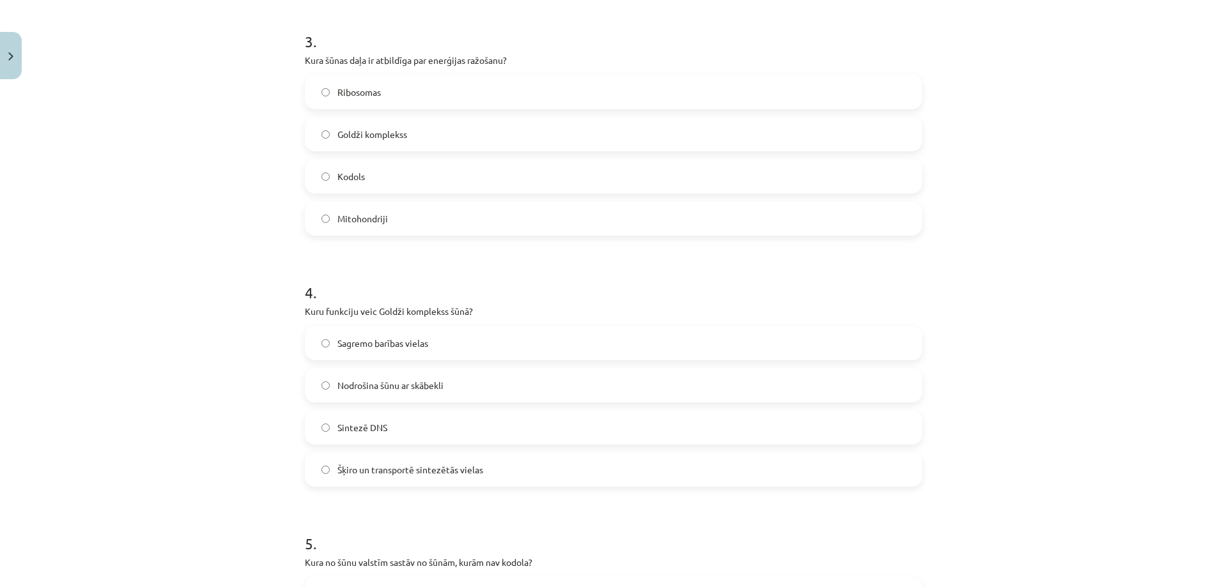
scroll to position [747, 0]
click at [455, 394] on label "Nodrošina šūnu ar skābekli" at bounding box center [613, 385] width 615 height 32
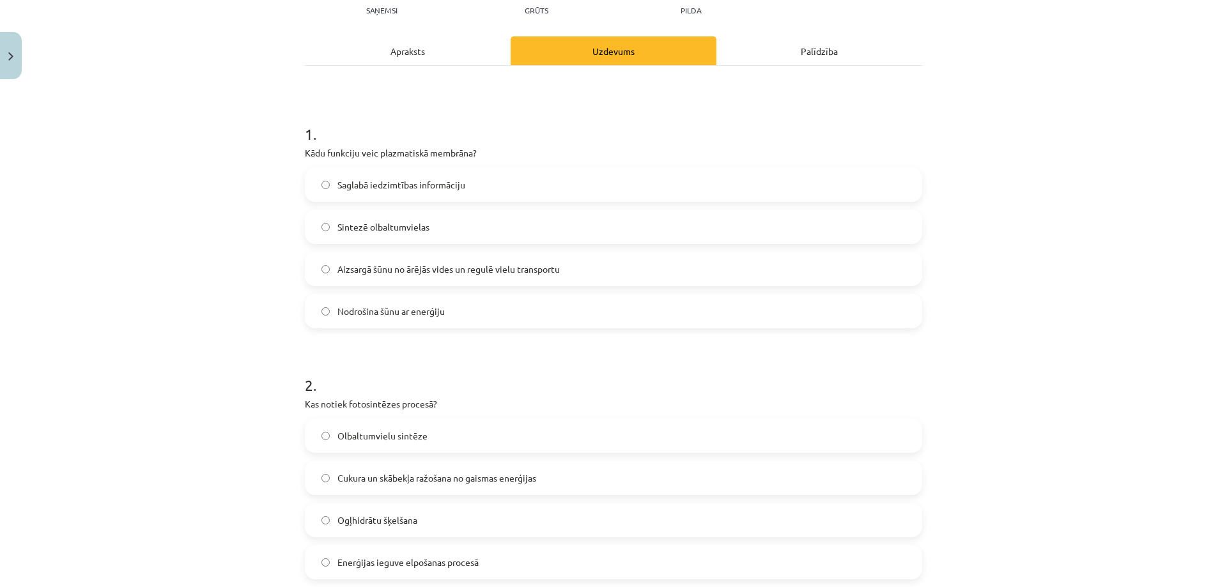
scroll to position [151, 0]
click at [362, 474] on span "Cukura un skābekļa ražošana no gaismas enerģijas" at bounding box center [437, 478] width 199 height 13
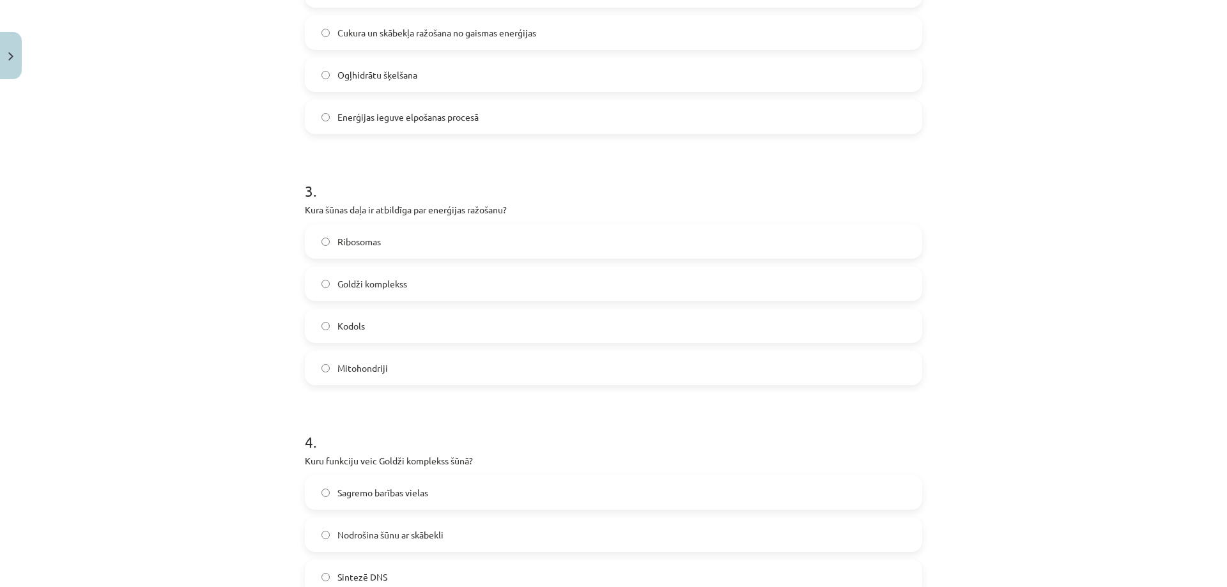
scroll to position [598, 0]
click at [338, 378] on label "Mitohondriji" at bounding box center [613, 367] width 615 height 32
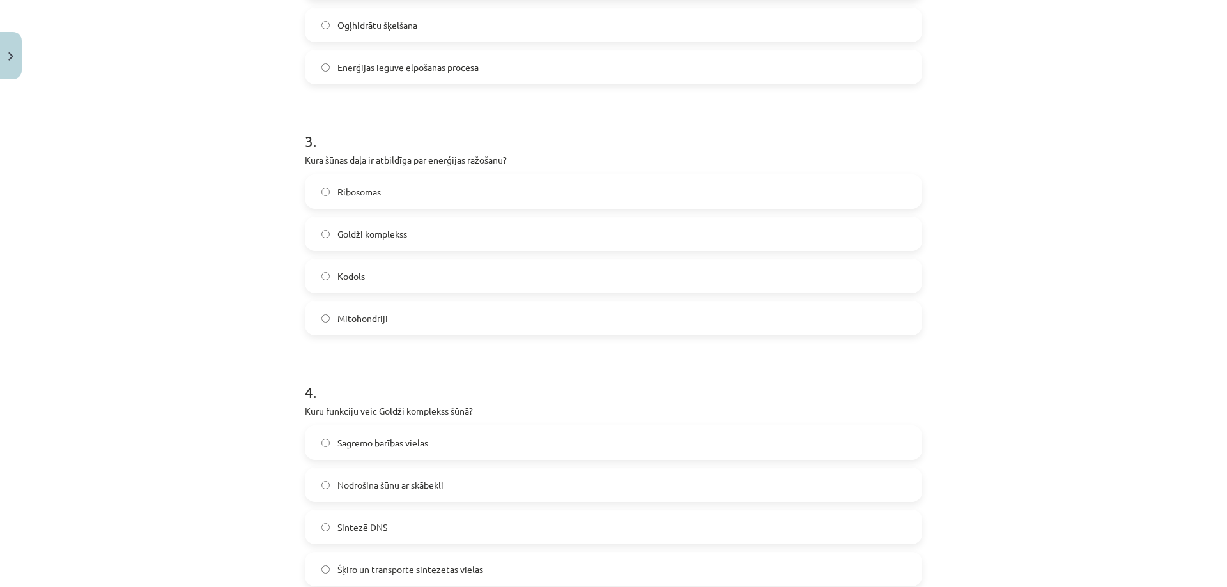
scroll to position [747, 0]
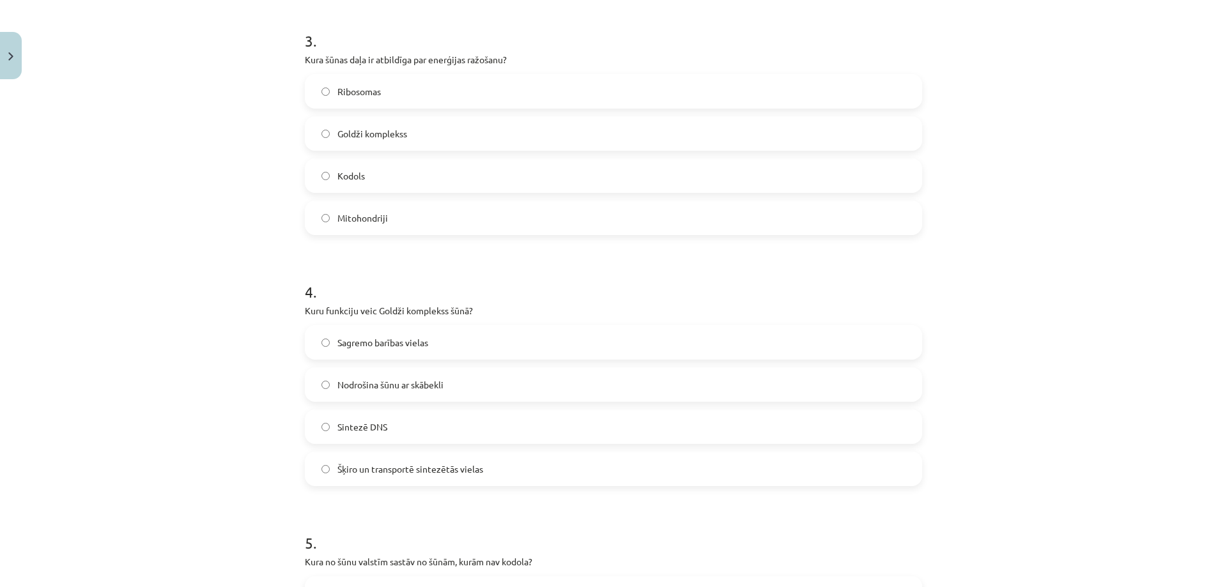
click at [410, 458] on label "Šķiro un transportē sintezētās vielas" at bounding box center [613, 469] width 615 height 32
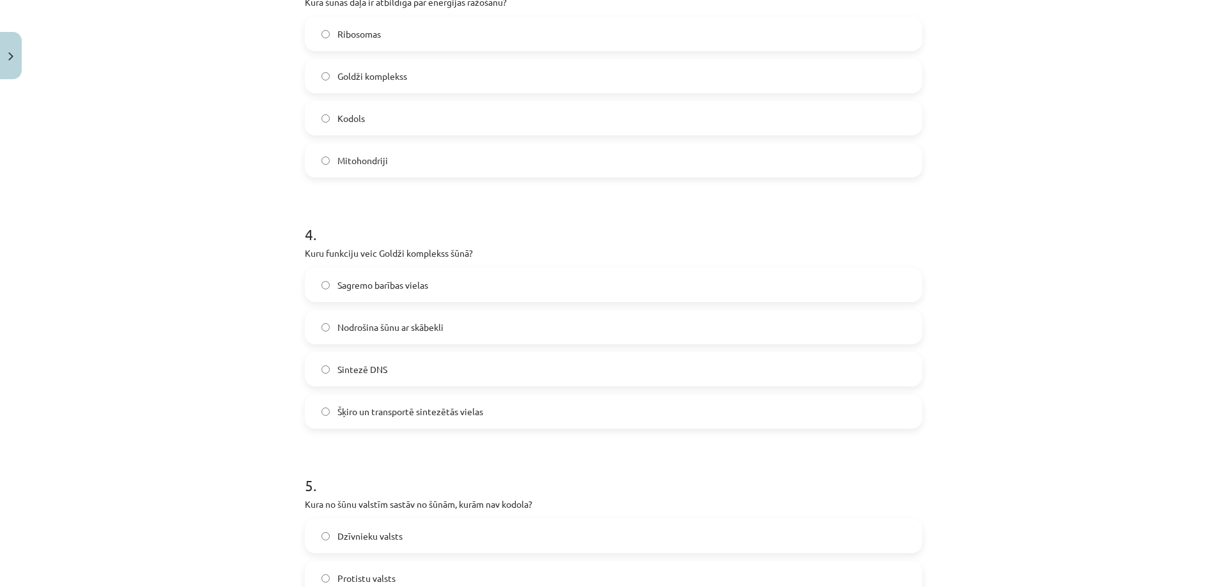
scroll to position [1046, 0]
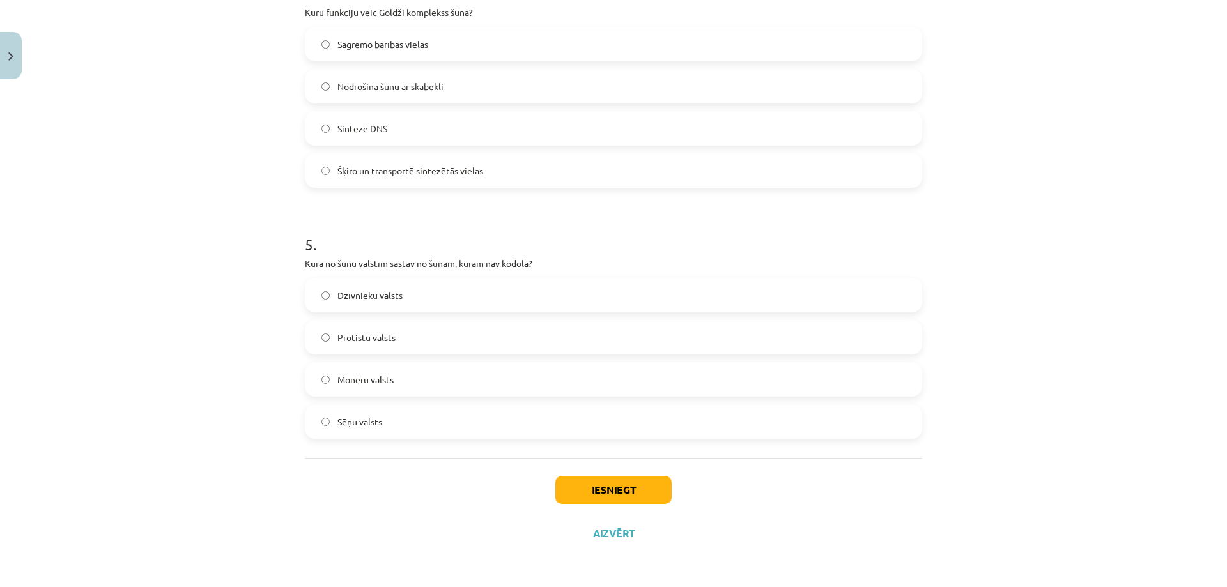
click at [373, 387] on label "Monēru valsts" at bounding box center [613, 380] width 615 height 32
click at [588, 494] on button "Iesniegt" at bounding box center [614, 490] width 116 height 28
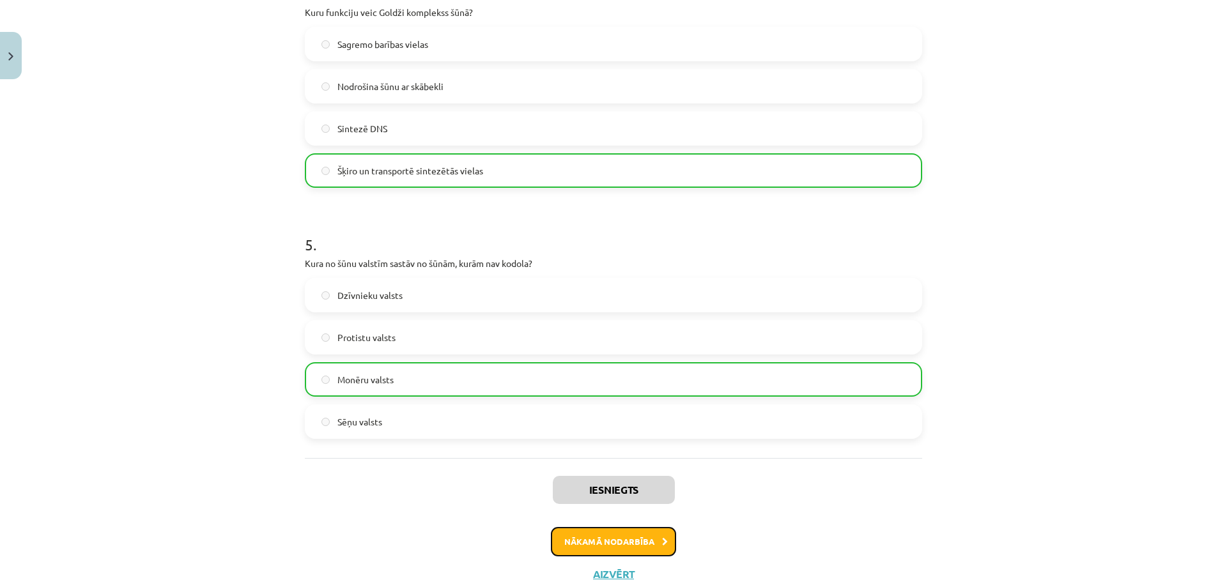
click at [638, 538] on button "Nākamā nodarbība" at bounding box center [613, 541] width 125 height 29
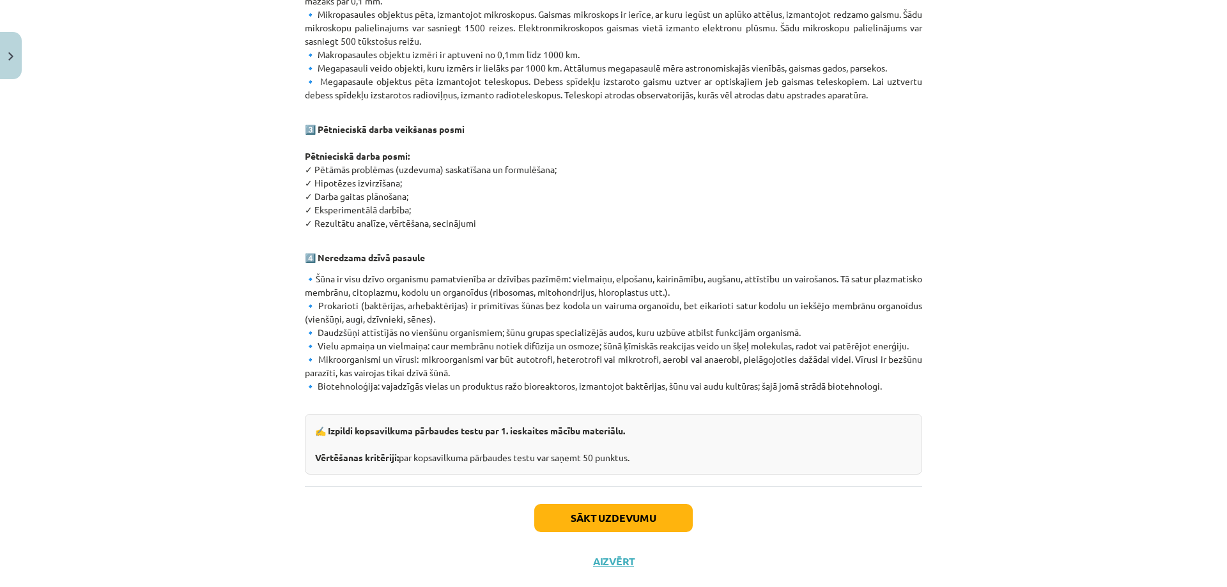
scroll to position [642, 0]
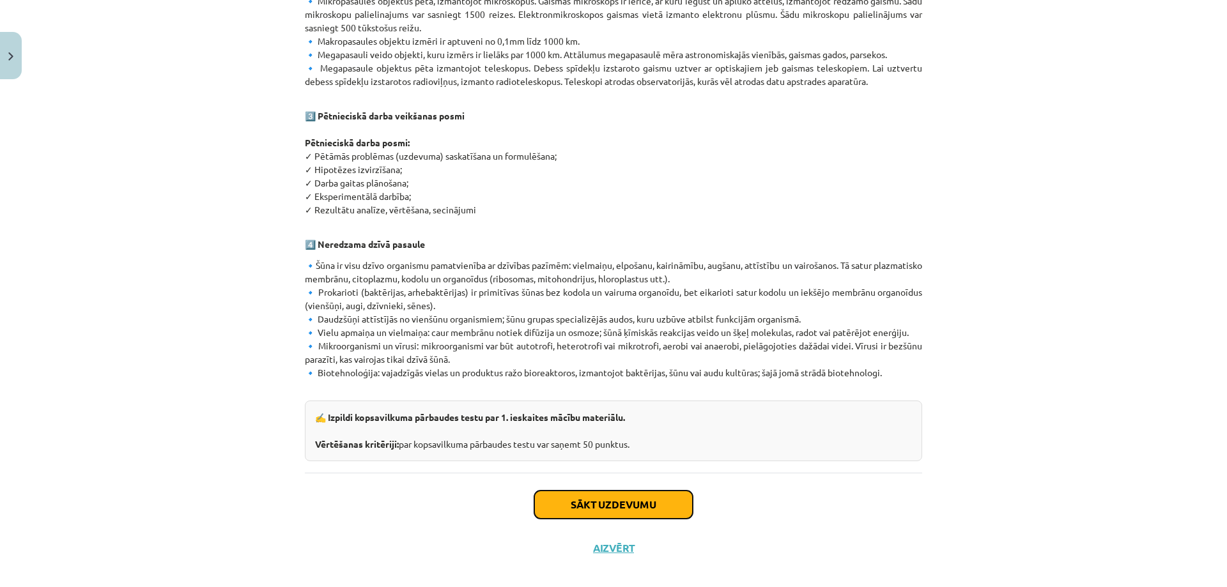
click at [609, 491] on button "Sākt uzdevumu" at bounding box center [613, 505] width 159 height 28
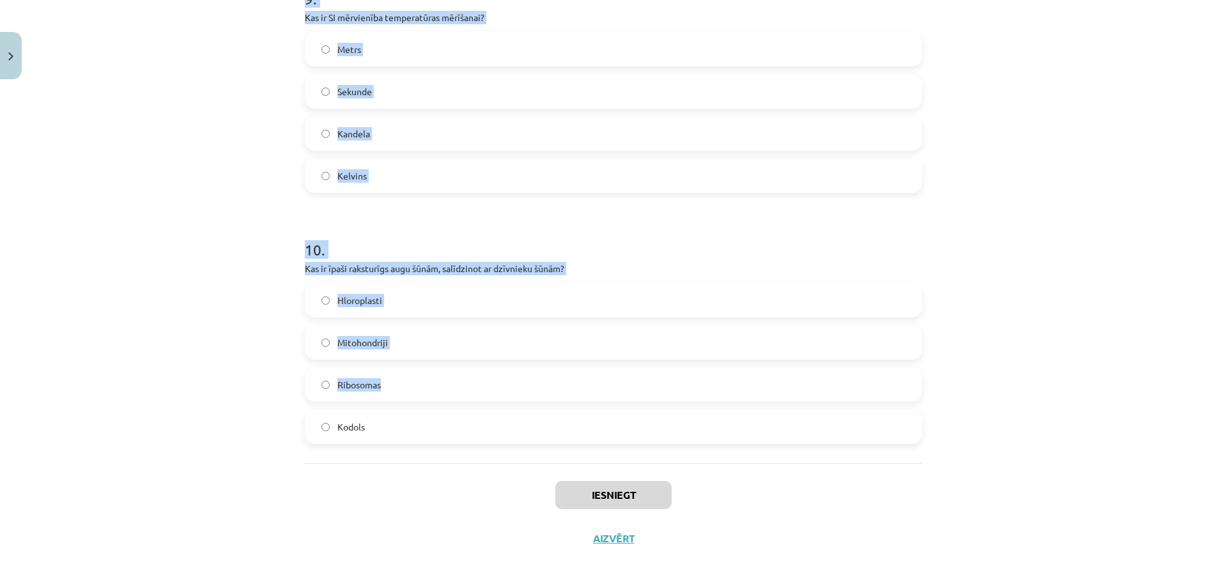
scroll to position [2302, 0]
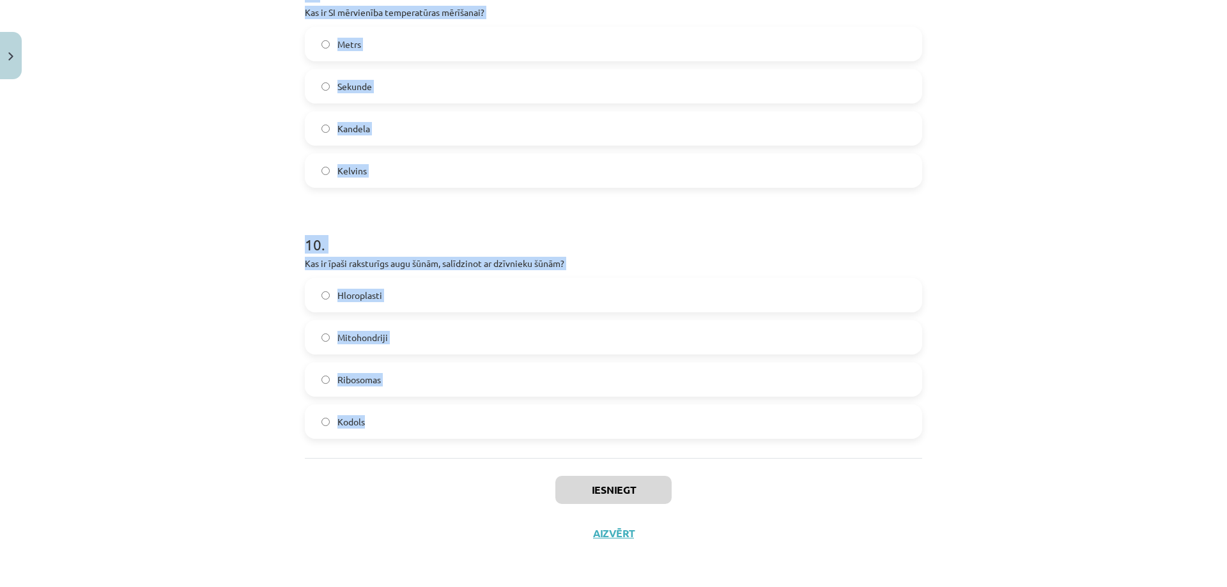
drag, startPoint x: 284, startPoint y: 259, endPoint x: 408, endPoint y: 435, distance: 215.1
click at [408, 435] on div "Mācību tēma: Dabaszinības - 10. klases 1.ieskaites mācību materiāls #6 Kopsavil…" at bounding box center [613, 293] width 1227 height 587
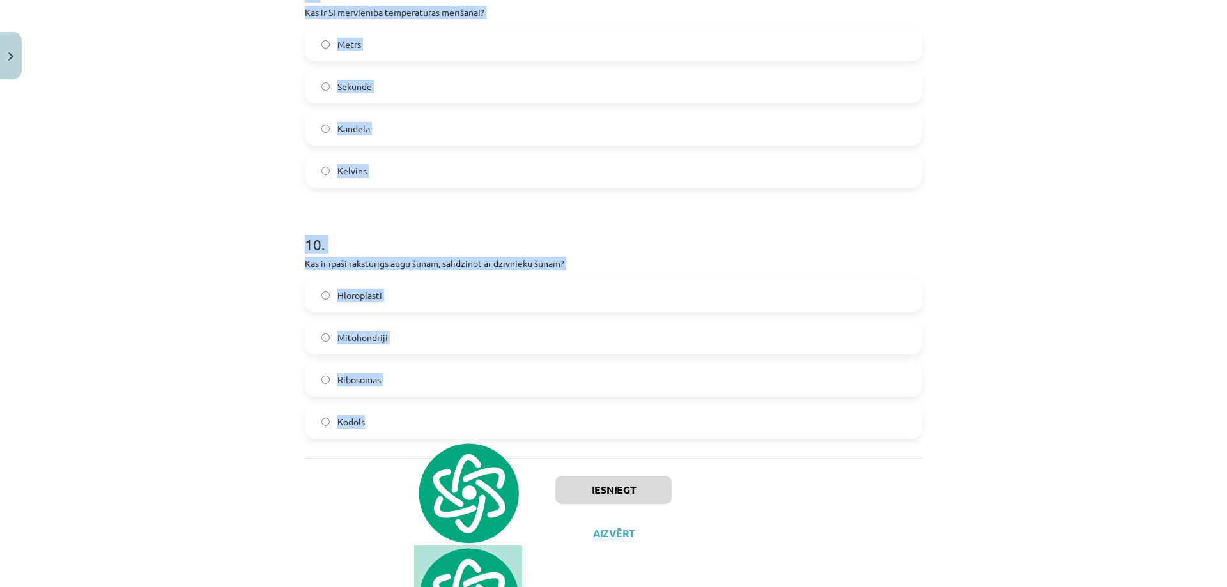
copy form "4 . Lore ipsum dolo sitametco adipi elitseddoei temporincid? Utlaboreetdo Magna…"
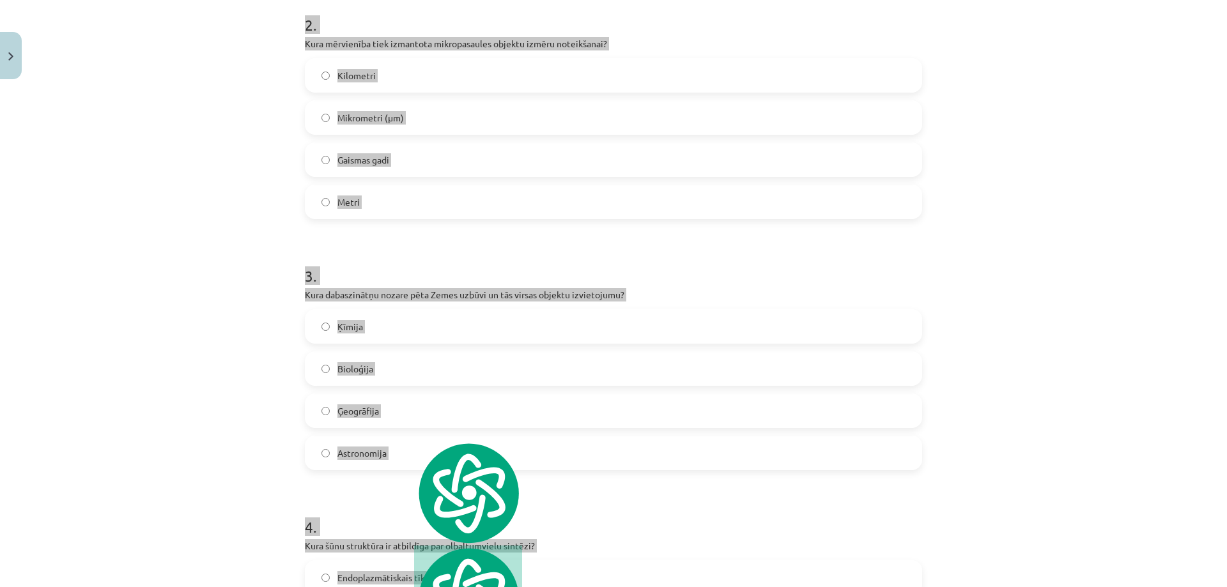
scroll to position [65, 0]
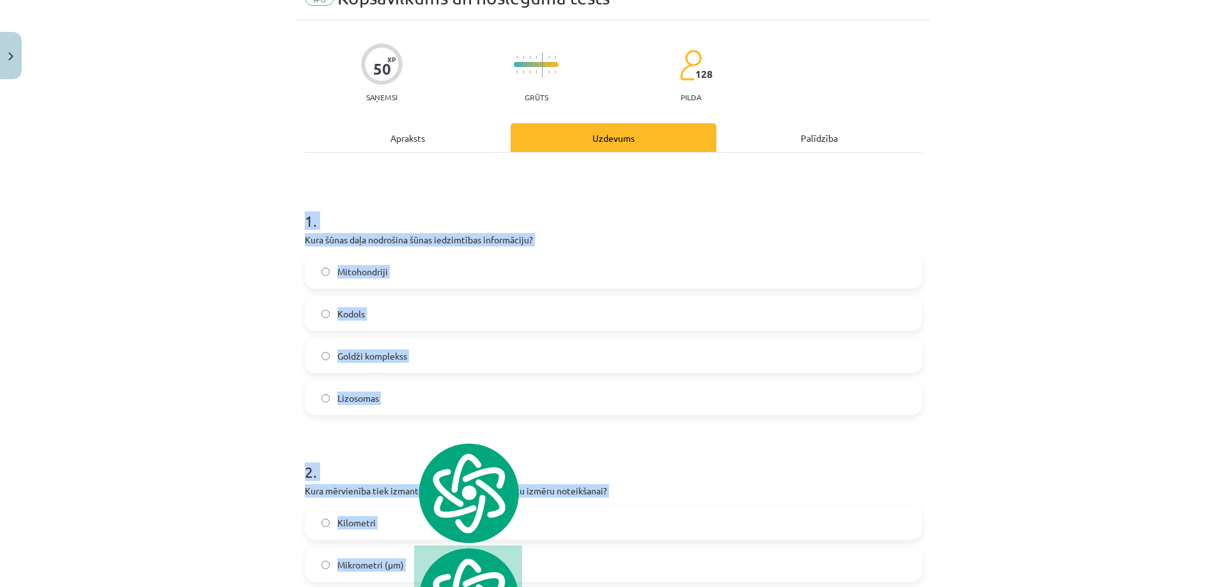
click at [390, 308] on label "Kodols" at bounding box center [613, 314] width 615 height 32
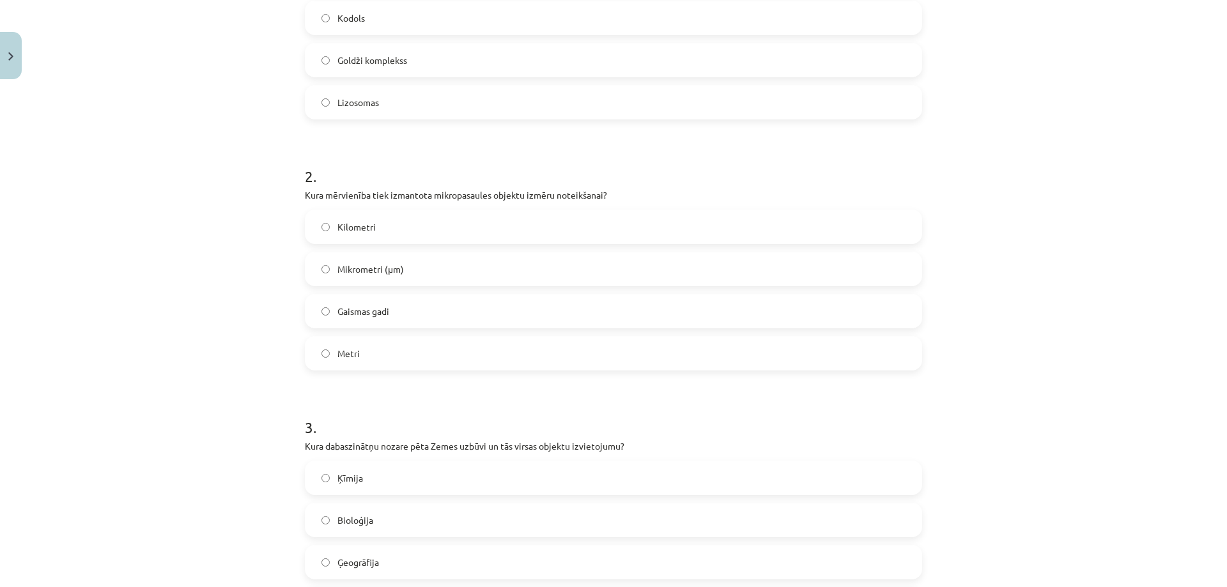
scroll to position [363, 0]
click at [400, 266] on label "Mikrometri (μm)" at bounding box center [613, 267] width 615 height 32
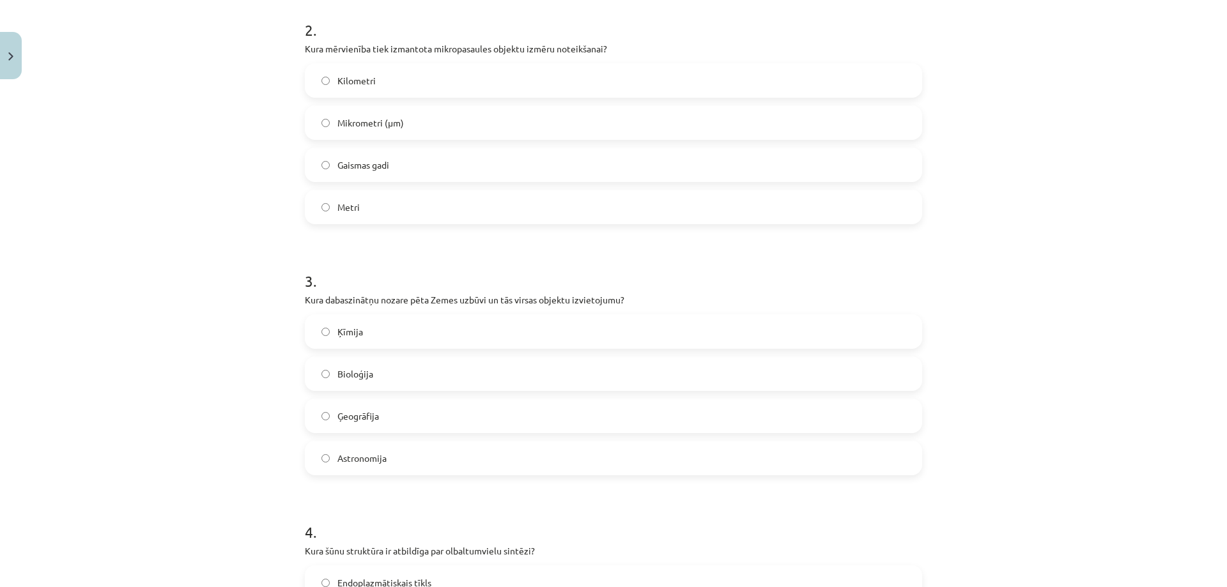
scroll to position [512, 0]
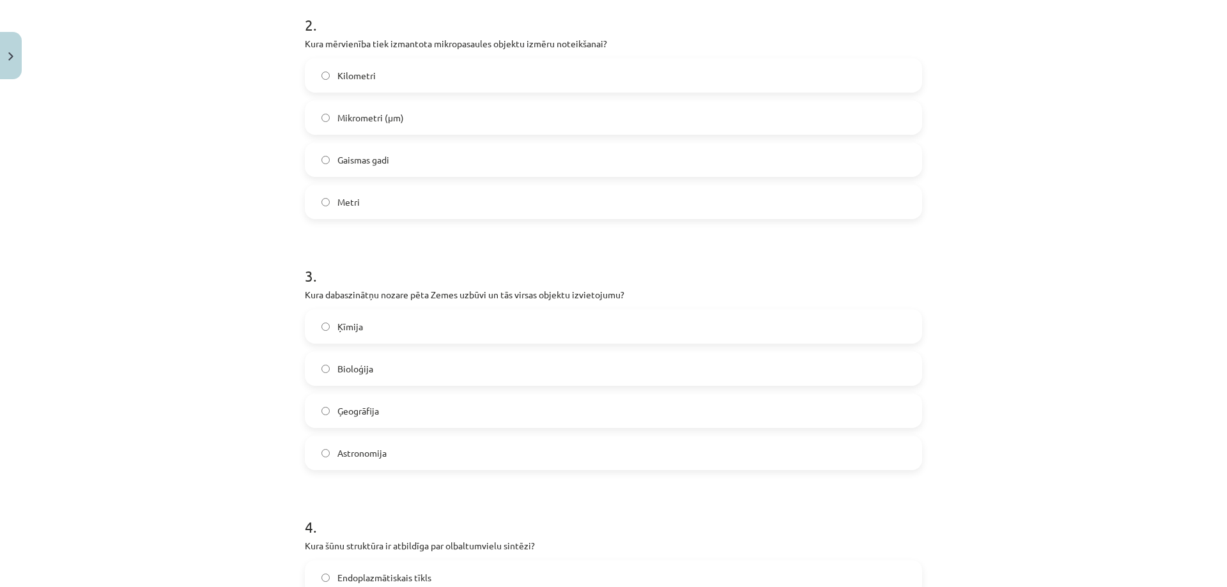
click at [373, 414] on span "Ģeogrāfija" at bounding box center [359, 411] width 42 height 13
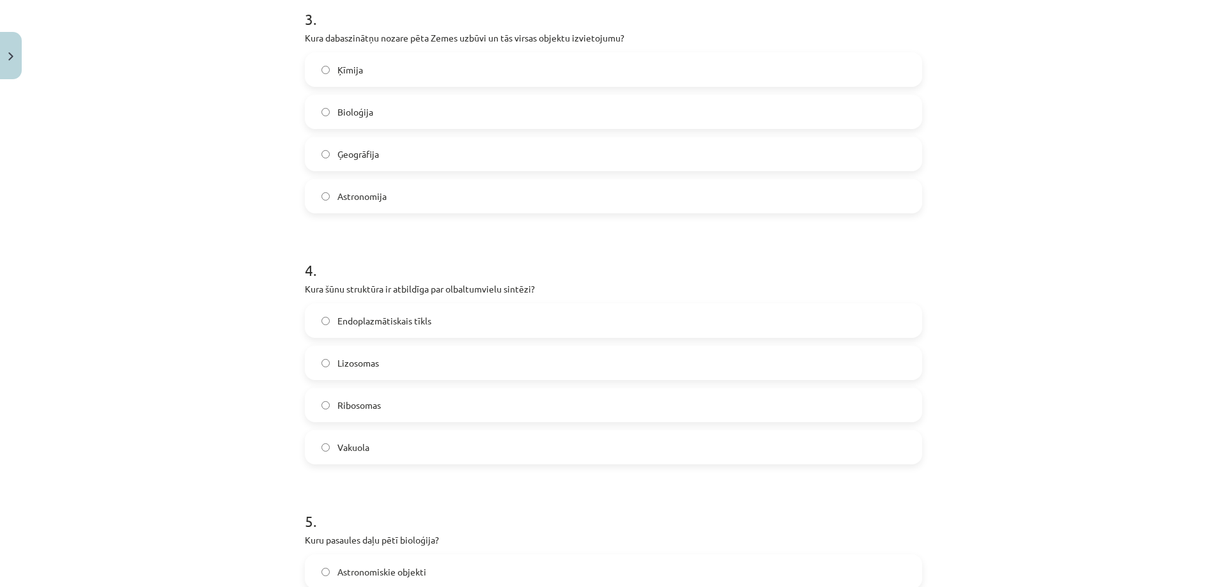
scroll to position [811, 0]
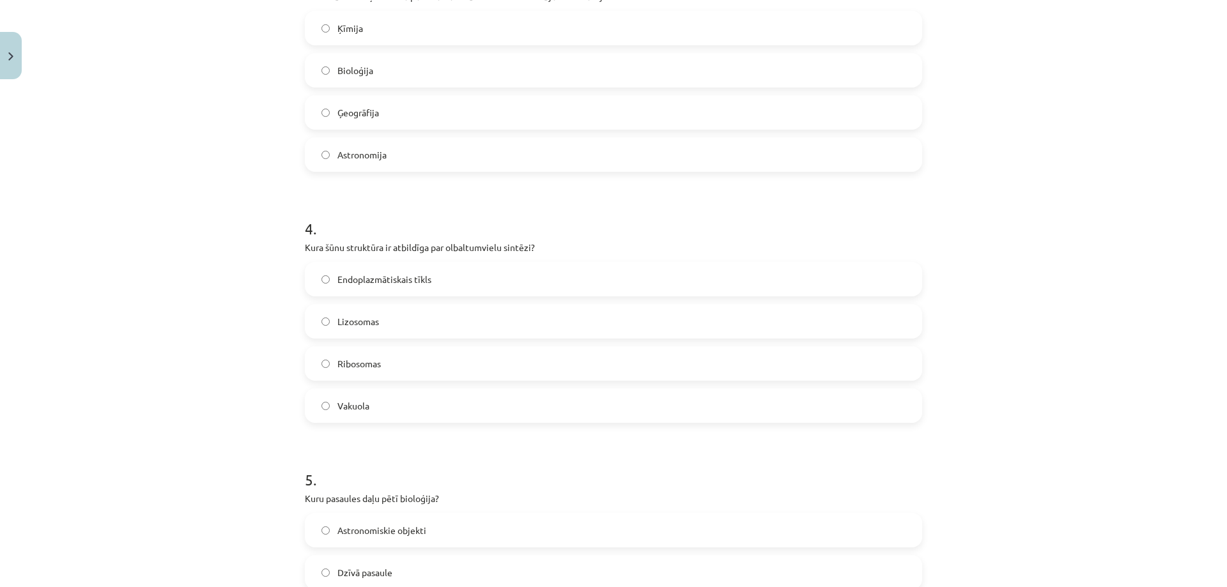
click at [378, 371] on label "Ribosomas" at bounding box center [613, 364] width 615 height 32
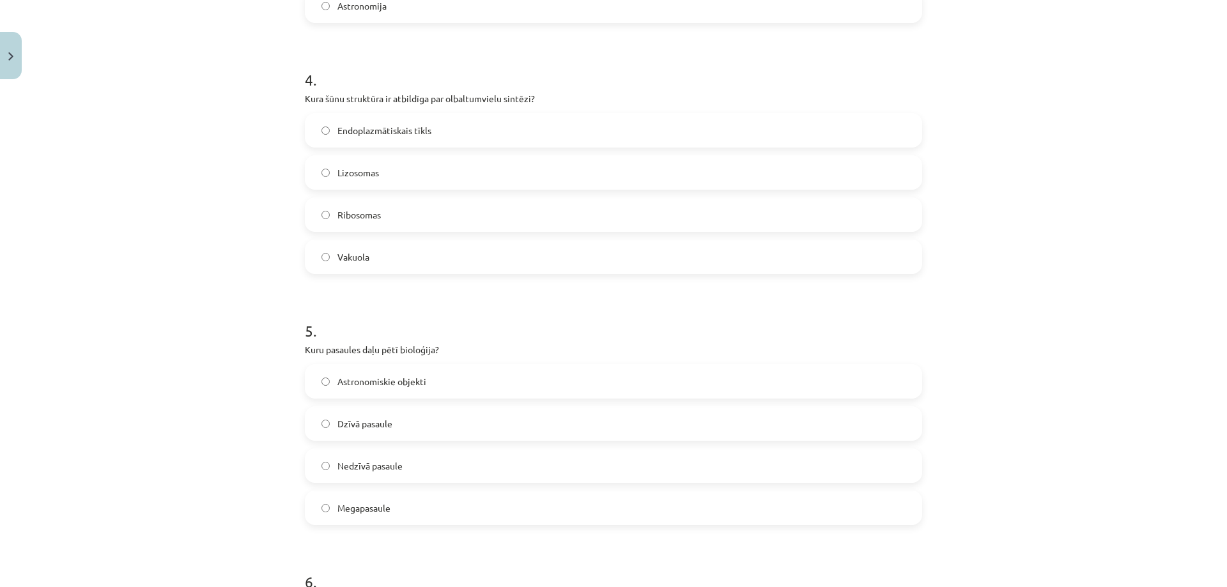
click at [333, 437] on label "Dzīvā pasaule" at bounding box center [613, 424] width 615 height 32
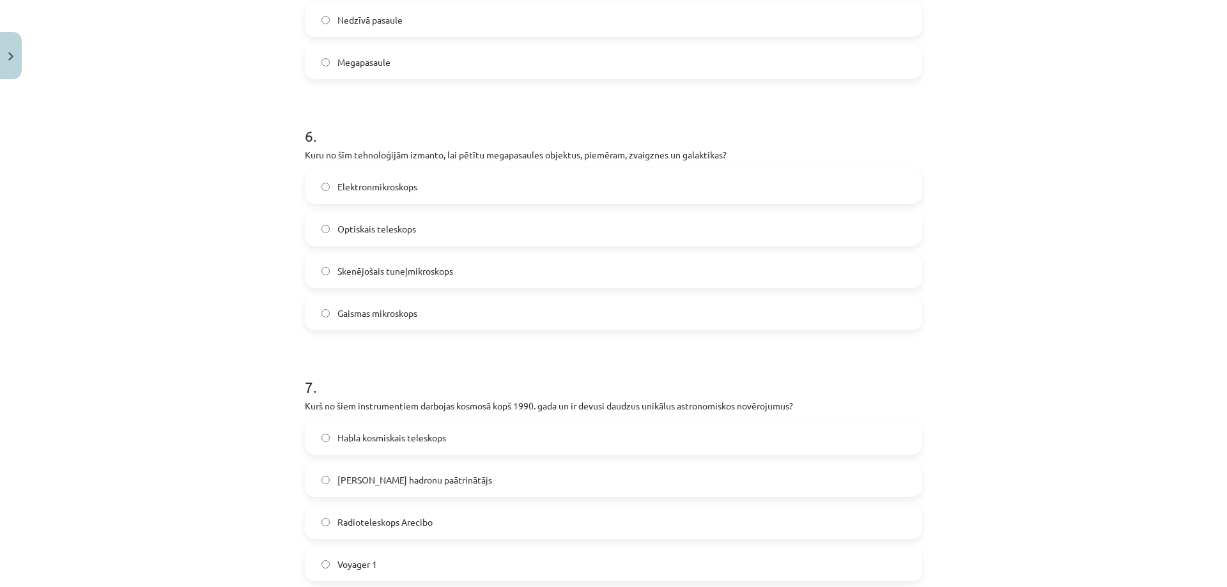
scroll to position [1407, 0]
click at [412, 228] on label "Optiskais teleskops" at bounding box center [613, 228] width 615 height 32
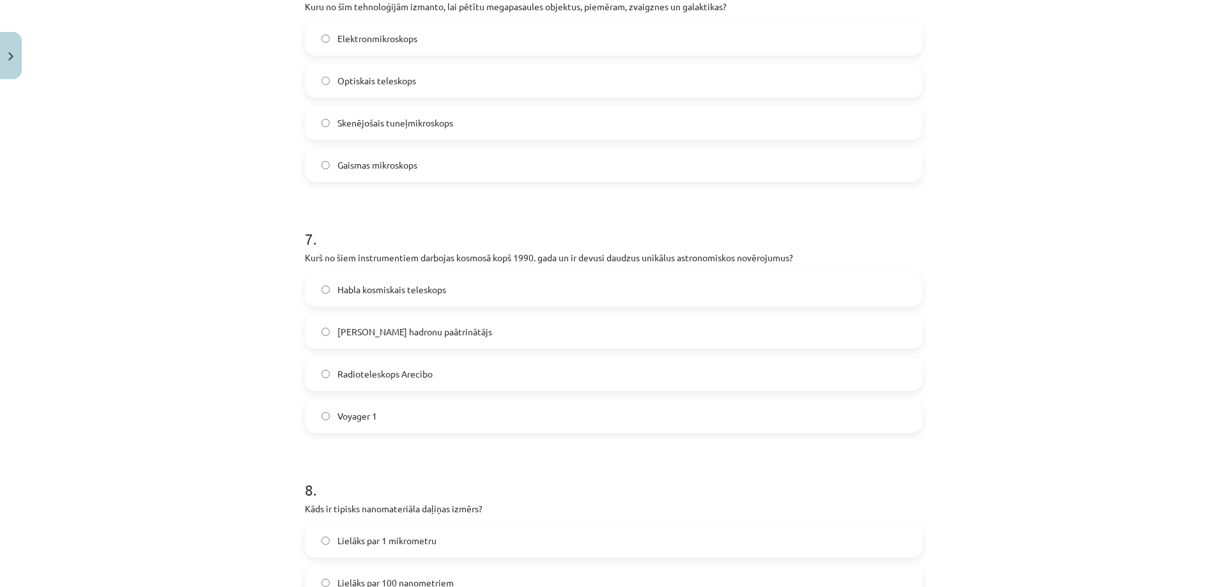
scroll to position [1556, 0]
click at [363, 294] on span "Habla kosmiskais teleskops" at bounding box center [392, 287] width 109 height 13
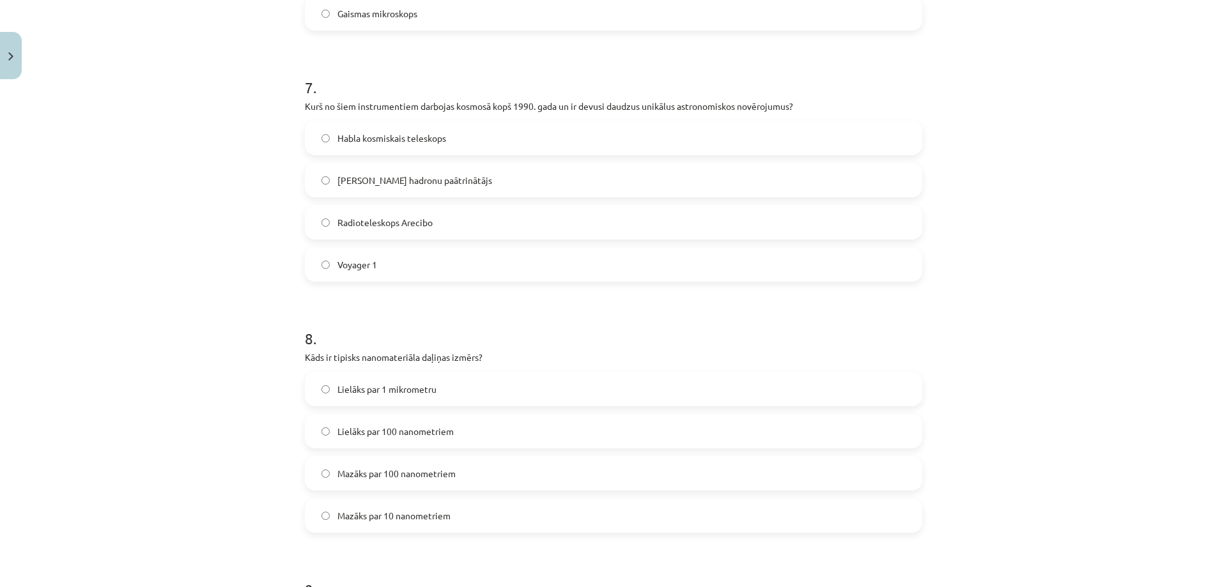
scroll to position [1855, 0]
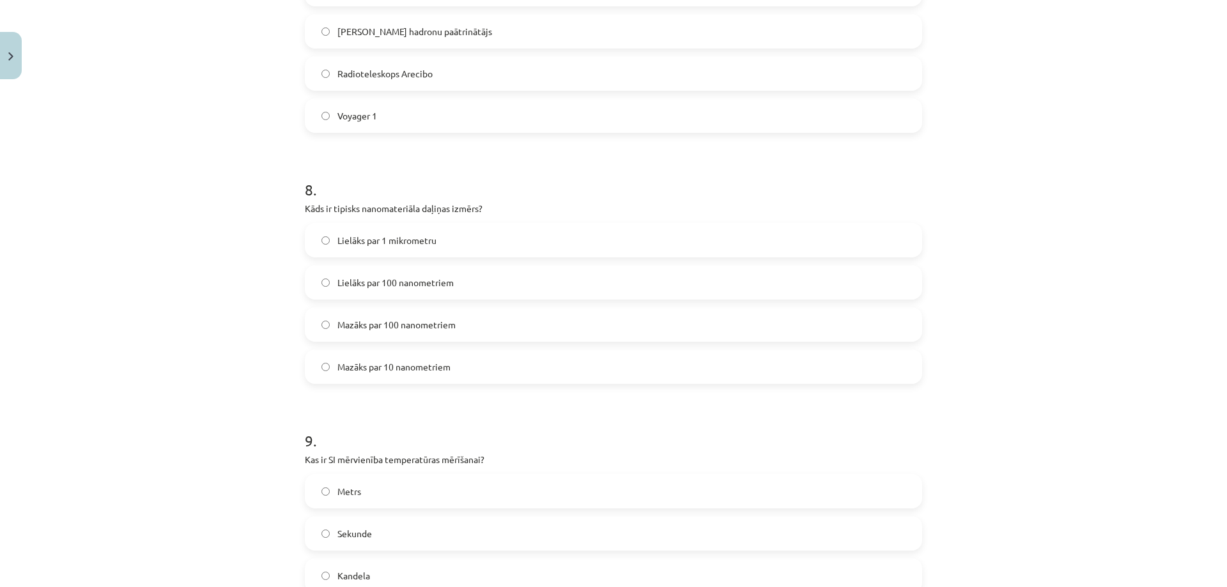
click at [456, 312] on label "Mazāks par 100 nanometriem" at bounding box center [613, 325] width 615 height 32
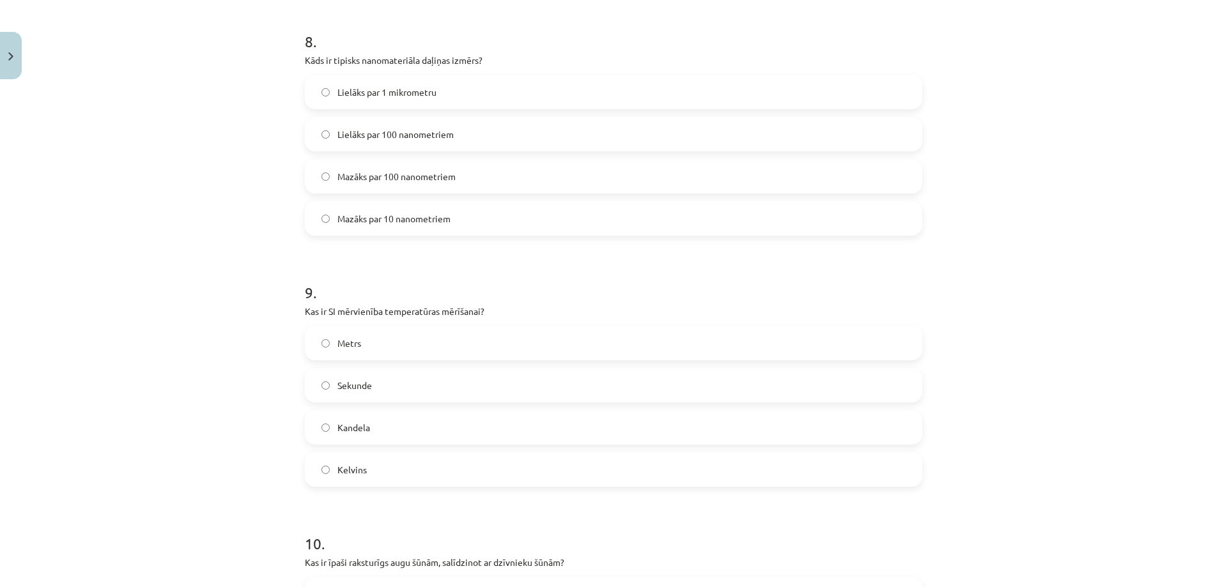
scroll to position [2003, 0]
click at [431, 327] on label "Metrs" at bounding box center [613, 343] width 615 height 32
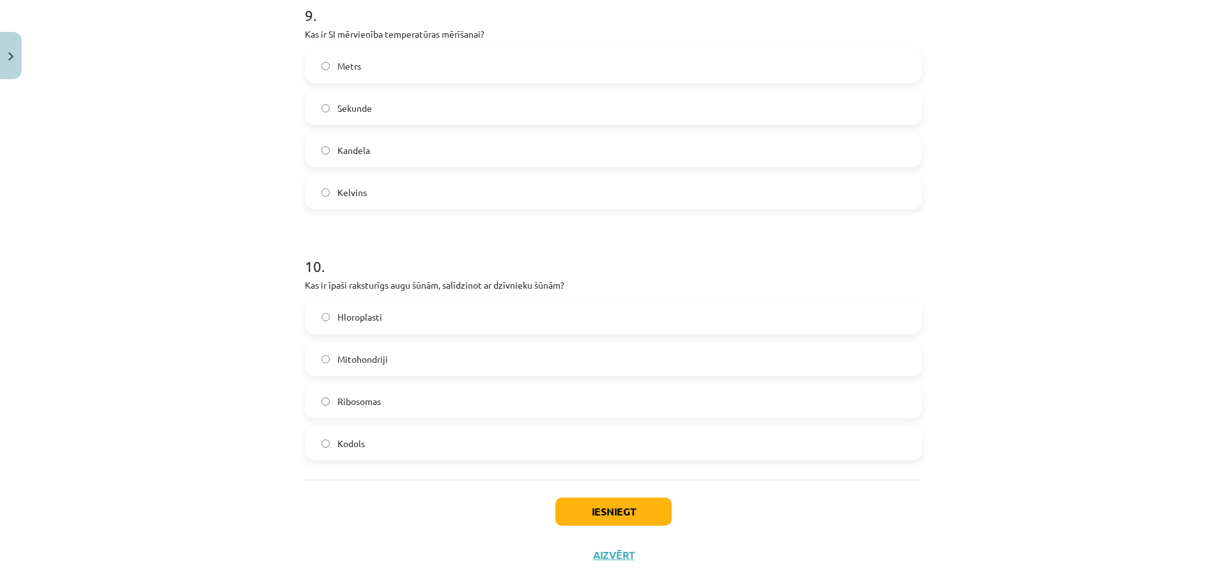
scroll to position [2302, 0]
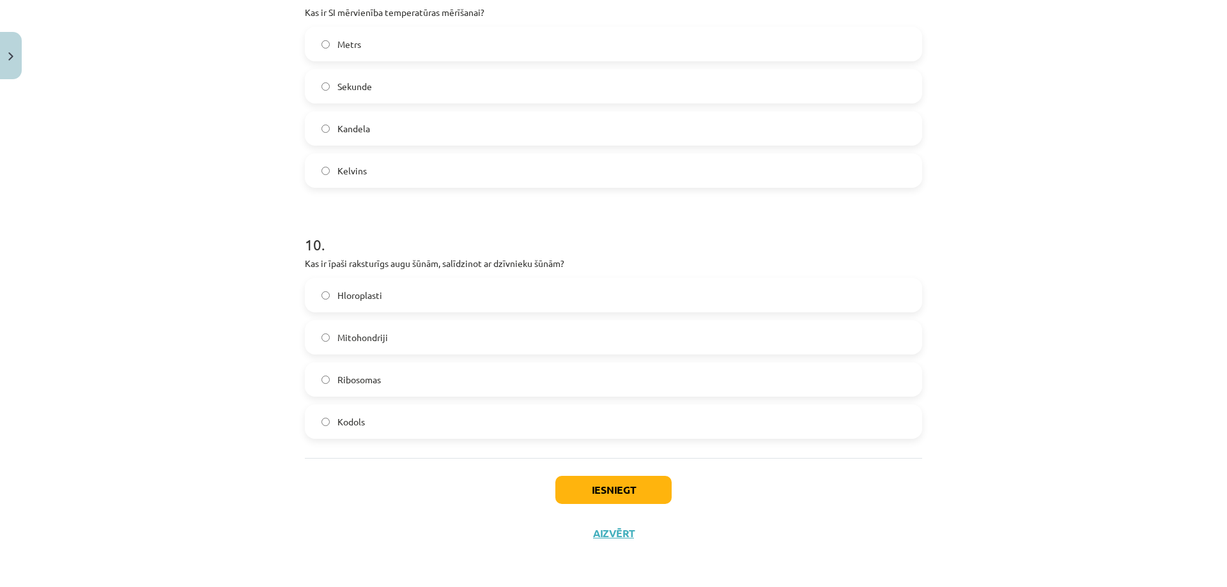
click at [358, 361] on div "Hloroplasti Mitohondriji Ribosomas Kodols" at bounding box center [614, 358] width 618 height 161
click at [365, 353] on label "Mitohondriji" at bounding box center [613, 338] width 615 height 32
click at [377, 286] on label "Hloroplasti" at bounding box center [613, 295] width 615 height 32
click at [610, 484] on button "Iesniegt" at bounding box center [614, 490] width 116 height 28
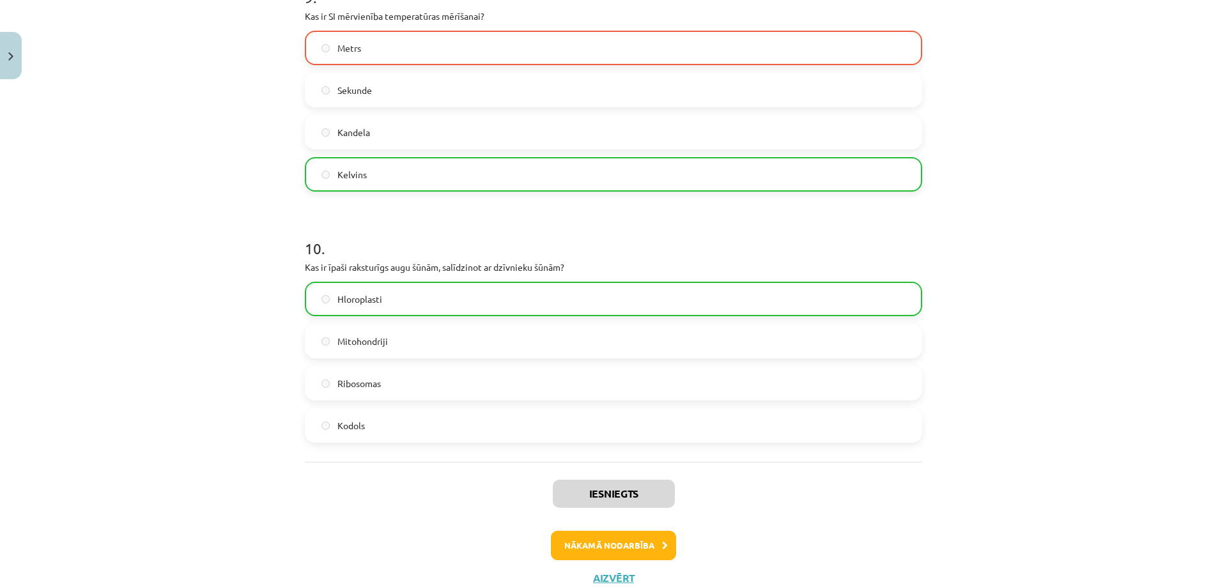
scroll to position [2343, 0]
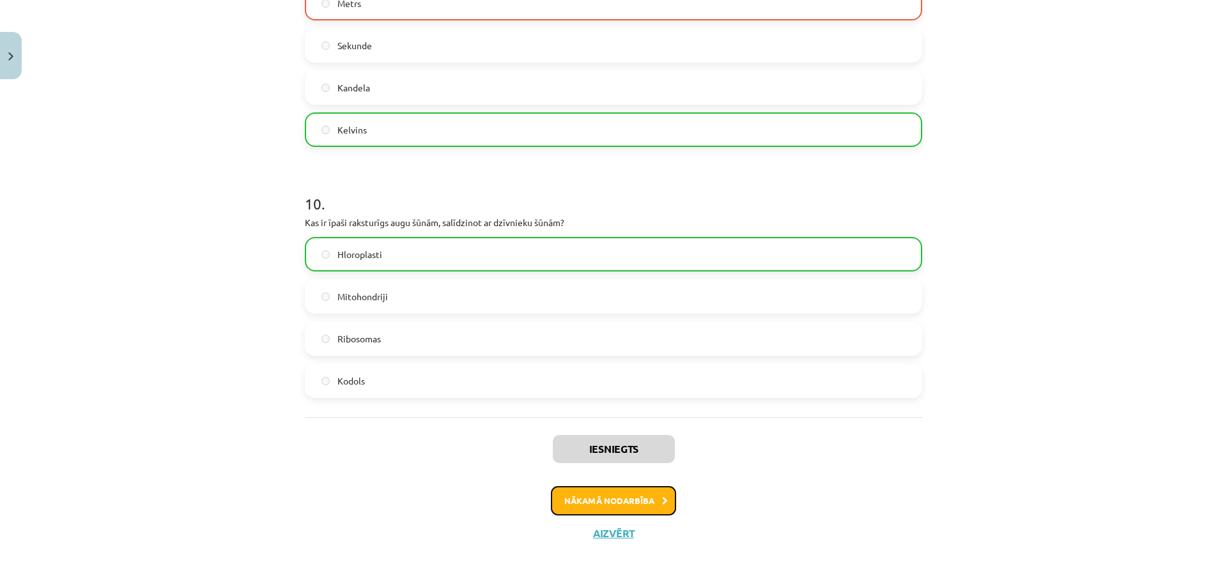
click at [600, 499] on button "Nākamā nodarbība" at bounding box center [613, 500] width 125 height 29
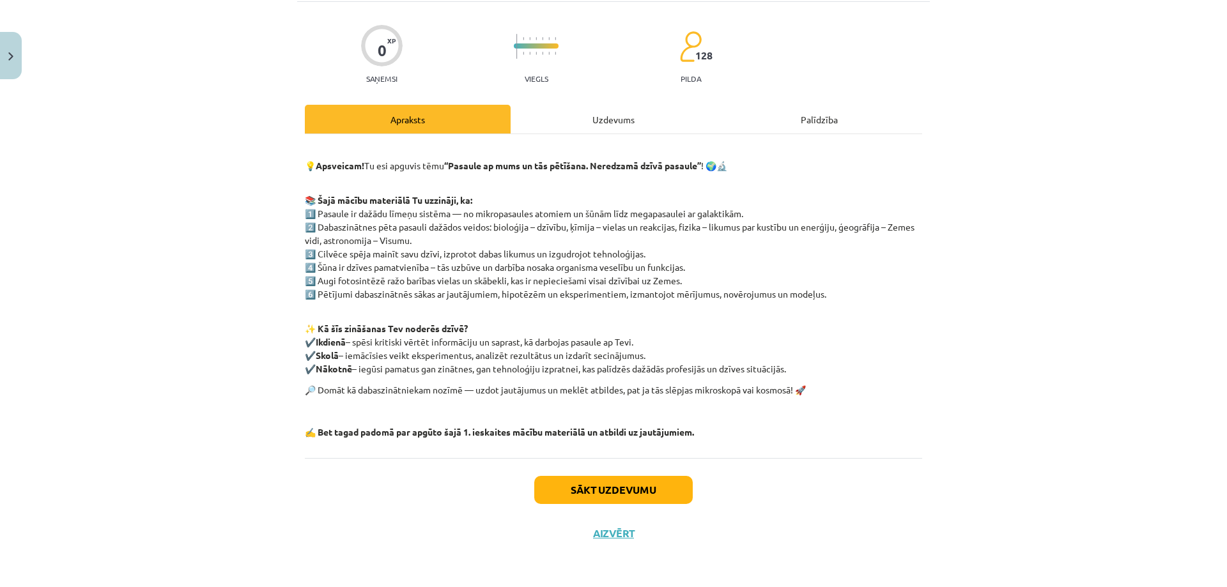
scroll to position [32, 0]
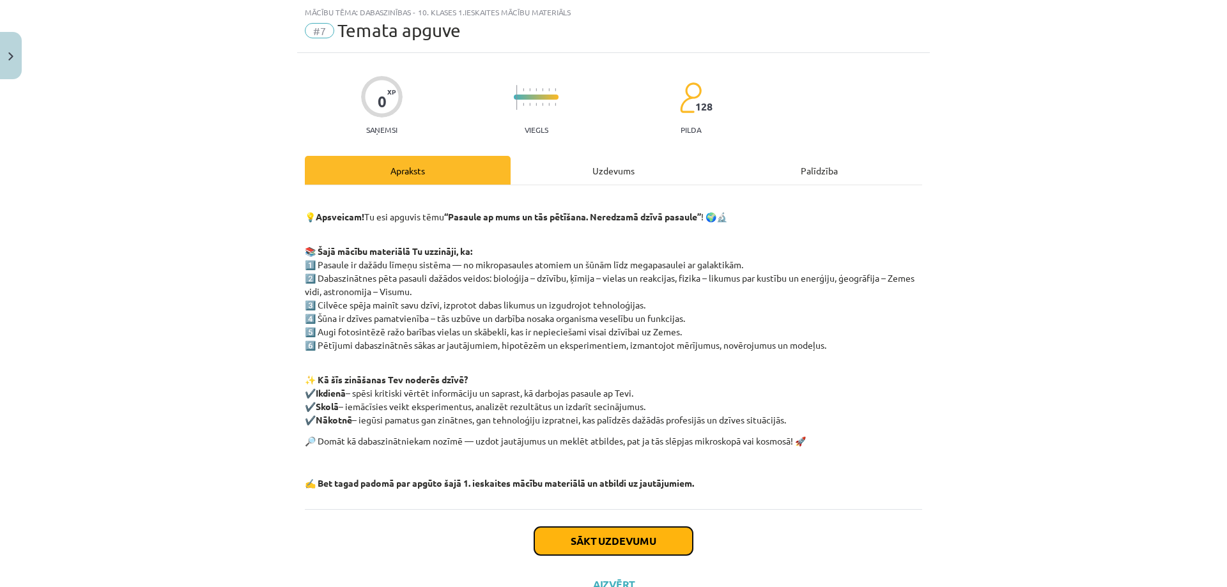
click at [600, 545] on button "Sākt uzdevumu" at bounding box center [613, 541] width 159 height 28
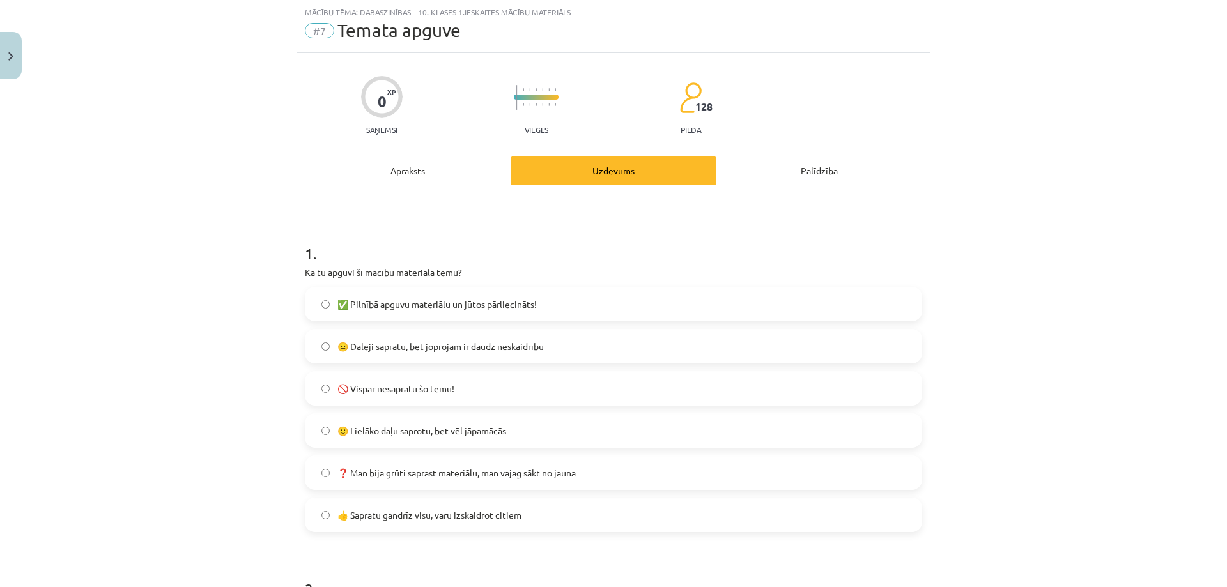
click at [417, 443] on label "🙂 Lielāko daļu saprotu, bet vēl jāpamācās" at bounding box center [613, 431] width 615 height 32
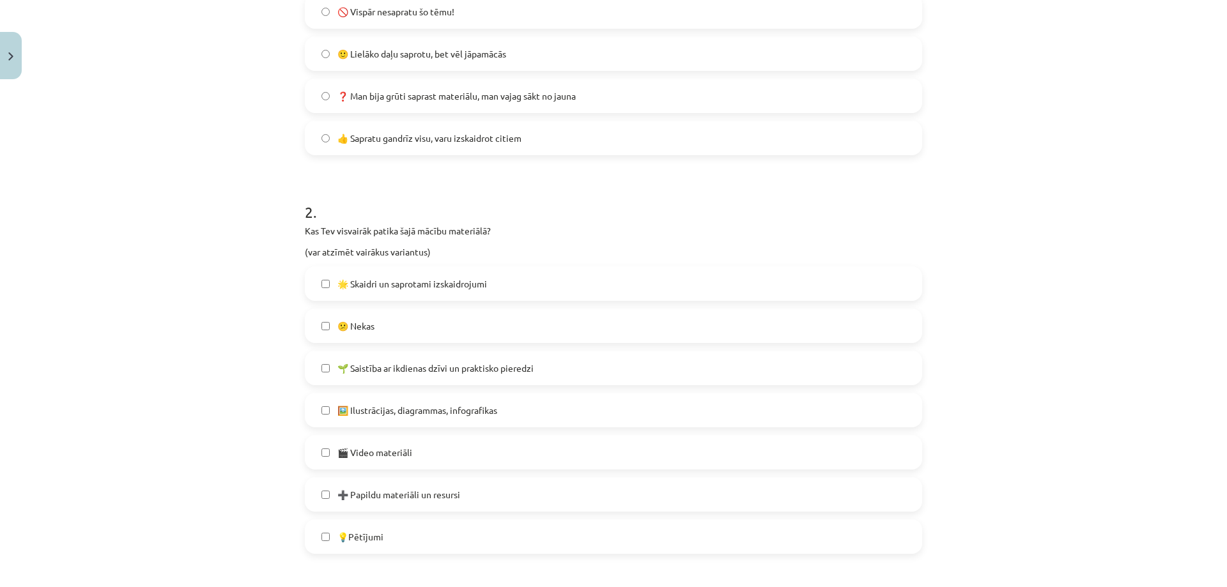
scroll to position [479, 0]
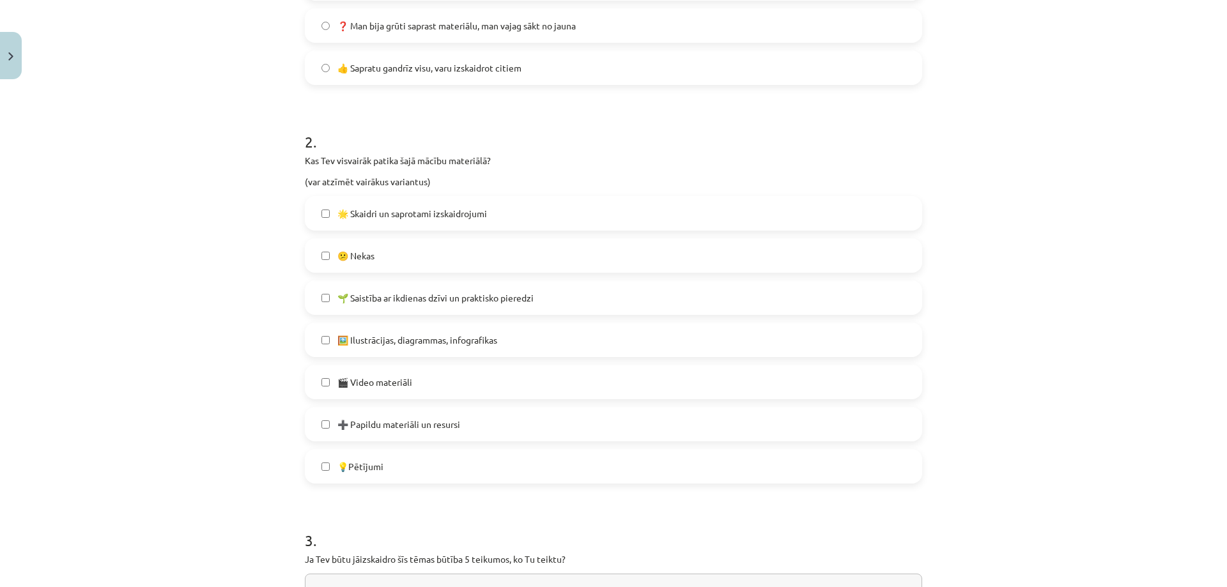
click at [376, 476] on label "💡Pētījumi" at bounding box center [613, 467] width 615 height 32
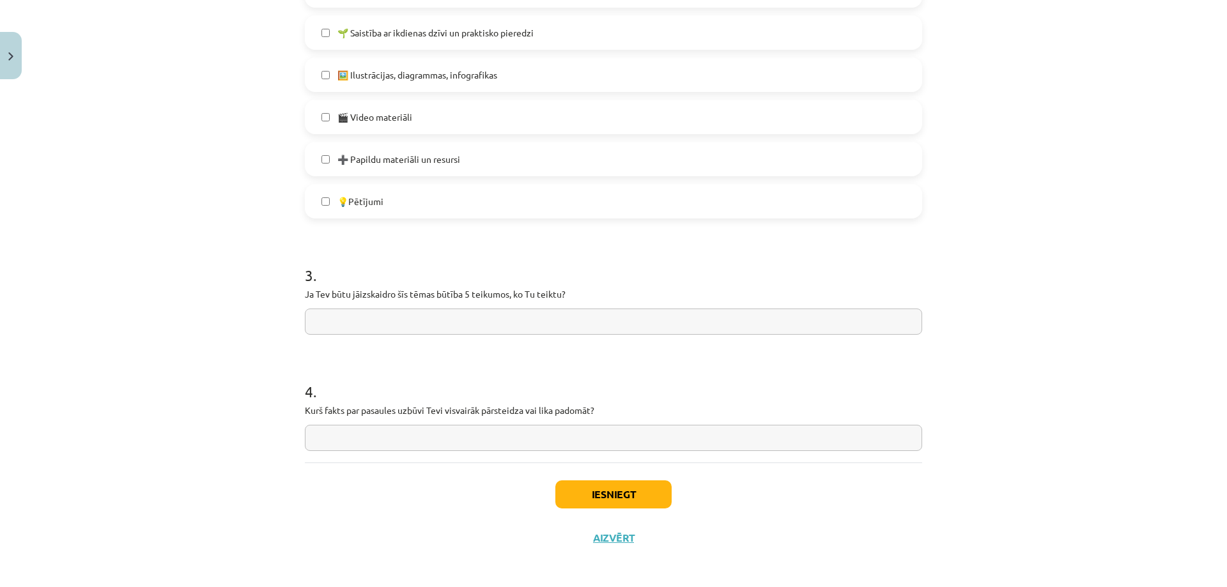
scroll to position [749, 0]
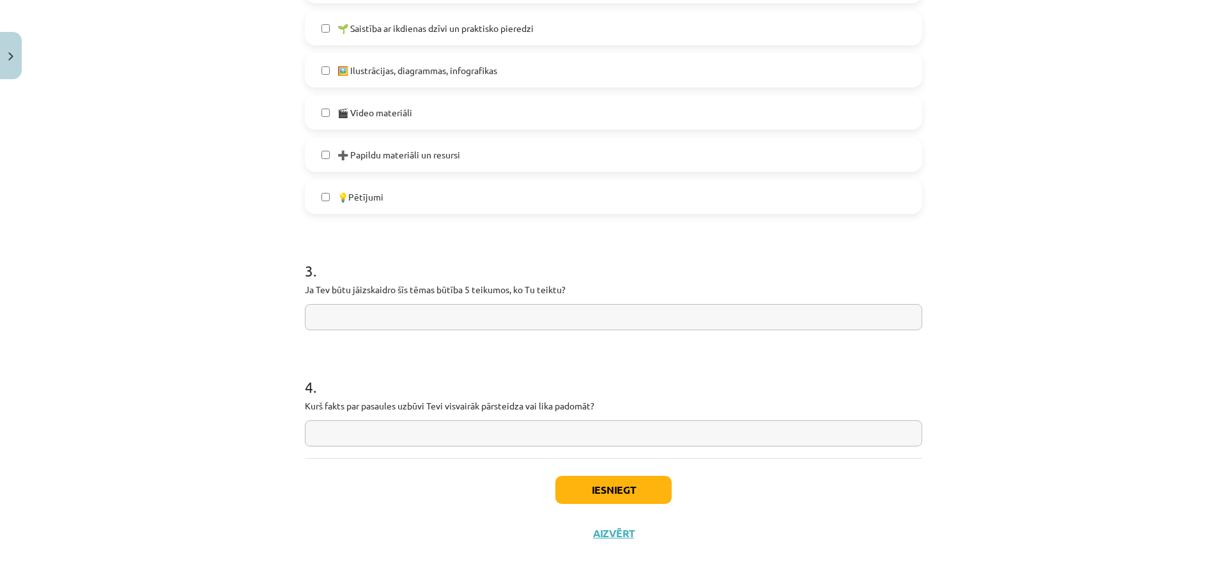
click at [407, 319] on input "text" at bounding box center [614, 317] width 618 height 26
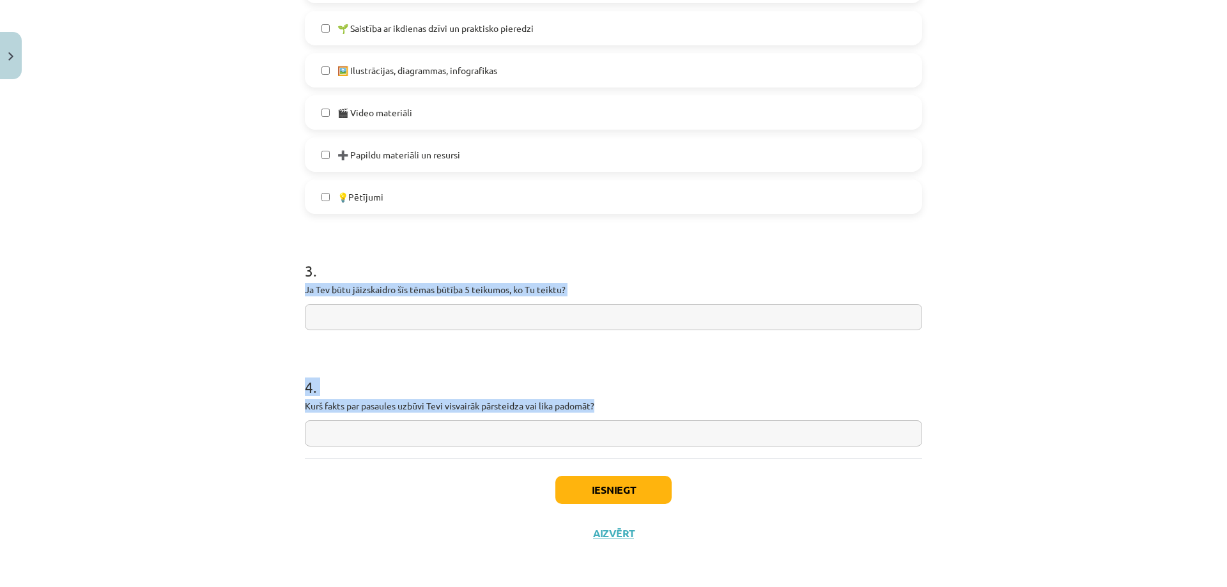
drag, startPoint x: 292, startPoint y: 285, endPoint x: 609, endPoint y: 396, distance: 335.2
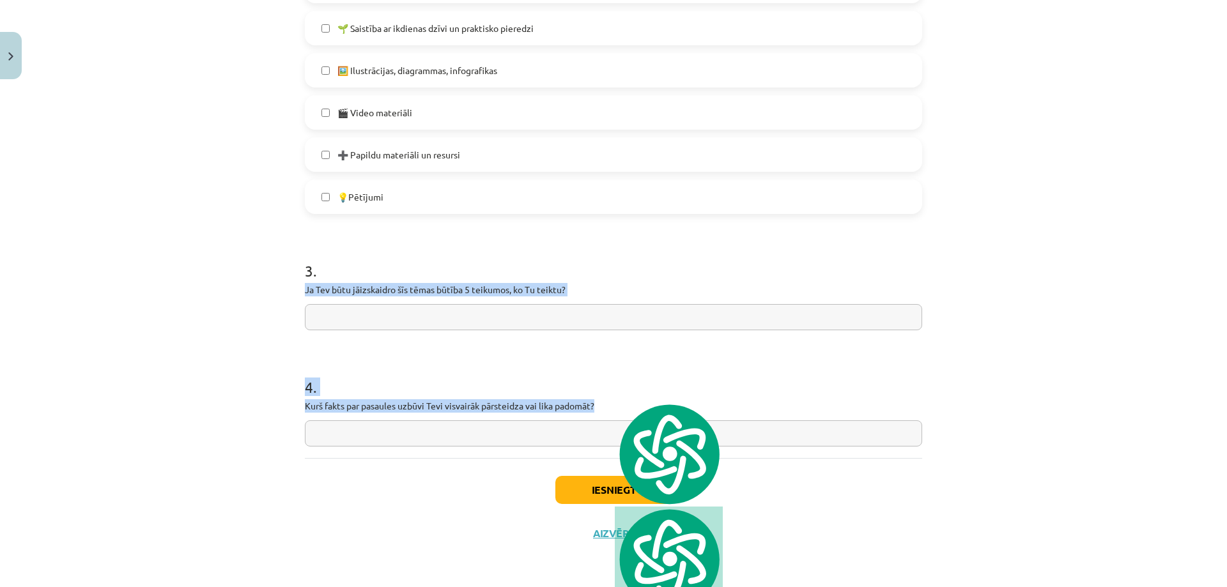
copy form "Ja Tev būtu jāizskaidro šīs tēmas būtība 5 teikumos, ko Tu teiktu? 4 . Kurš fak…"
click at [417, 308] on input "text" at bounding box center [614, 317] width 618 height 26
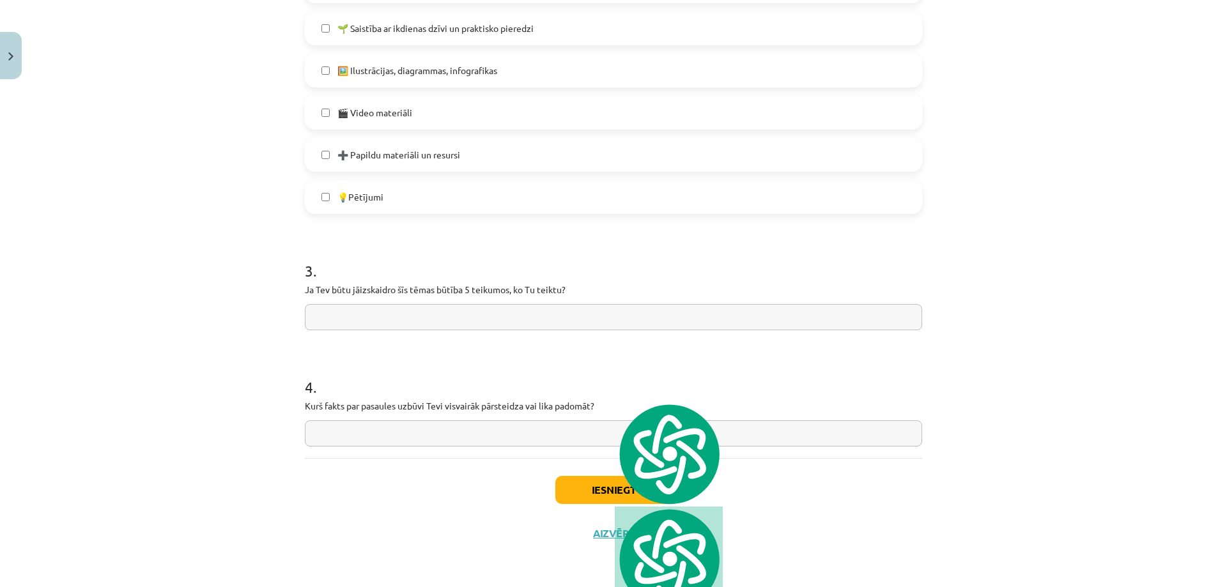
paste input "**********"
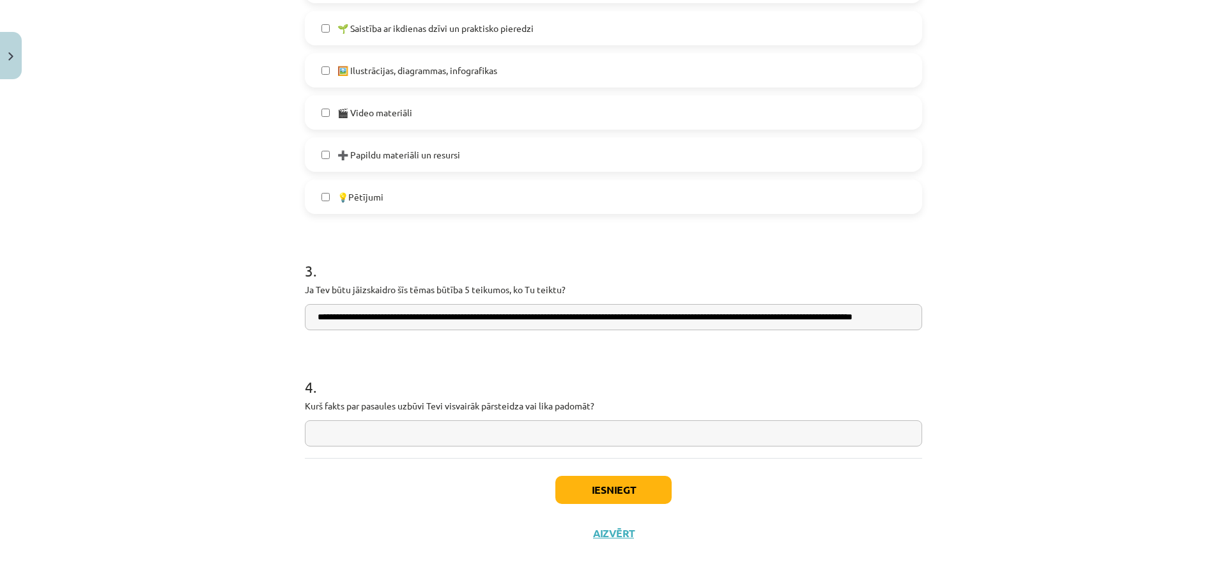
scroll to position [0, 0]
paste input "**********"
drag, startPoint x: 892, startPoint y: 311, endPoint x: 940, endPoint y: 317, distance: 47.7
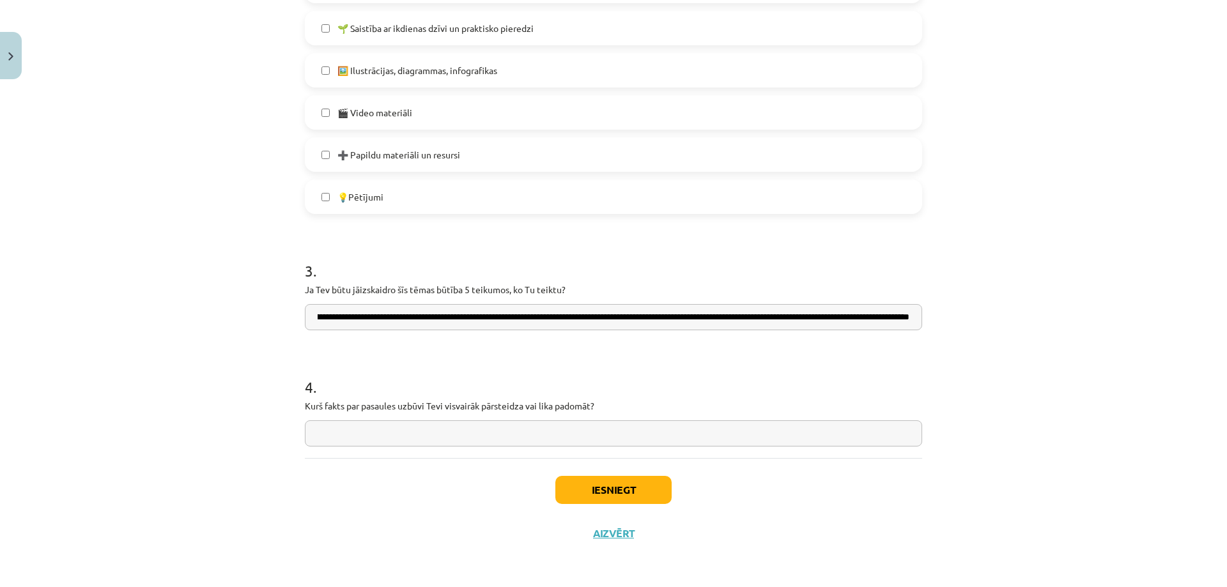
click at [940, 317] on div "Mācību tēma: Dabaszinības - 10. klases 1.ieskaites mācību materiāls #7 Temata a…" at bounding box center [613, 293] width 1227 height 587
click at [903, 316] on input "**********" at bounding box center [614, 317] width 618 height 26
paste input "**********"
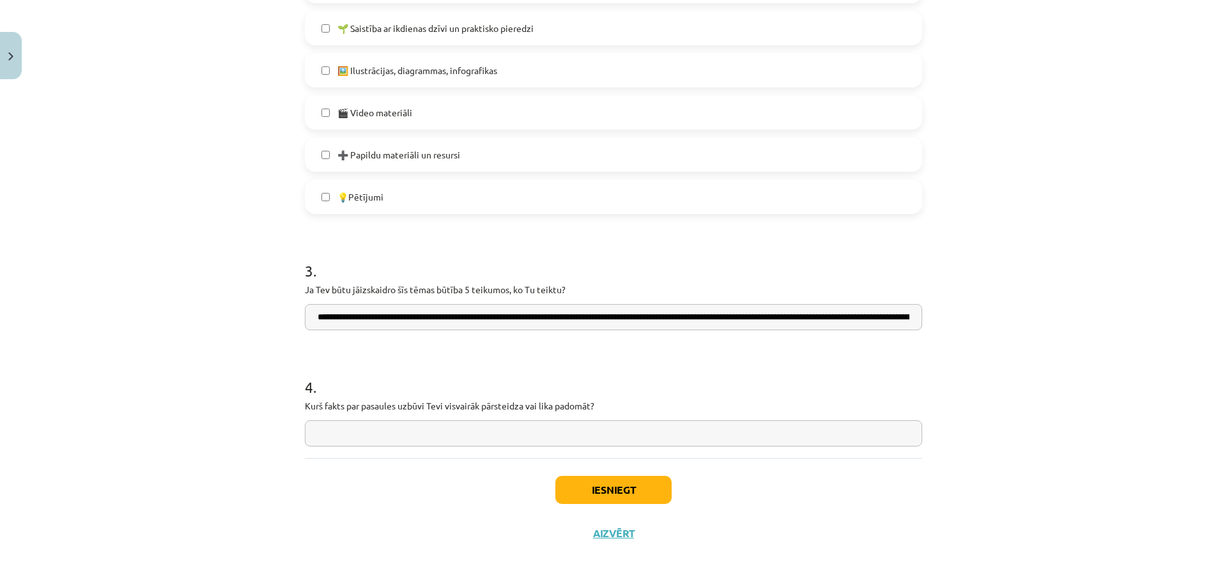
scroll to position [0, 2187]
type input "**********"
click at [411, 436] on input "text" at bounding box center [614, 434] width 618 height 26
paste input "**********"
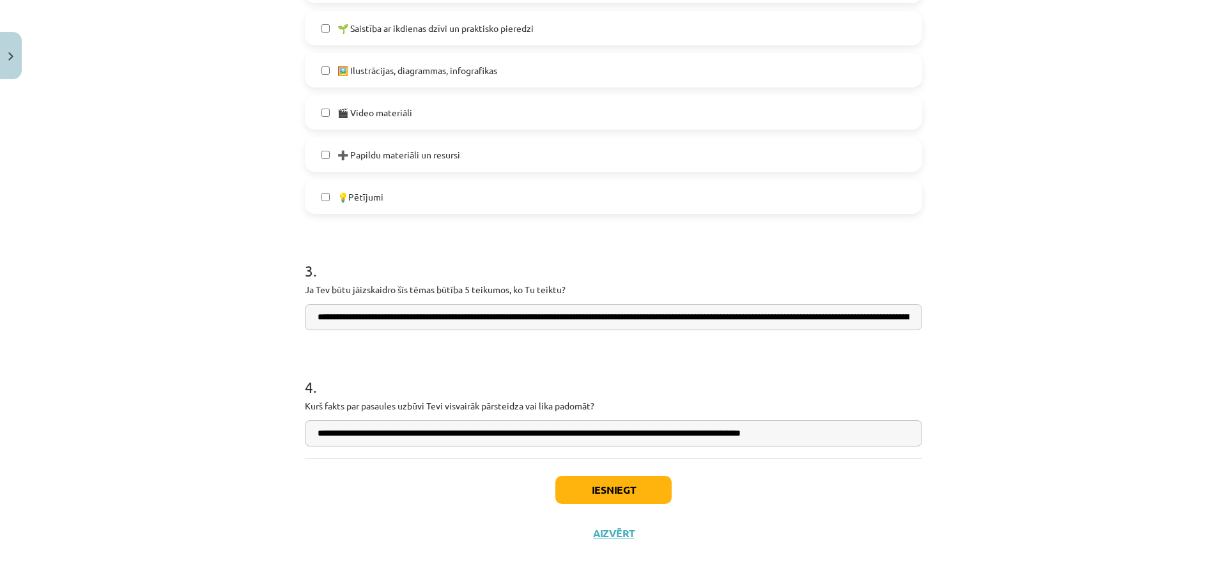
click at [430, 432] on input "**********" at bounding box center [614, 434] width 618 height 26
click at [830, 432] on input "**********" at bounding box center [614, 434] width 618 height 26
type input "**********"
click at [623, 488] on button "Iesniegt" at bounding box center [614, 490] width 116 height 28
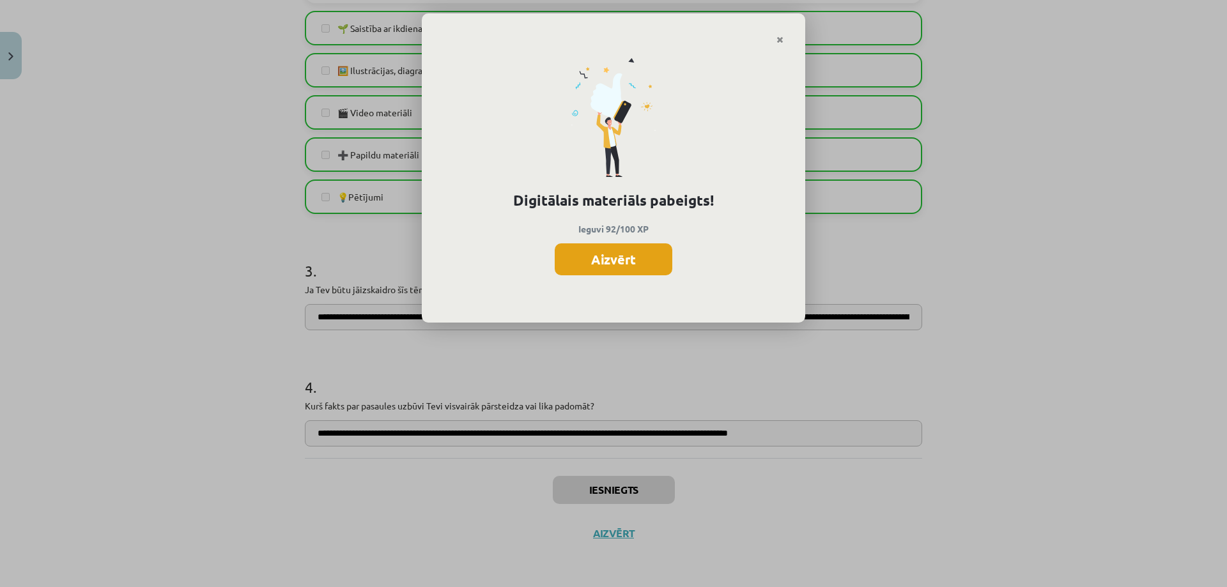
click at [647, 247] on button "Aizvērt" at bounding box center [614, 260] width 118 height 32
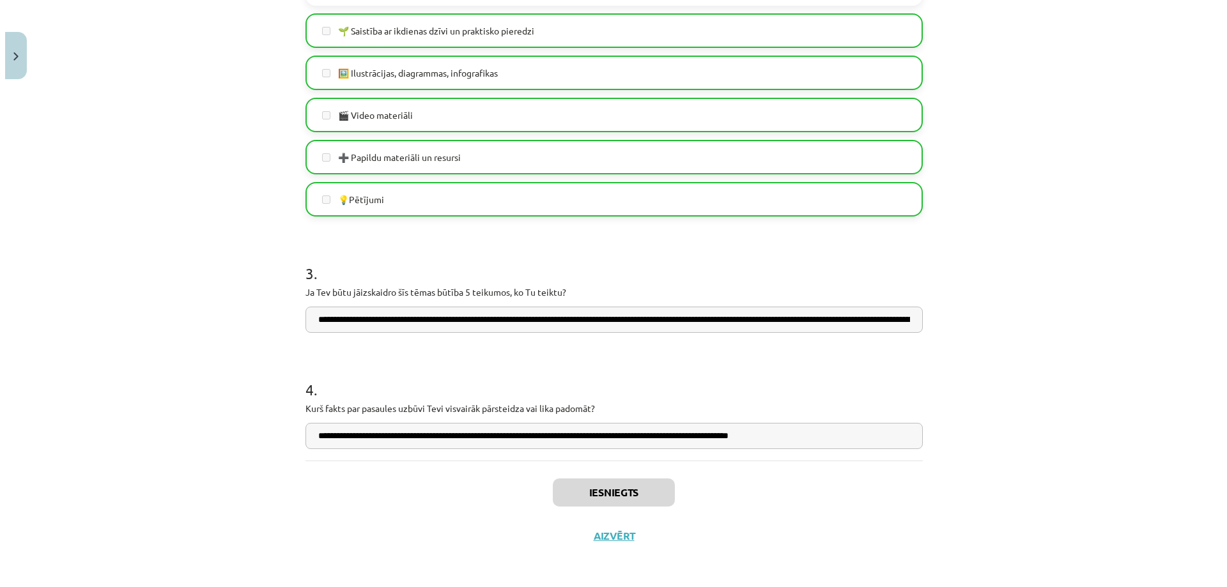
scroll to position [749, 0]
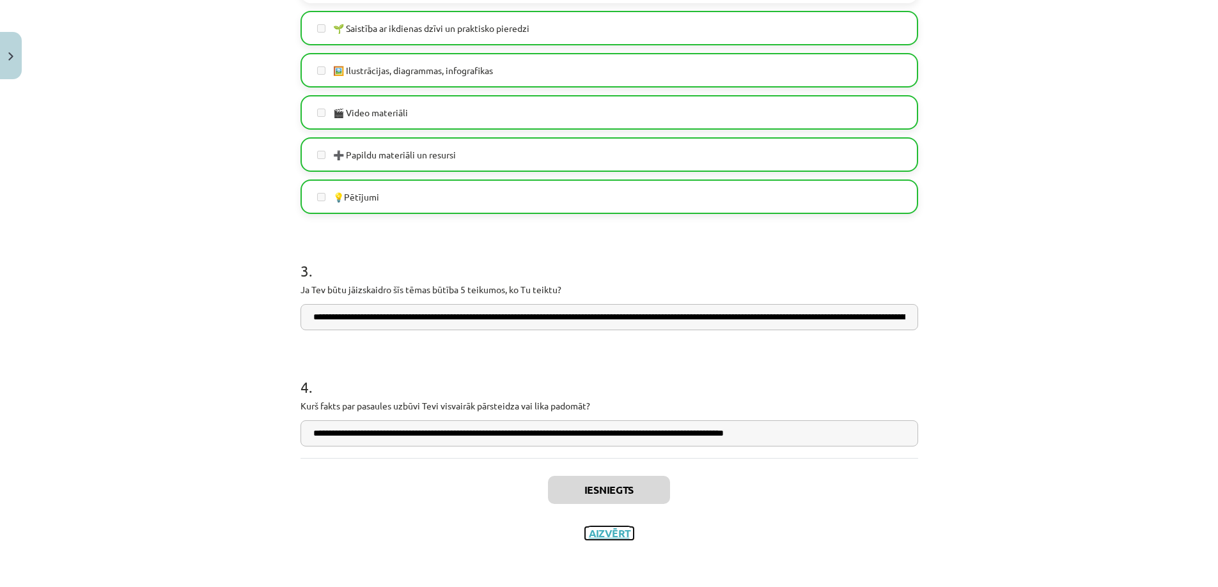
click at [601, 534] on button "Aizvērt" at bounding box center [609, 533] width 49 height 13
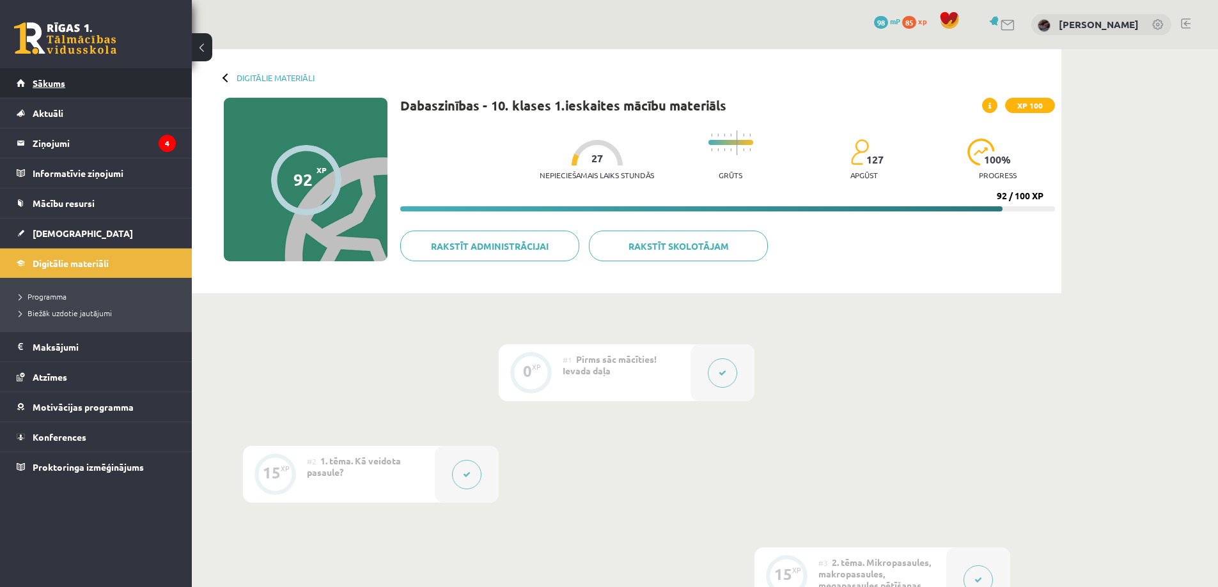
click at [68, 81] on link "Sākums" at bounding box center [96, 82] width 159 height 29
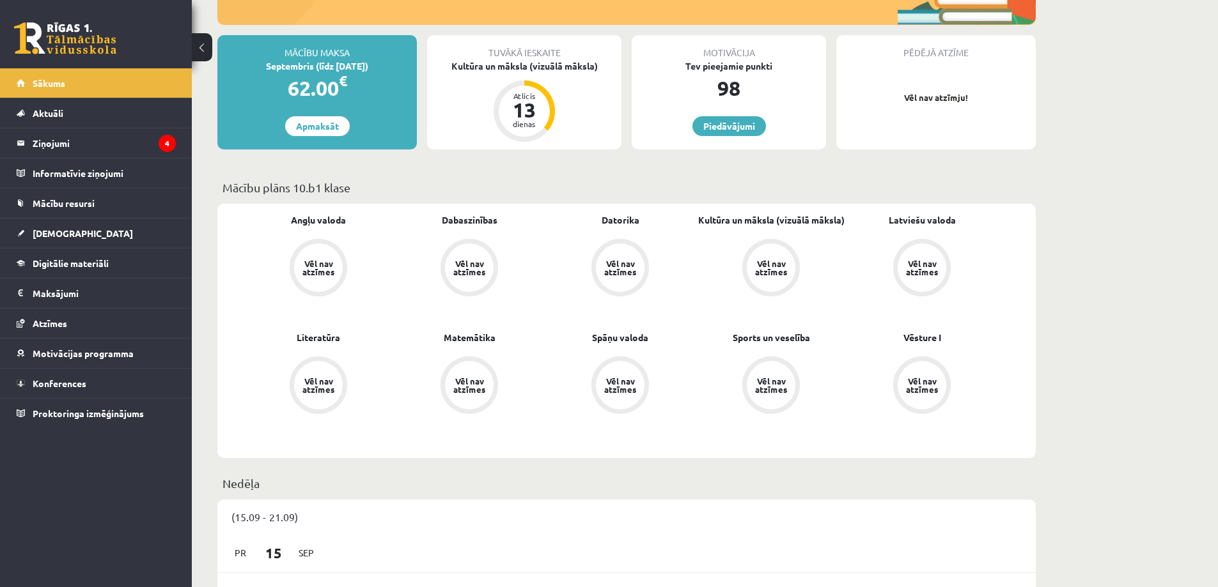
scroll to position [8, 0]
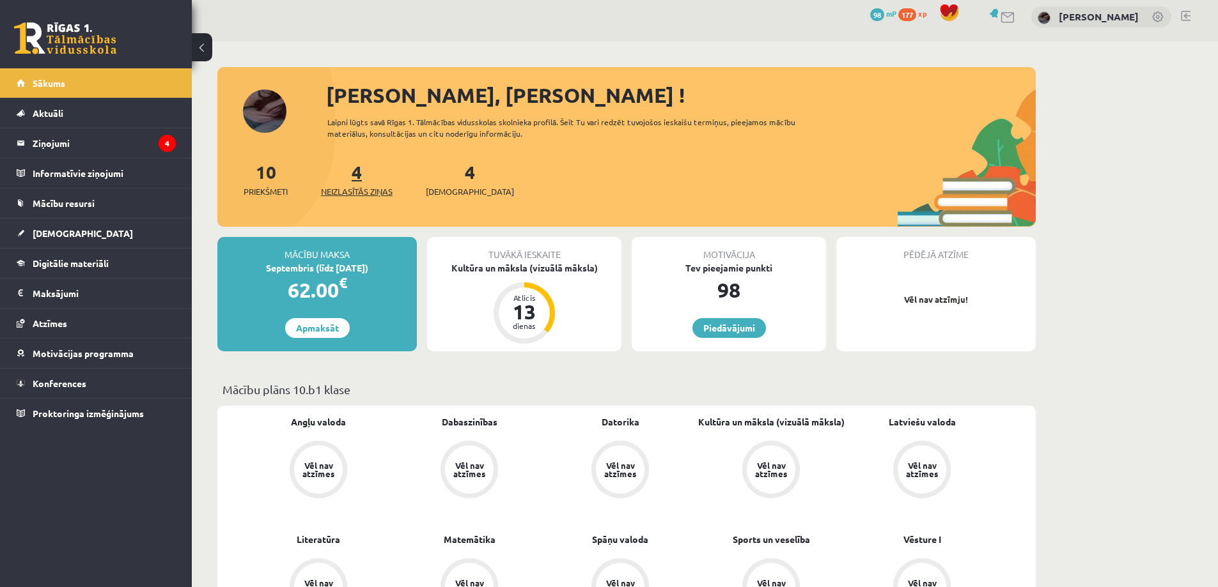
click at [372, 186] on span "Neizlasītās ziņas" at bounding box center [357, 191] width 72 height 13
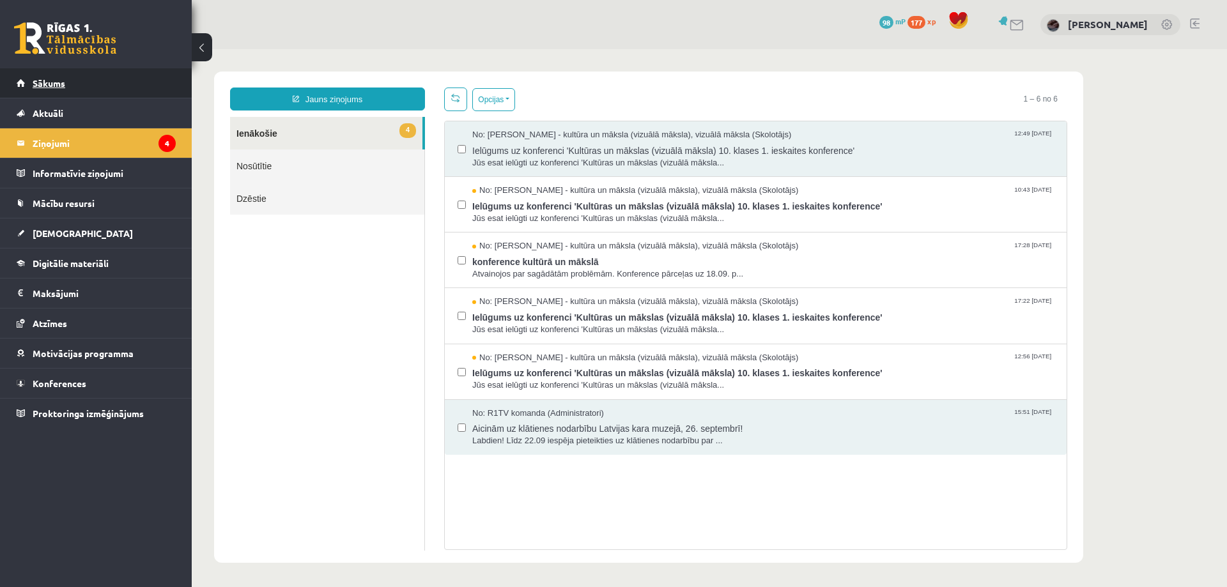
click at [81, 90] on link "Sākums" at bounding box center [96, 82] width 159 height 29
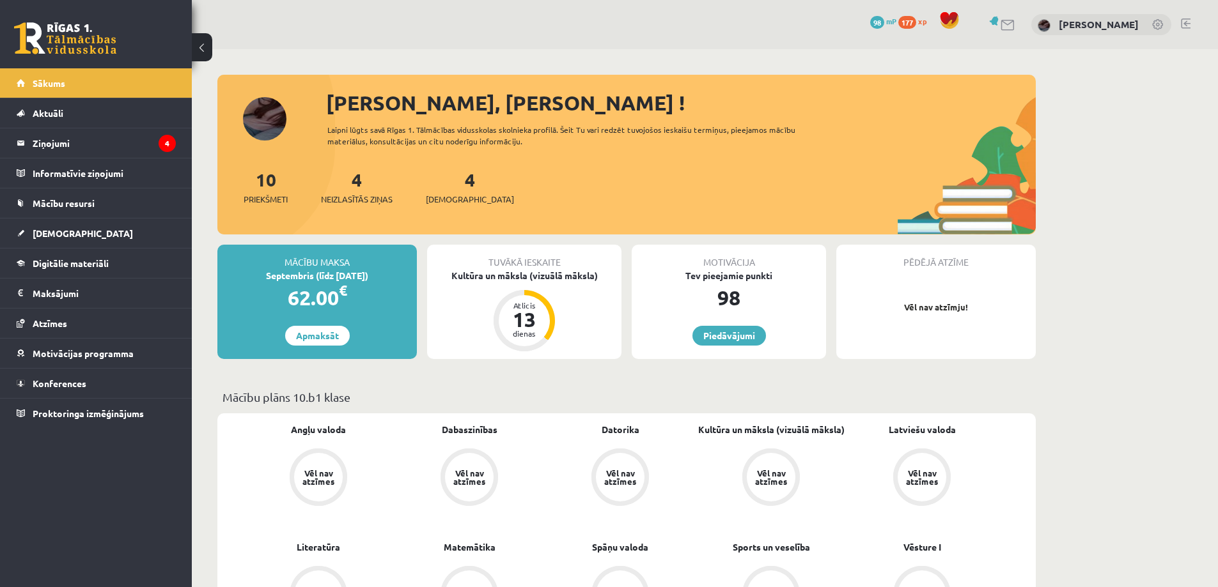
scroll to position [130, 0]
click at [448, 185] on link "4 Ieskaites" at bounding box center [470, 187] width 88 height 38
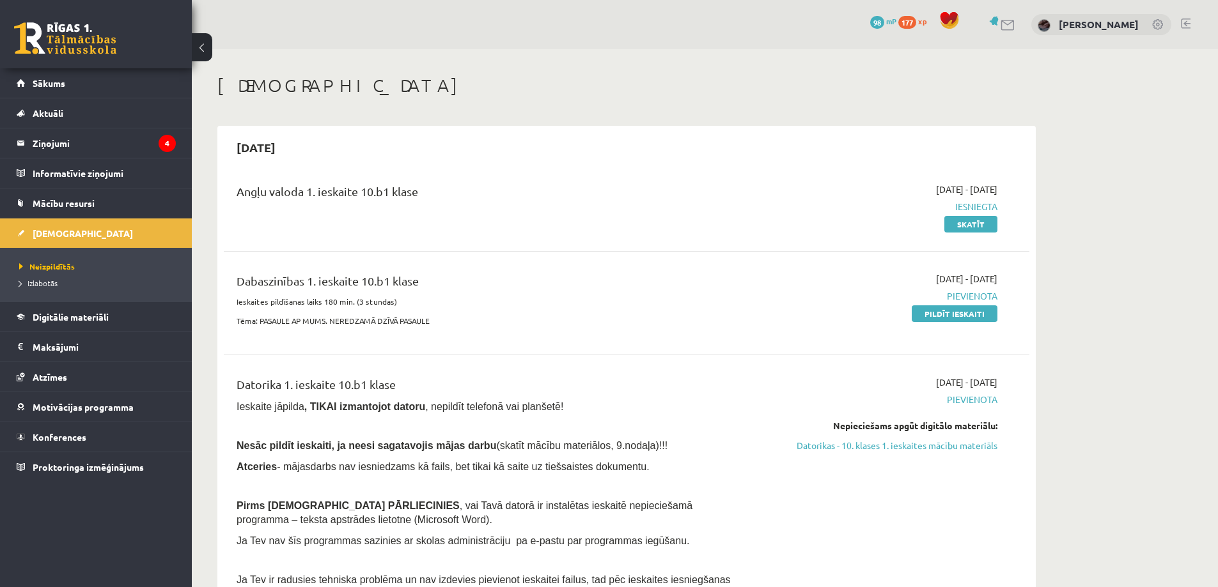
scroll to position [130, 0]
